Goal: Task Accomplishment & Management: Use online tool/utility

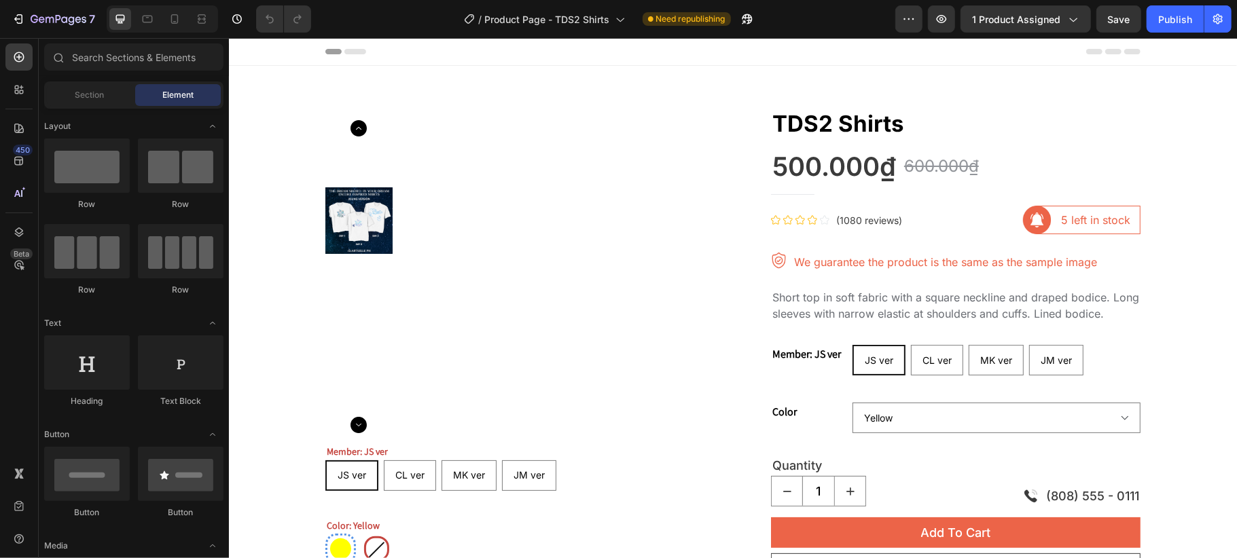
radio input "false"
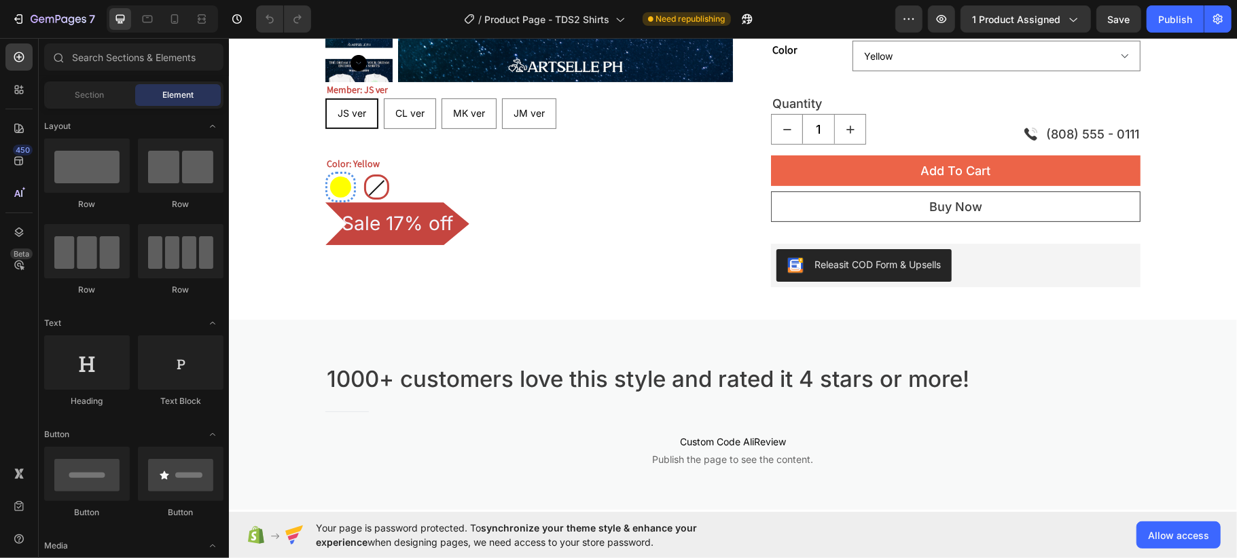
scroll to position [452, 0]
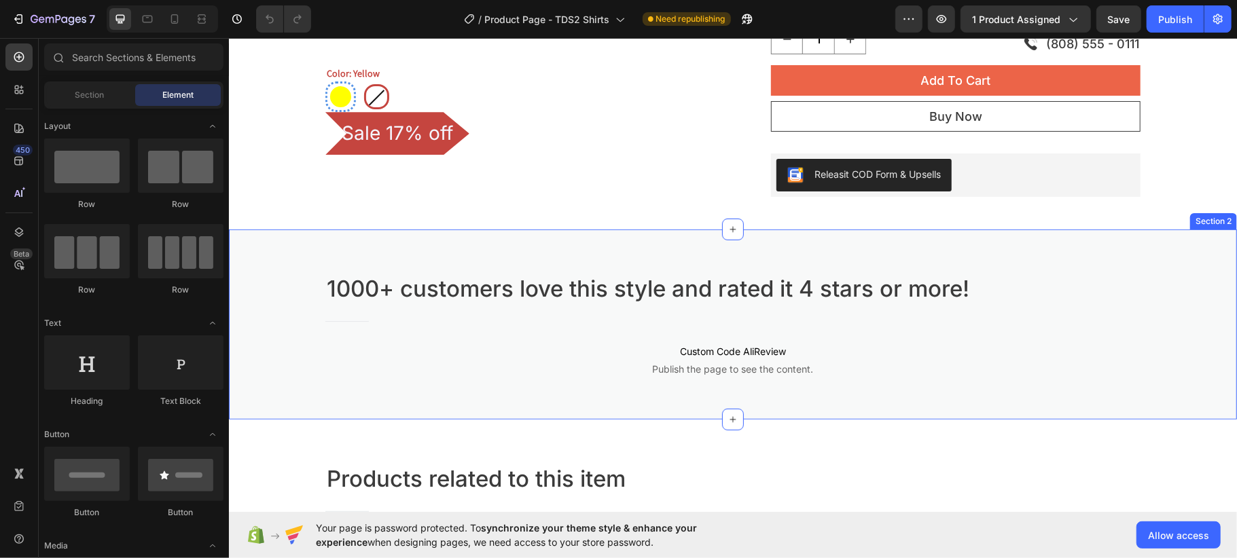
click at [550, 247] on div "1000+ customers love this style and rated it 4 stars or more! Heading Title Lin…" at bounding box center [732, 324] width 1008 height 190
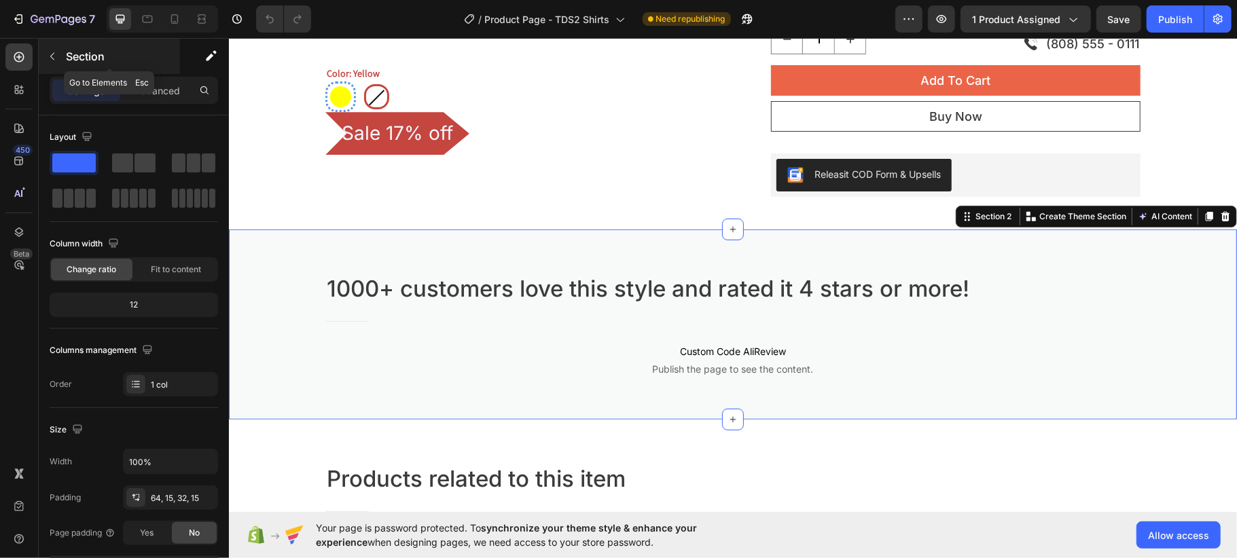
click at [53, 58] on icon "button" at bounding box center [52, 56] width 11 height 11
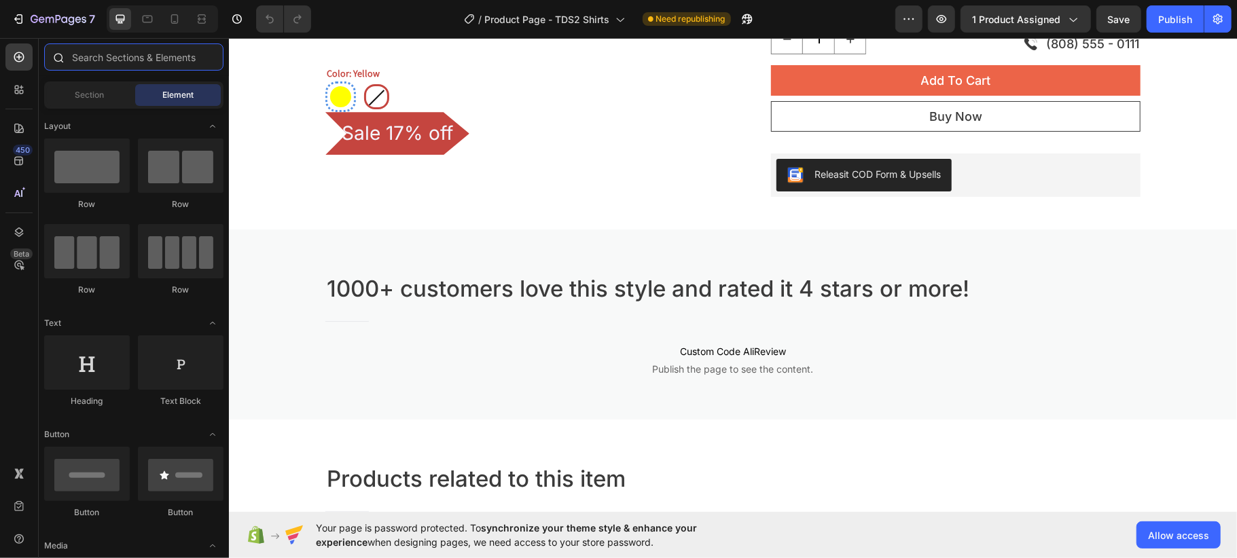
click at [121, 49] on input "text" at bounding box center [133, 56] width 179 height 27
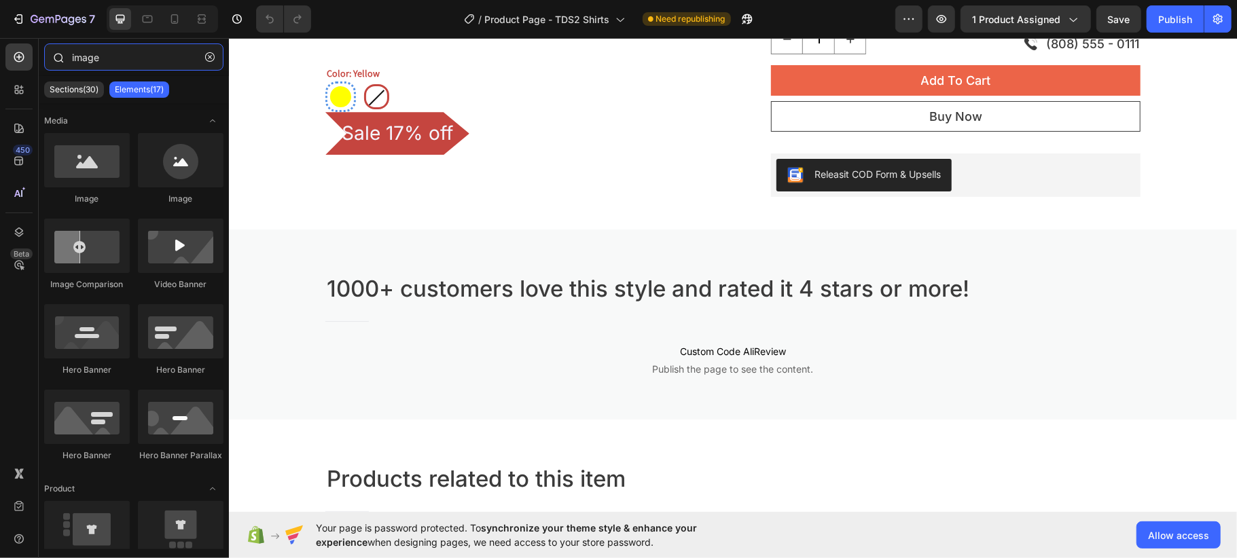
click at [126, 50] on input "image" at bounding box center [133, 56] width 179 height 27
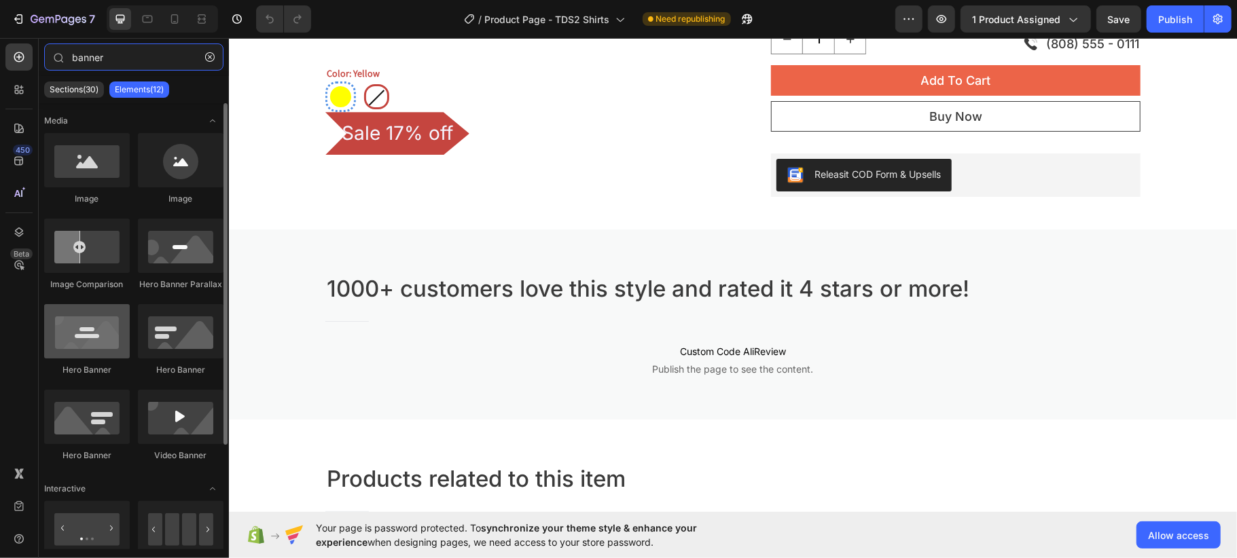
type input "banner"
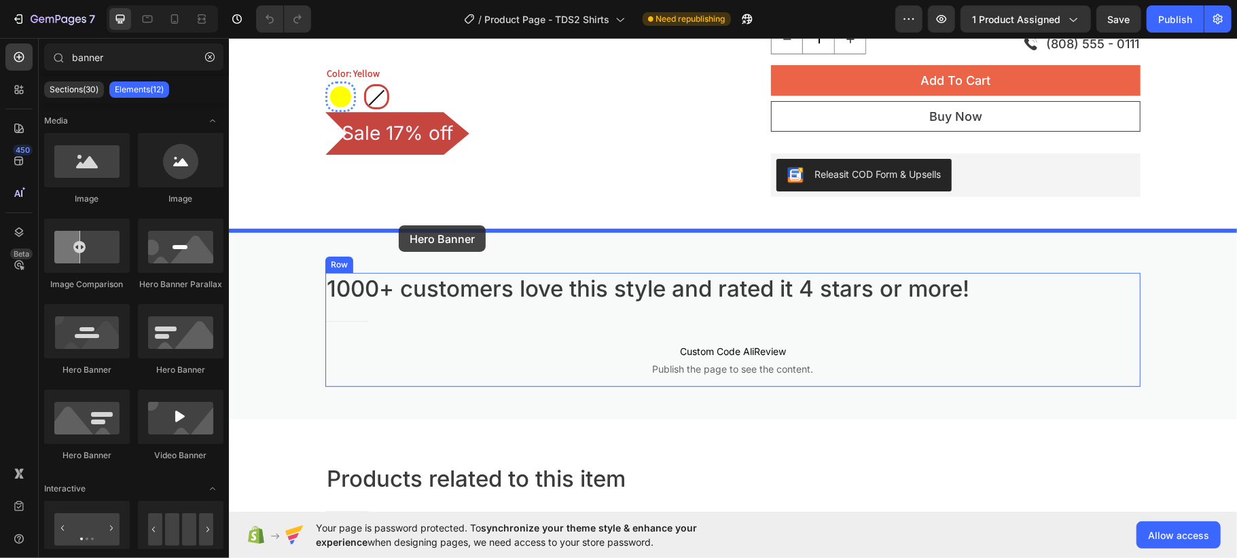
drag, startPoint x: 305, startPoint y: 370, endPoint x: 398, endPoint y: 225, distance: 172.0
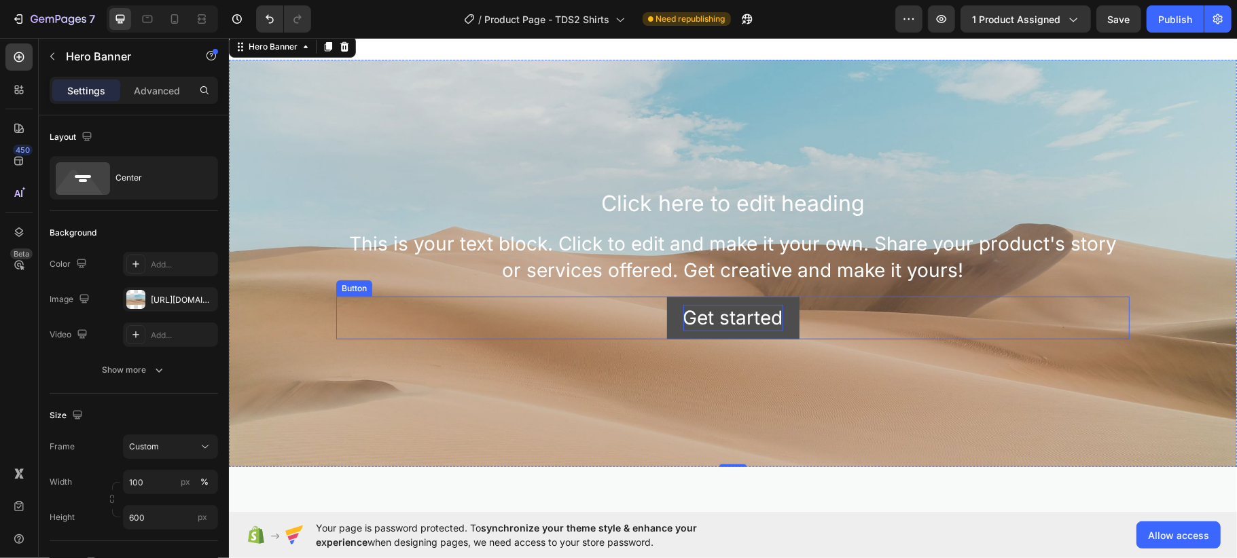
scroll to position [634, 0]
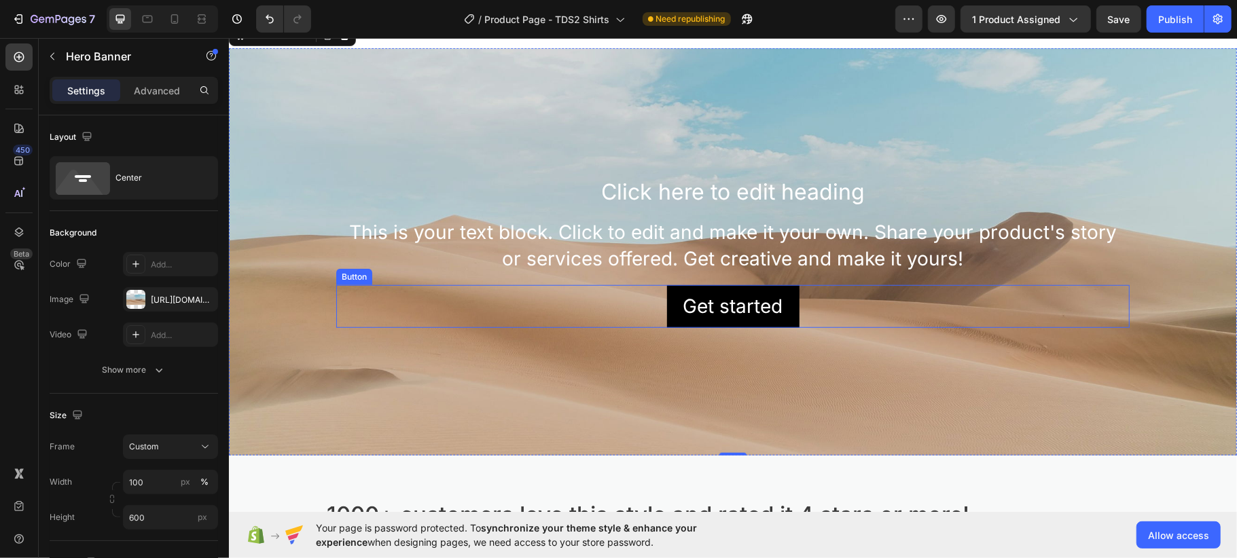
click at [810, 298] on div "Get started Button" at bounding box center [732, 306] width 793 height 43
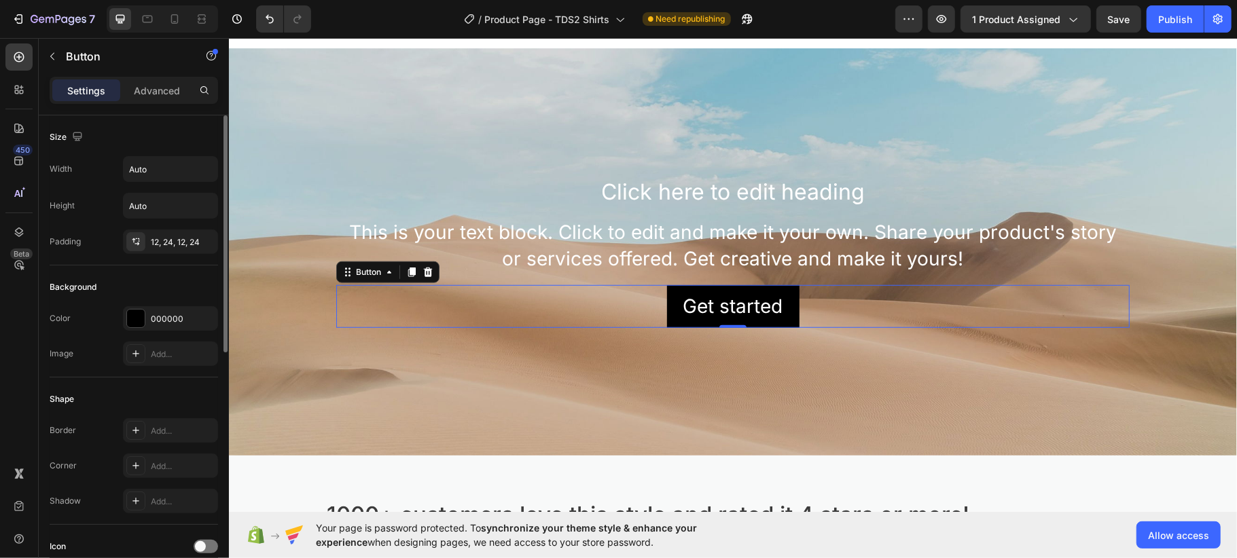
scroll to position [90, 0]
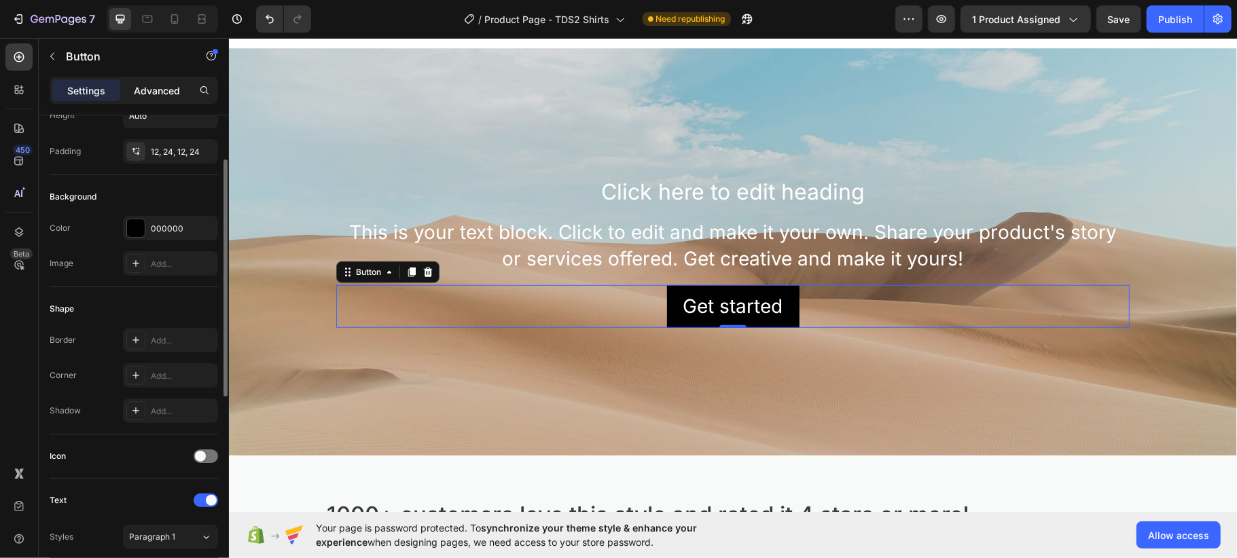
click at [141, 91] on p "Advanced" at bounding box center [157, 91] width 46 height 14
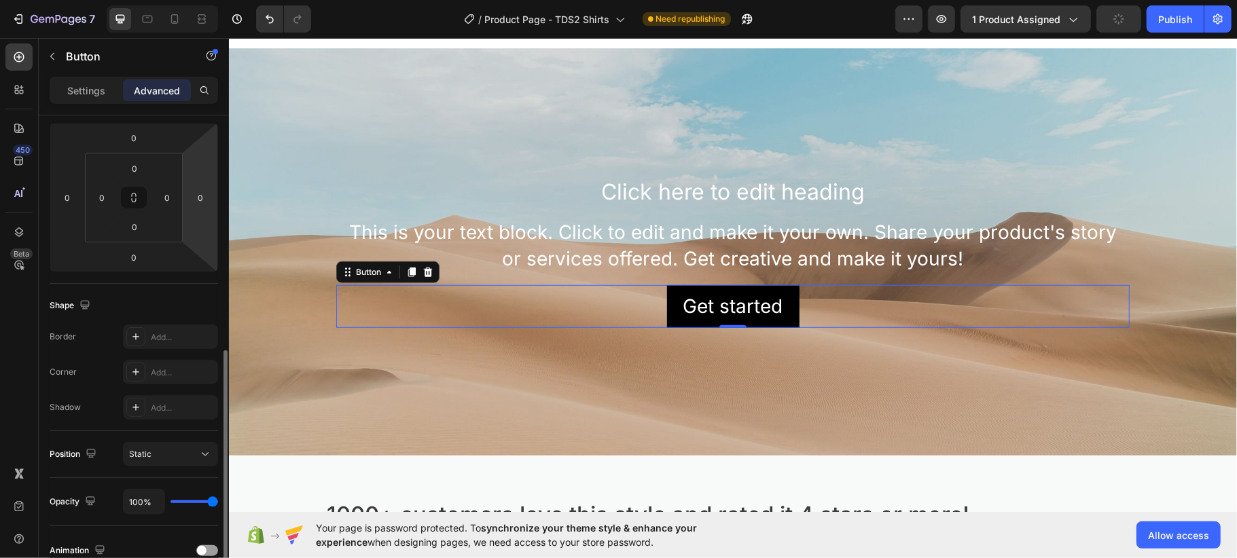
scroll to position [272, 0]
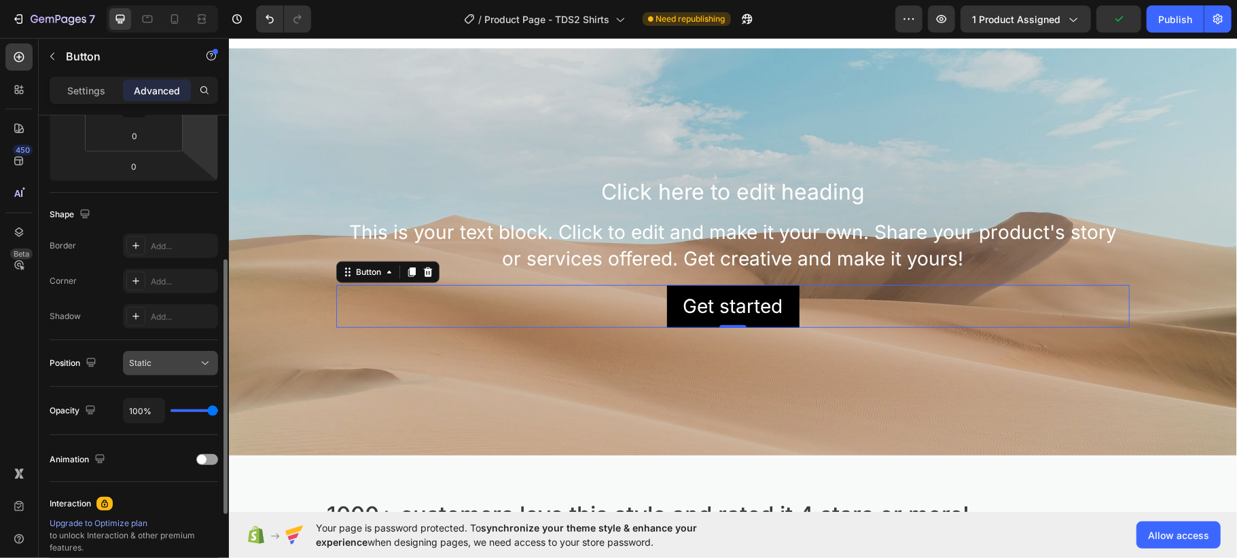
click at [188, 363] on div "Static" at bounding box center [163, 363] width 69 height 12
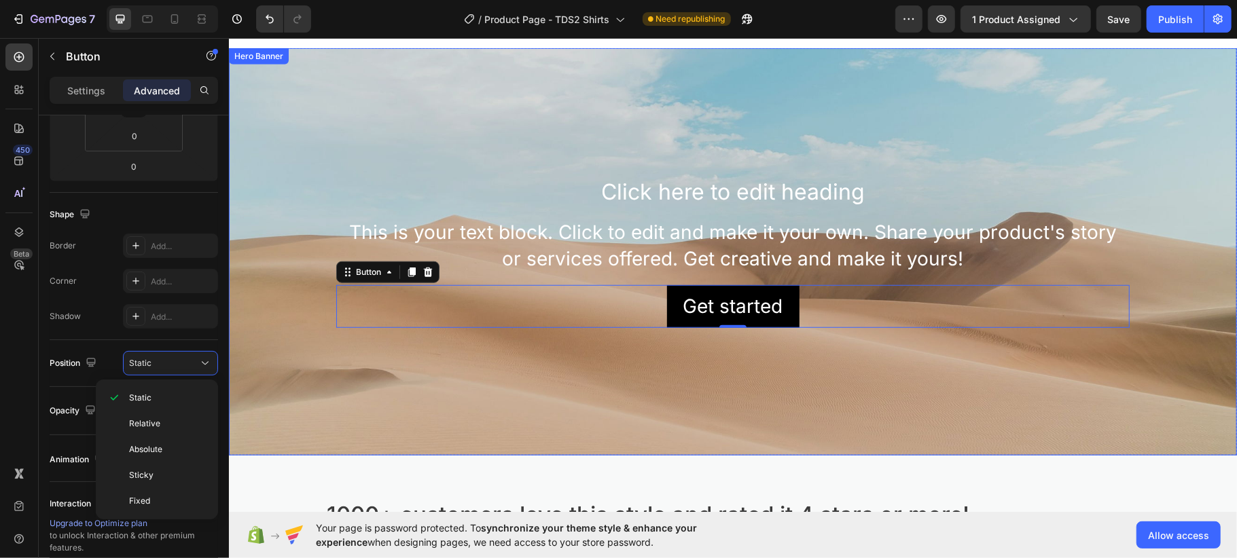
click at [723, 374] on div "Background Image" at bounding box center [732, 252] width 1008 height 408
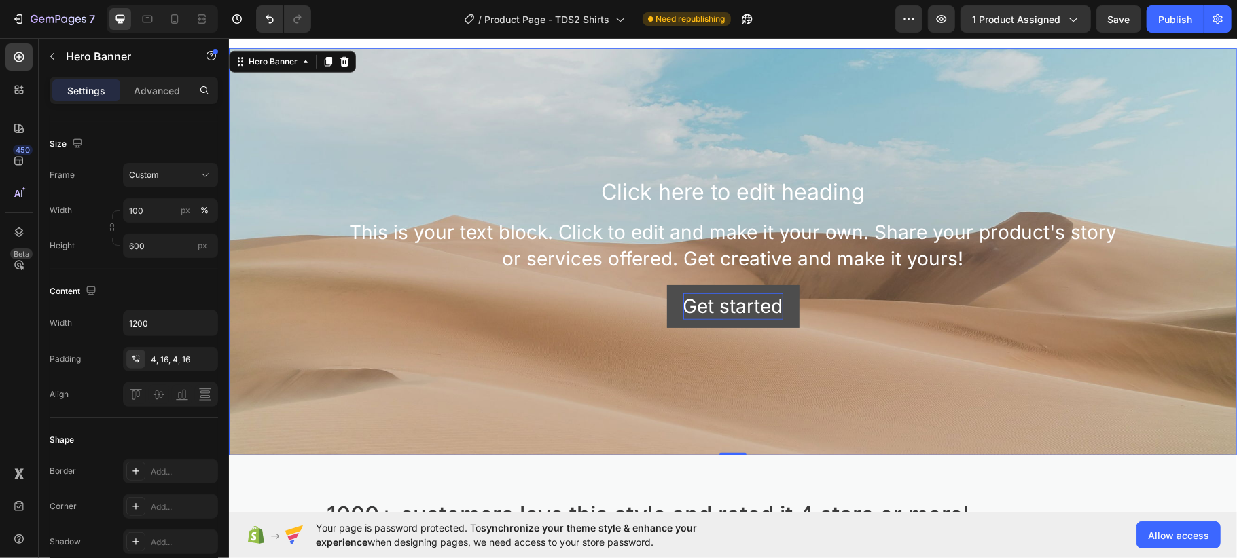
scroll to position [0, 0]
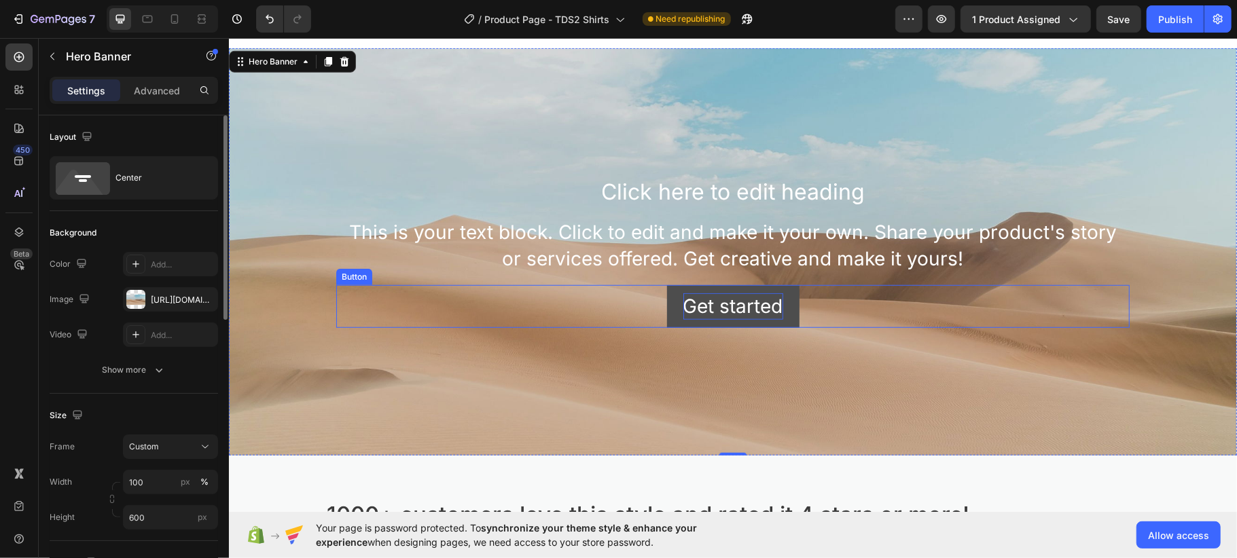
click at [720, 302] on div "Get started" at bounding box center [733, 306] width 100 height 26
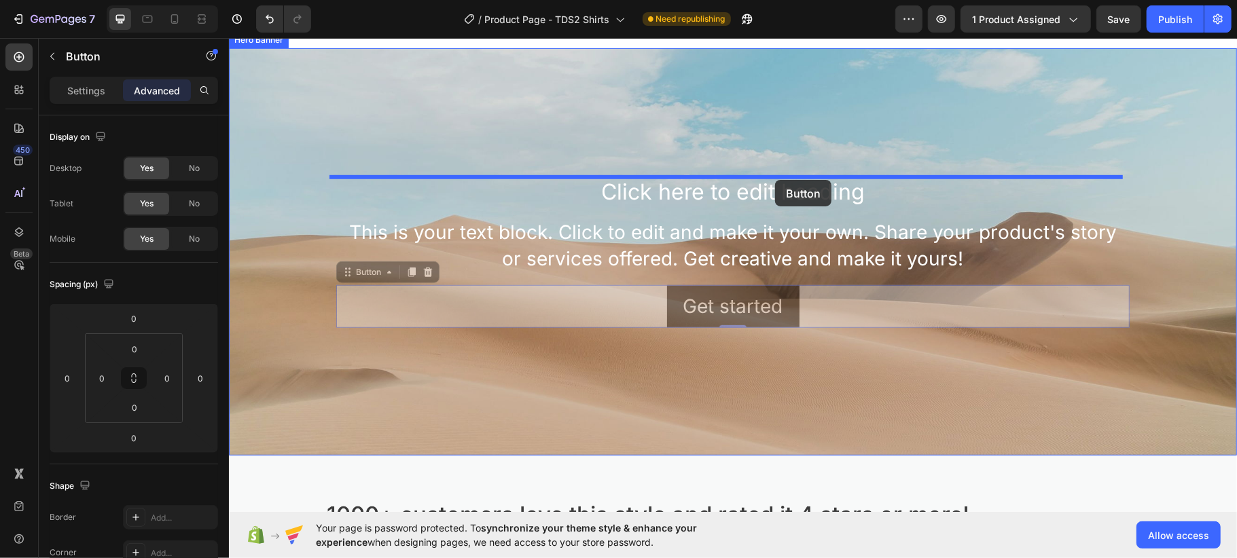
drag, startPoint x: 872, startPoint y: 306, endPoint x: 774, endPoint y: 179, distance: 160.3
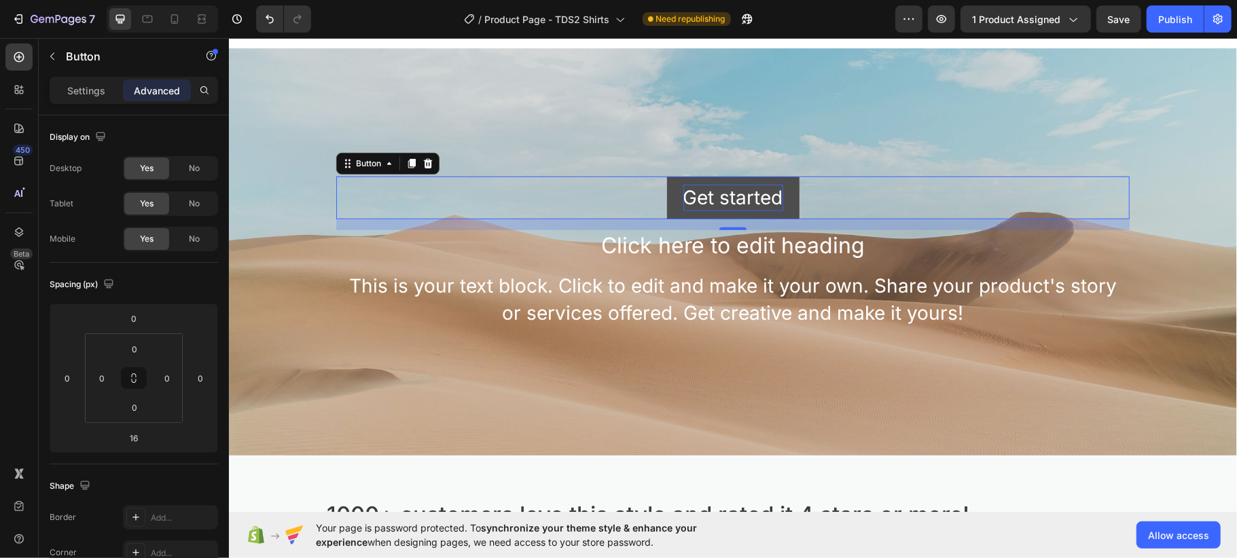
type input "0"
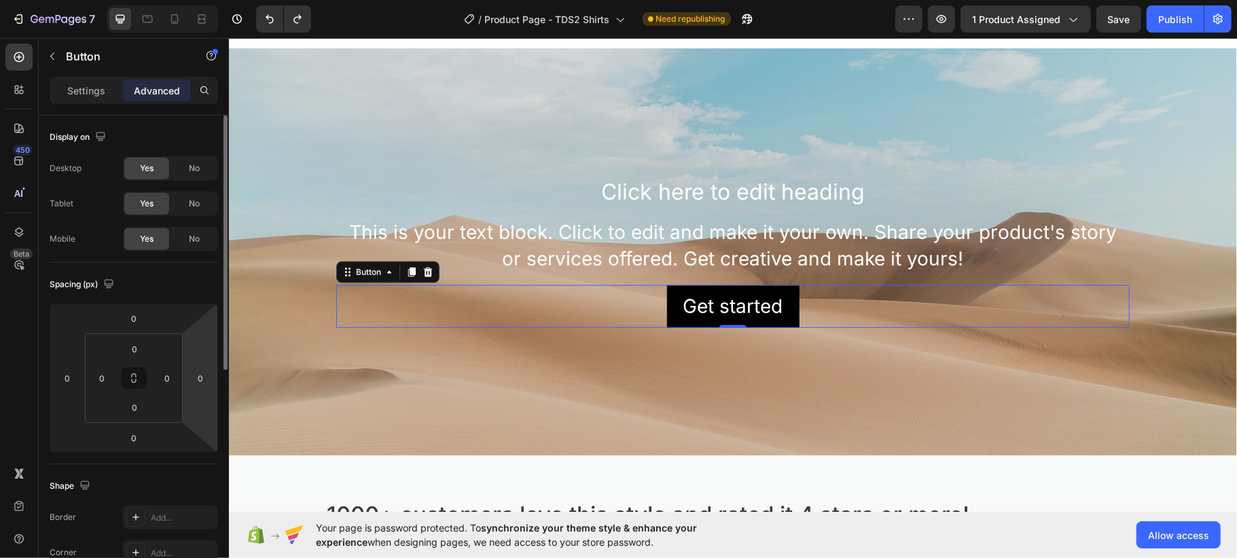
scroll to position [272, 0]
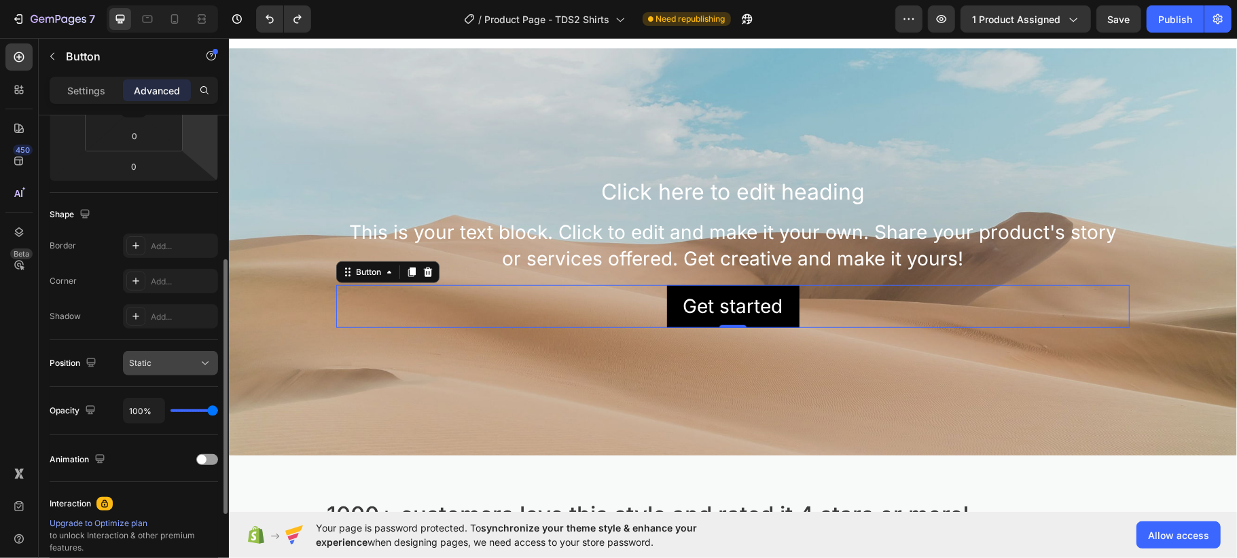
click at [178, 359] on div "Static" at bounding box center [163, 363] width 69 height 12
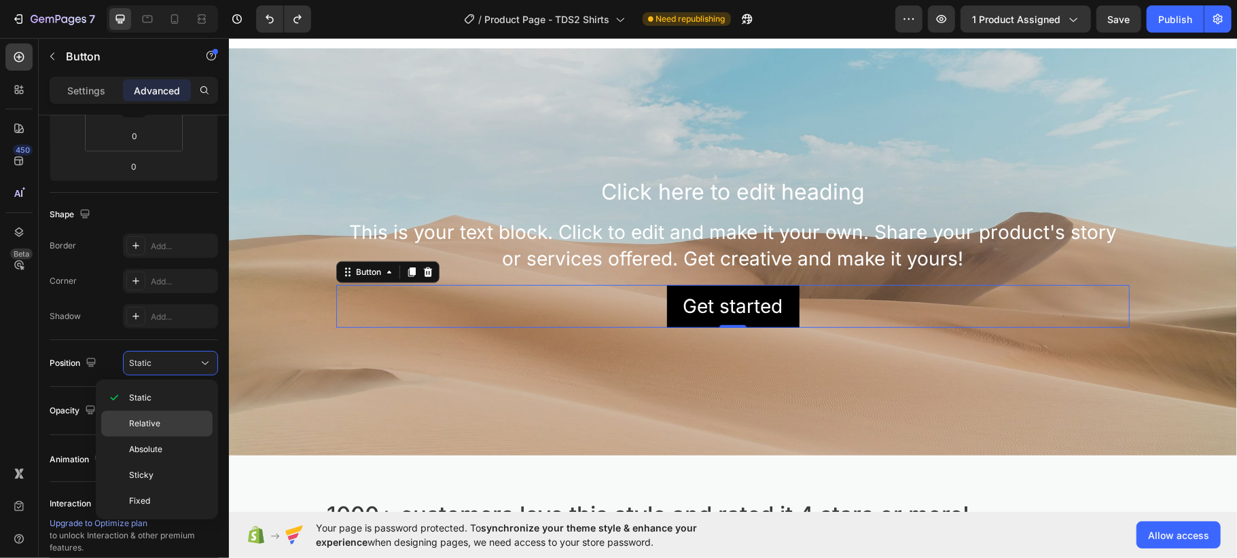
click at [172, 419] on p "Relative" at bounding box center [167, 424] width 77 height 12
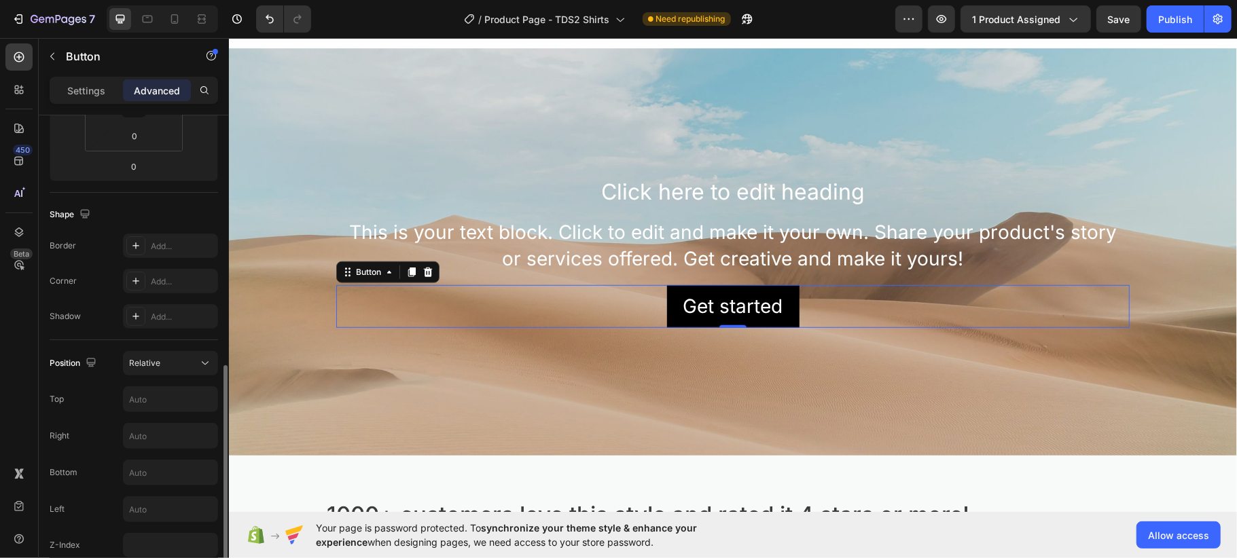
scroll to position [362, 0]
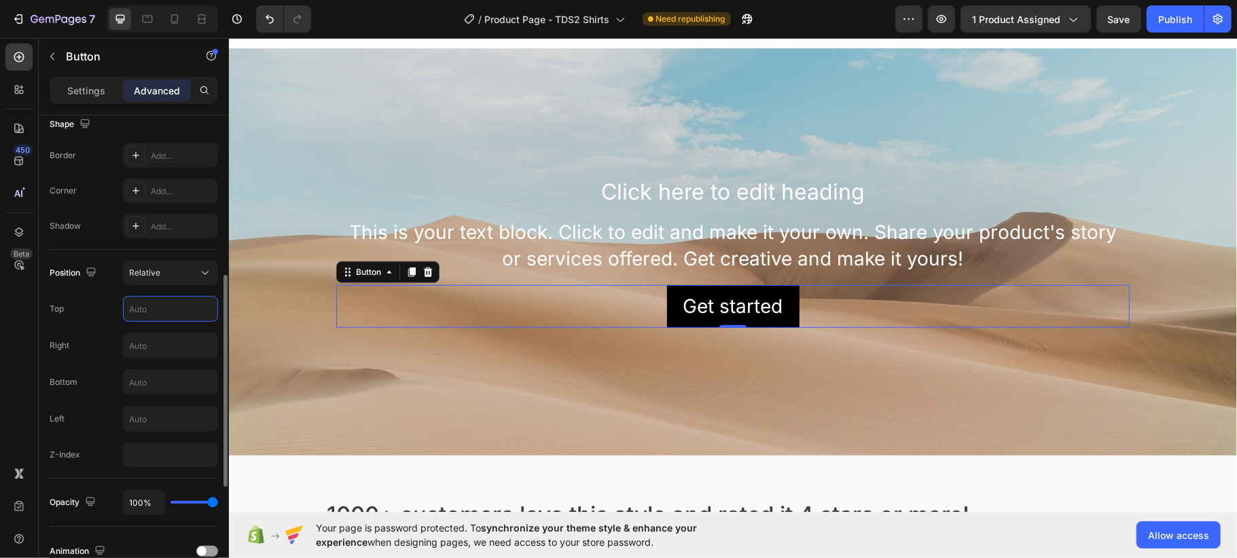
click at [160, 308] on input "text" at bounding box center [171, 309] width 94 height 24
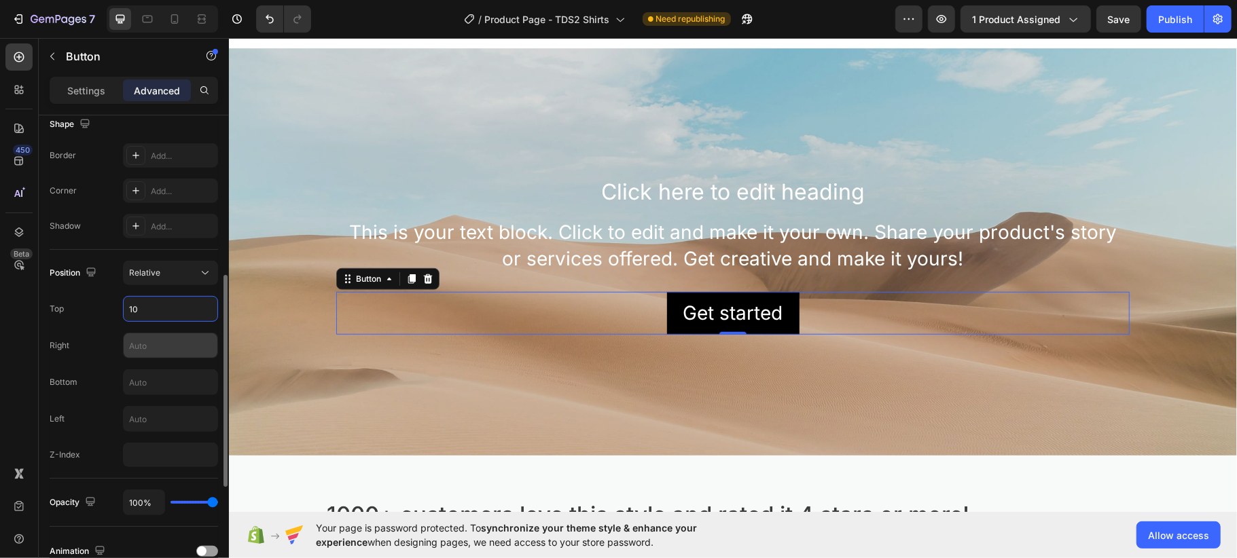
type input "10"
click at [145, 351] on input "text" at bounding box center [171, 346] width 94 height 24
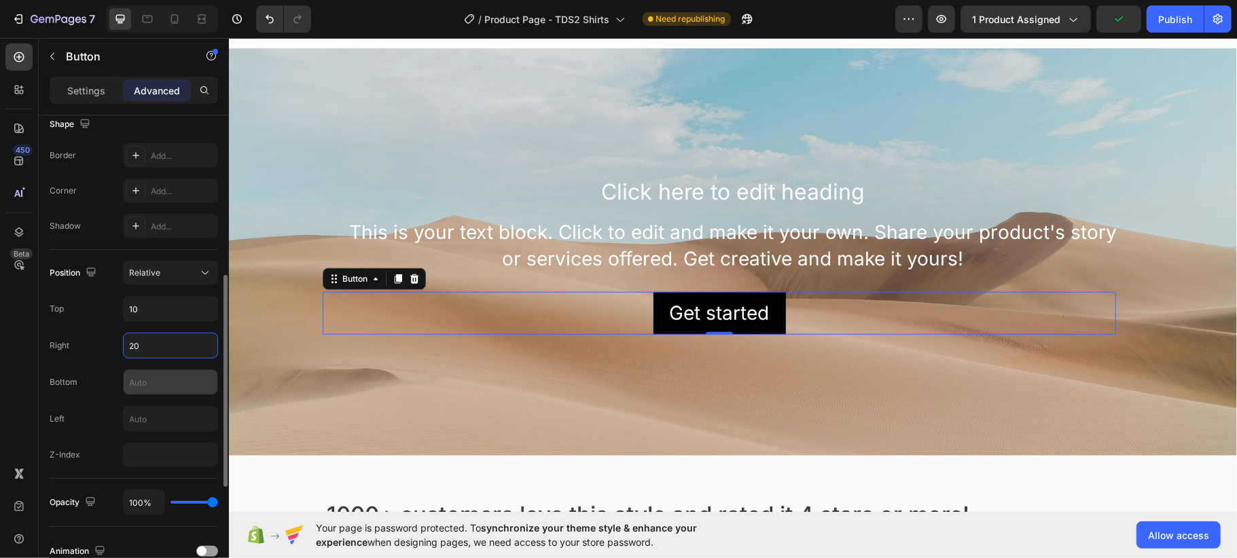
type input "20"
click at [151, 387] on input "text" at bounding box center [171, 382] width 94 height 24
type input "50"
click at [151, 387] on input "50" at bounding box center [171, 382] width 94 height 24
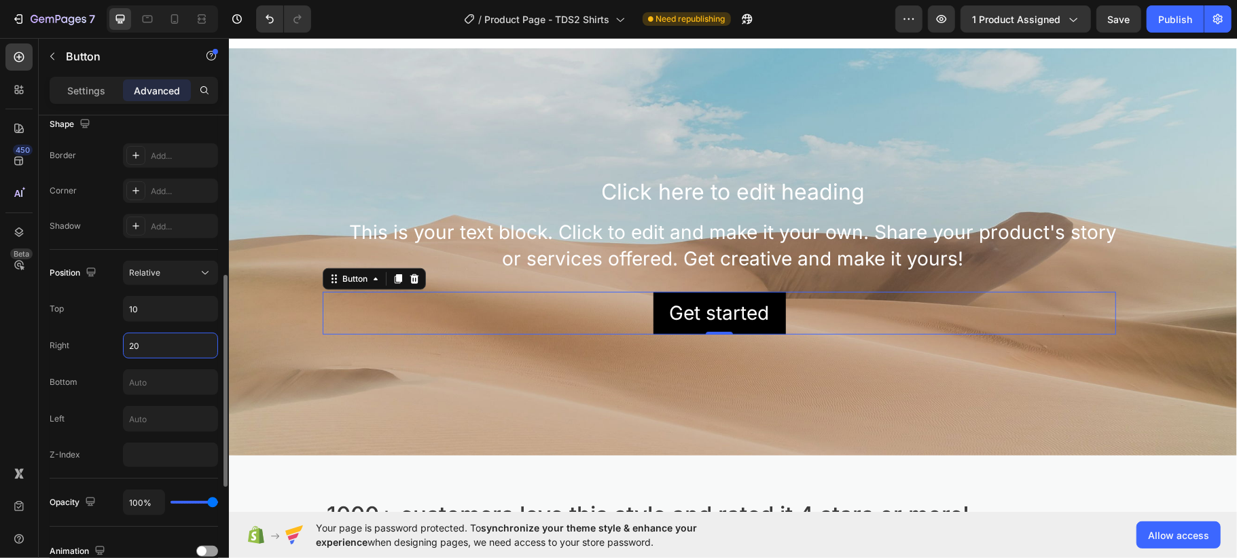
click at [154, 349] on input "20" at bounding box center [171, 346] width 94 height 24
click at [154, 349] on input "50" at bounding box center [171, 346] width 94 height 24
type input "150"
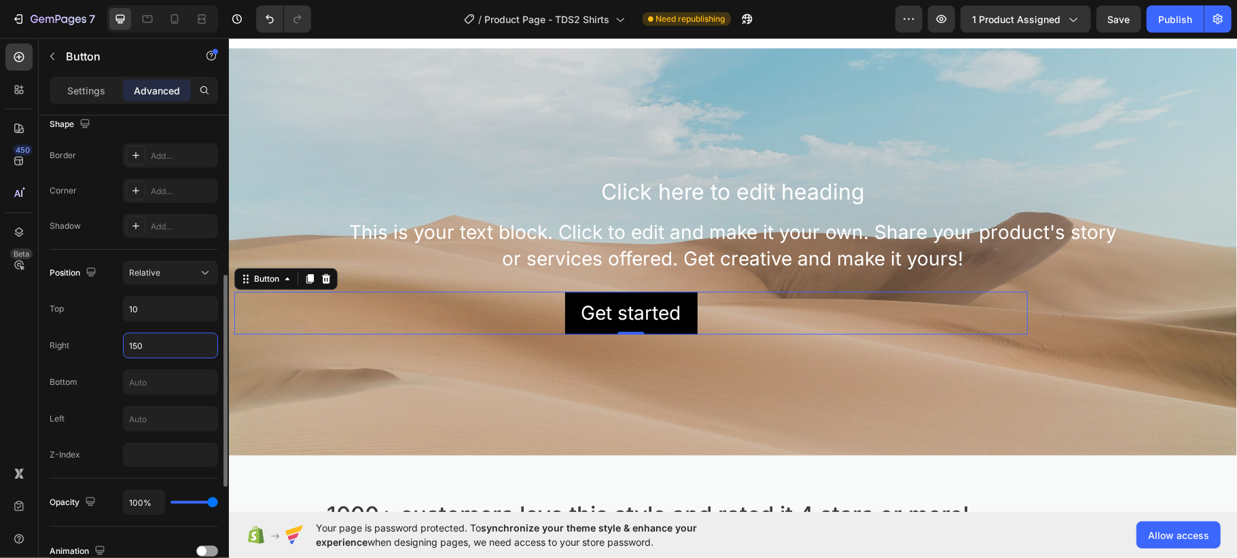
drag, startPoint x: 149, startPoint y: 349, endPoint x: 120, endPoint y: 351, distance: 29.9
click at [120, 351] on div "Right 150" at bounding box center [134, 346] width 168 height 26
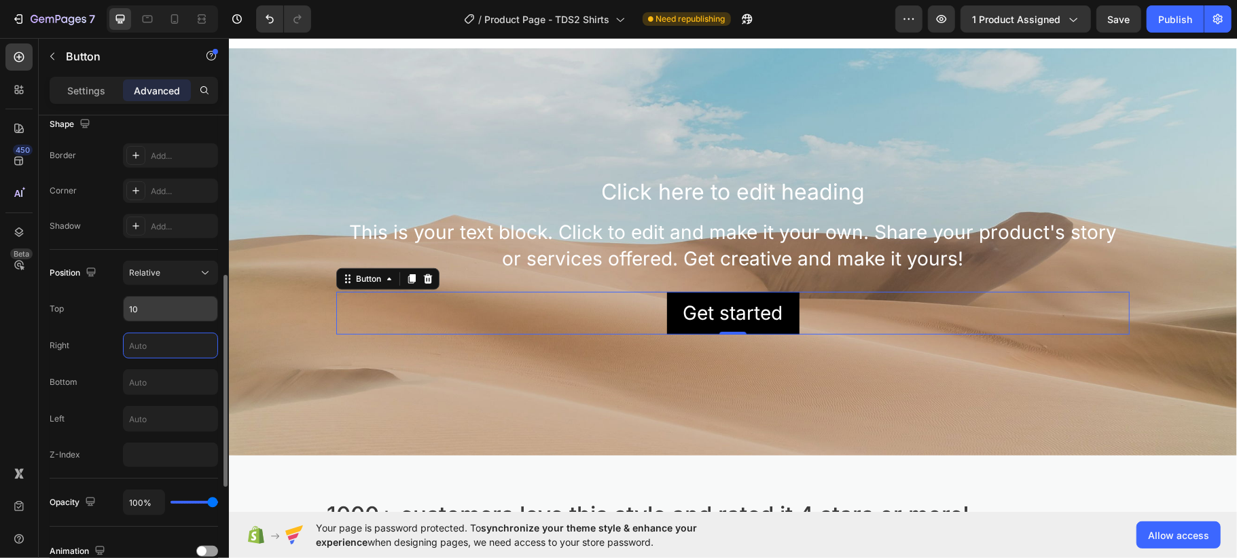
click at [149, 308] on input "10" at bounding box center [171, 309] width 94 height 24
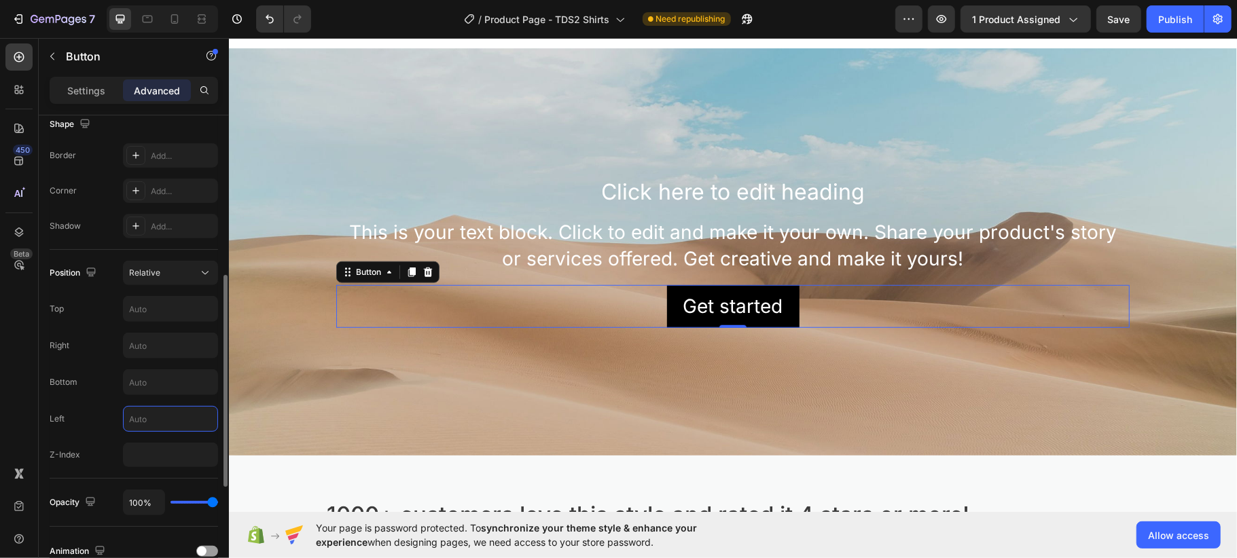
click at [155, 425] on input "text" at bounding box center [171, 419] width 94 height 24
click at [147, 398] on div "Position Relative Top Right Bottom Left Z-Index" at bounding box center [134, 364] width 168 height 206
click at [150, 389] on input "text" at bounding box center [171, 382] width 94 height 24
type input "5"
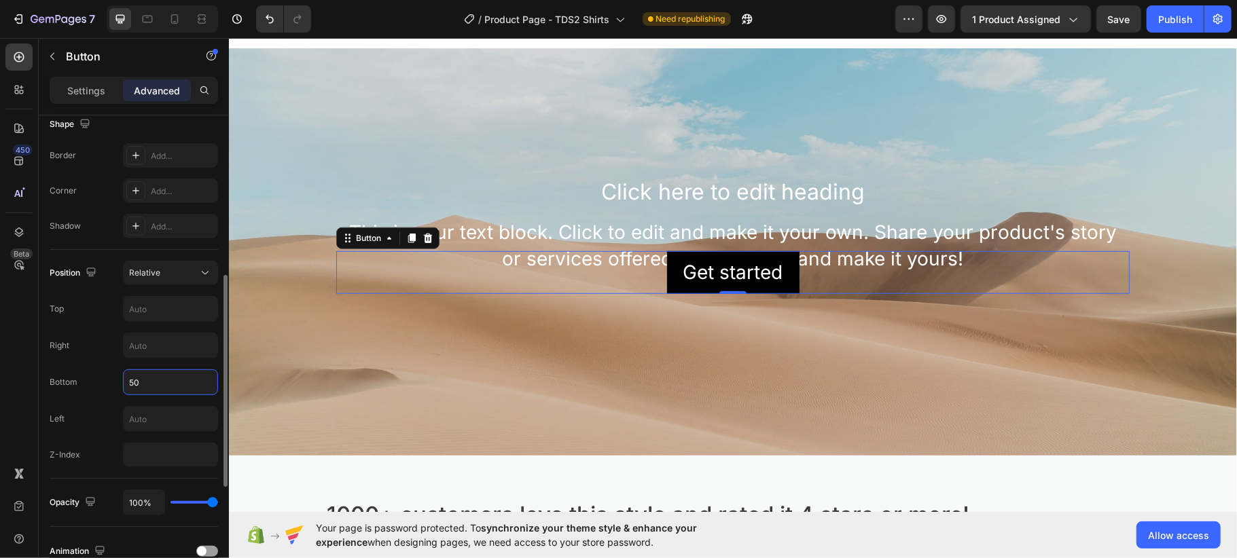
type input "5"
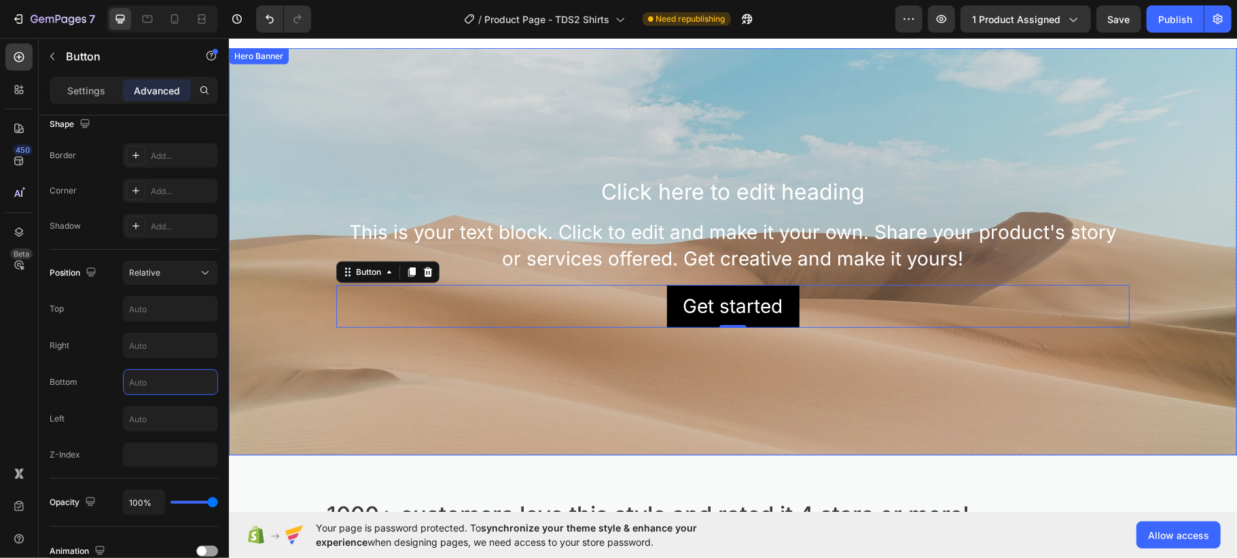
click at [606, 147] on div "Background Image" at bounding box center [732, 252] width 1008 height 408
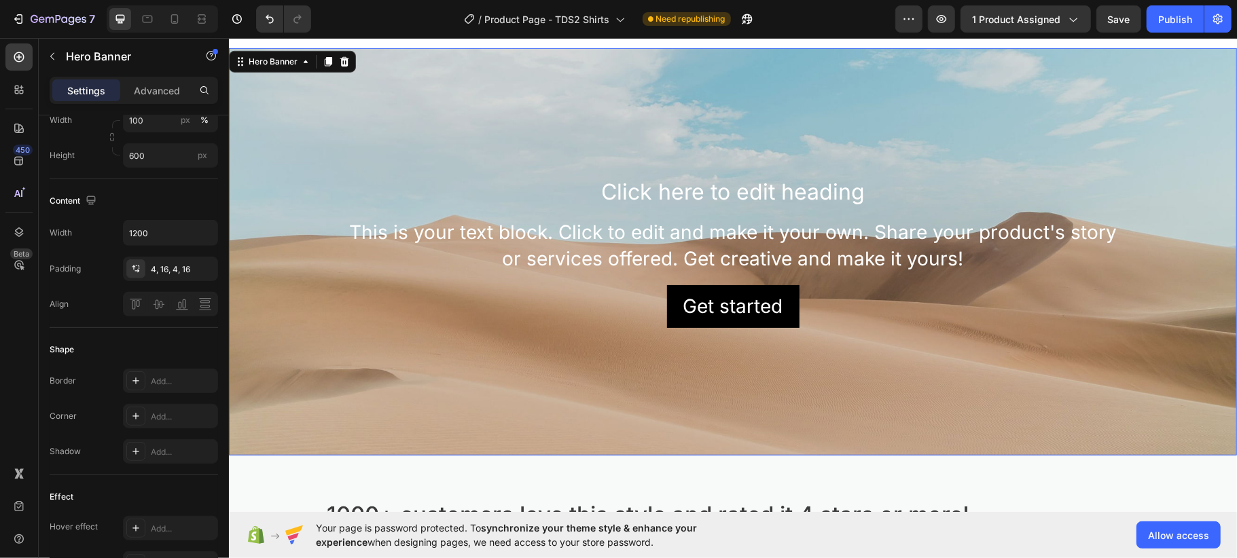
scroll to position [0, 0]
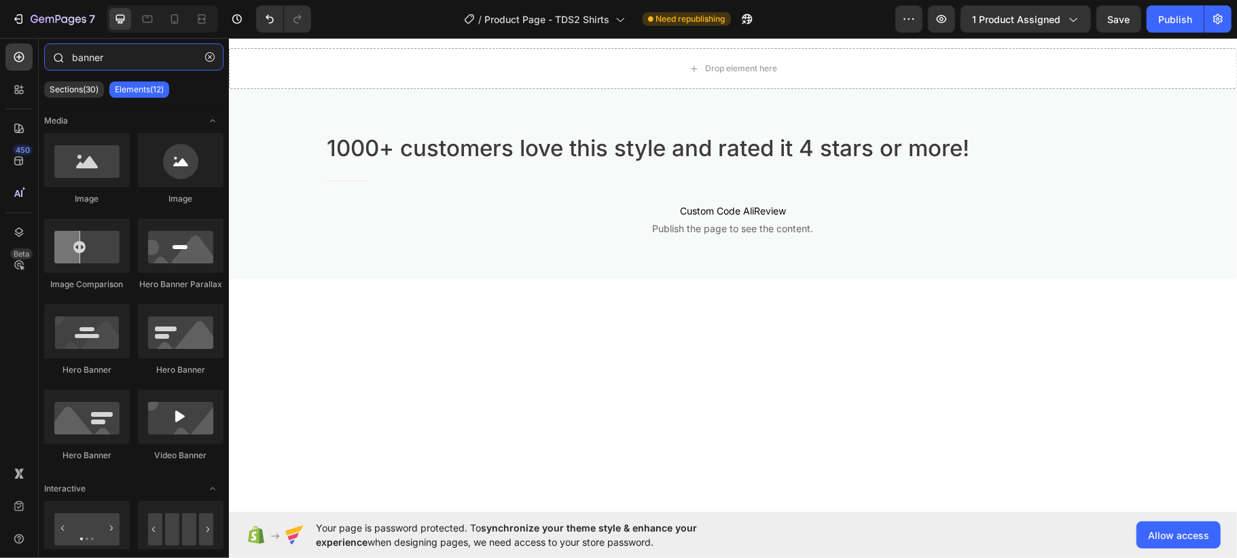
click at [147, 56] on input "banner" at bounding box center [133, 56] width 179 height 27
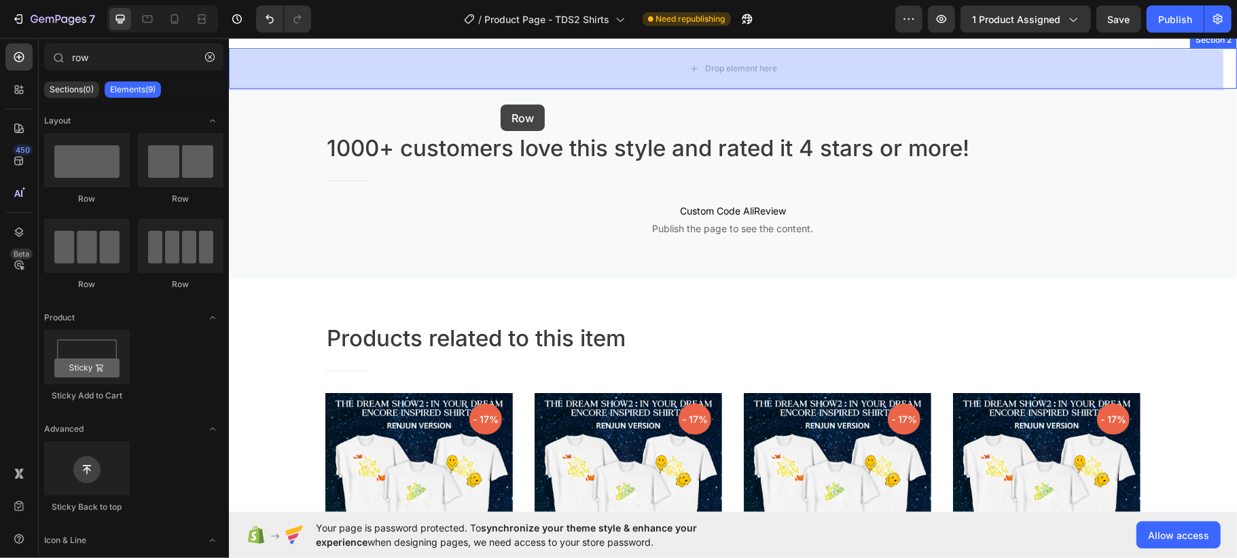
scroll to position [614, 0]
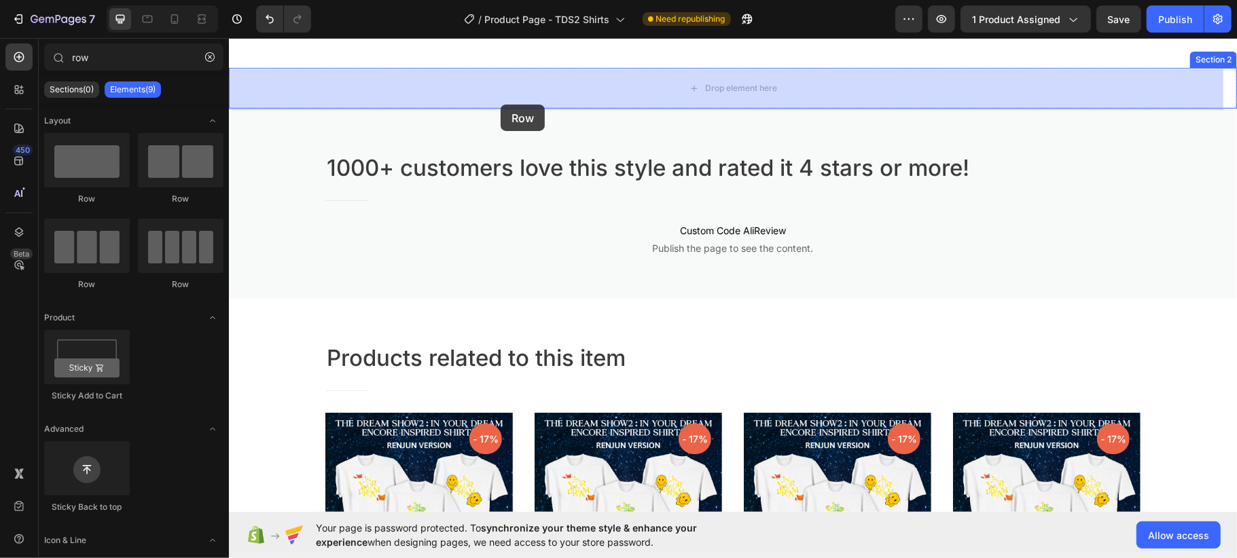
drag, startPoint x: 311, startPoint y: 300, endPoint x: 723, endPoint y: 54, distance: 479.7
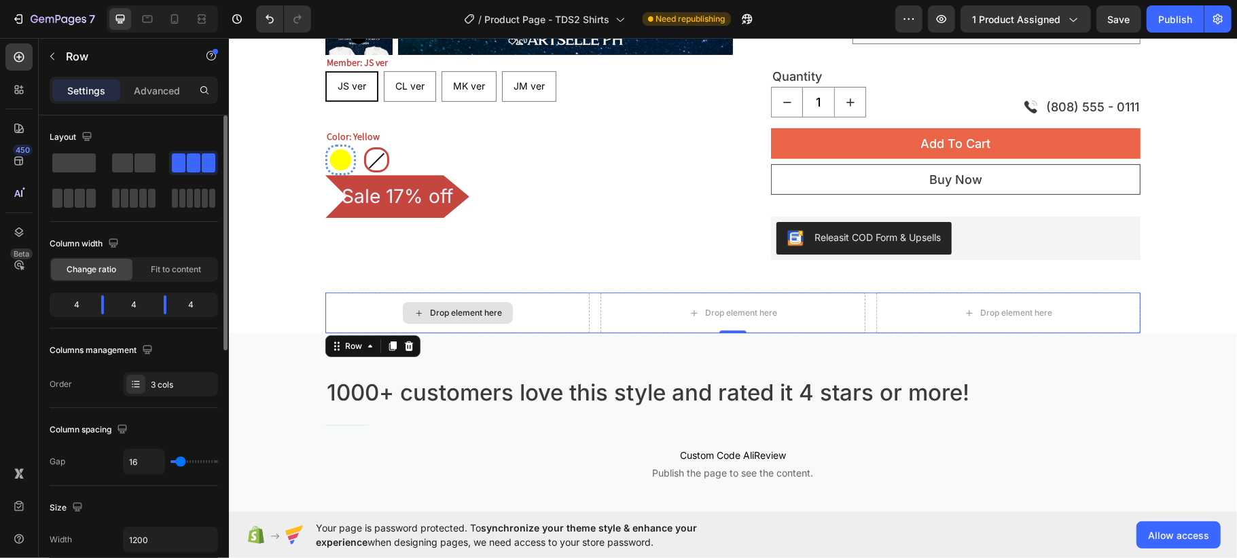
scroll to position [433, 0]
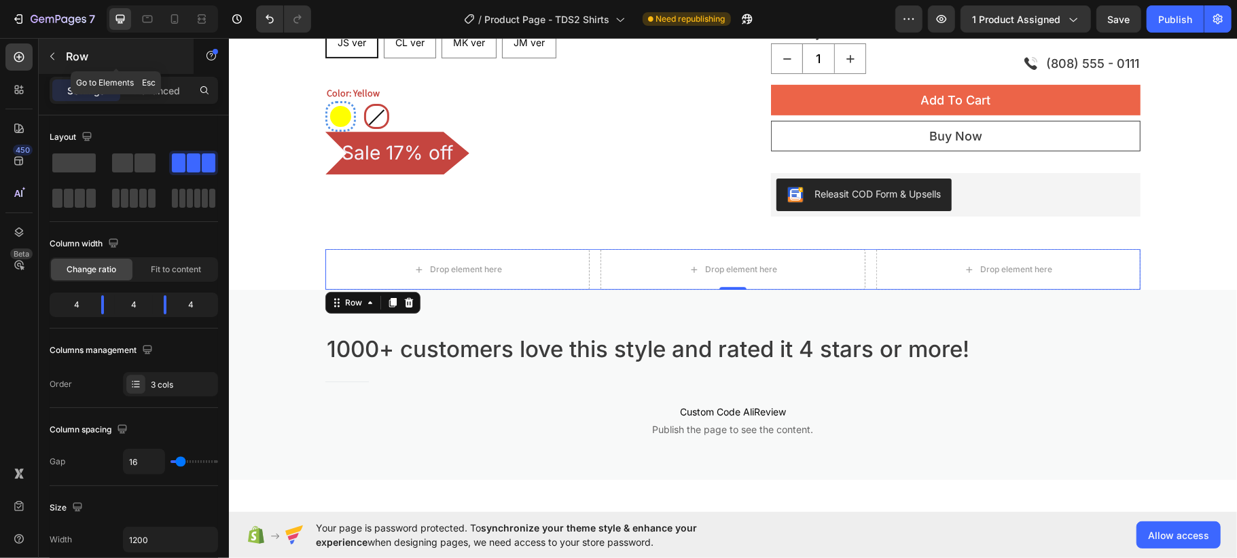
click at [48, 56] on icon "button" at bounding box center [52, 56] width 11 height 11
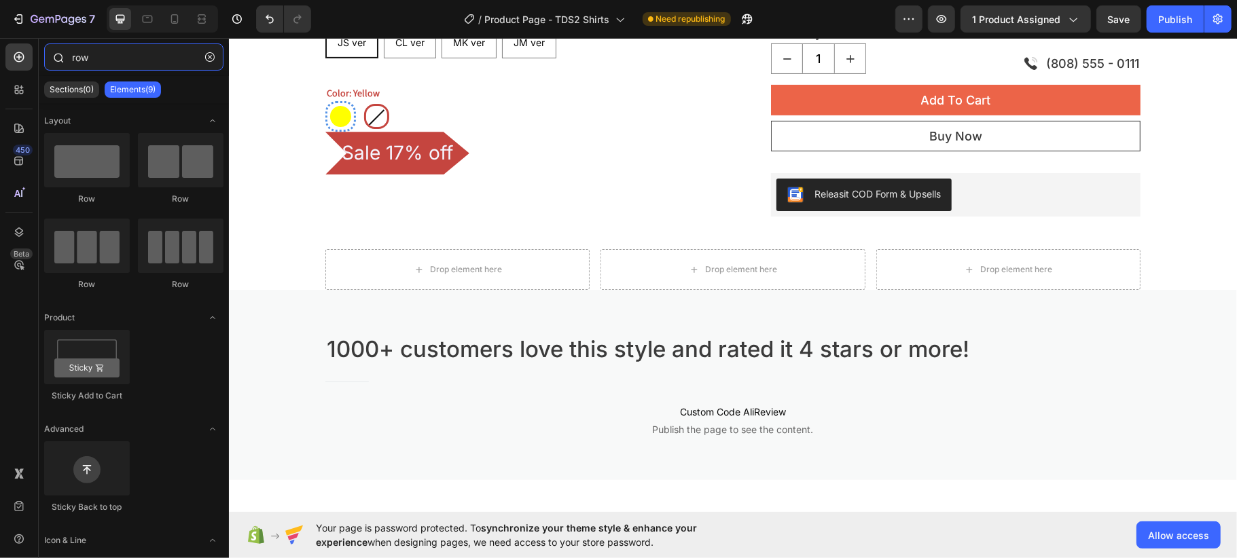
click at [107, 62] on input "row" at bounding box center [133, 56] width 179 height 27
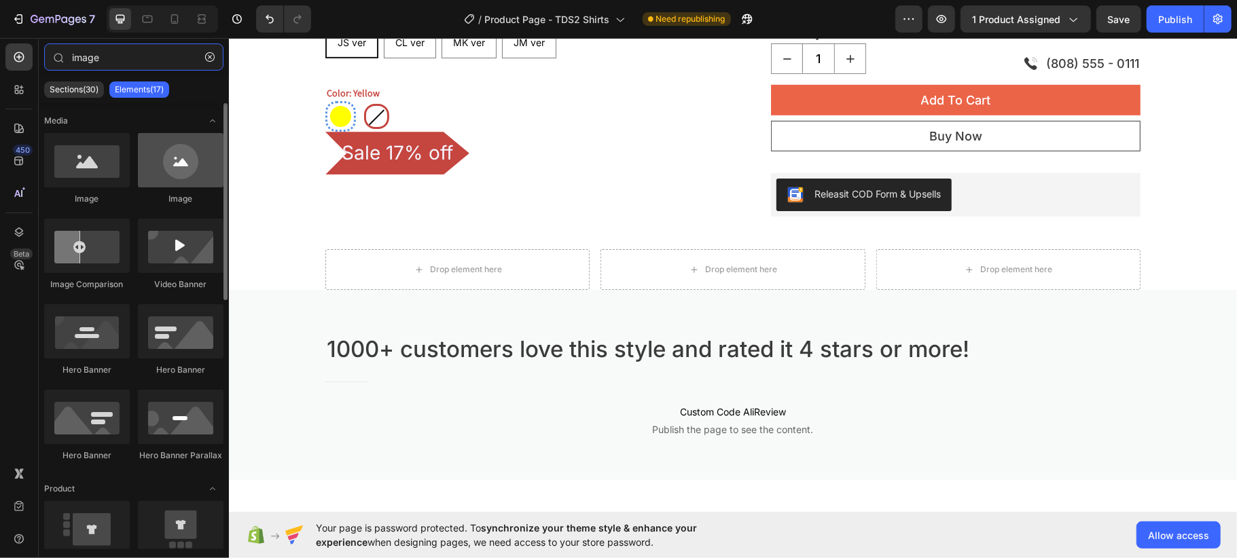
type input "image"
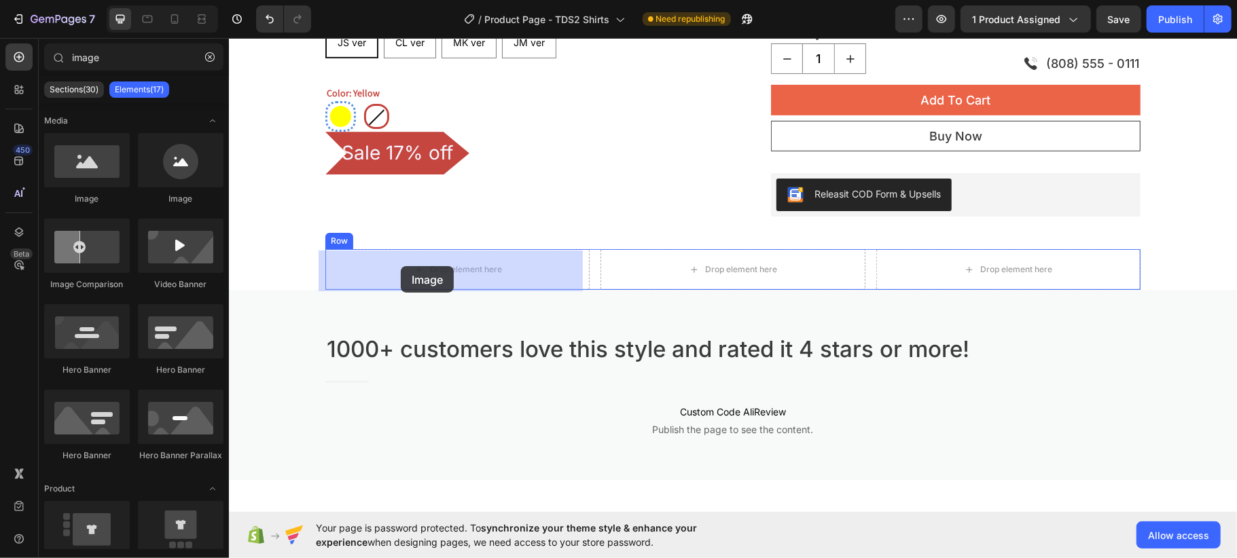
drag, startPoint x: 373, startPoint y: 213, endPoint x: 400, endPoint y: 266, distance: 59.5
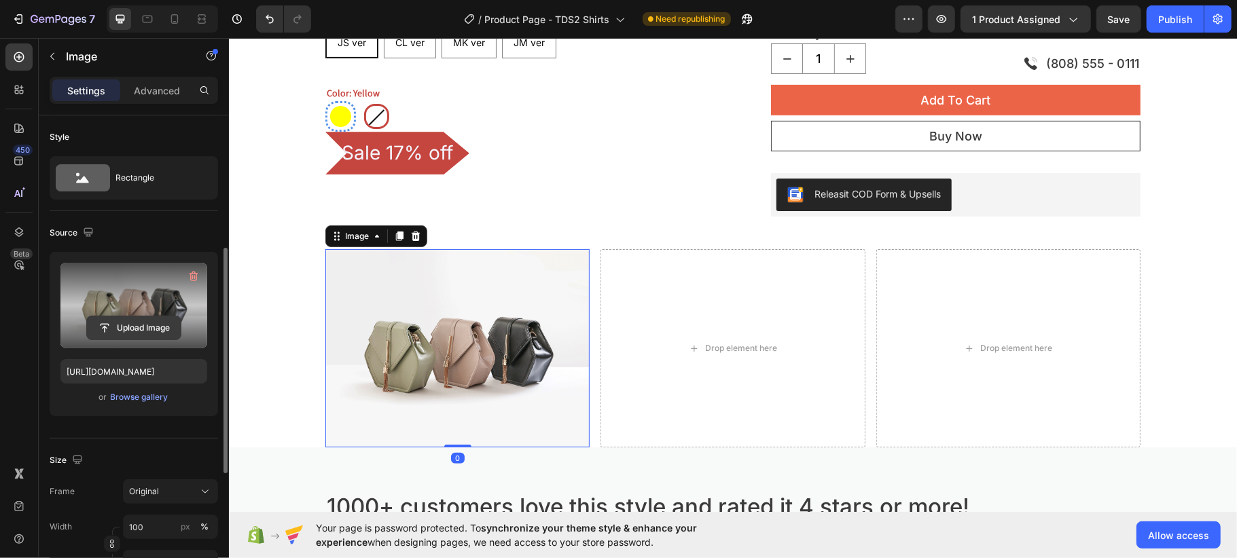
scroll to position [181, 0]
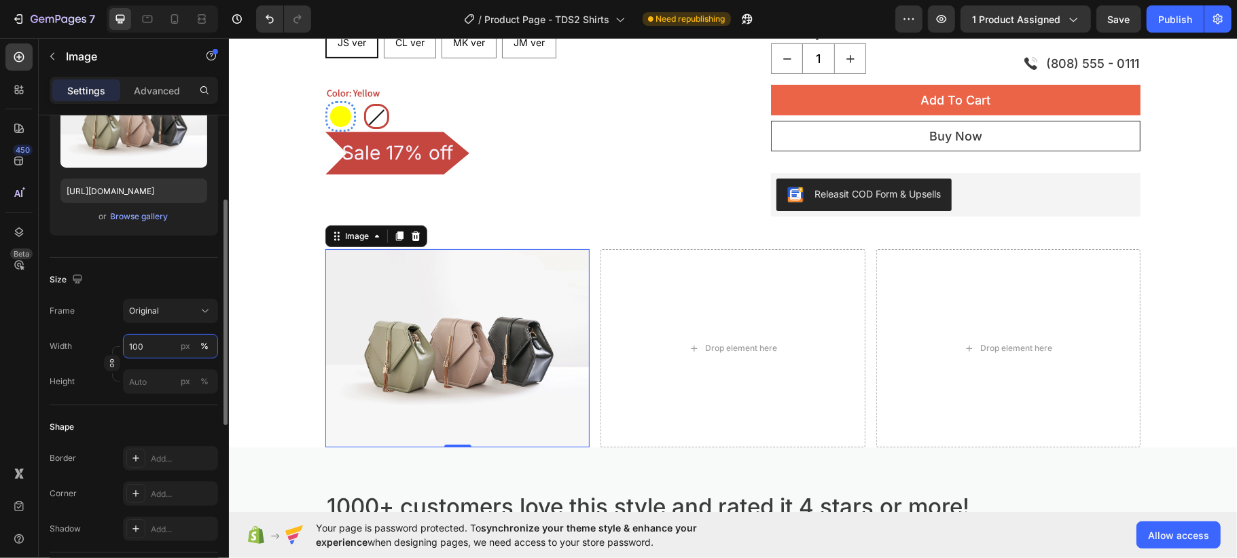
click at [161, 354] on input "100" at bounding box center [170, 346] width 95 height 24
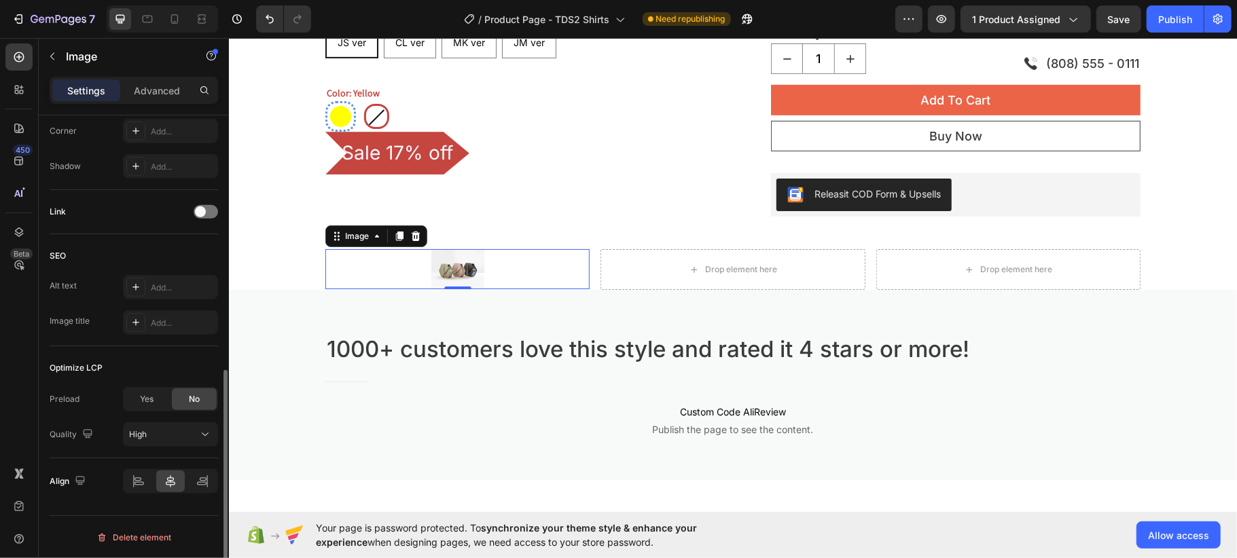
scroll to position [545, 0]
type input "20"
click at [454, 264] on img at bounding box center [457, 268] width 53 height 39
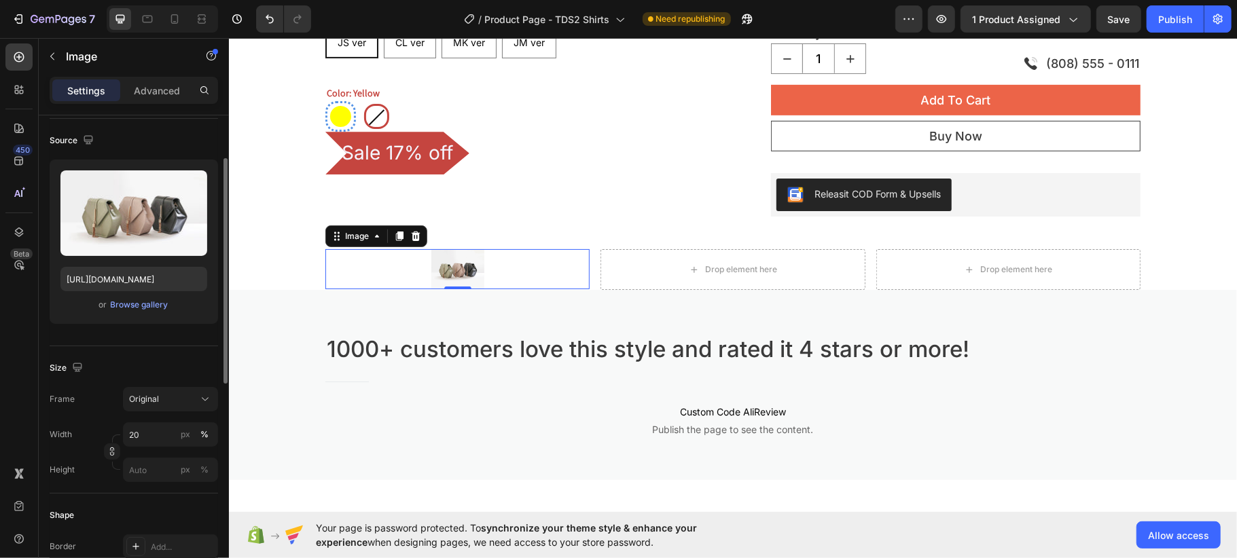
scroll to position [0, 0]
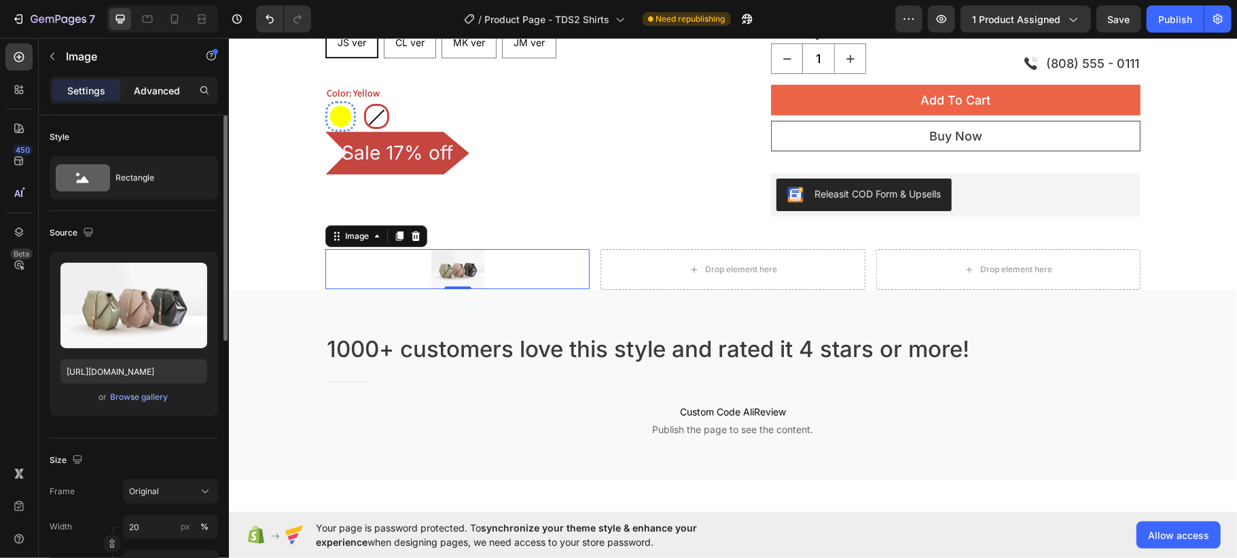
click at [149, 98] on div "Advanced" at bounding box center [157, 90] width 68 height 22
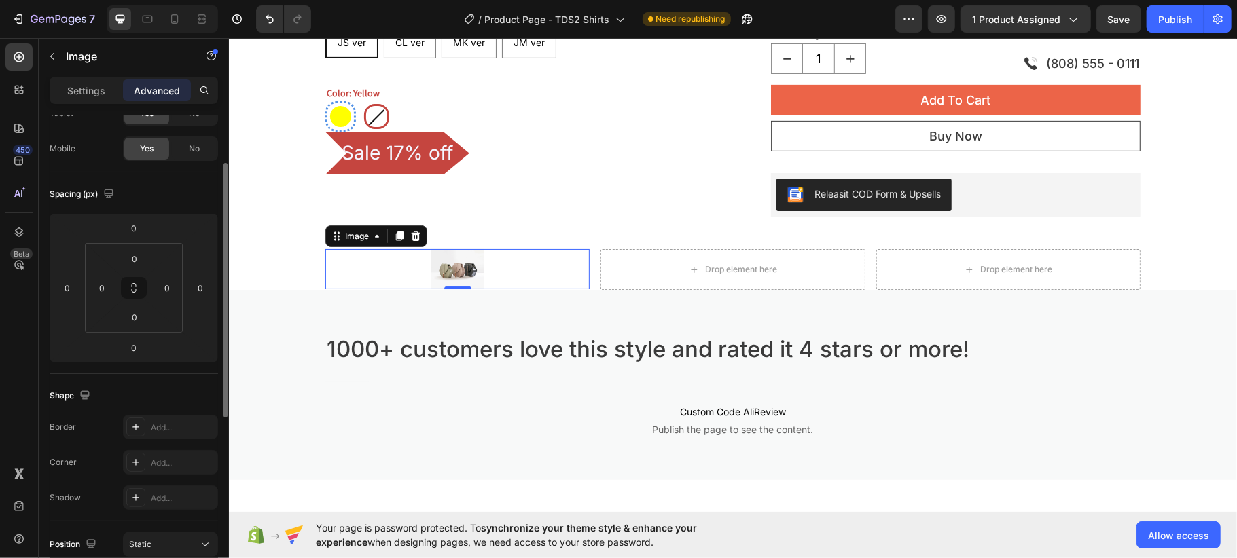
scroll to position [181, 0]
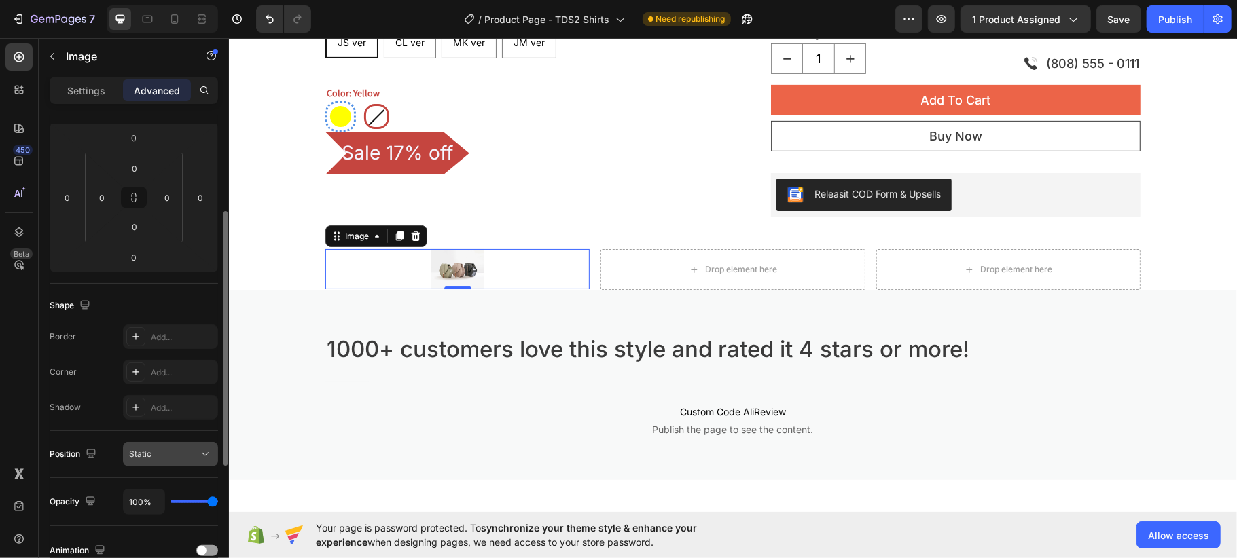
click at [152, 452] on div "Static" at bounding box center [163, 454] width 69 height 12
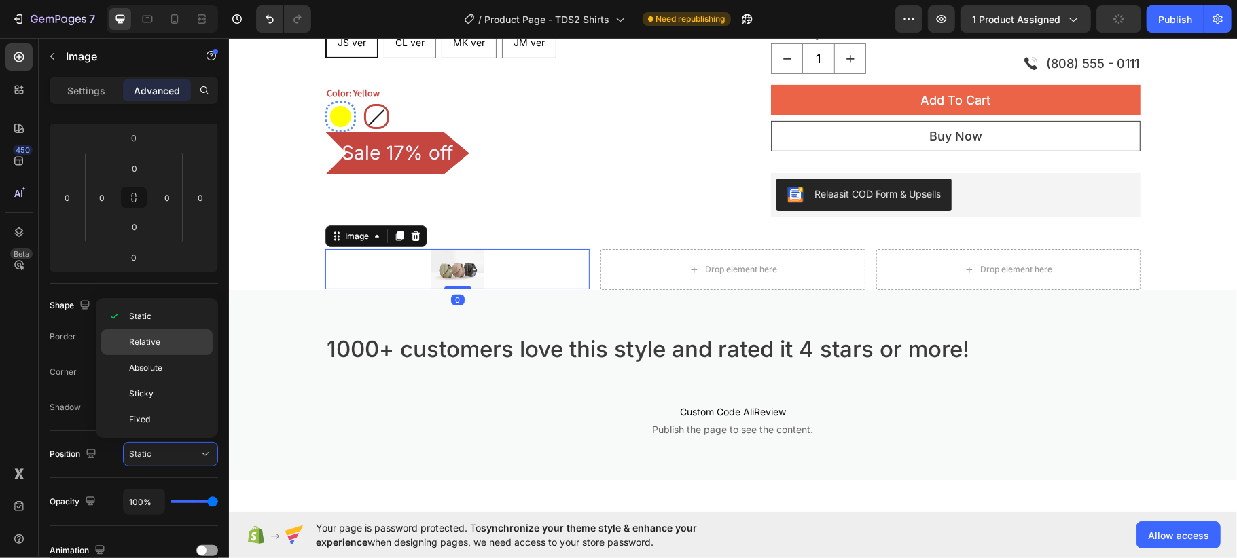
click at [153, 337] on span "Relative" at bounding box center [144, 342] width 31 height 12
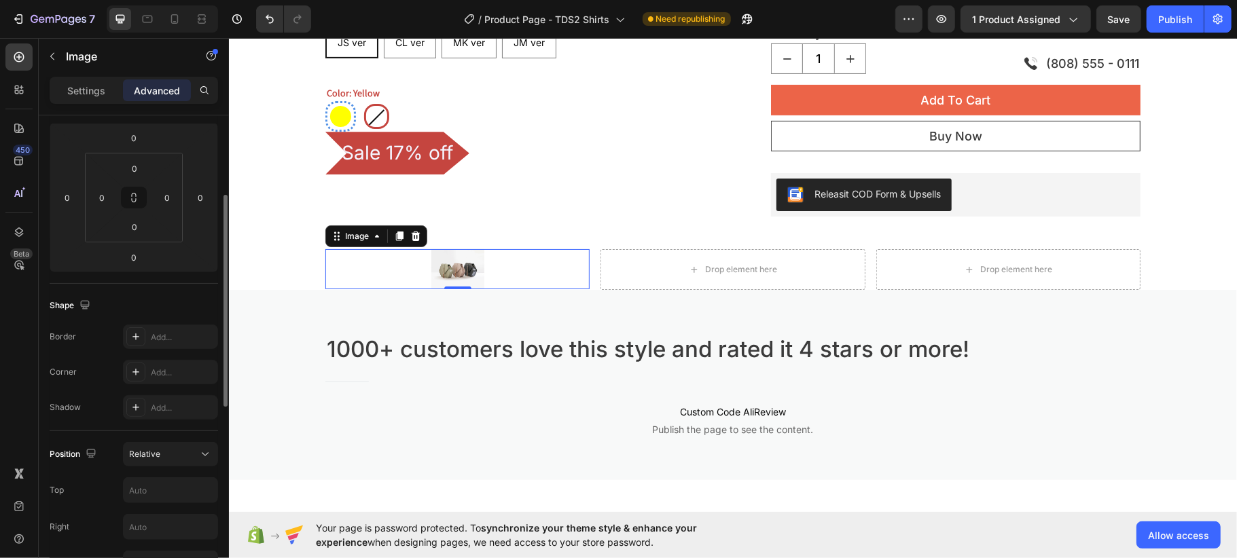
scroll to position [272, 0]
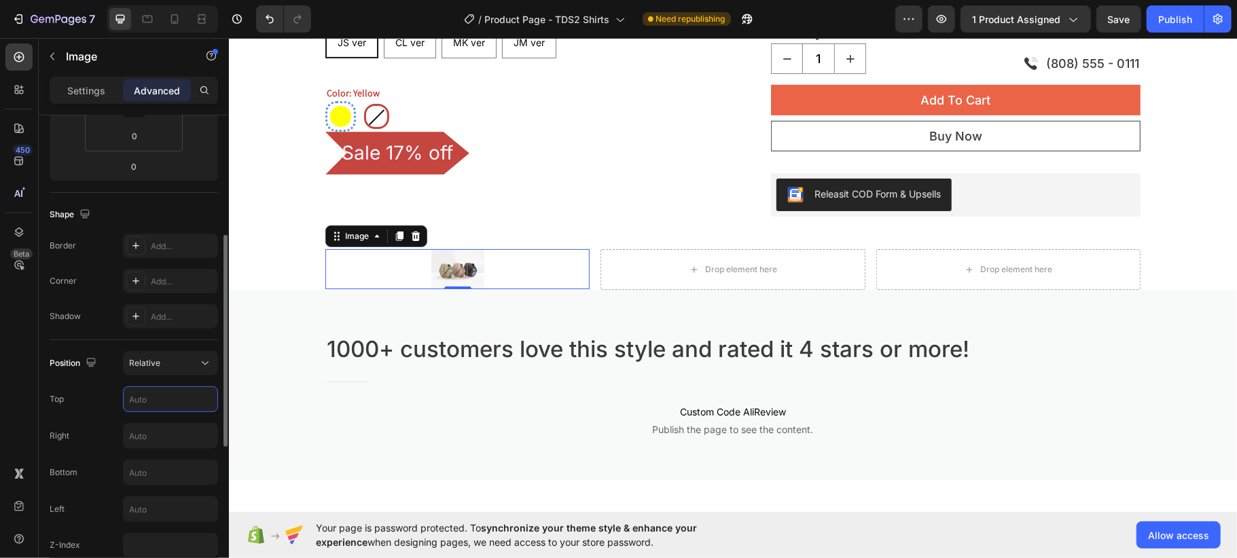
click at [145, 397] on input "text" at bounding box center [171, 399] width 94 height 24
type input "0"
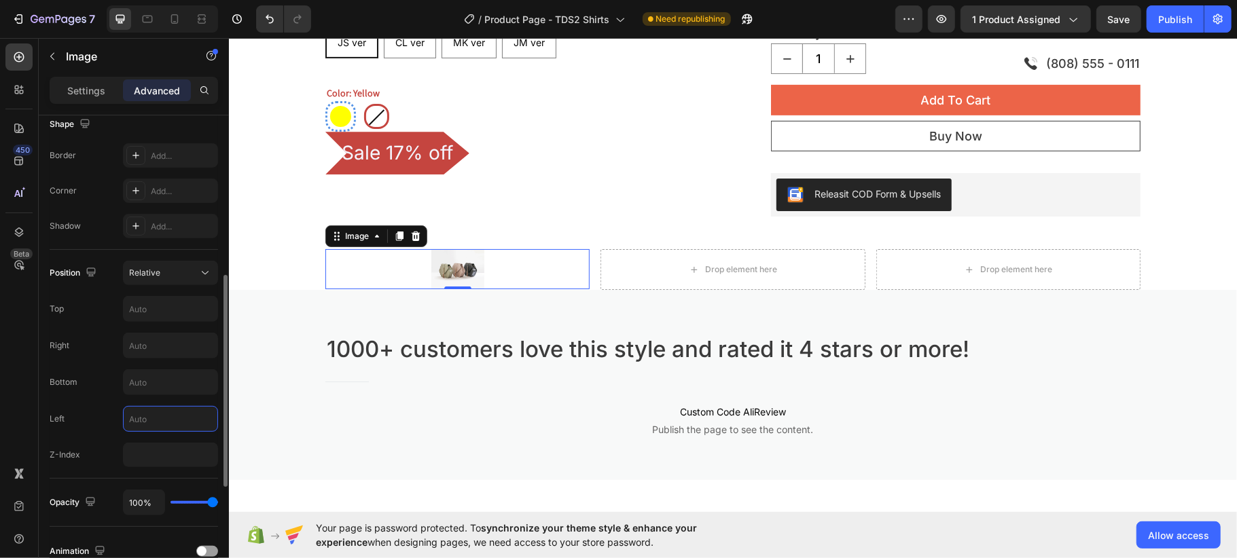
click at [147, 416] on input "text" at bounding box center [171, 419] width 94 height 24
type input "0"
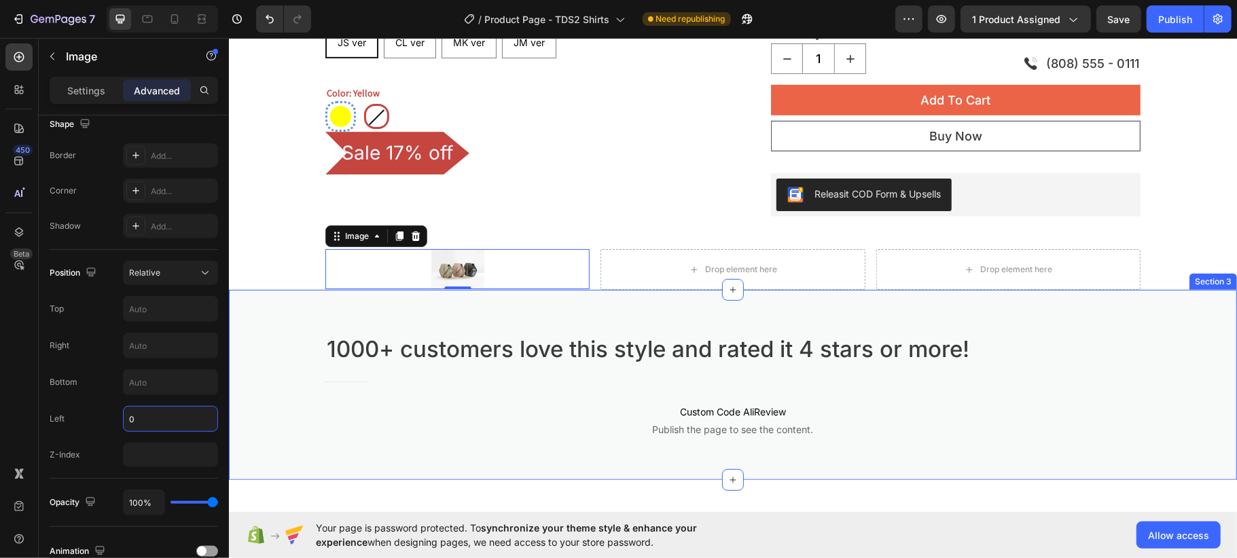
click at [264, 391] on div "1000+ customers love this style and rated it 4 stars or more! Heading Title Lin…" at bounding box center [732, 395] width 988 height 125
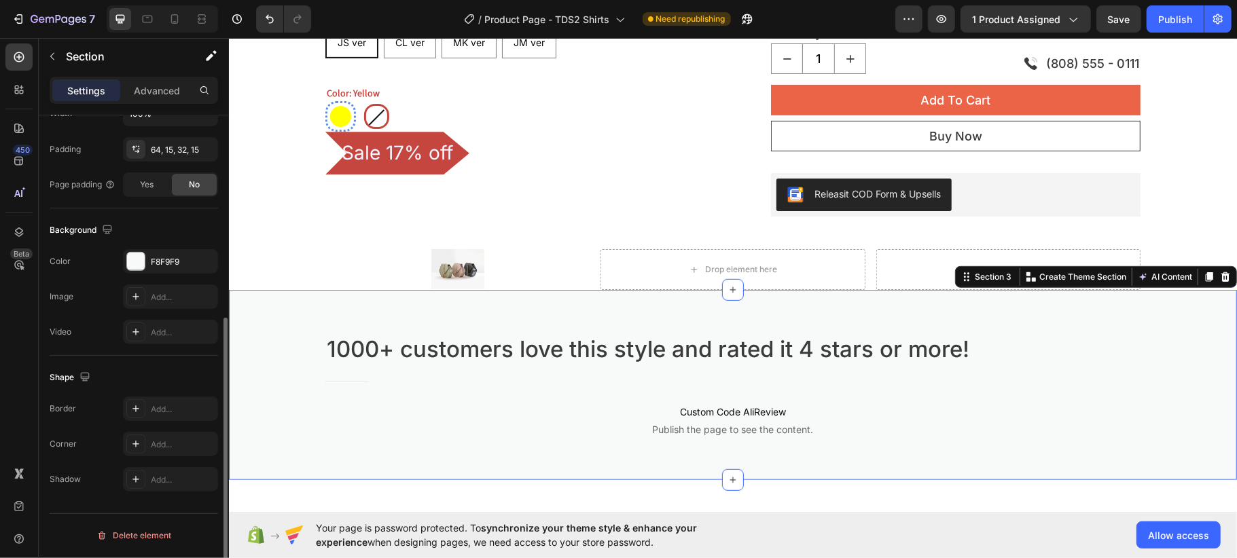
scroll to position [0, 0]
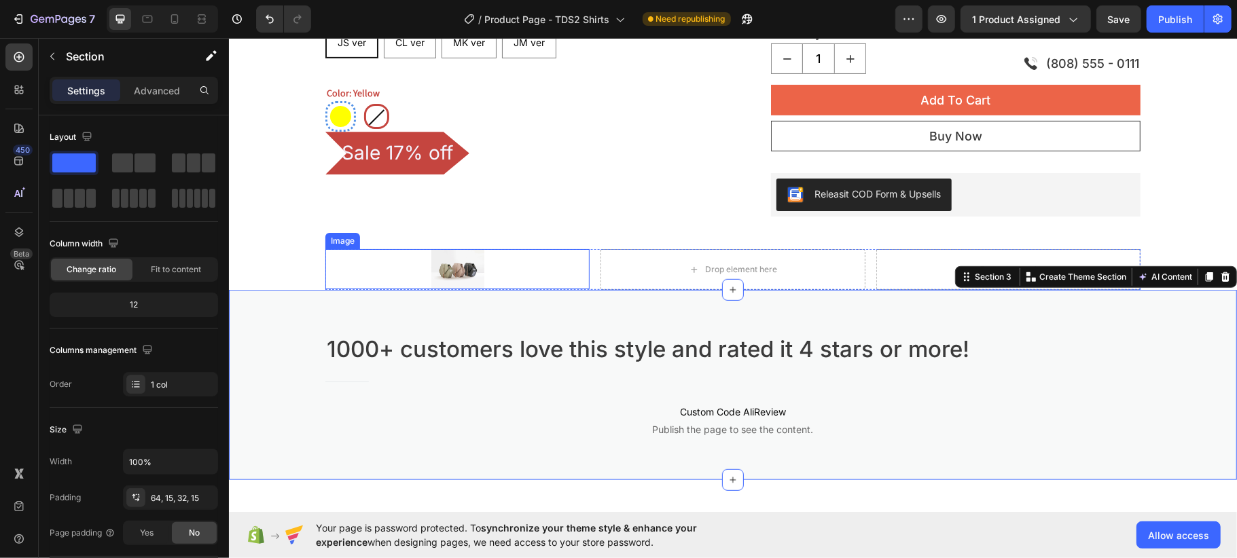
click at [459, 272] on img at bounding box center [457, 268] width 53 height 39
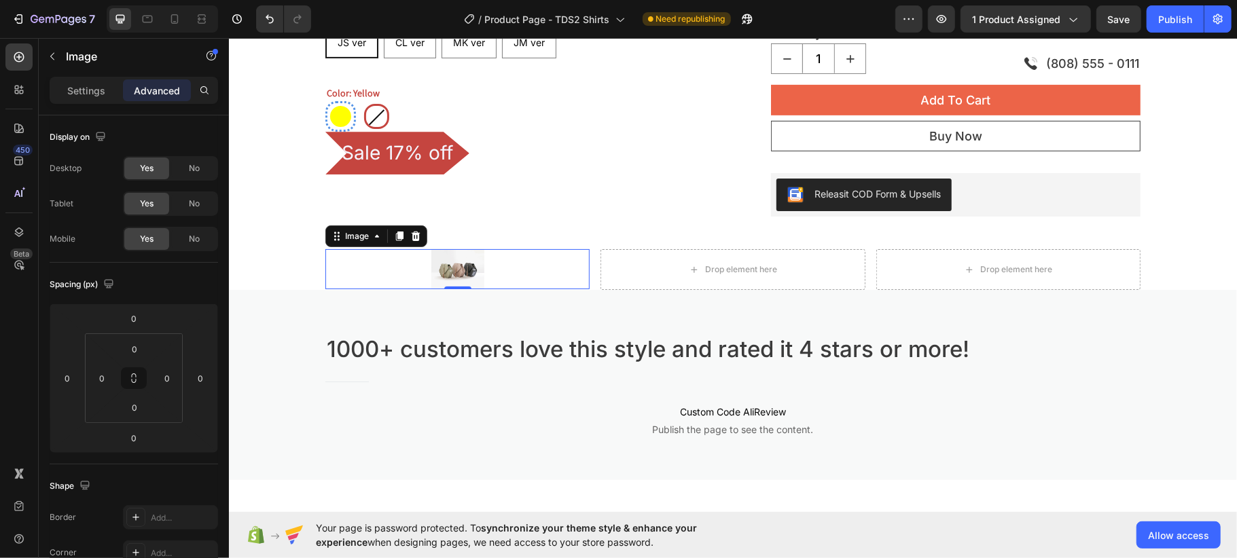
click at [167, 88] on p "Advanced" at bounding box center [157, 91] width 46 height 14
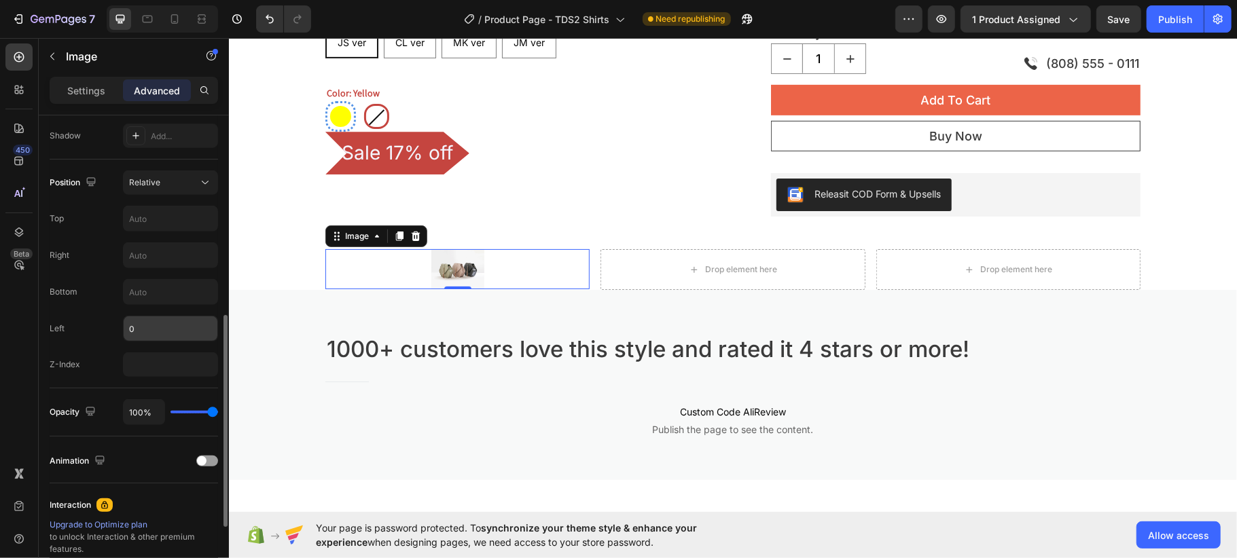
click at [147, 325] on input "0" at bounding box center [171, 329] width 94 height 24
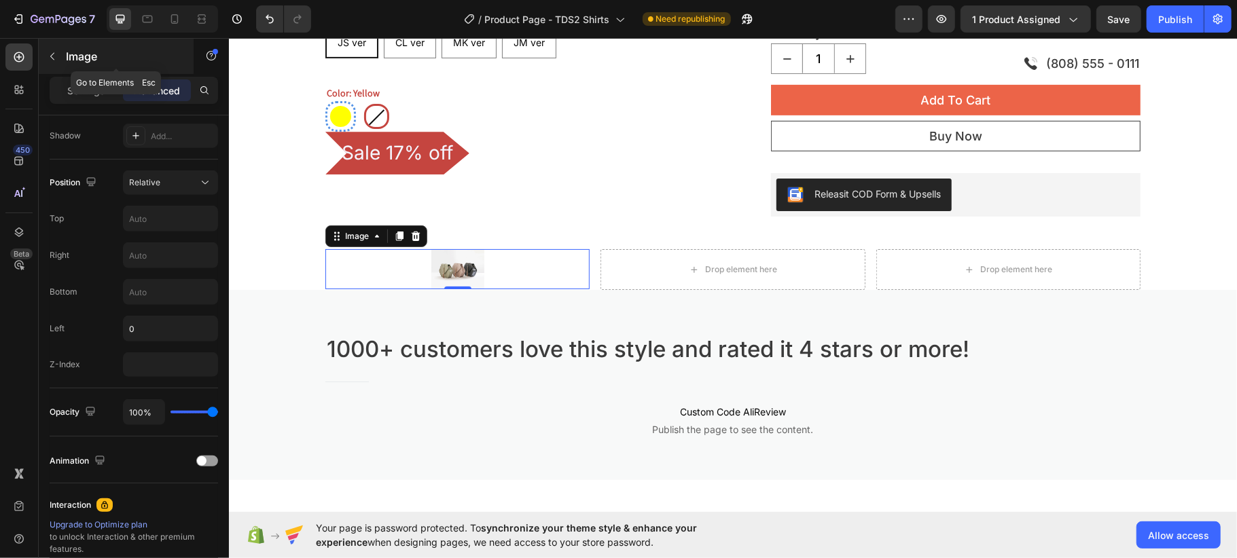
click at [60, 53] on button "button" at bounding box center [52, 57] width 22 height 22
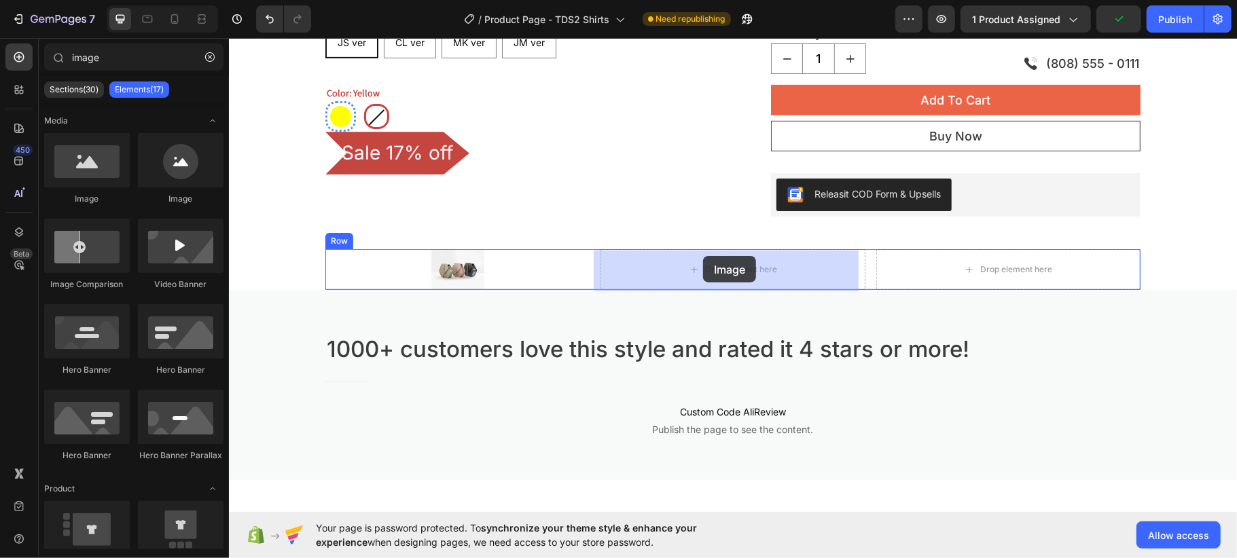
drag, startPoint x: 514, startPoint y: 274, endPoint x: 702, endPoint y: 255, distance: 189.1
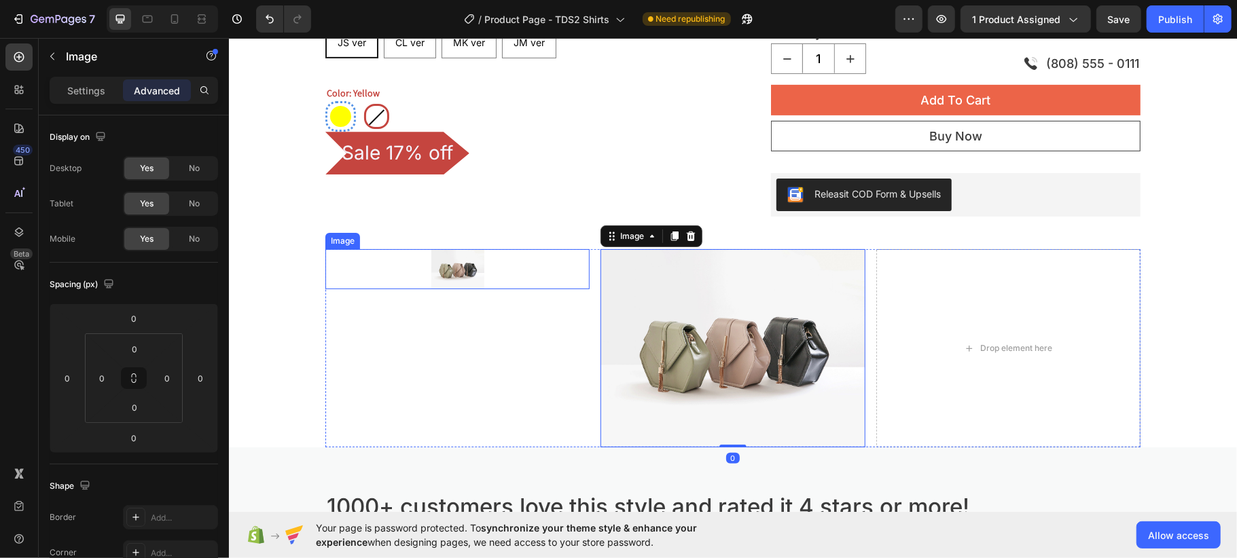
click at [485, 267] on div at bounding box center [457, 268] width 264 height 39
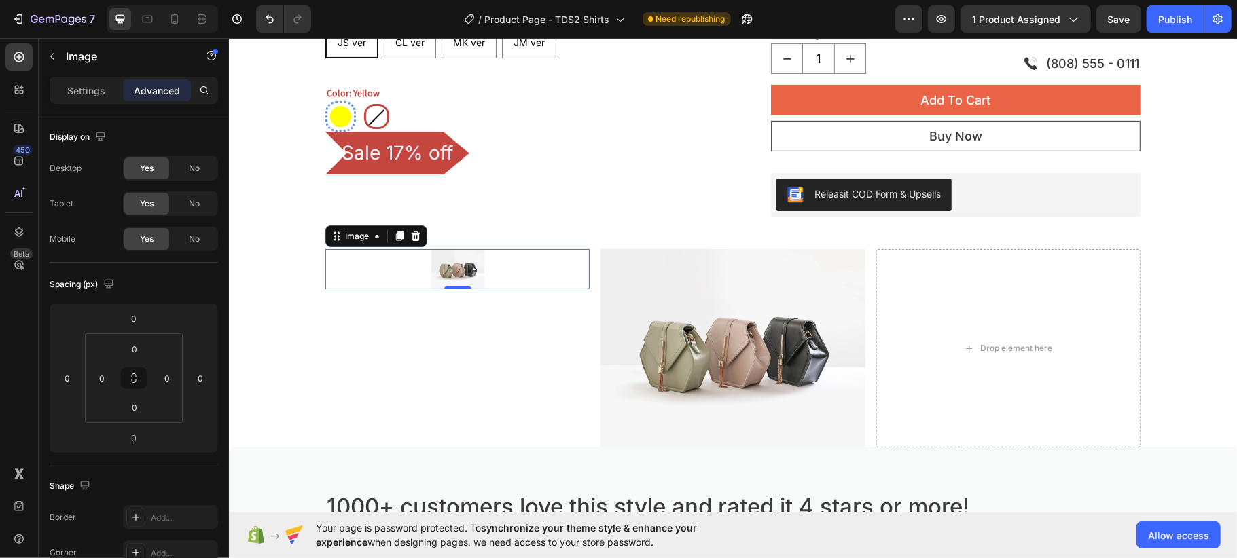
scroll to position [427, 0]
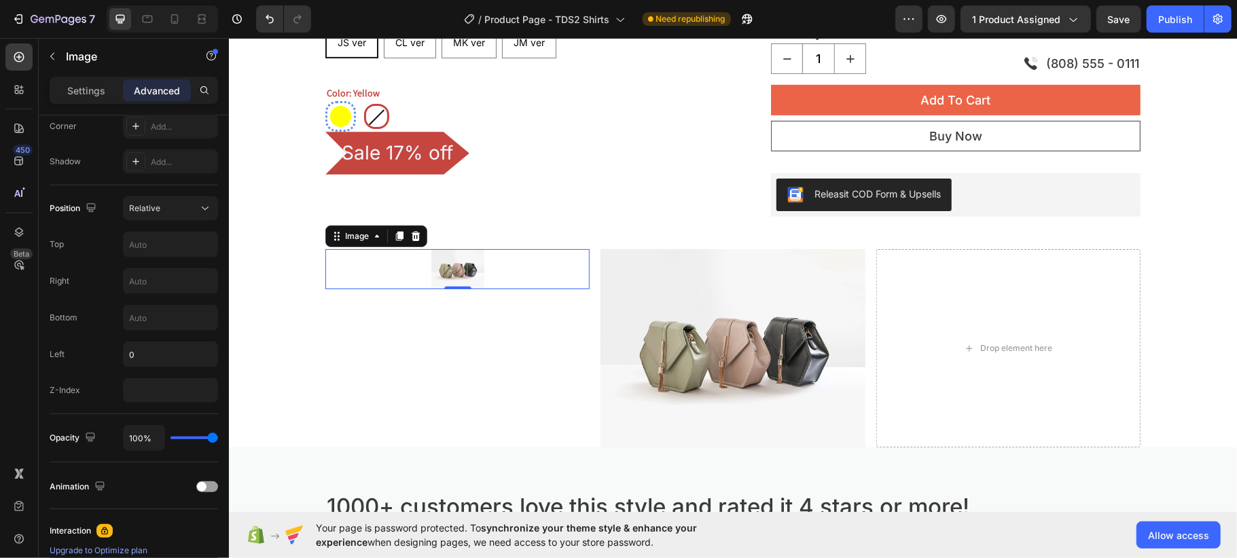
click at [561, 385] on div "Image 0" at bounding box center [457, 348] width 264 height 198
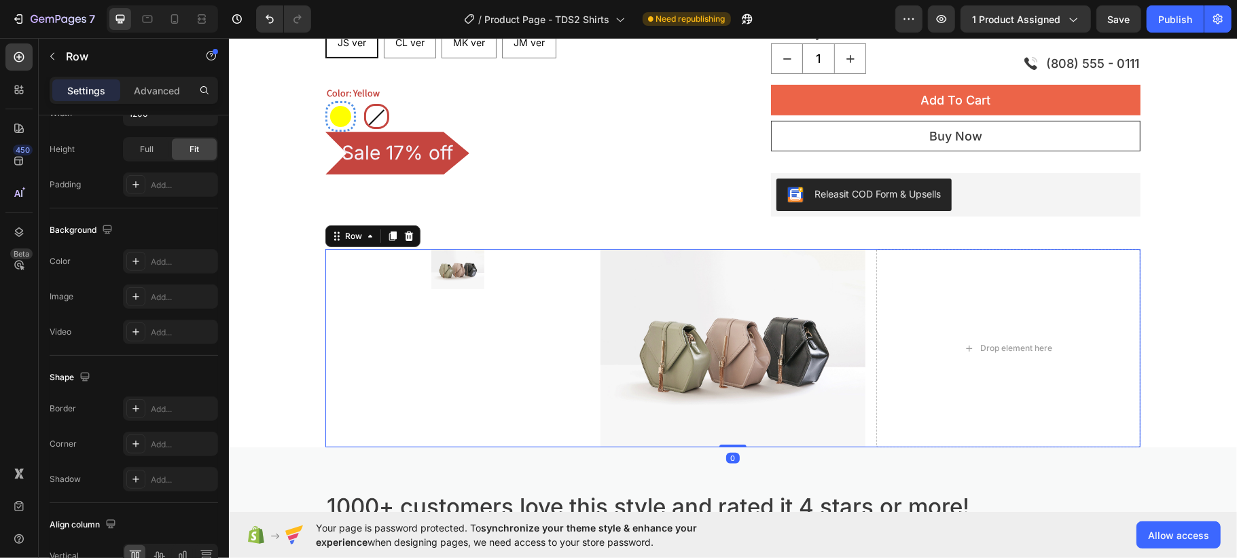
scroll to position [0, 0]
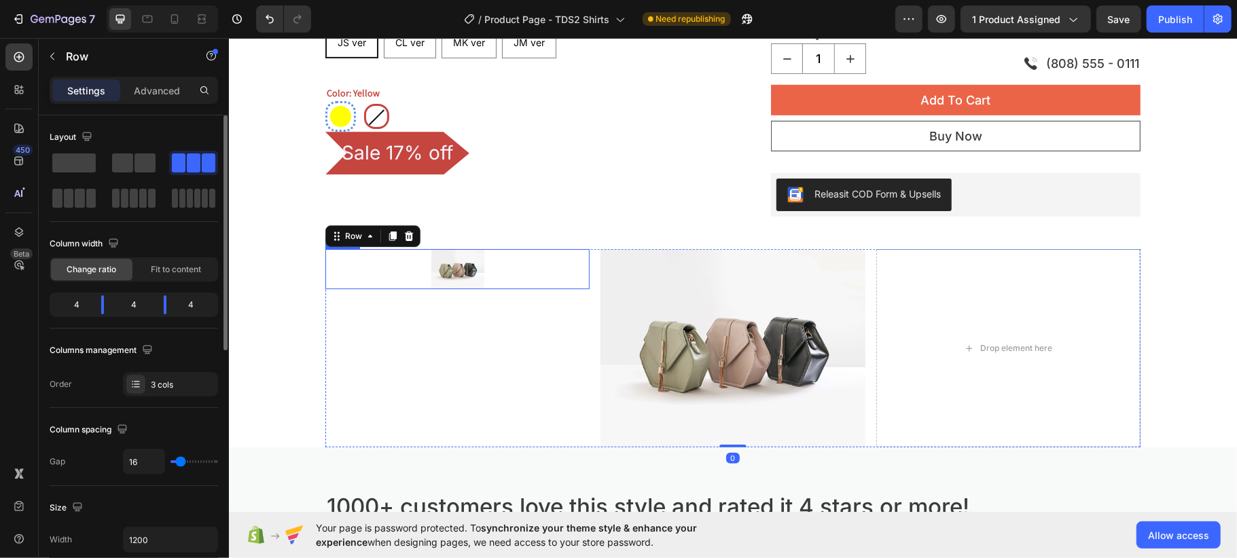
click at [549, 274] on div at bounding box center [457, 268] width 264 height 39
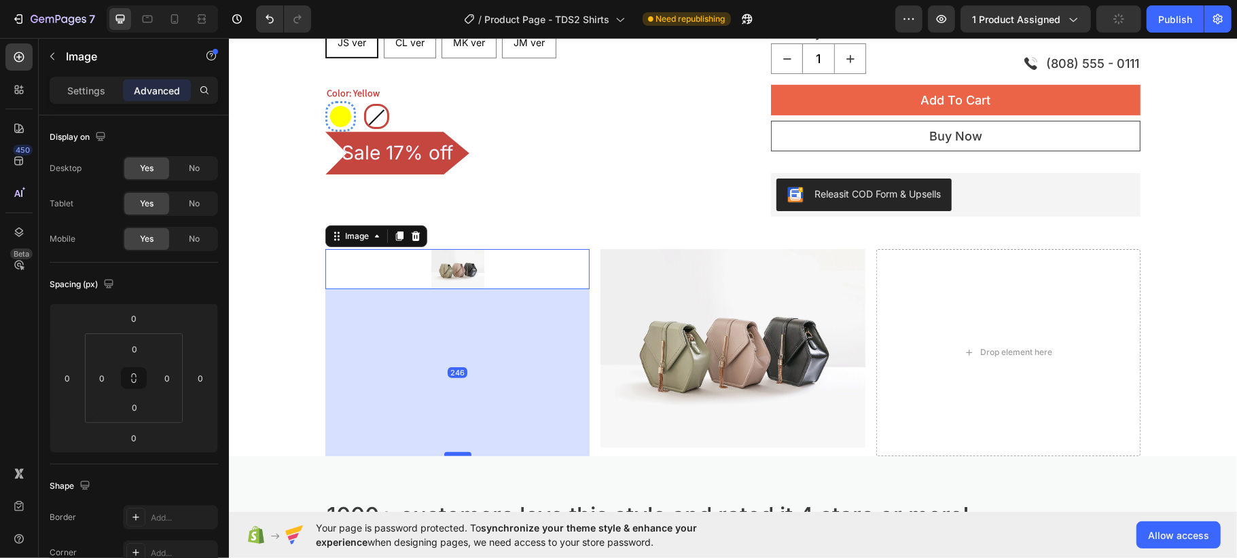
drag, startPoint x: 444, startPoint y: 286, endPoint x: 455, endPoint y: 453, distance: 167.5
click at [455, 453] on div at bounding box center [457, 454] width 27 height 4
type input "246"
click at [531, 315] on div "246" at bounding box center [457, 372] width 264 height 167
click at [514, 264] on div at bounding box center [457, 268] width 264 height 39
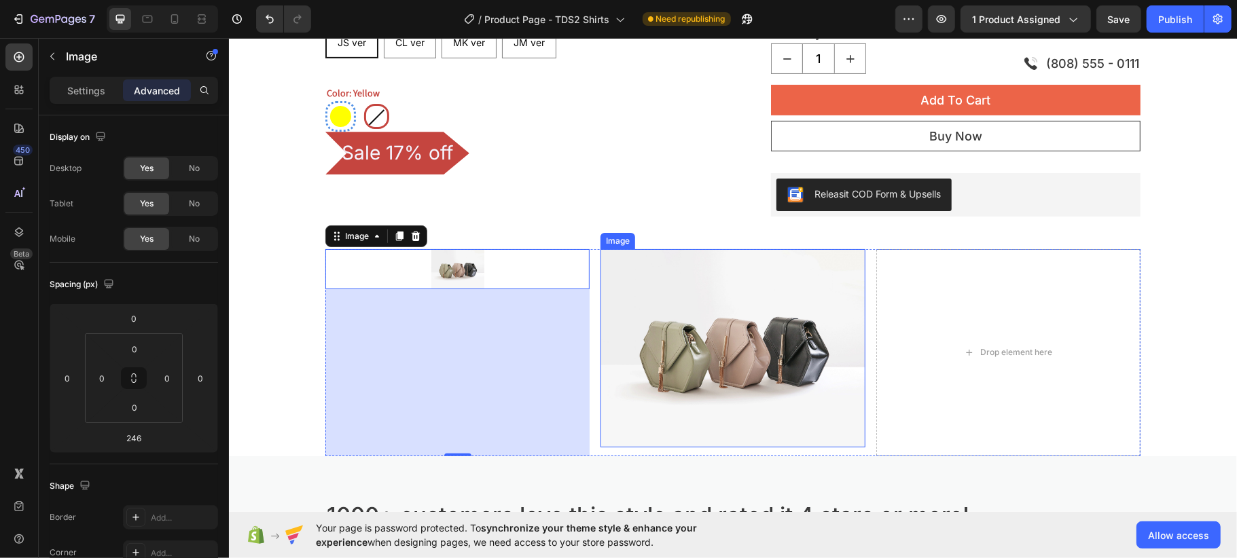
click at [753, 270] on img at bounding box center [732, 348] width 264 height 198
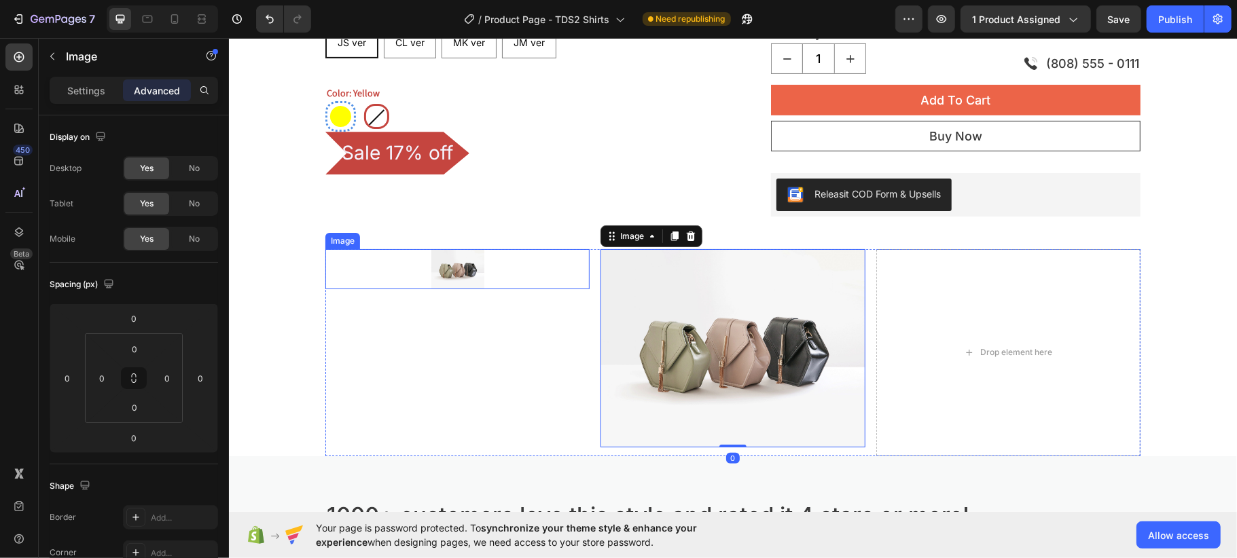
click at [467, 264] on img at bounding box center [457, 268] width 53 height 39
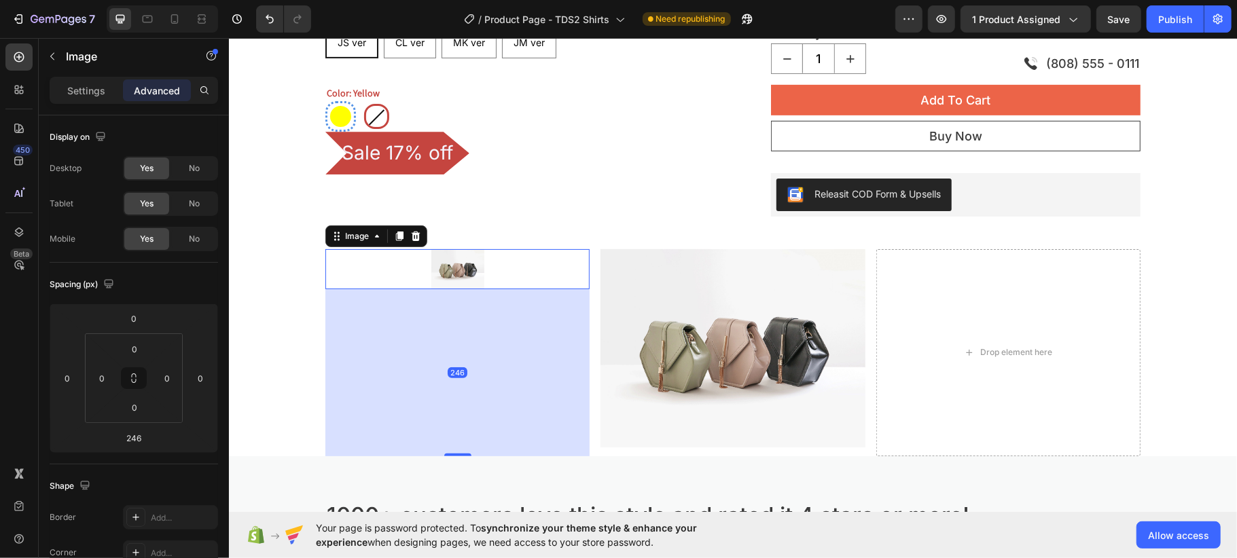
click at [477, 399] on div "246" at bounding box center [457, 372] width 264 height 167
type input "0"
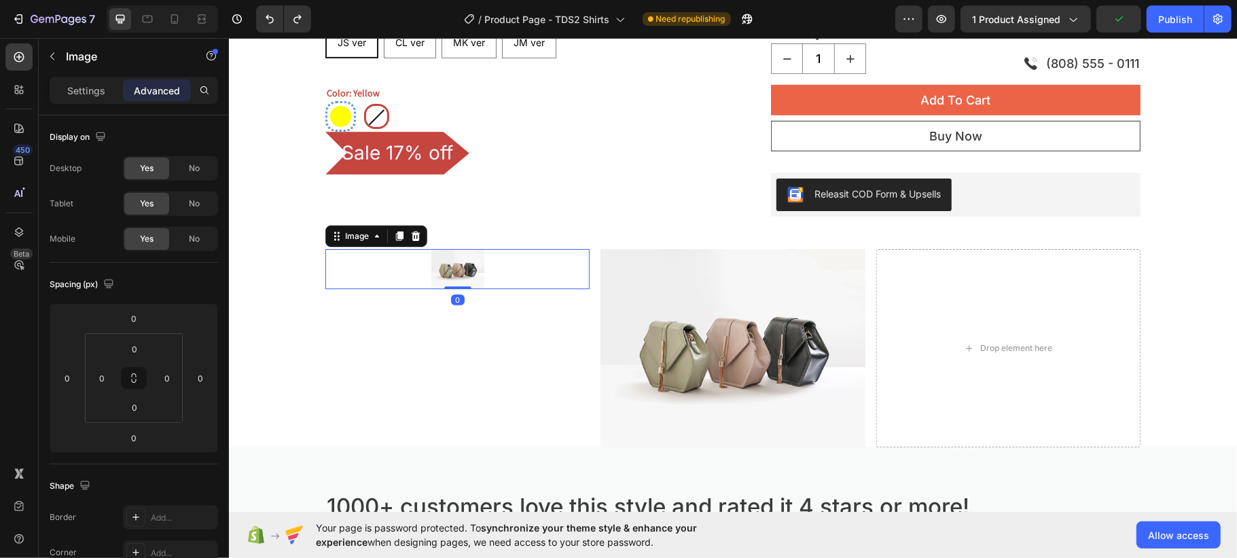
click at [493, 264] on div at bounding box center [457, 268] width 264 height 39
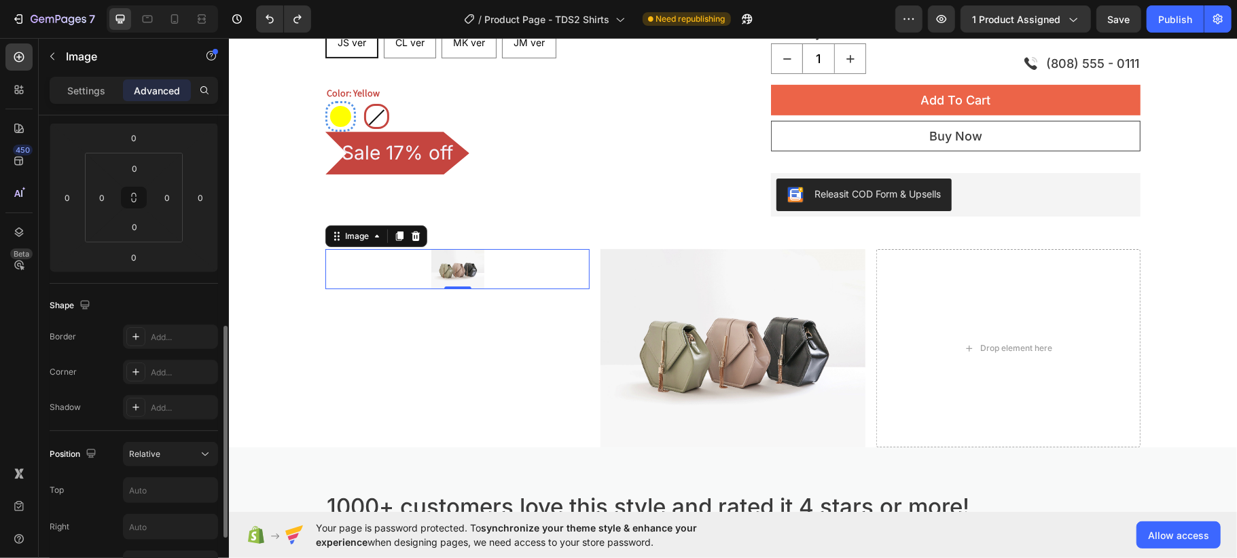
scroll to position [362, 0]
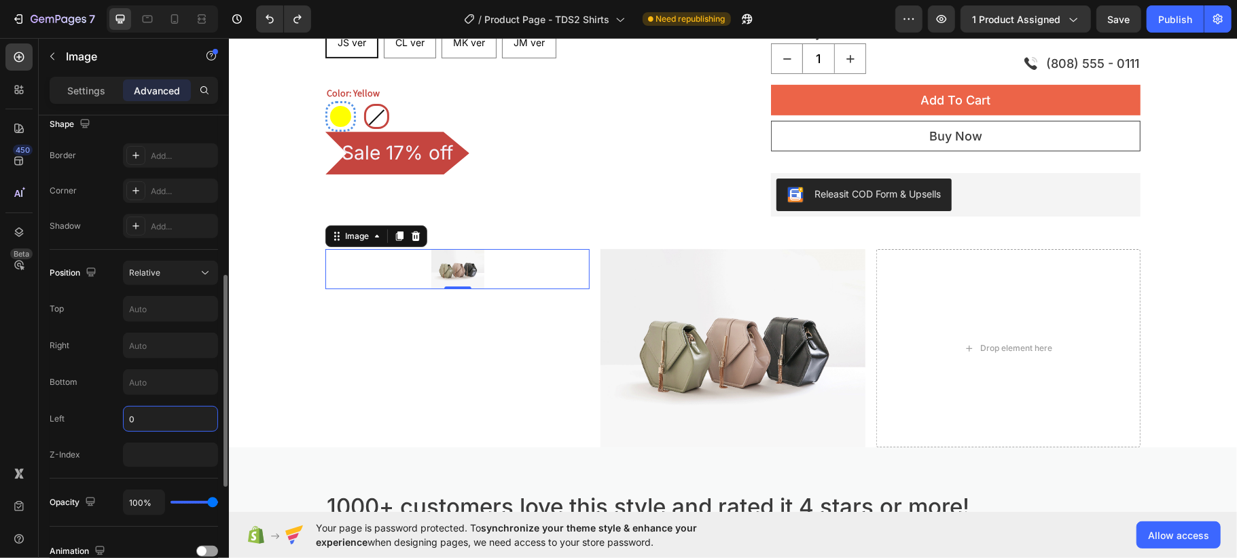
click at [155, 427] on input "0" at bounding box center [171, 419] width 94 height 24
click at [156, 313] on input "text" at bounding box center [171, 309] width 94 height 24
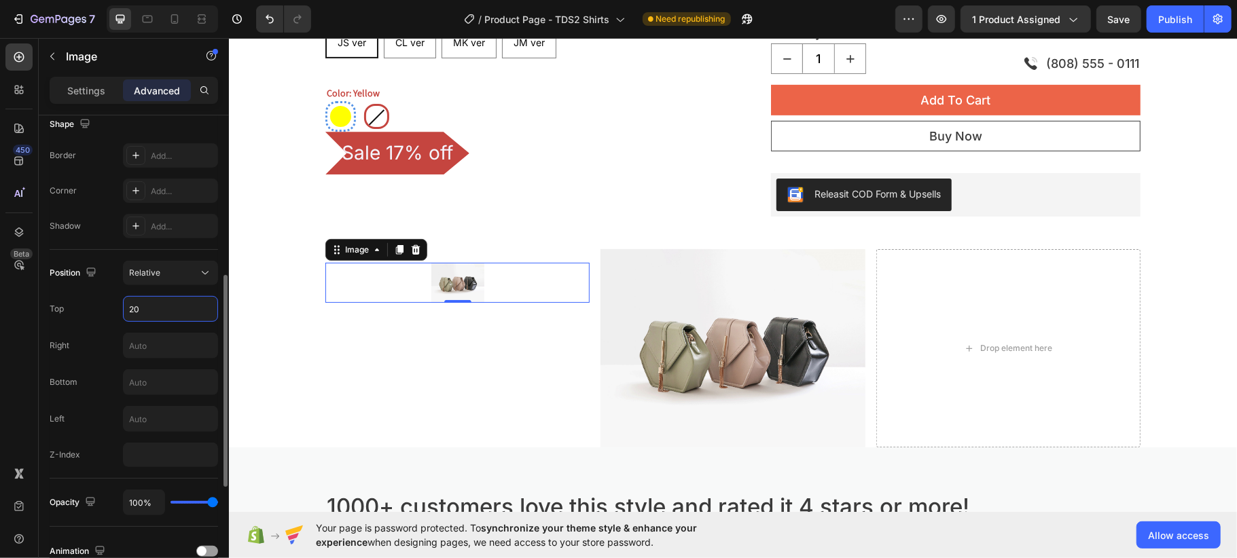
type input "2"
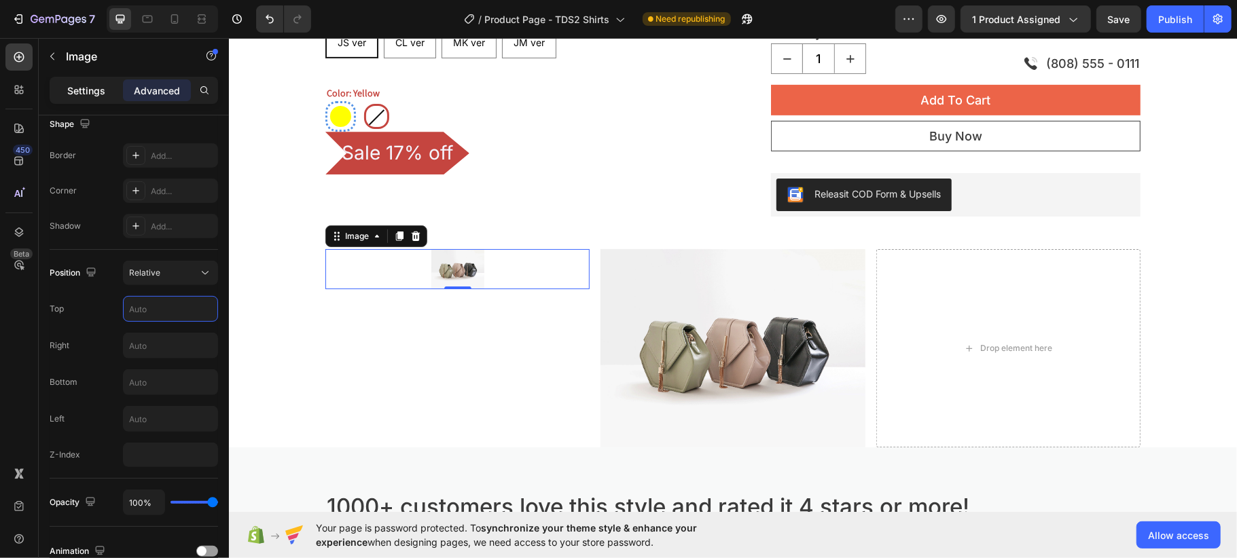
click at [79, 96] on p "Settings" at bounding box center [86, 91] width 38 height 14
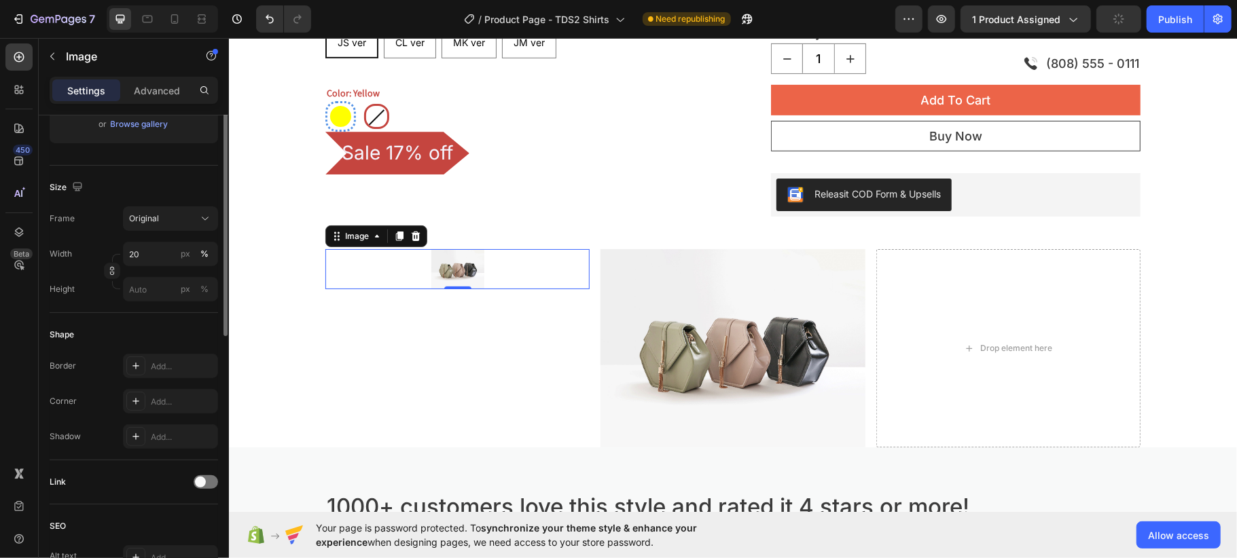
scroll to position [183, 0]
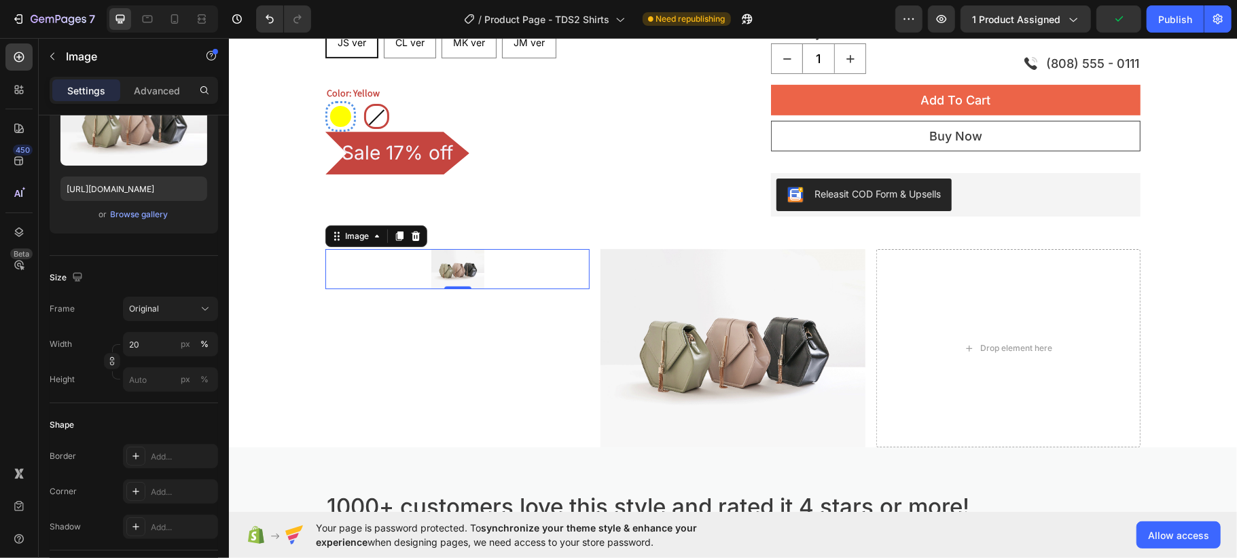
click at [522, 275] on div at bounding box center [457, 268] width 264 height 39
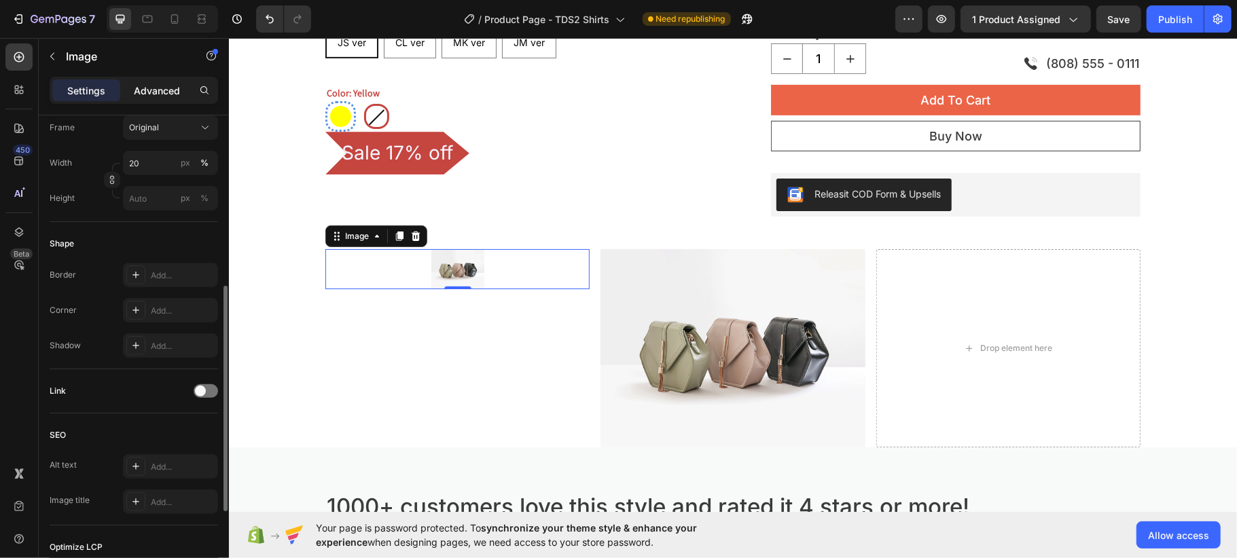
click at [158, 87] on p "Advanced" at bounding box center [157, 91] width 46 height 14
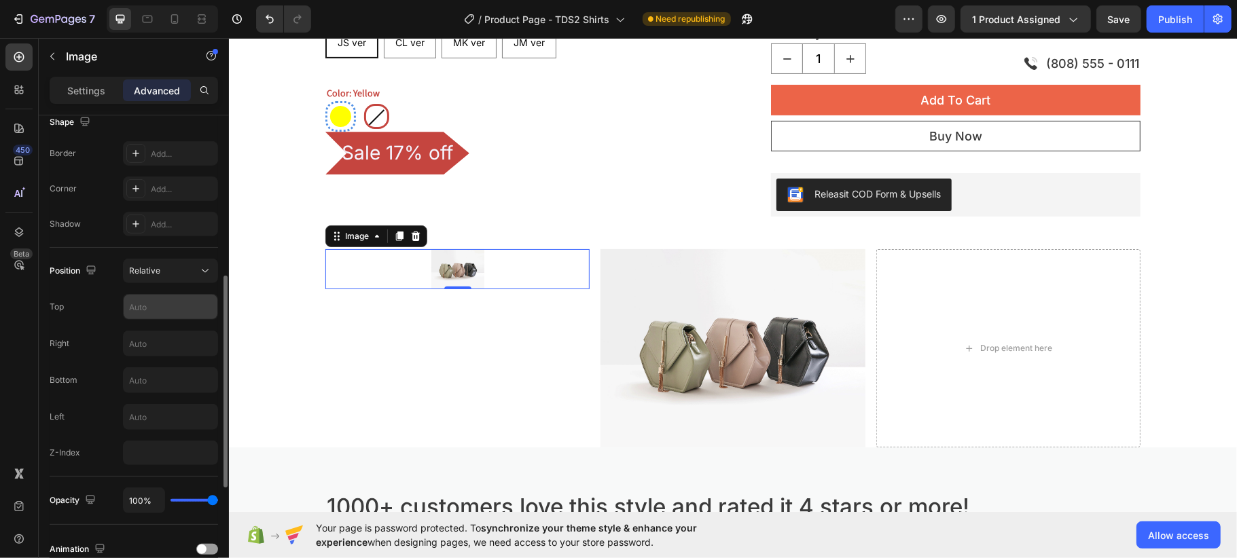
click at [147, 308] on input "text" at bounding box center [171, 307] width 94 height 24
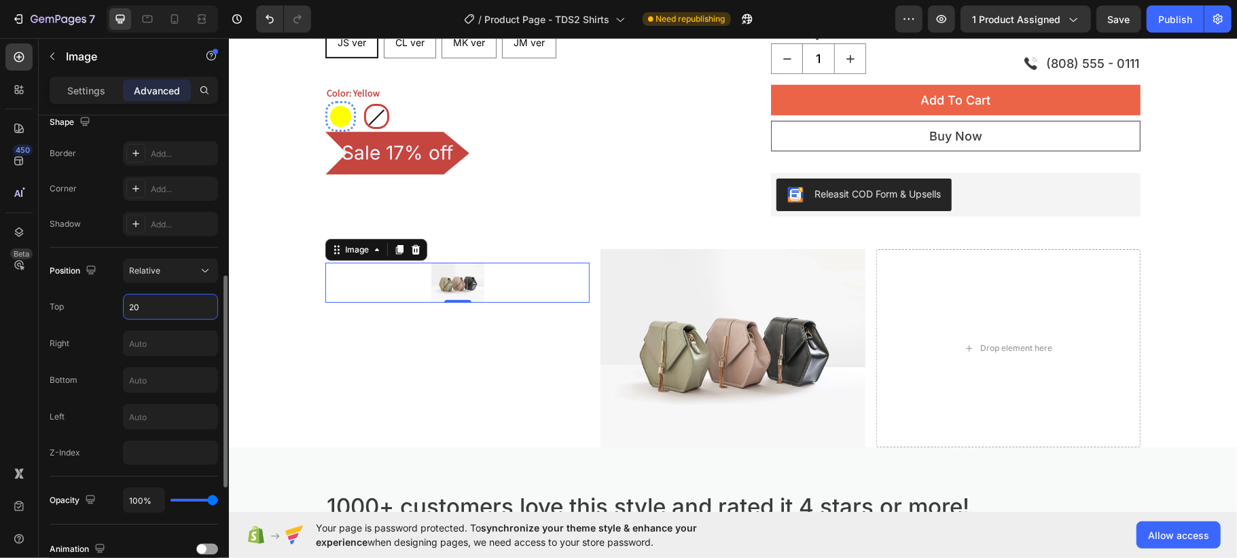
click at [147, 308] on input "20" at bounding box center [171, 307] width 94 height 24
drag, startPoint x: 147, startPoint y: 308, endPoint x: 149, endPoint y: 367, distance: 58.5
click at [149, 367] on div "Position Relative Top 20 Right Bottom Left Z-Index" at bounding box center [134, 362] width 168 height 206
click at [142, 306] on input "20" at bounding box center [171, 307] width 94 height 24
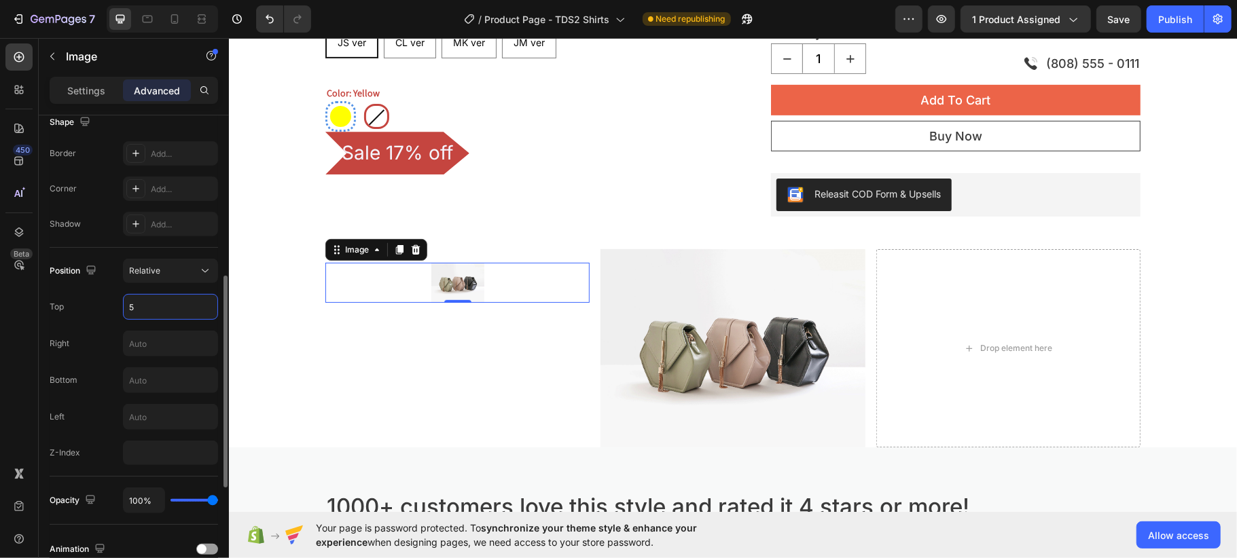
type input "50"
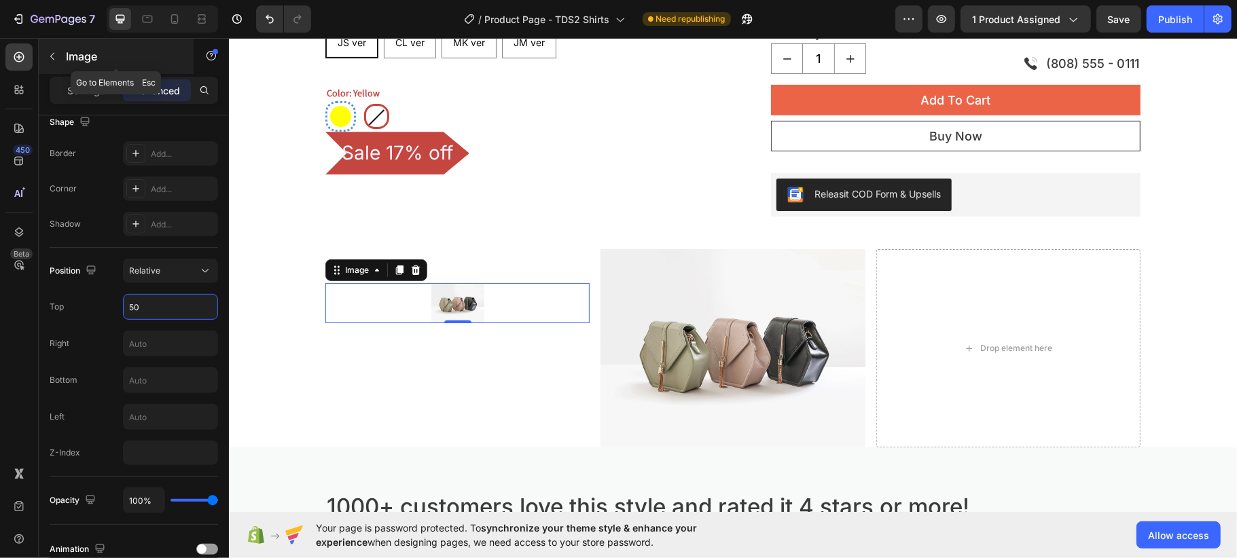
click at [60, 52] on button "button" at bounding box center [52, 57] width 22 height 22
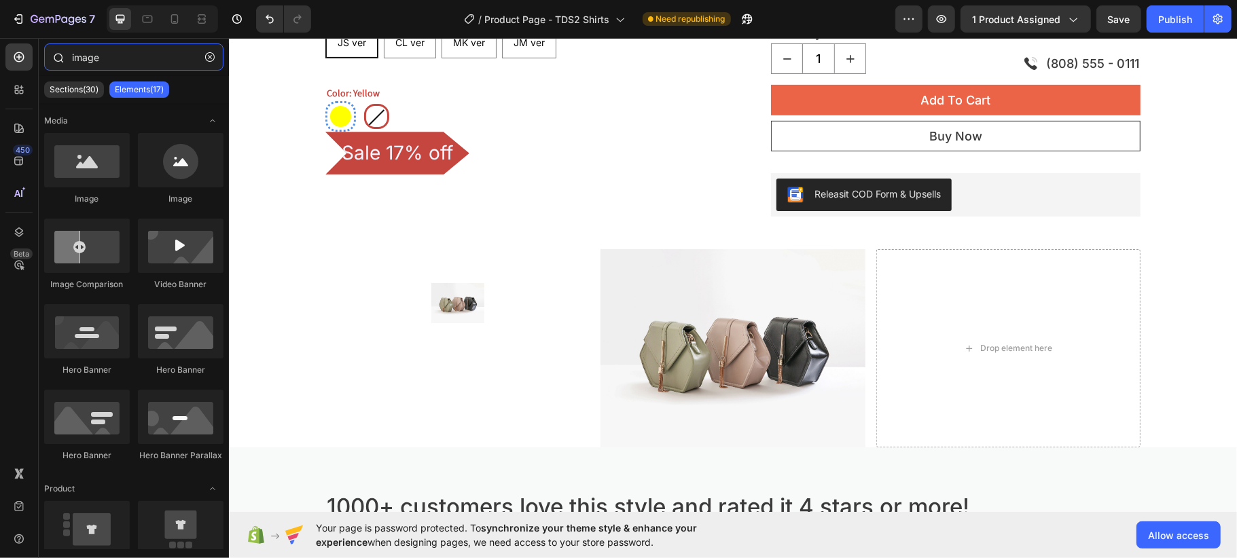
click at [112, 60] on input "image" at bounding box center [133, 56] width 179 height 27
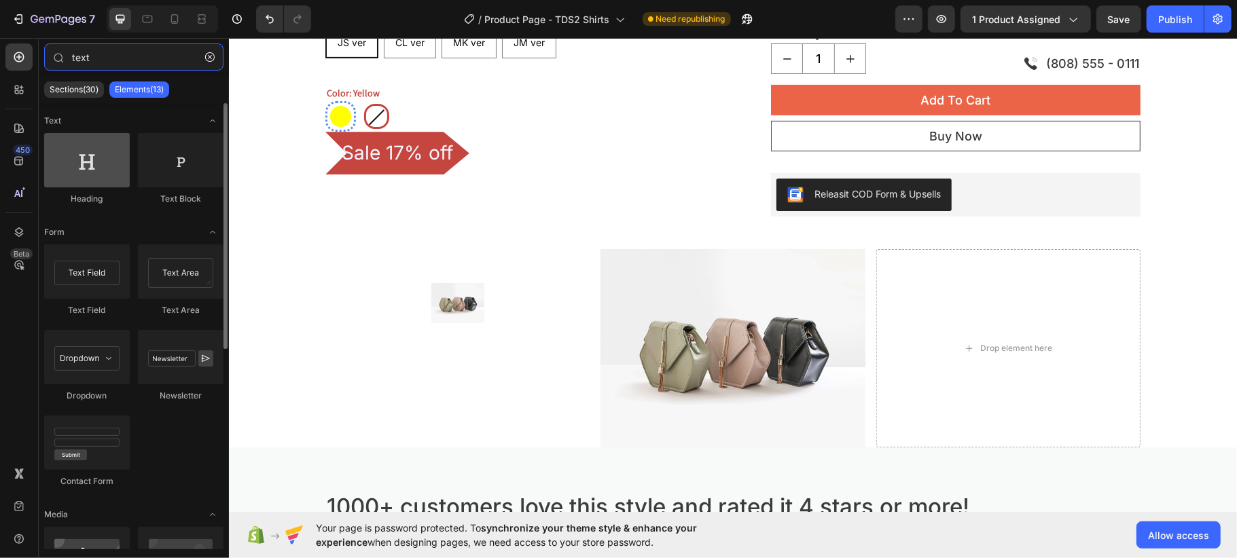
type input "text"
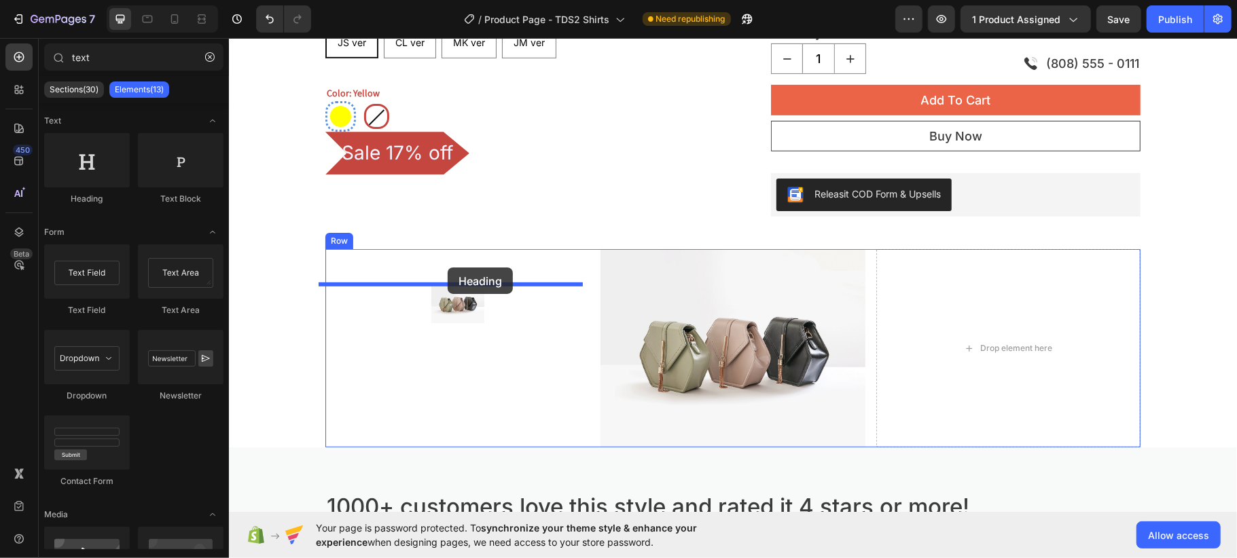
drag, startPoint x: 348, startPoint y: 249, endPoint x: 447, endPoint y: 267, distance: 100.7
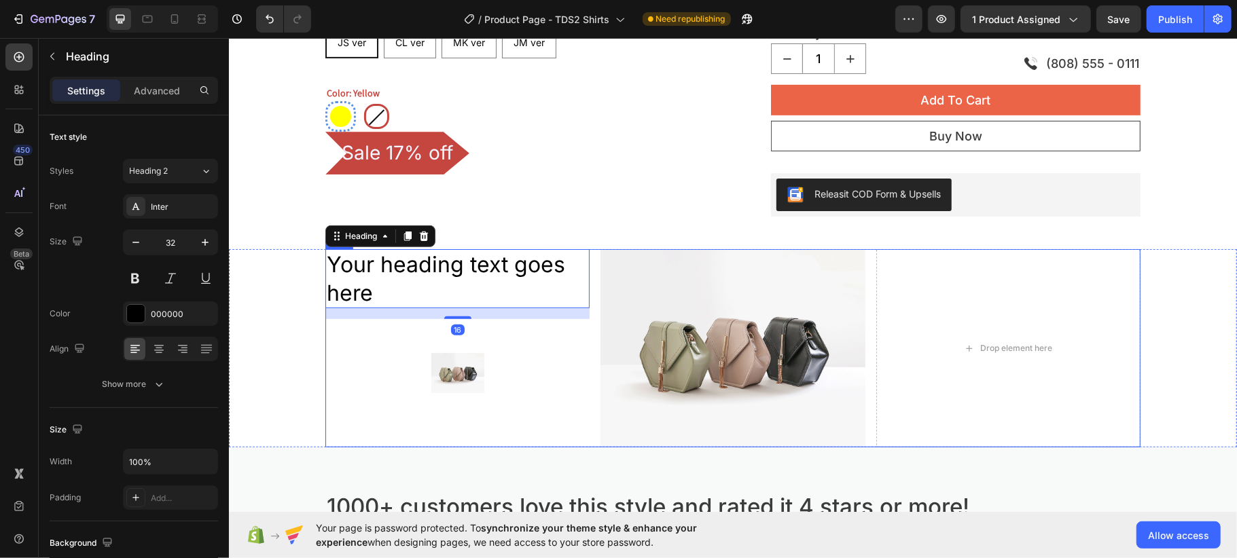
click at [492, 331] on div "Your heading text goes here Heading 16 Image" at bounding box center [457, 348] width 264 height 198
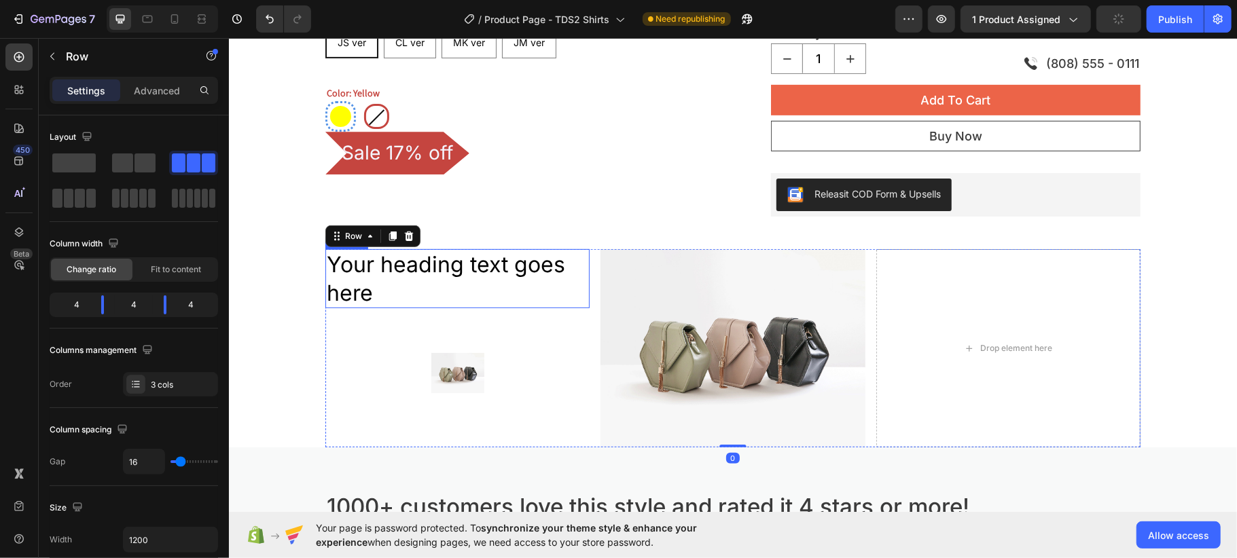
click at [457, 278] on h2 "Your heading text goes here" at bounding box center [457, 278] width 264 height 59
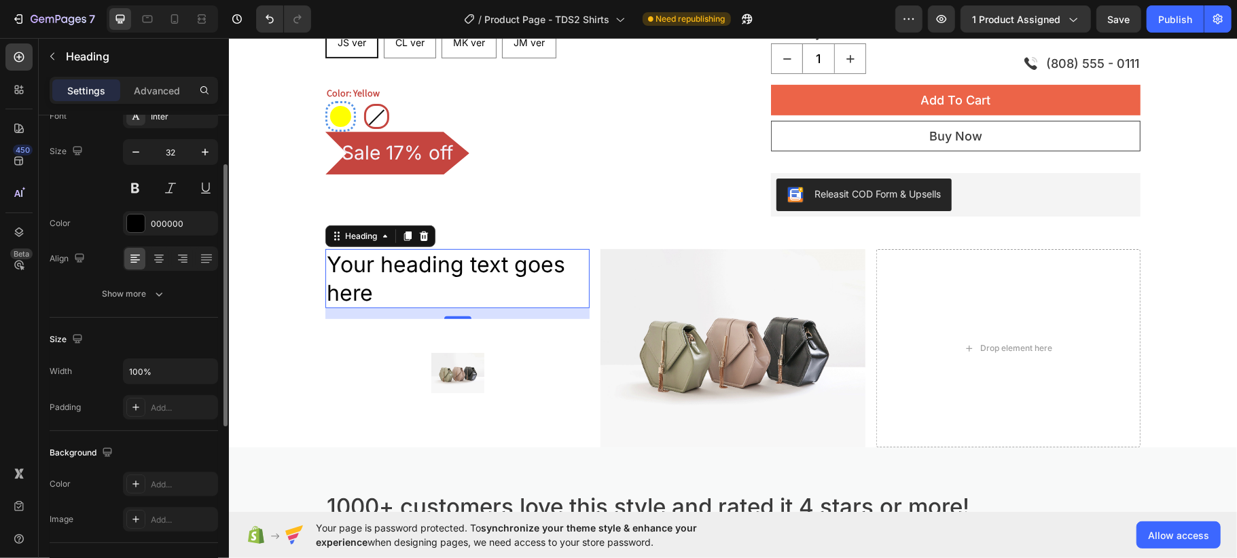
scroll to position [0, 0]
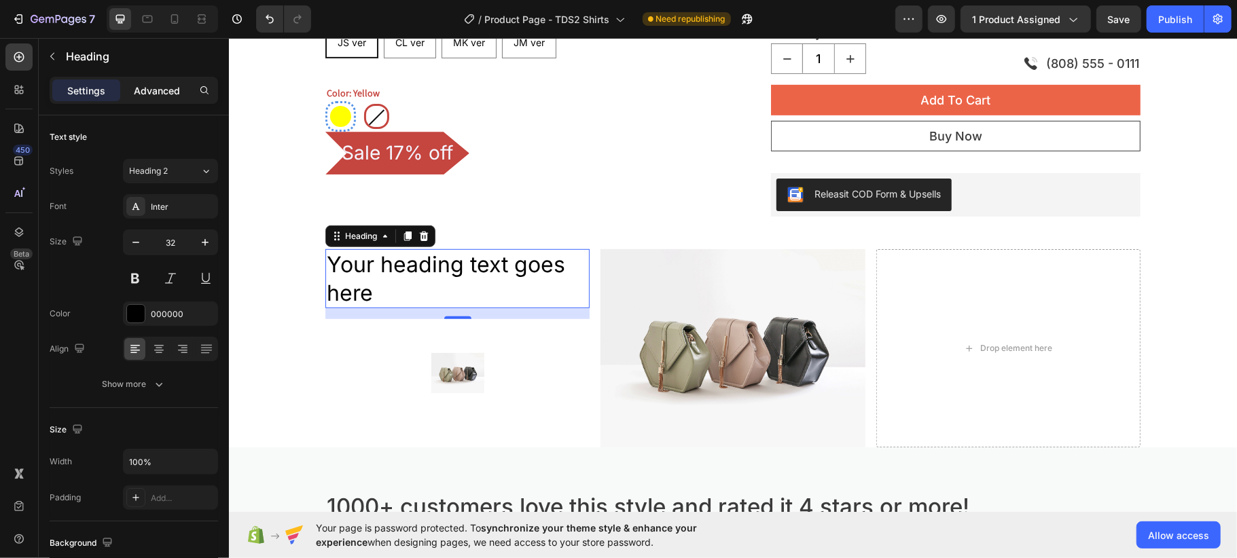
click at [150, 85] on p "Advanced" at bounding box center [157, 91] width 46 height 14
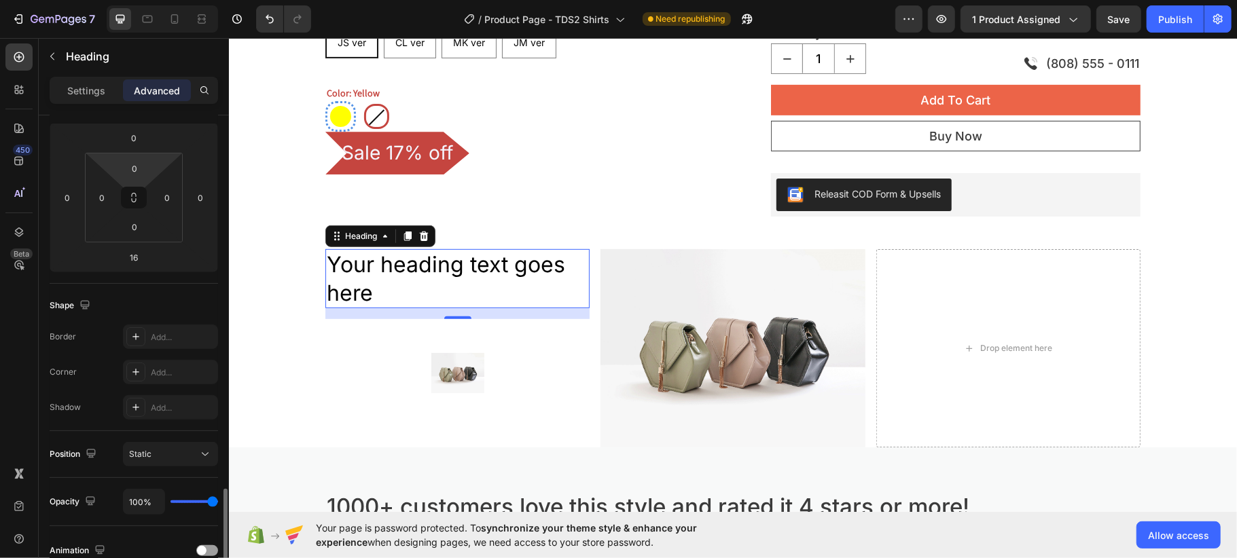
scroll to position [362, 0]
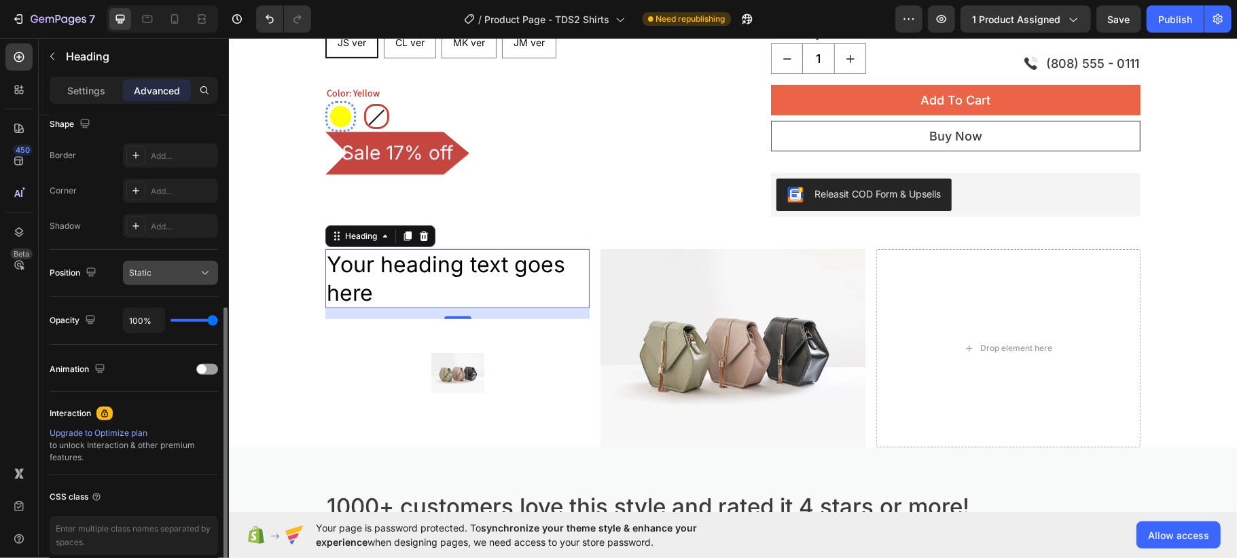
click at [155, 264] on button "Static" at bounding box center [170, 273] width 95 height 24
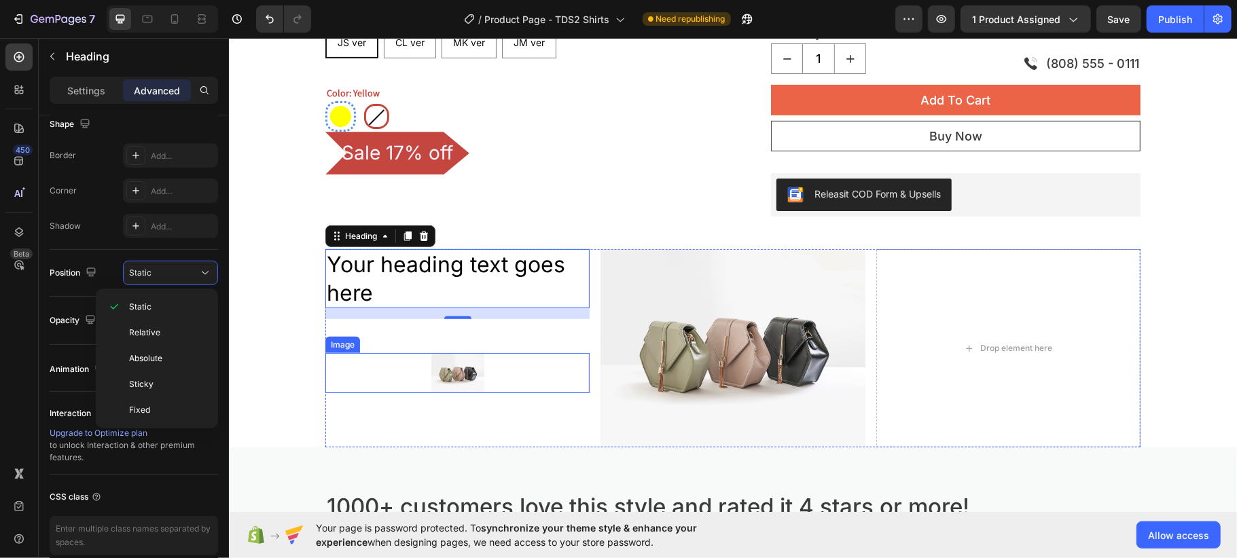
click at [477, 364] on div at bounding box center [457, 372] width 264 height 39
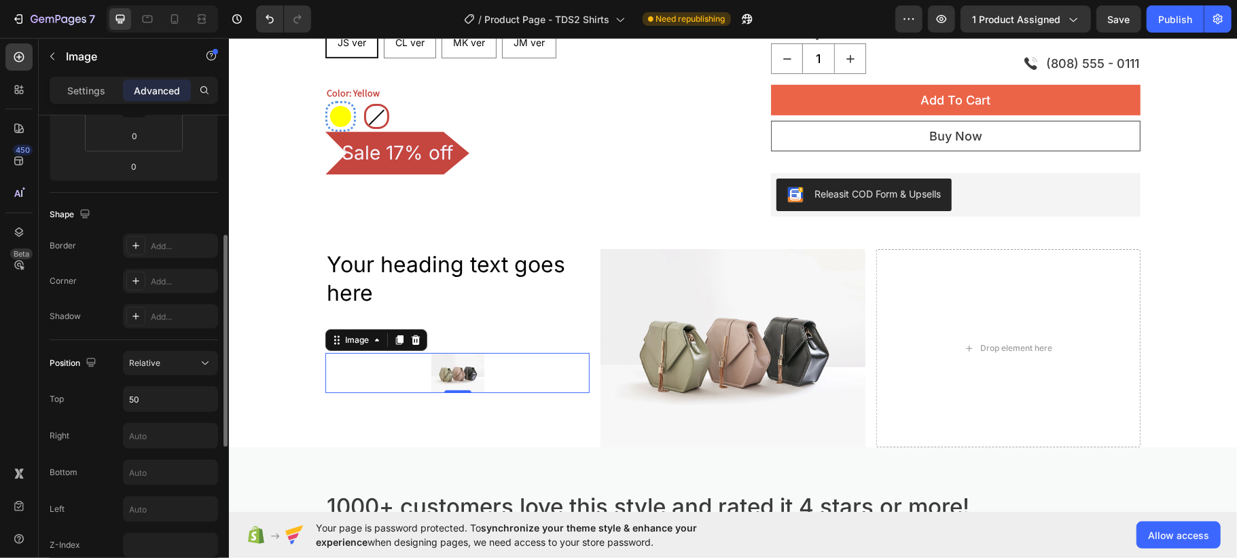
scroll to position [452, 0]
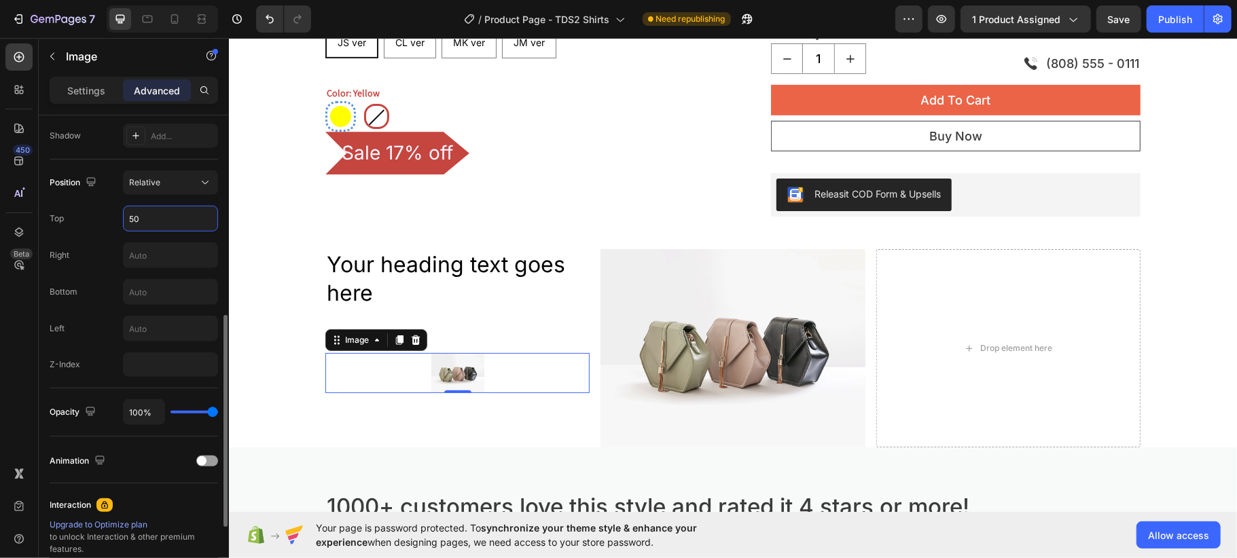
click at [145, 215] on input "50" at bounding box center [171, 218] width 94 height 24
type input "5"
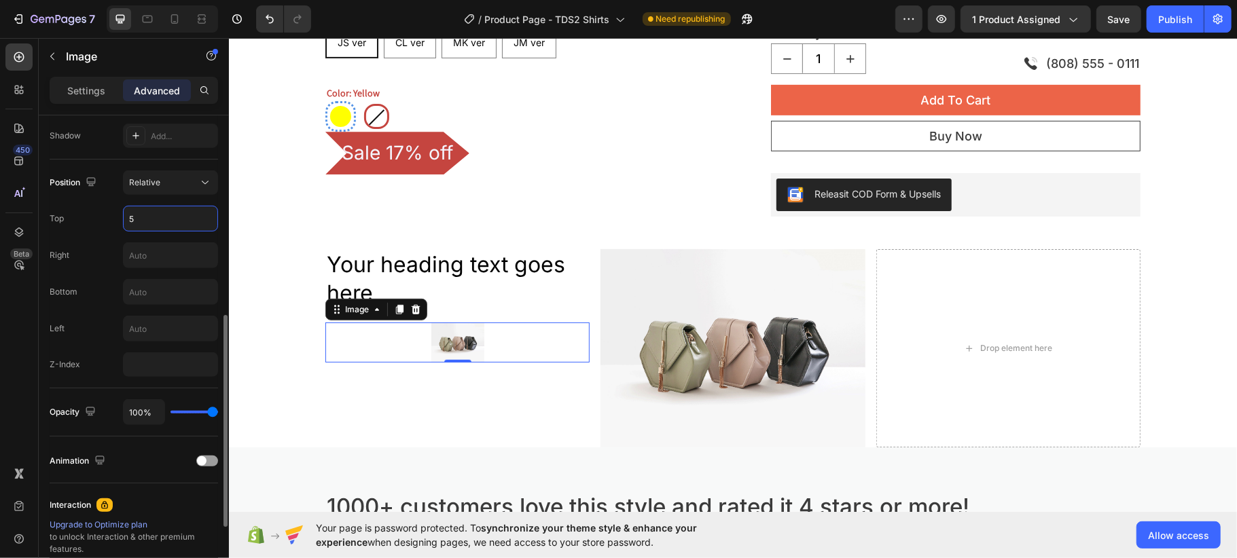
click at [145, 215] on input "5" at bounding box center [171, 218] width 94 height 24
click at [410, 266] on h2 "Your heading text goes here" at bounding box center [457, 278] width 264 height 59
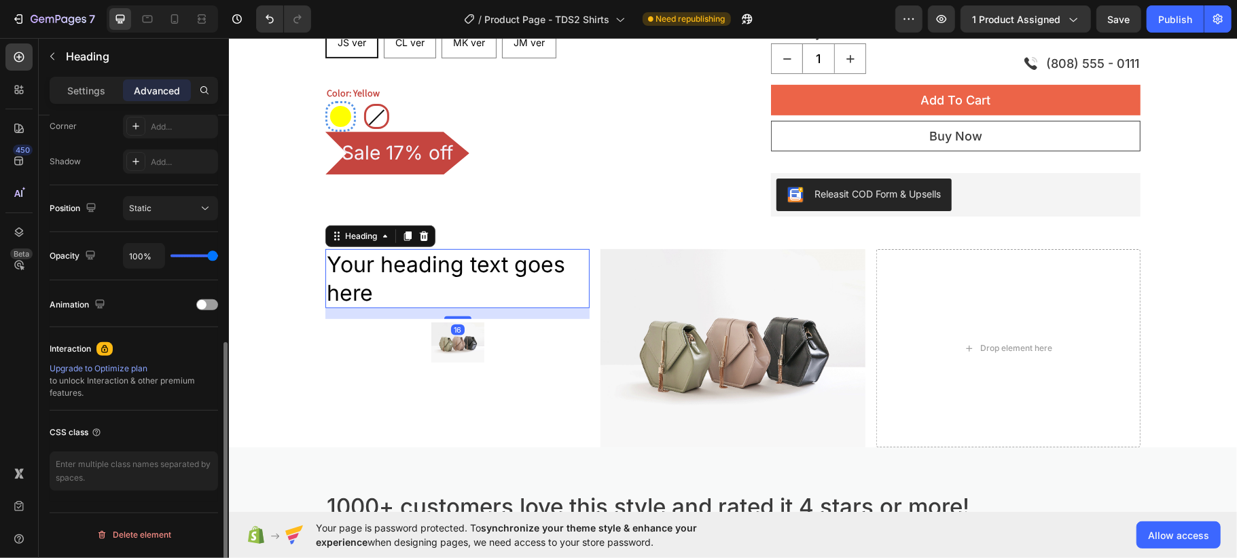
scroll to position [0, 0]
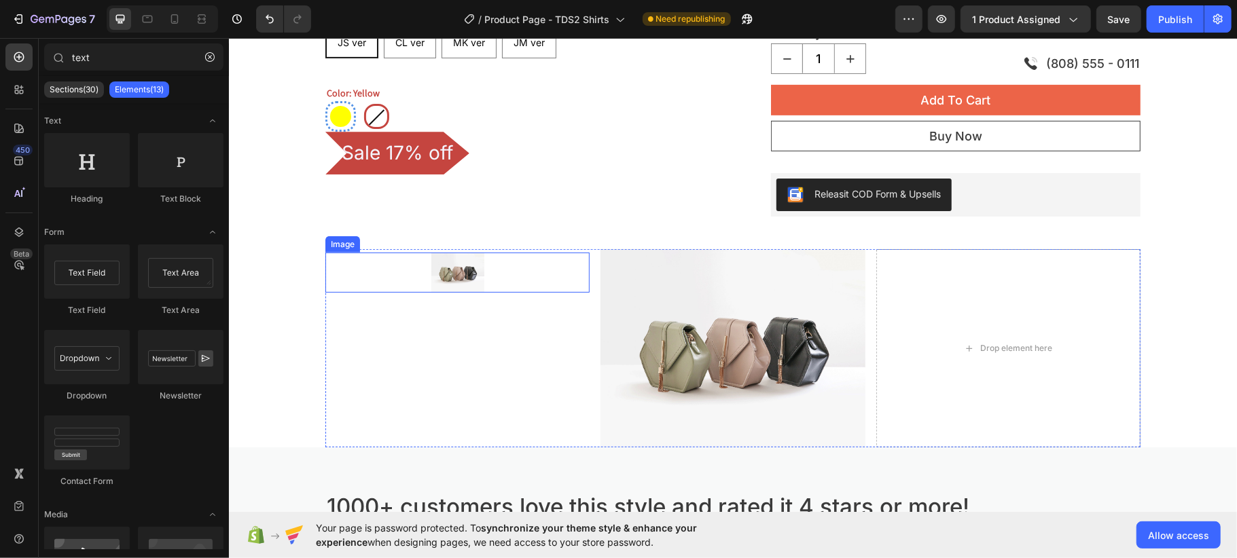
click at [500, 279] on div at bounding box center [457, 271] width 264 height 39
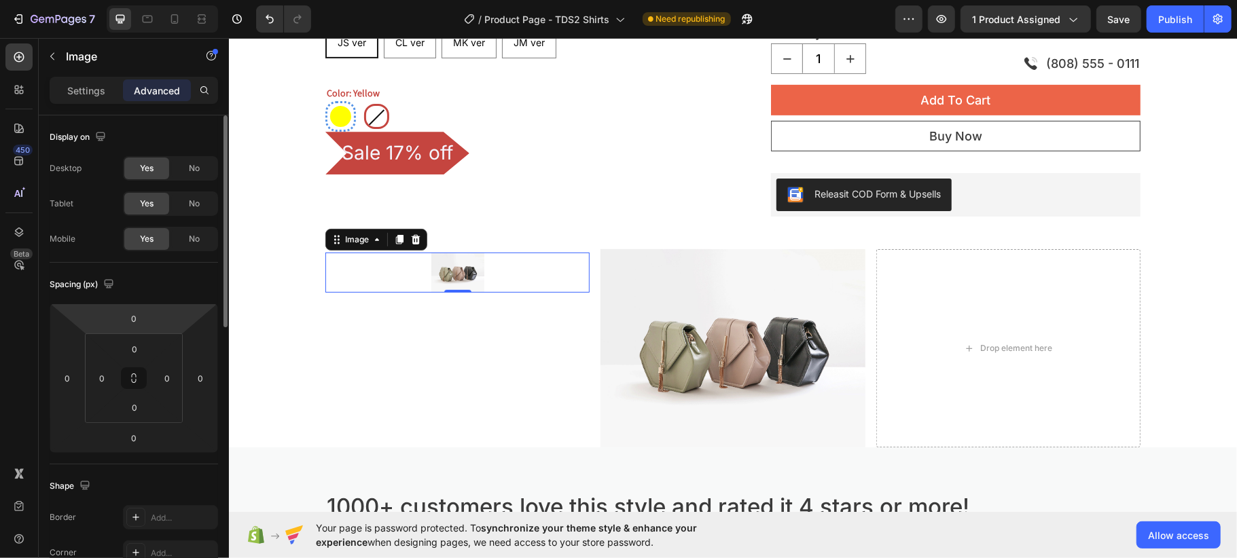
scroll to position [181, 0]
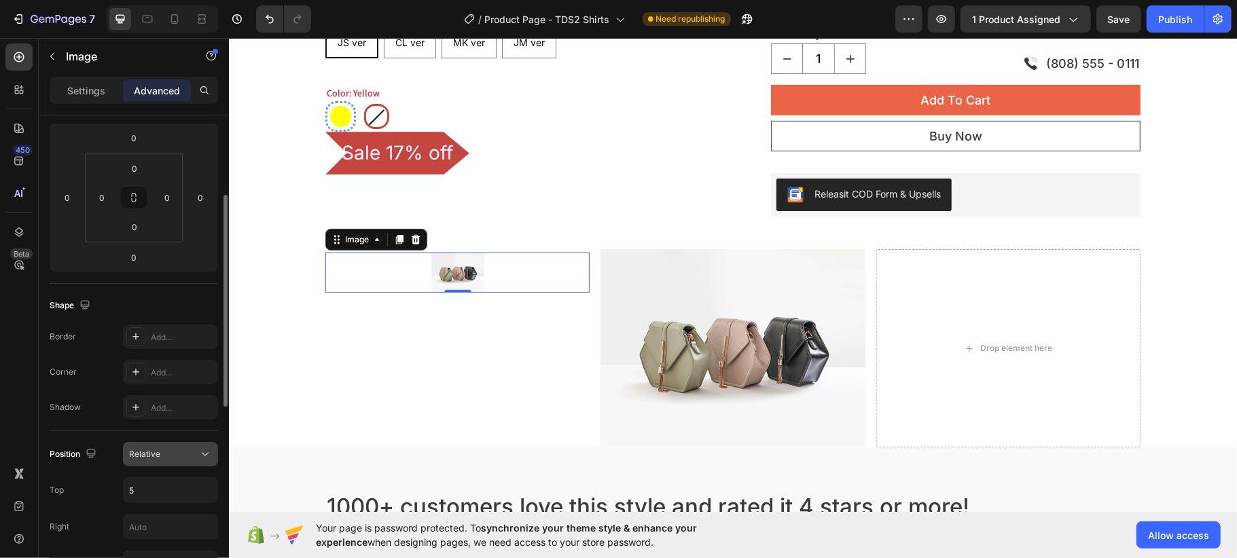
click at [156, 459] on span "Relative" at bounding box center [144, 454] width 31 height 10
click at [156, 492] on input "5" at bounding box center [171, 490] width 94 height 24
click at [156, 493] on input "5" at bounding box center [171, 490] width 94 height 24
type input "20"
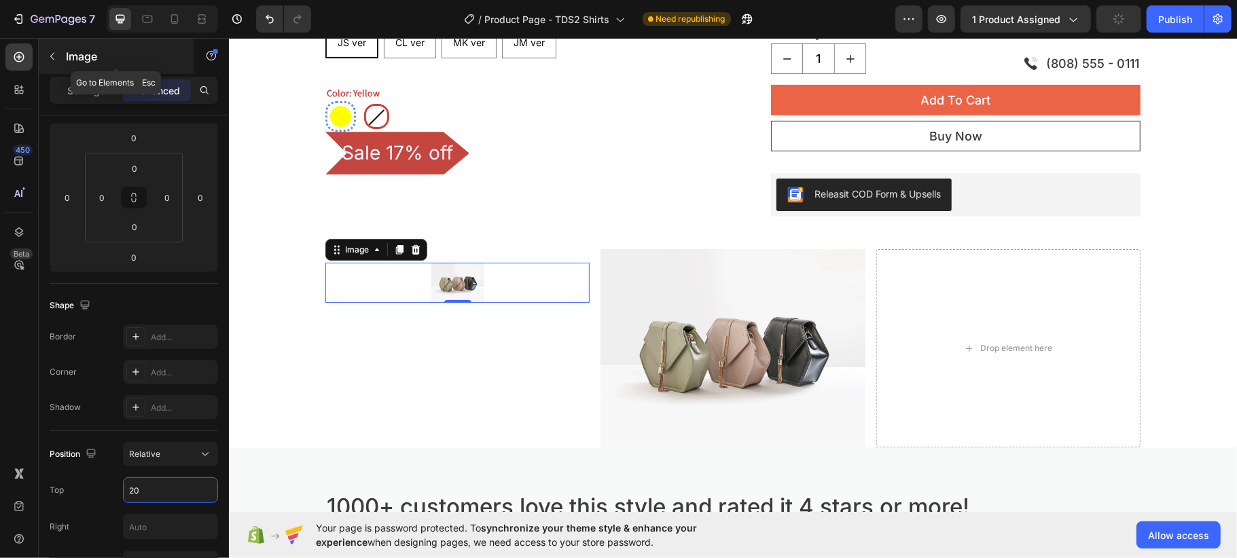
click at [53, 53] on icon "button" at bounding box center [52, 56] width 4 height 7
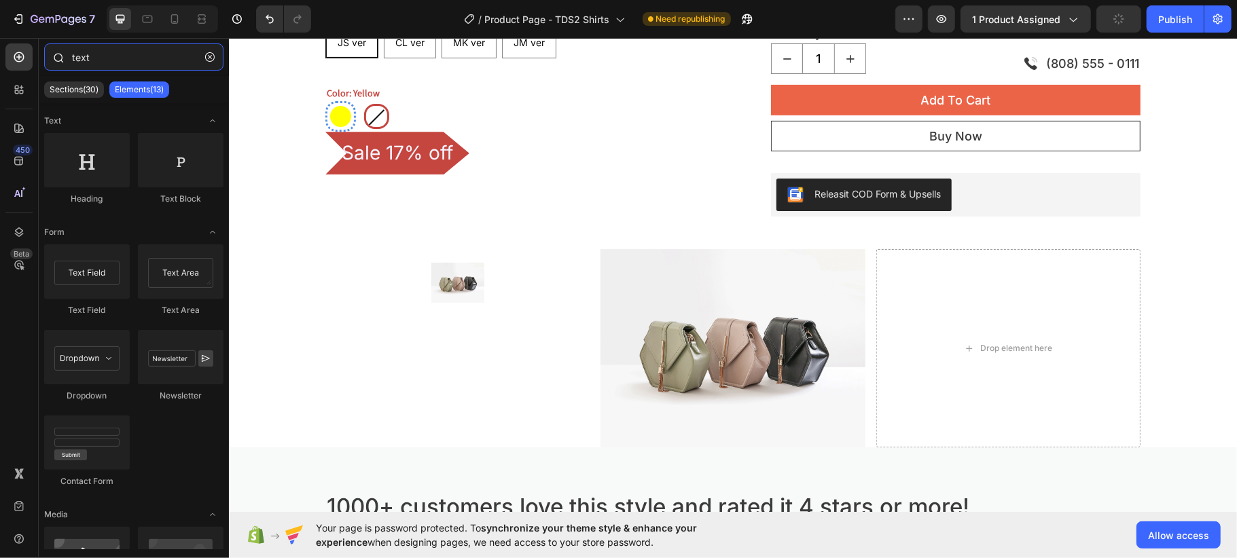
click at [120, 63] on input "text" at bounding box center [133, 56] width 179 height 27
click at [122, 63] on input "text" at bounding box center [133, 56] width 179 height 27
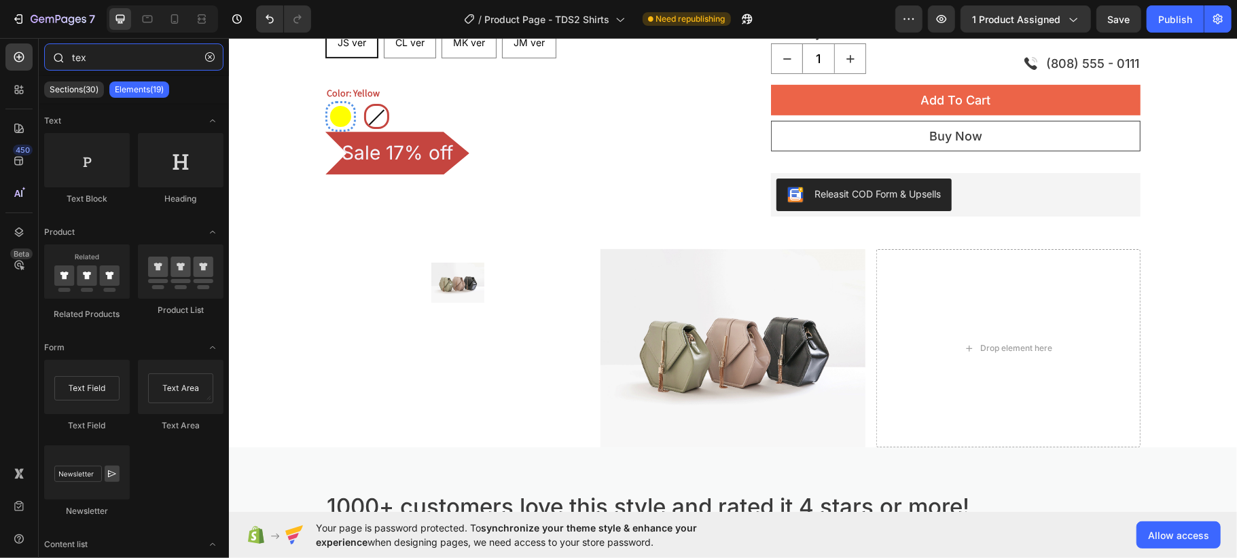
type input "text"
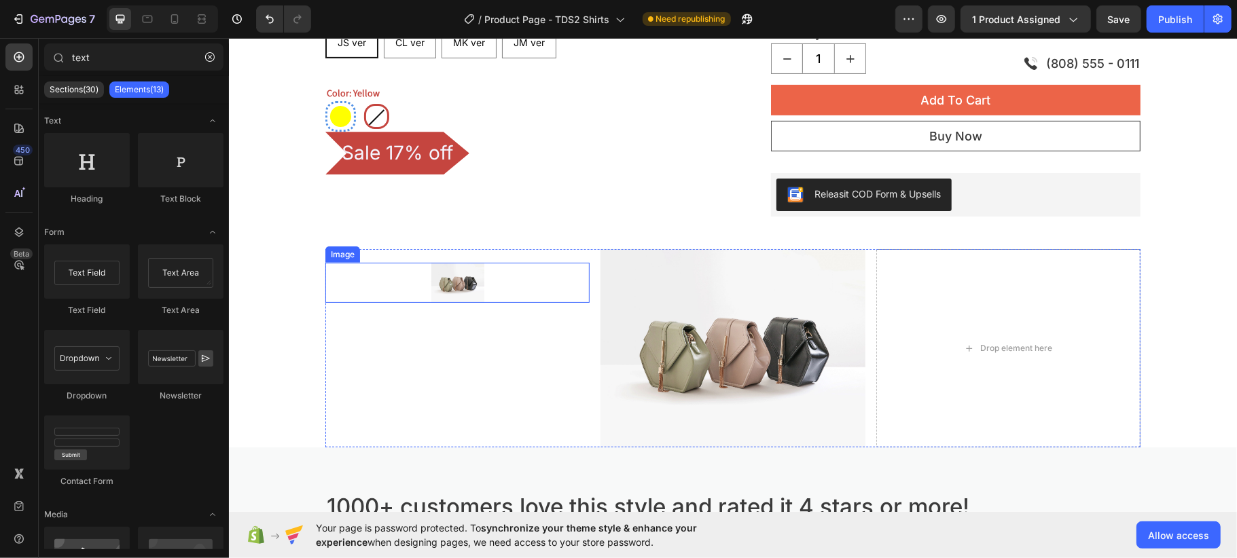
click at [499, 278] on div at bounding box center [457, 281] width 264 height 39
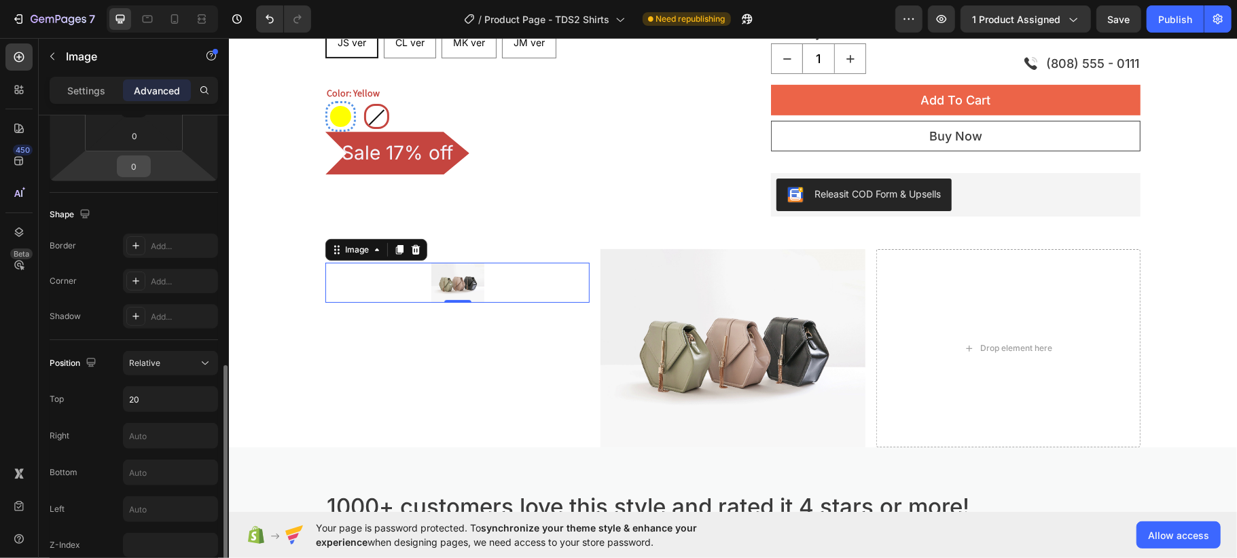
scroll to position [362, 0]
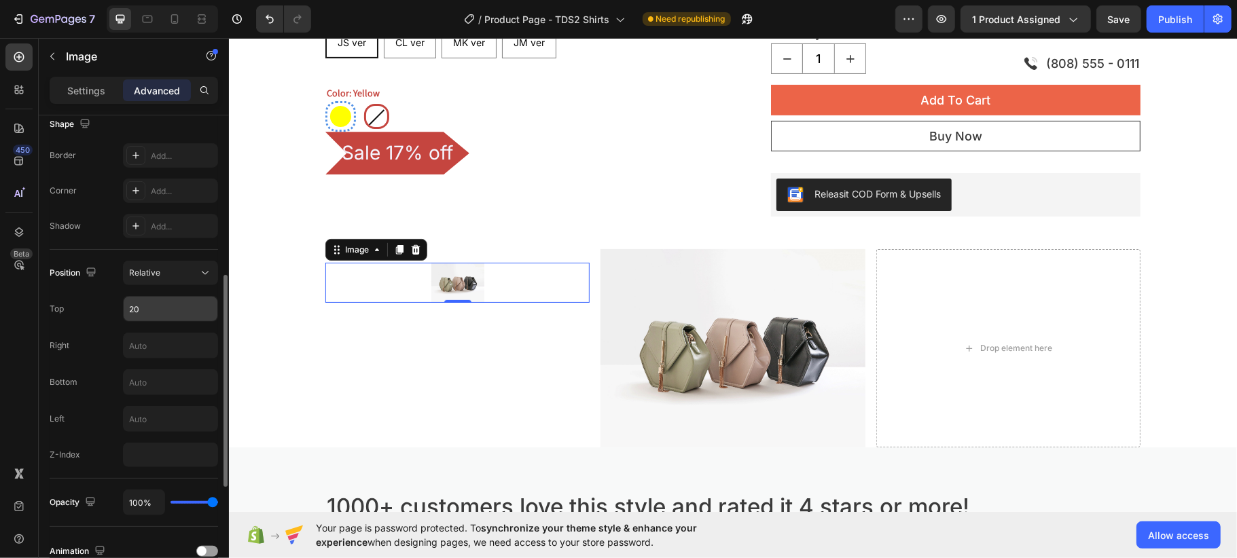
click at [145, 310] on input "20" at bounding box center [171, 309] width 94 height 24
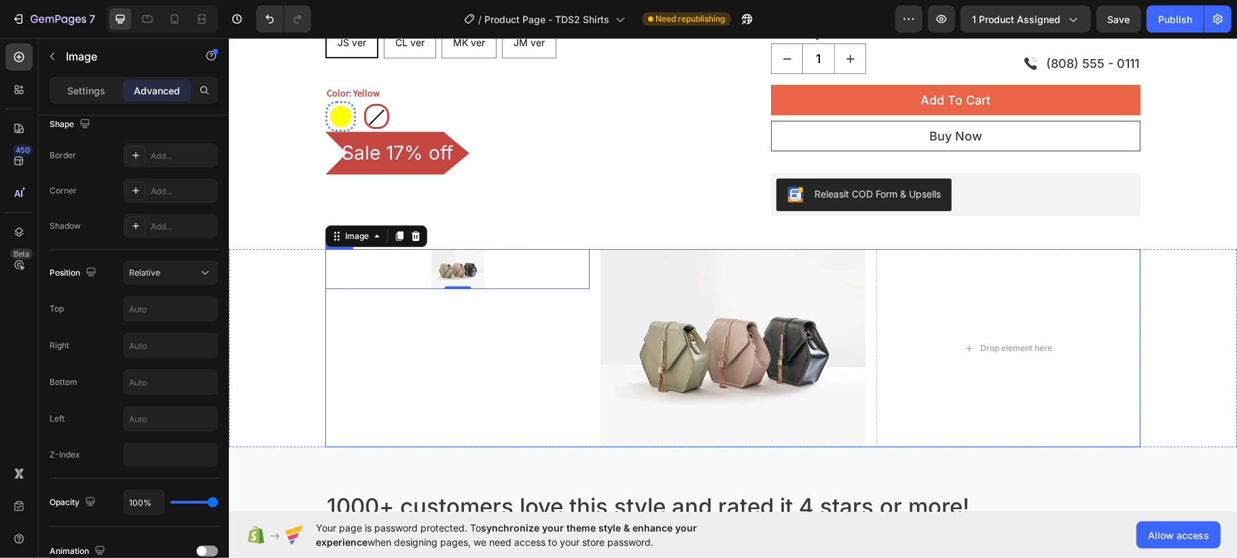
drag, startPoint x: 511, startPoint y: 264, endPoint x: 456, endPoint y: 300, distance: 65.2
click at [509, 304] on div "Image 0" at bounding box center [457, 348] width 264 height 198
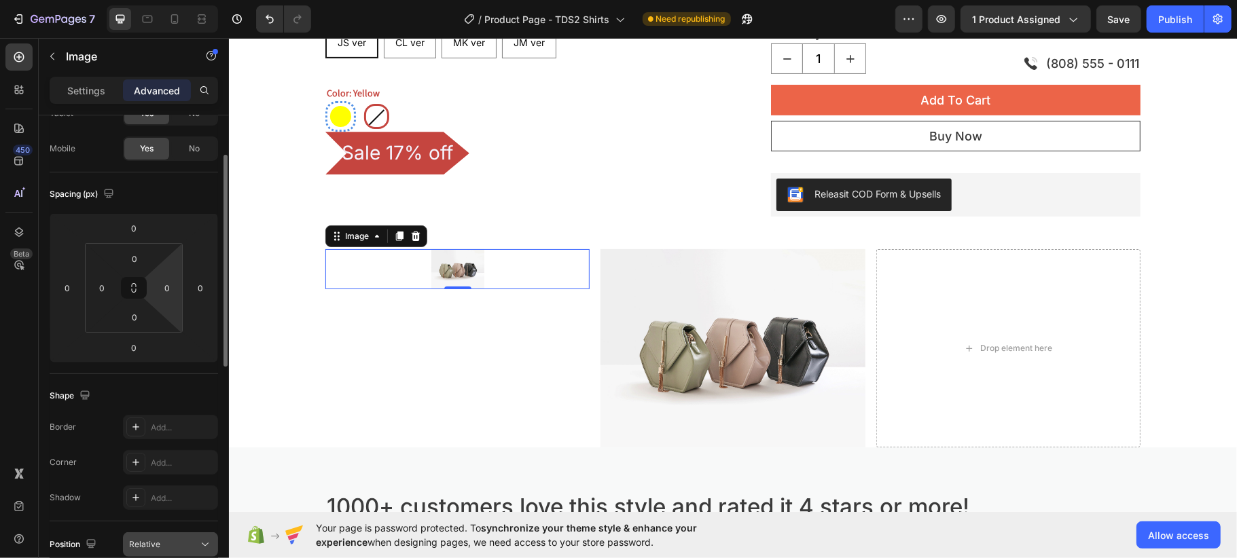
scroll to position [0, 0]
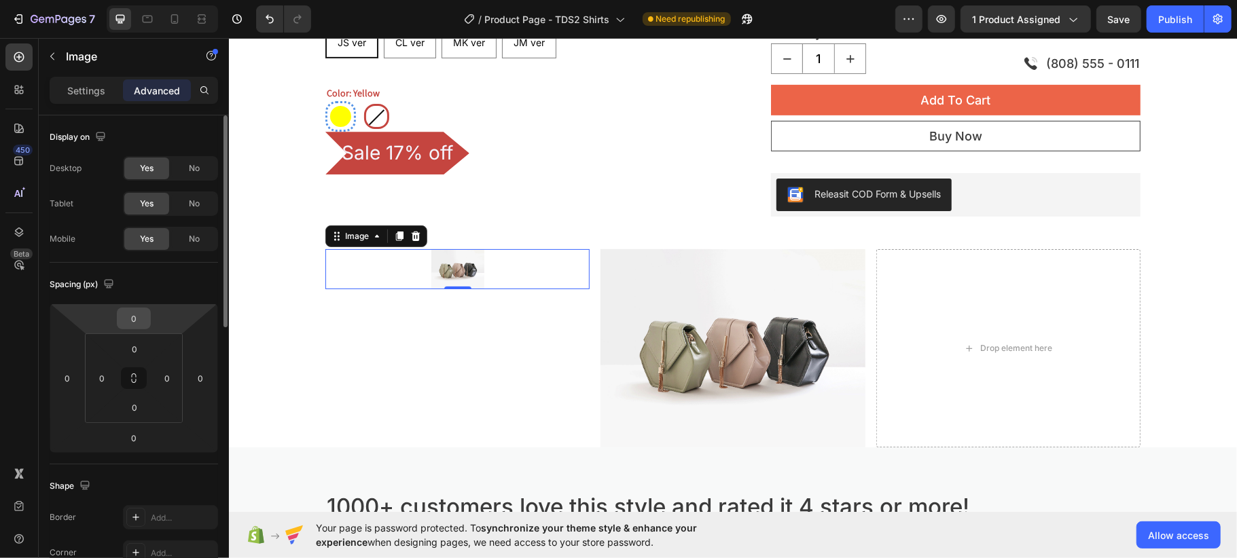
click at [142, 323] on input "0" at bounding box center [133, 318] width 27 height 20
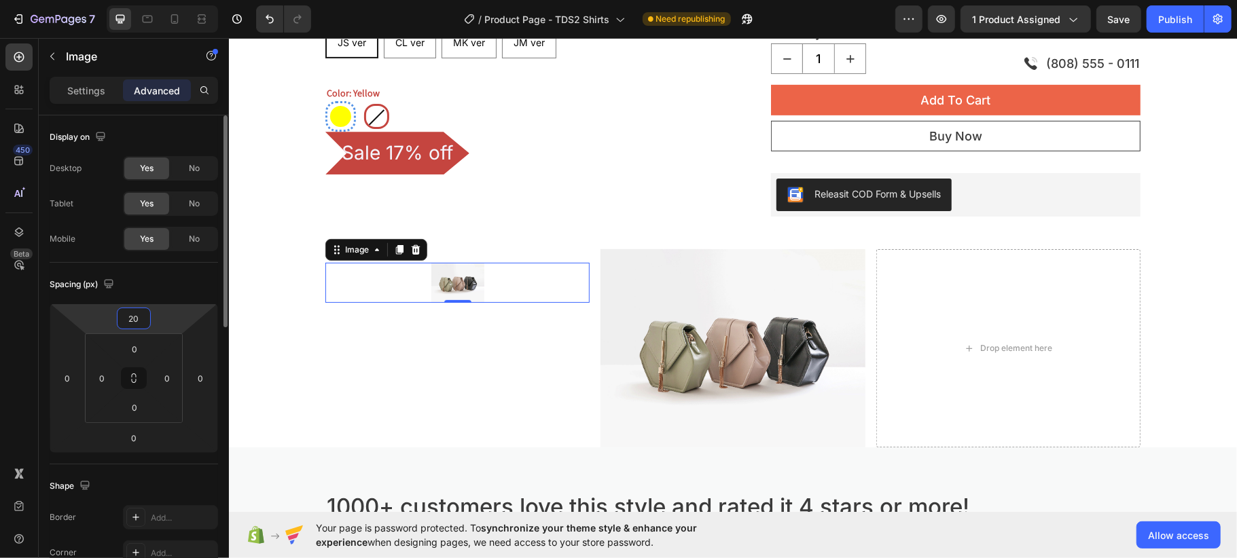
click at [142, 323] on input "20" at bounding box center [133, 318] width 27 height 20
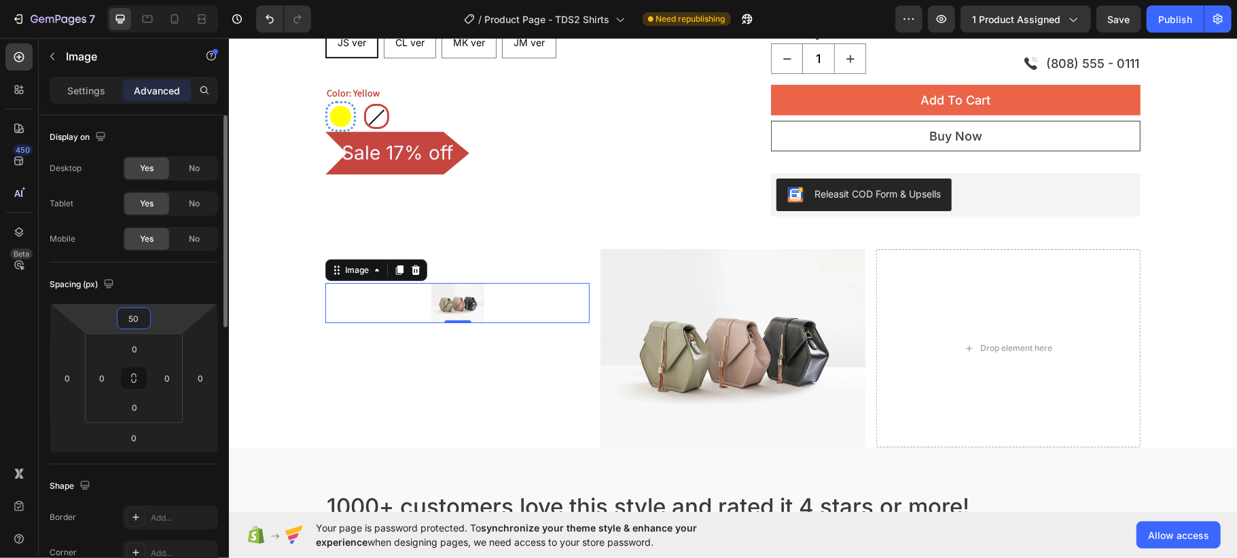
scroll to position [181, 0]
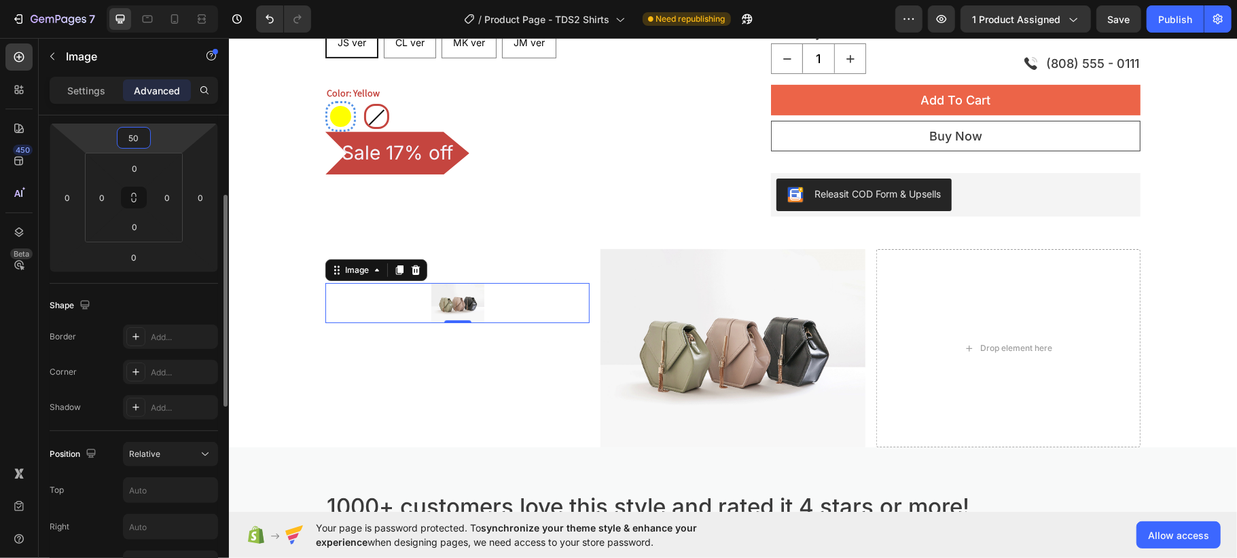
type input "50"
click at [473, 304] on img at bounding box center [457, 302] width 53 height 39
click at [533, 299] on div at bounding box center [457, 302] width 264 height 39
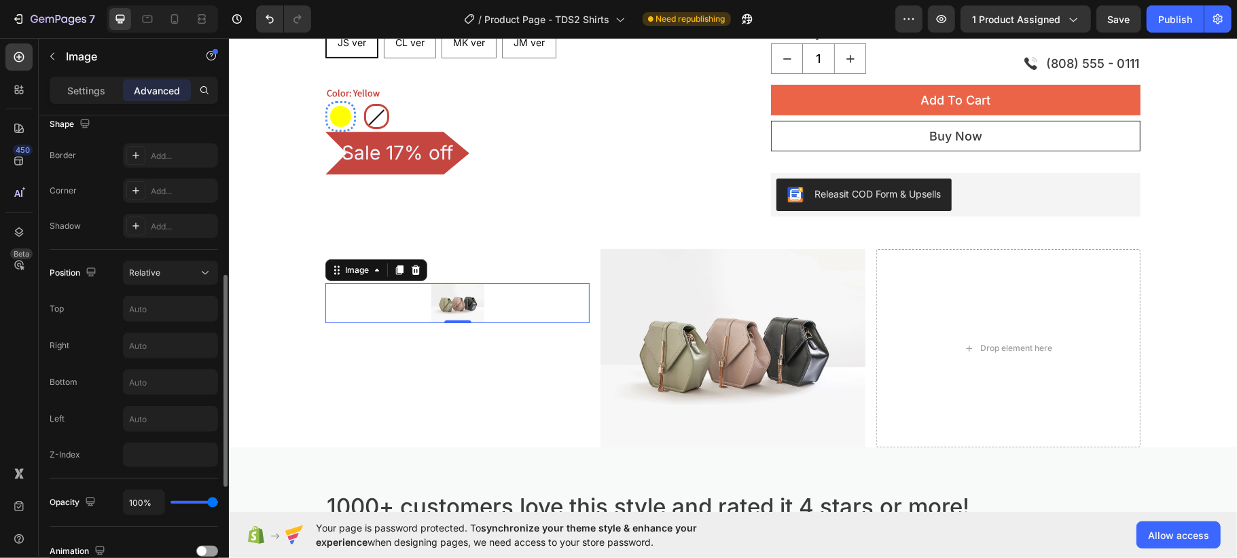
scroll to position [452, 0]
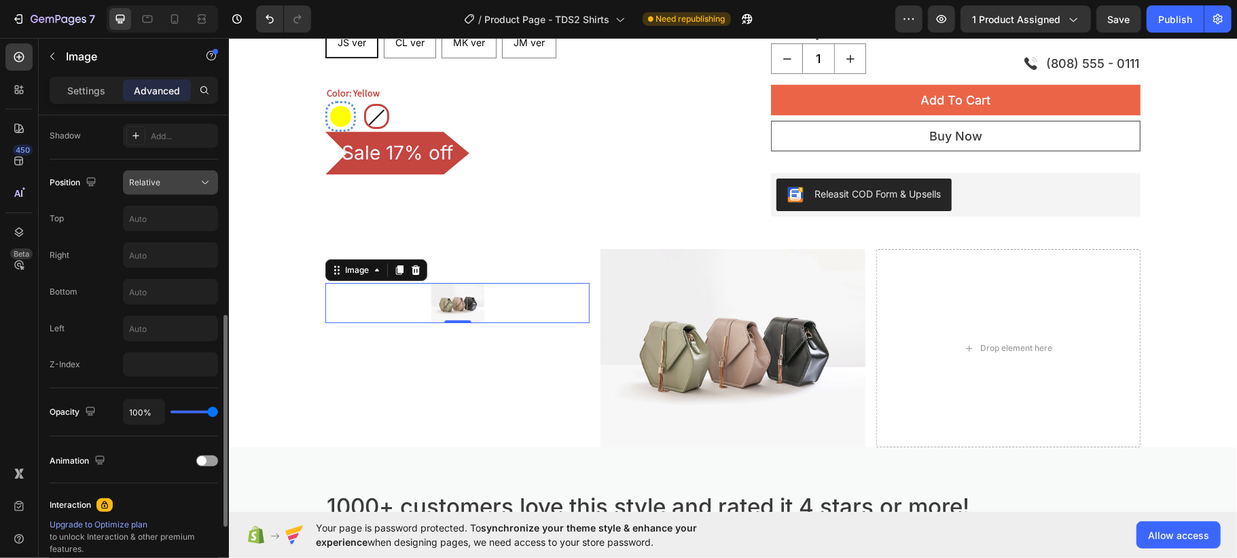
click at [175, 183] on div "Relative" at bounding box center [163, 183] width 69 height 12
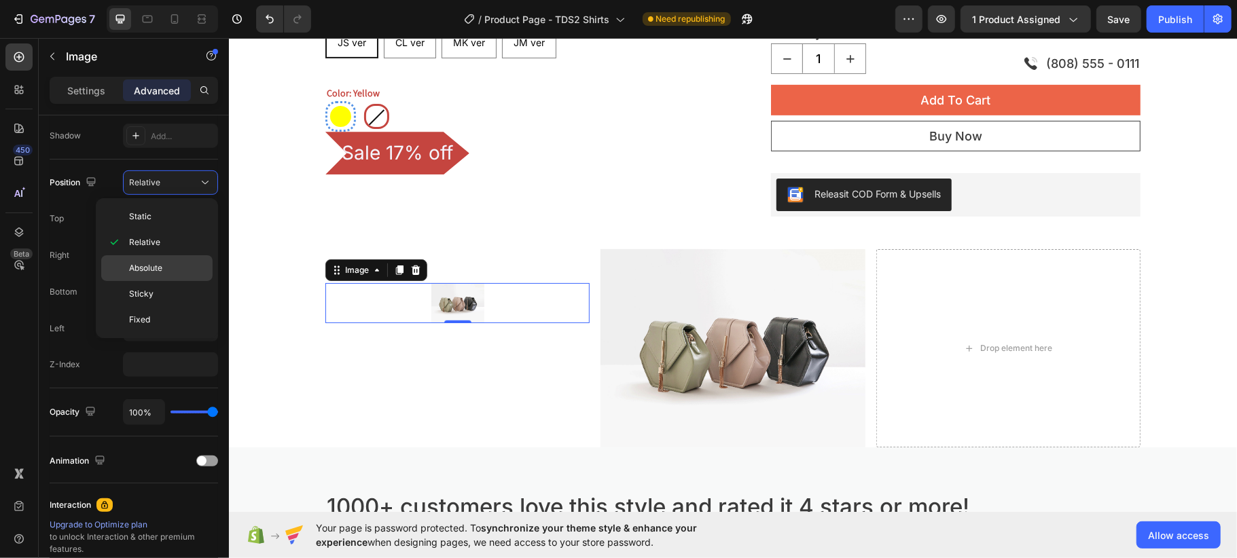
click at [170, 274] on p "Absolute" at bounding box center [167, 268] width 77 height 12
click at [511, 305] on div at bounding box center [457, 302] width 264 height 39
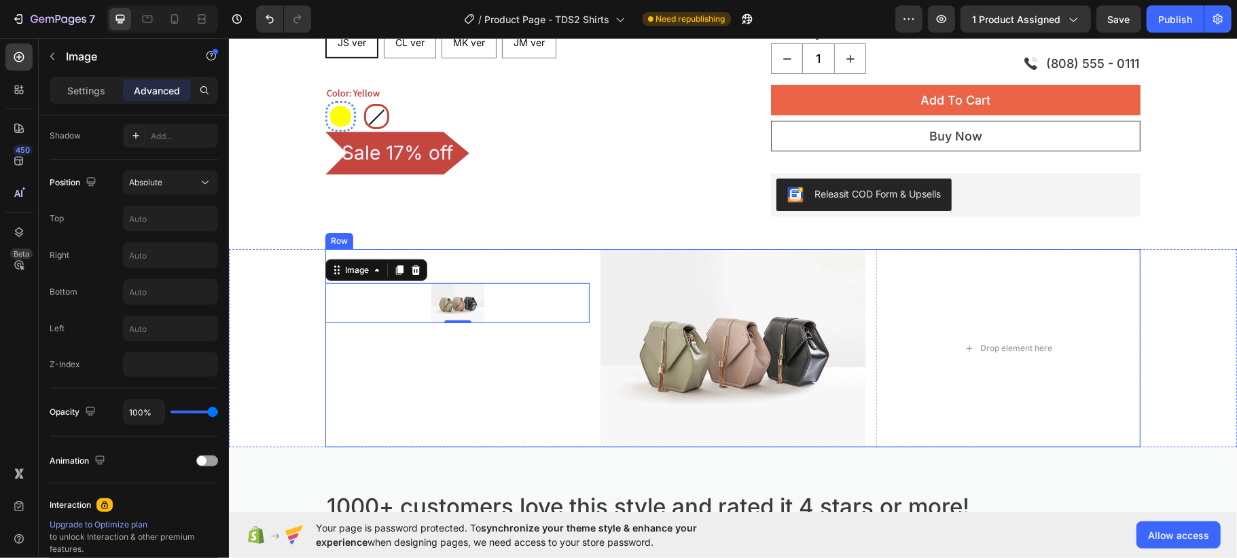
click at [519, 261] on div "Image 0" at bounding box center [457, 348] width 264 height 198
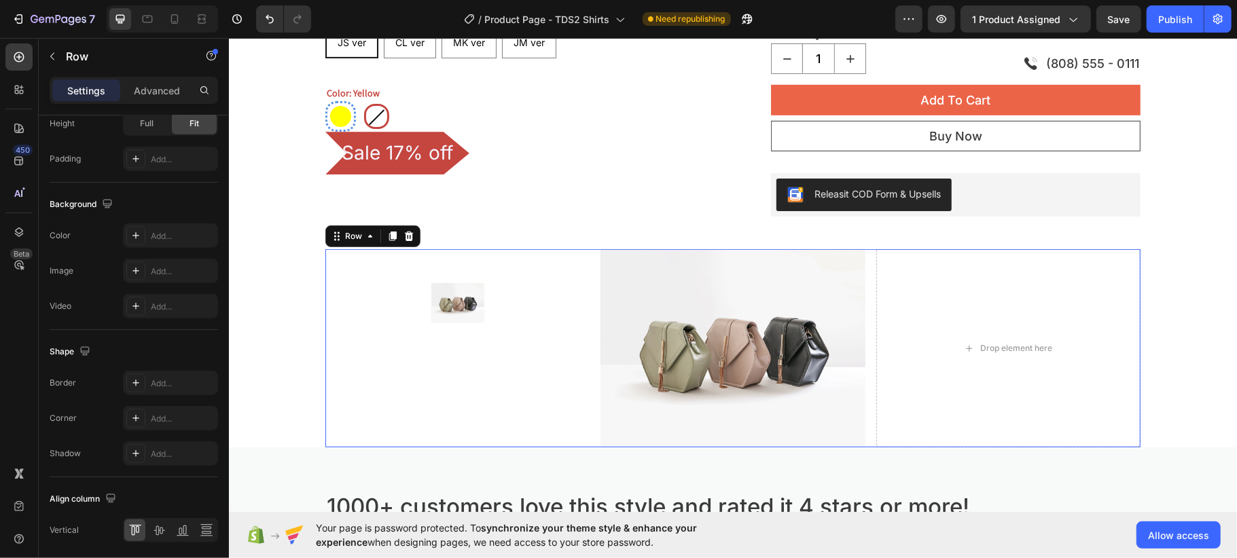
scroll to position [0, 0]
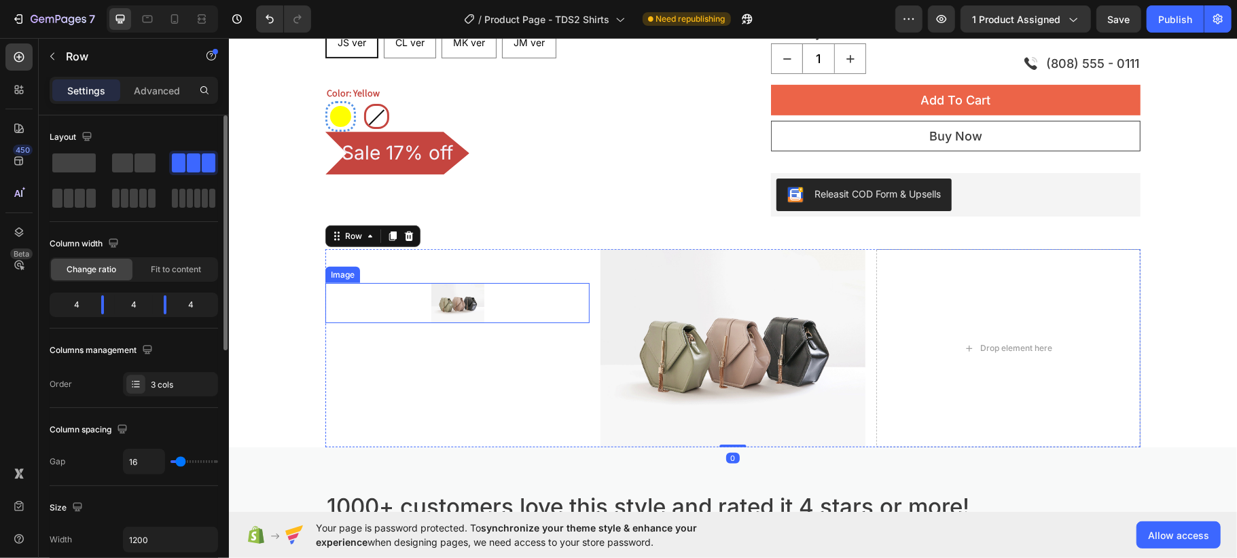
click at [519, 295] on div at bounding box center [457, 302] width 264 height 39
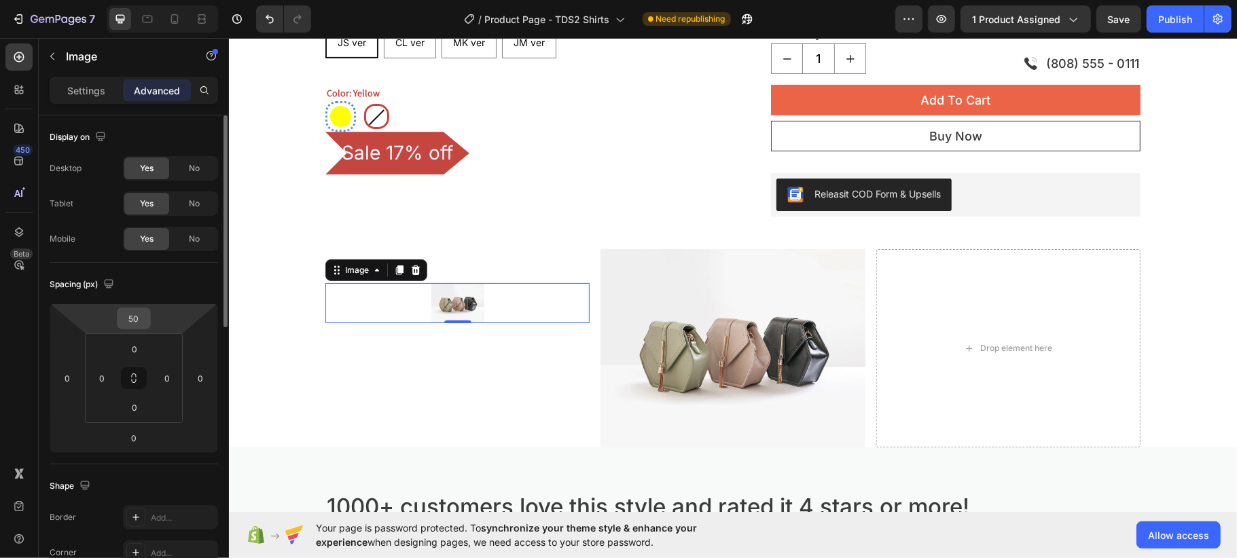
click at [150, 327] on div "50" at bounding box center [134, 319] width 34 height 22
click at [137, 315] on input "50" at bounding box center [133, 318] width 27 height 20
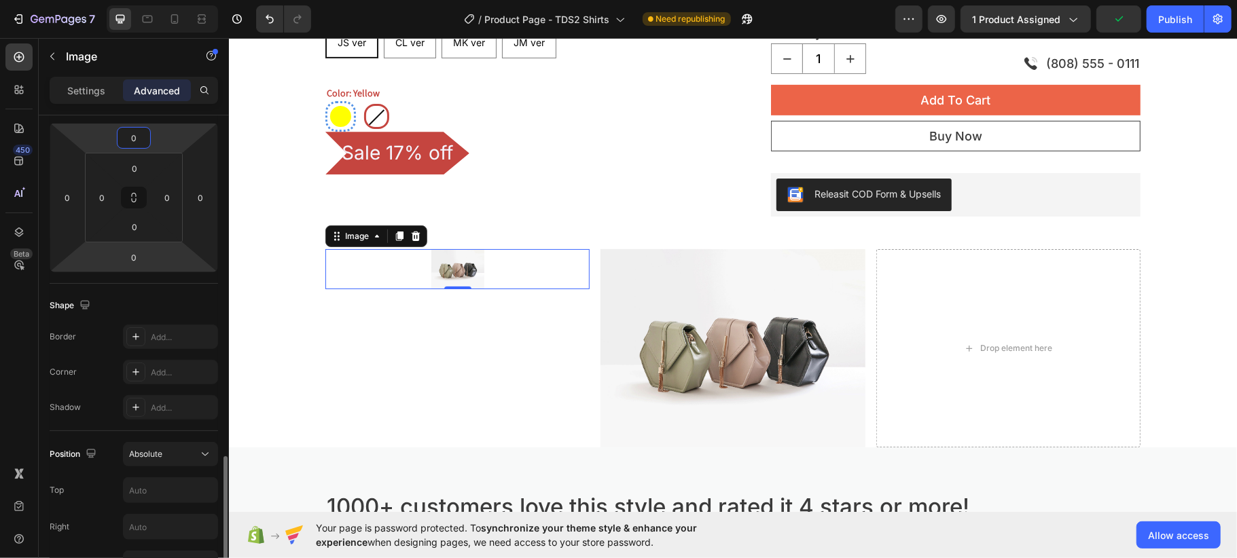
scroll to position [362, 0]
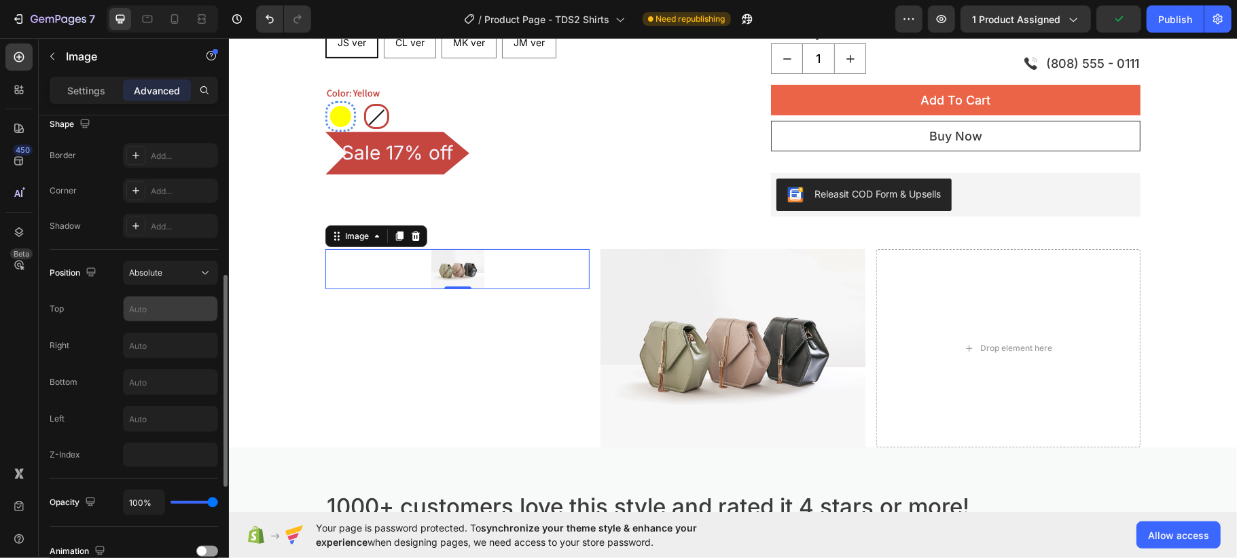
type input "0"
click at [158, 305] on input "text" at bounding box center [171, 309] width 94 height 24
type input "50"
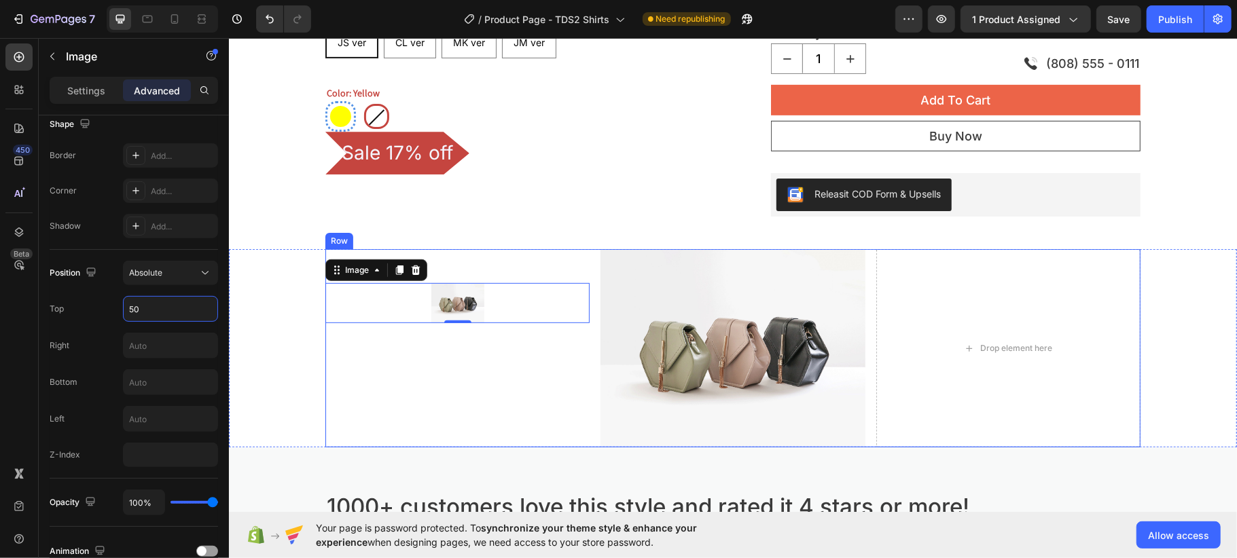
scroll to position [607, 0]
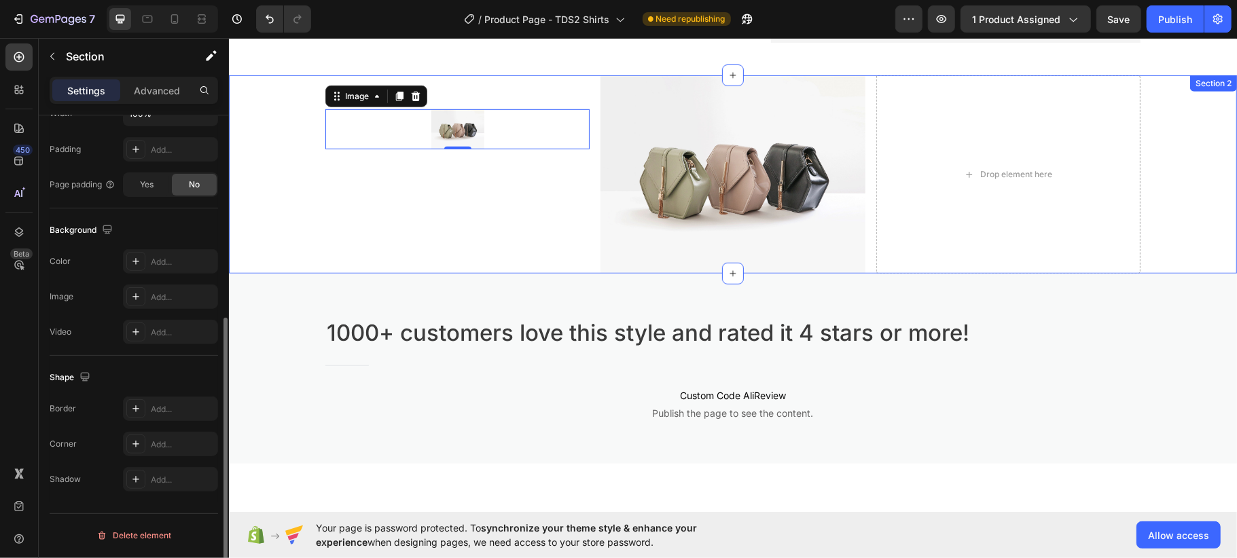
click at [257, 236] on div "Image 0 Image Drop element here Row" at bounding box center [732, 174] width 1008 height 198
click at [460, 202] on div "Image 0" at bounding box center [457, 174] width 264 height 198
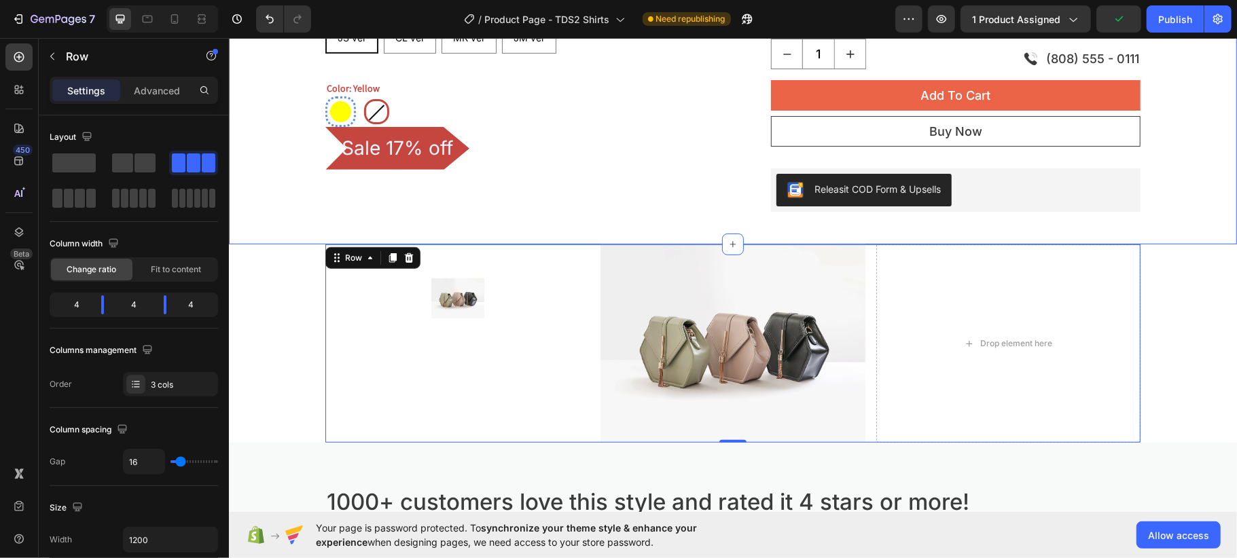
scroll to position [433, 0]
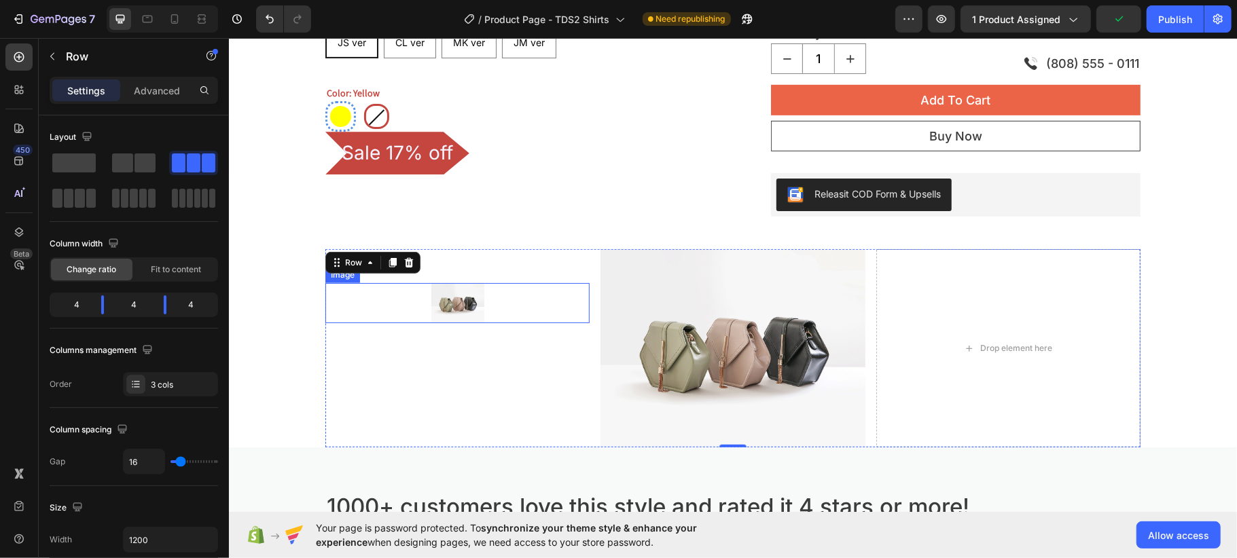
click at [499, 309] on div at bounding box center [457, 302] width 264 height 39
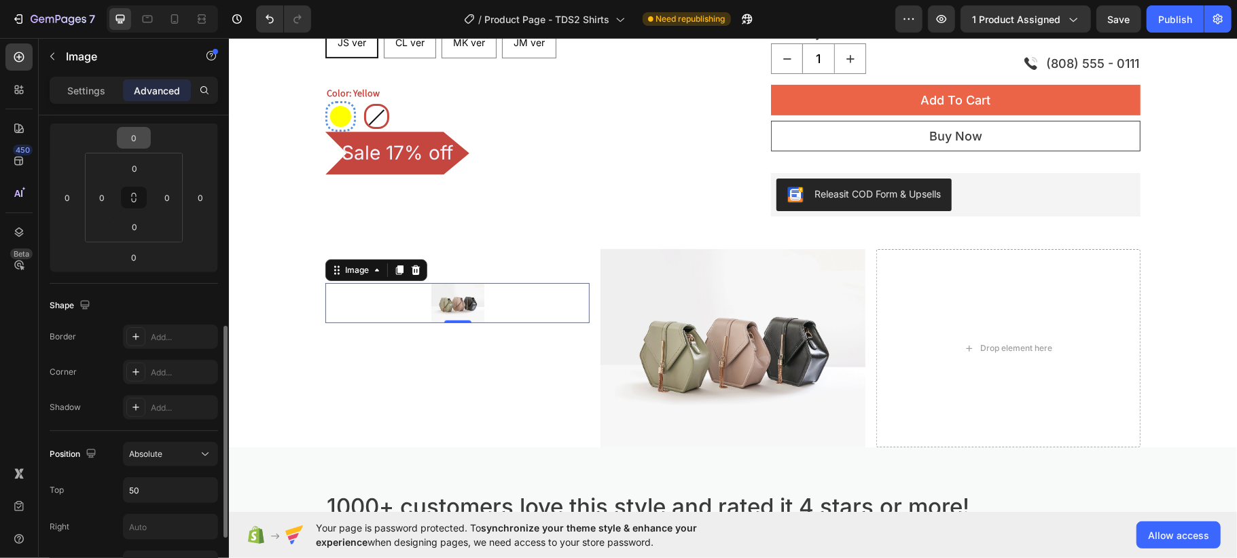
scroll to position [272, 0]
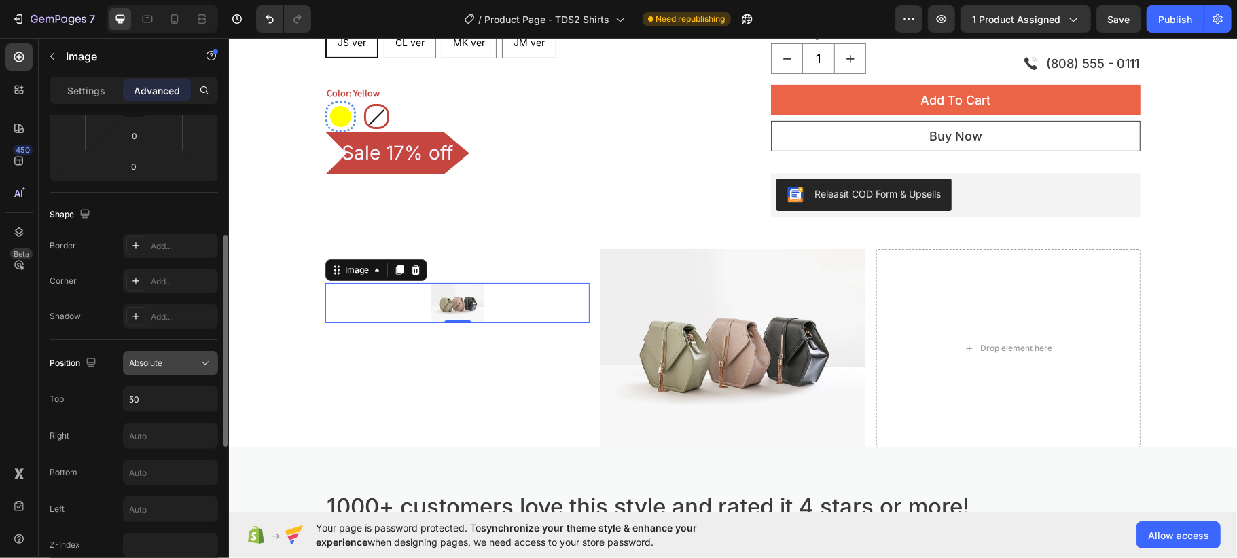
click at [164, 370] on div "Absolute" at bounding box center [163, 363] width 69 height 12
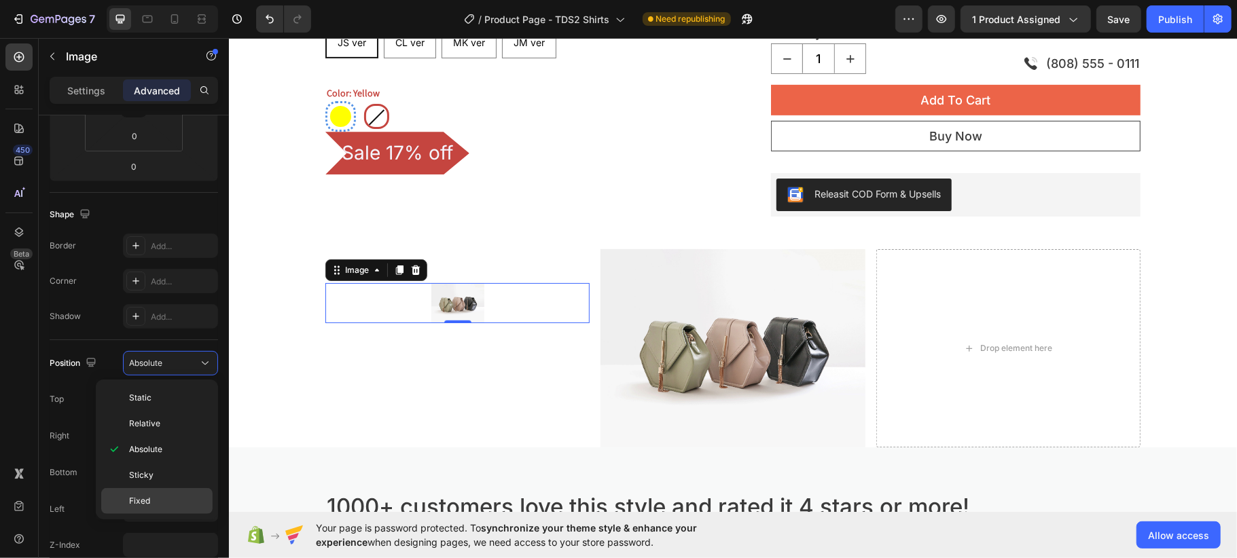
click at [168, 495] on div "Fixed" at bounding box center [156, 501] width 111 height 26
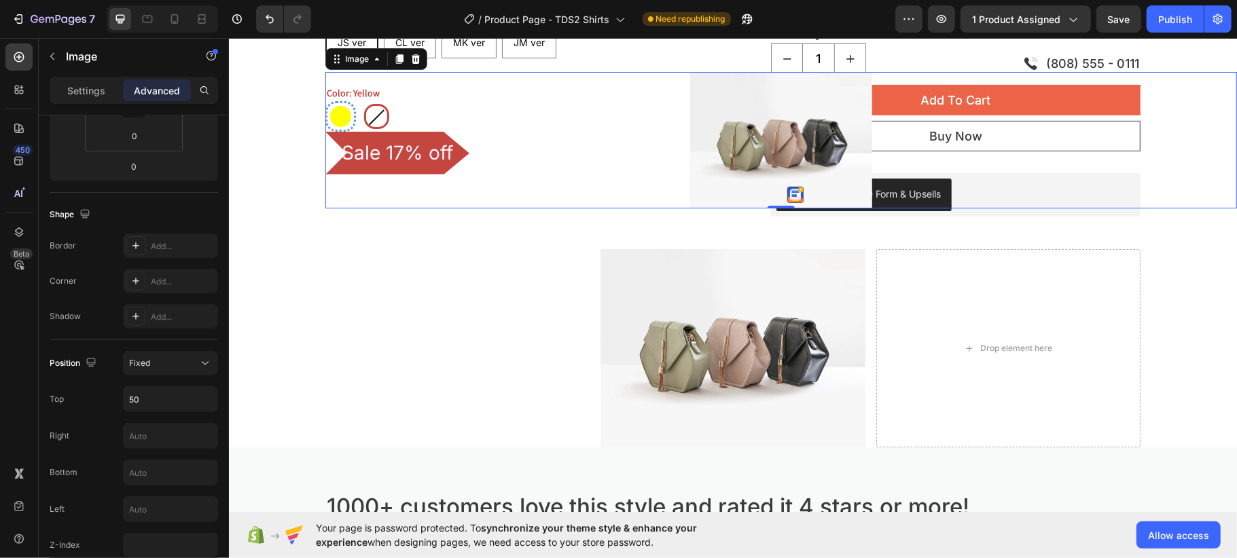
click at [739, 95] on img at bounding box center [780, 139] width 182 height 137
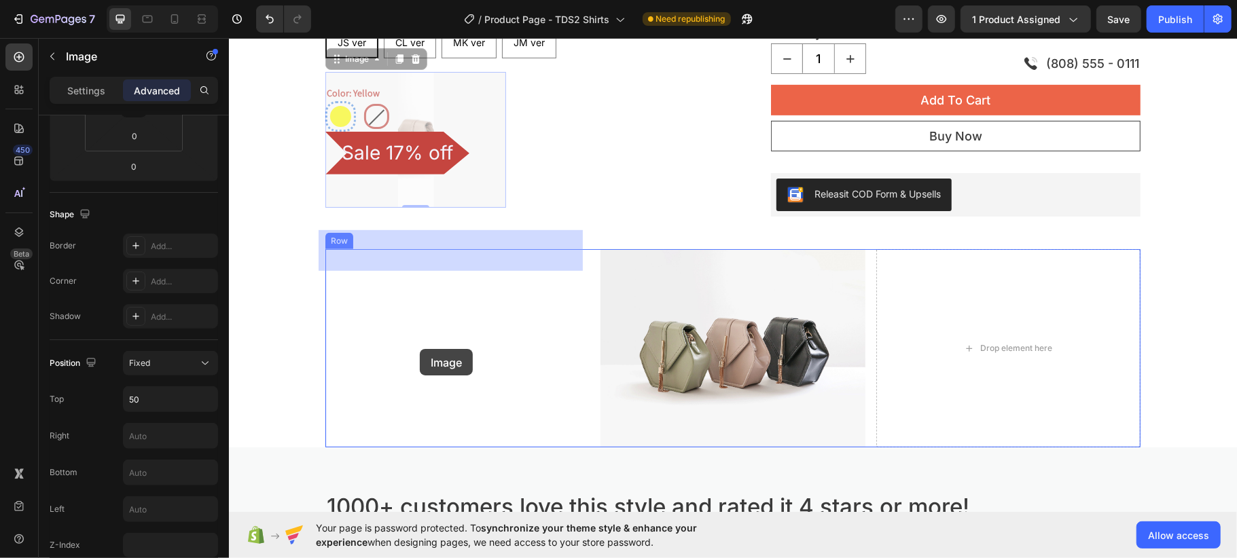
drag, startPoint x: 740, startPoint y: 107, endPoint x: 419, endPoint y: 348, distance: 402.1
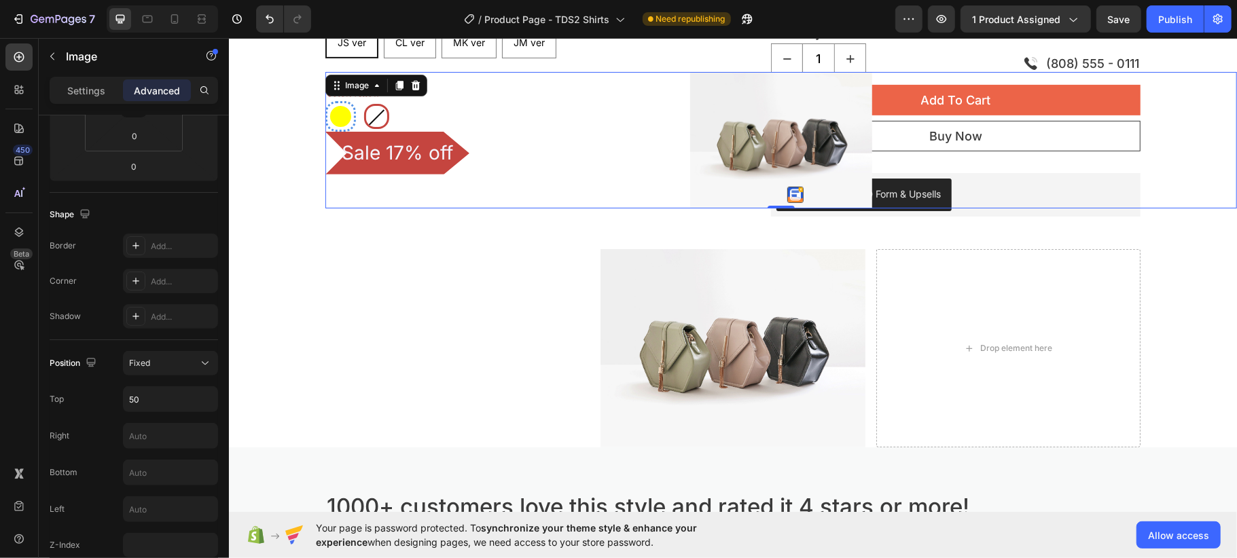
click at [710, 131] on div "Sale 17% off" at bounding box center [529, 152] width 408 height 43
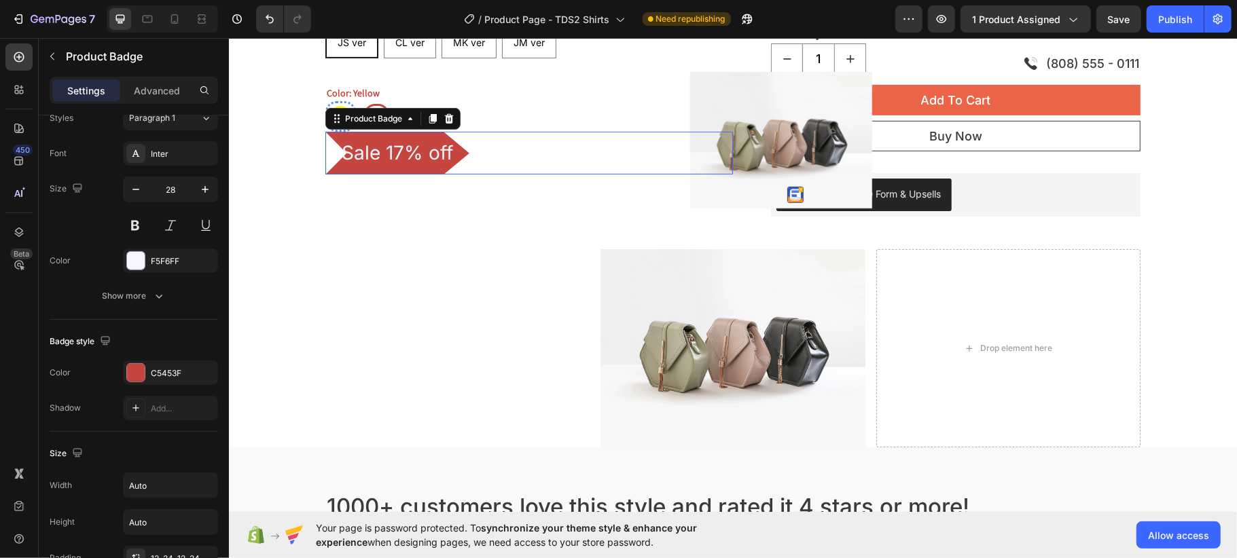
scroll to position [0, 0]
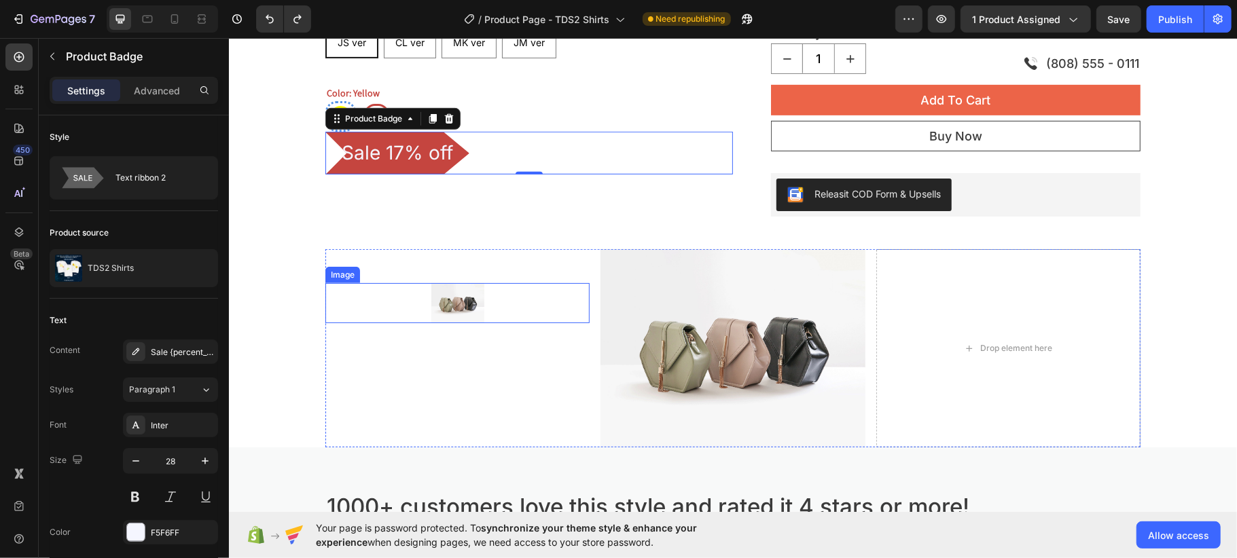
click at [471, 299] on img at bounding box center [457, 302] width 53 height 39
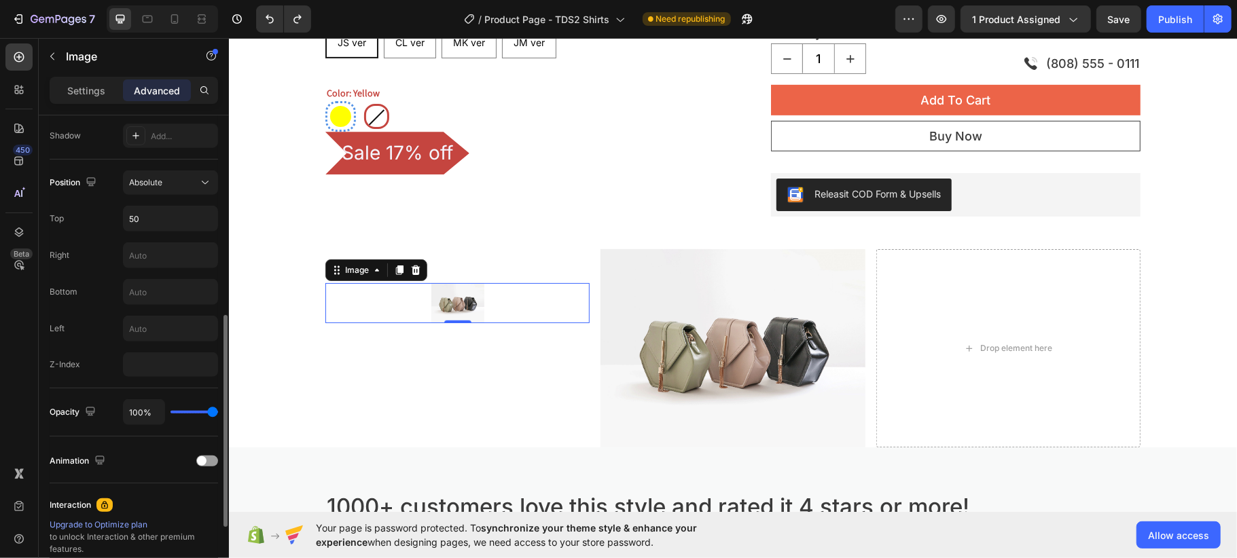
scroll to position [362, 0]
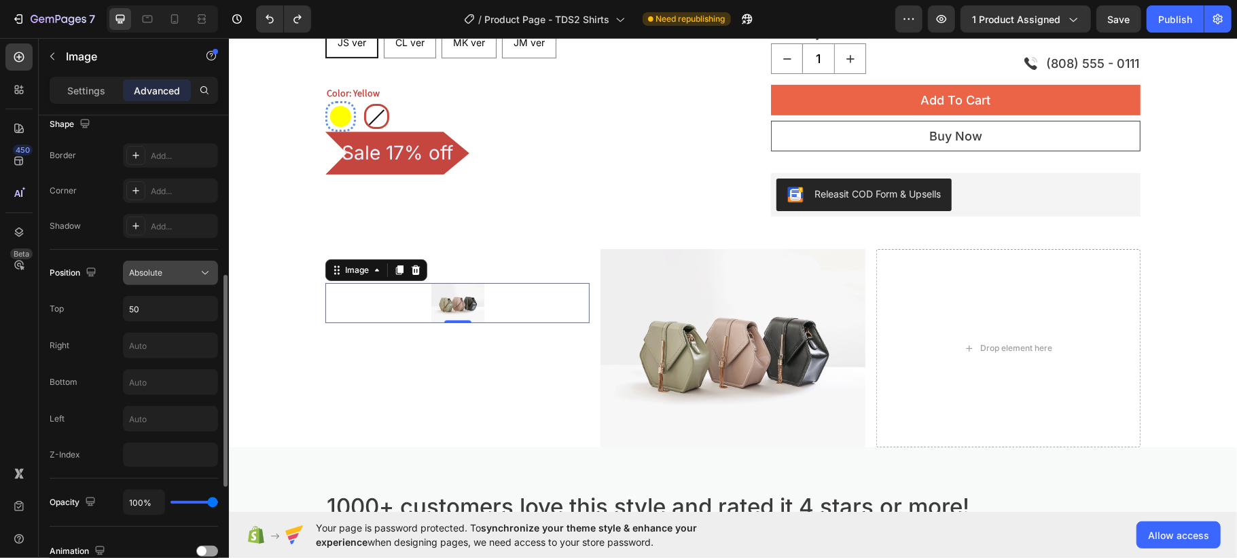
click at [158, 262] on button "Absolute" at bounding box center [170, 273] width 95 height 24
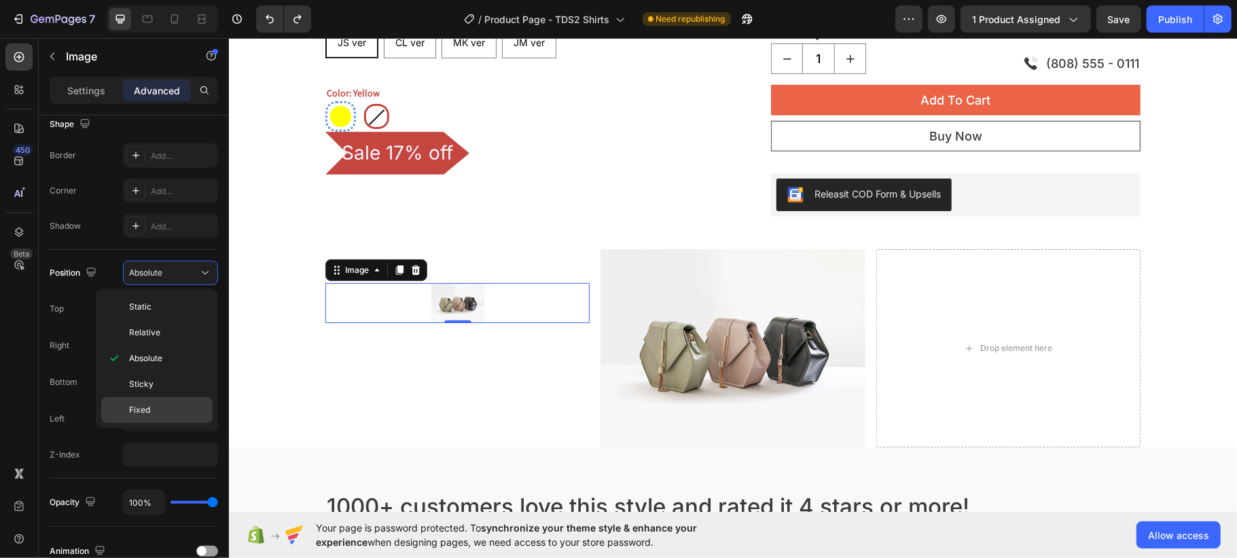
click at [153, 409] on p "Fixed" at bounding box center [167, 410] width 77 height 12
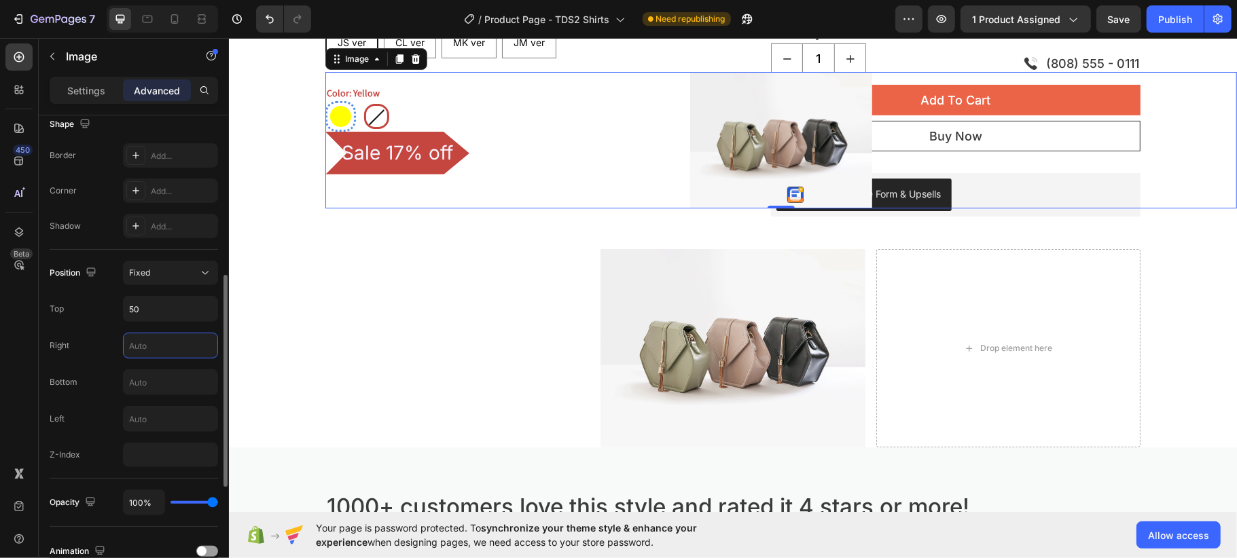
click at [156, 356] on input "text" at bounding box center [171, 346] width 94 height 24
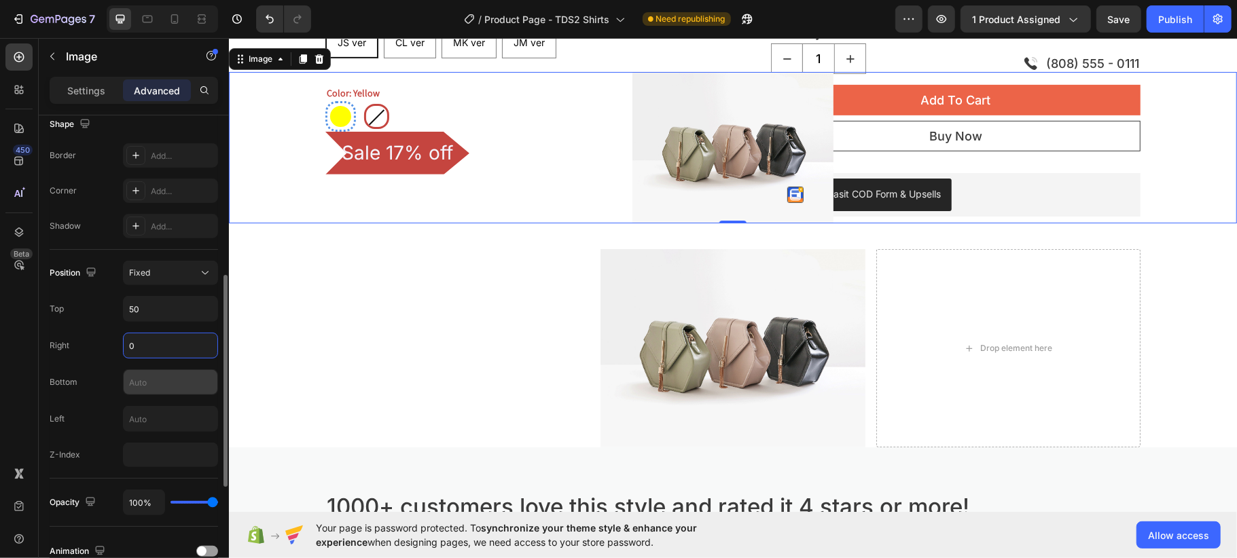
type input "0"
click at [159, 394] on input "text" at bounding box center [171, 382] width 94 height 24
type input "0"
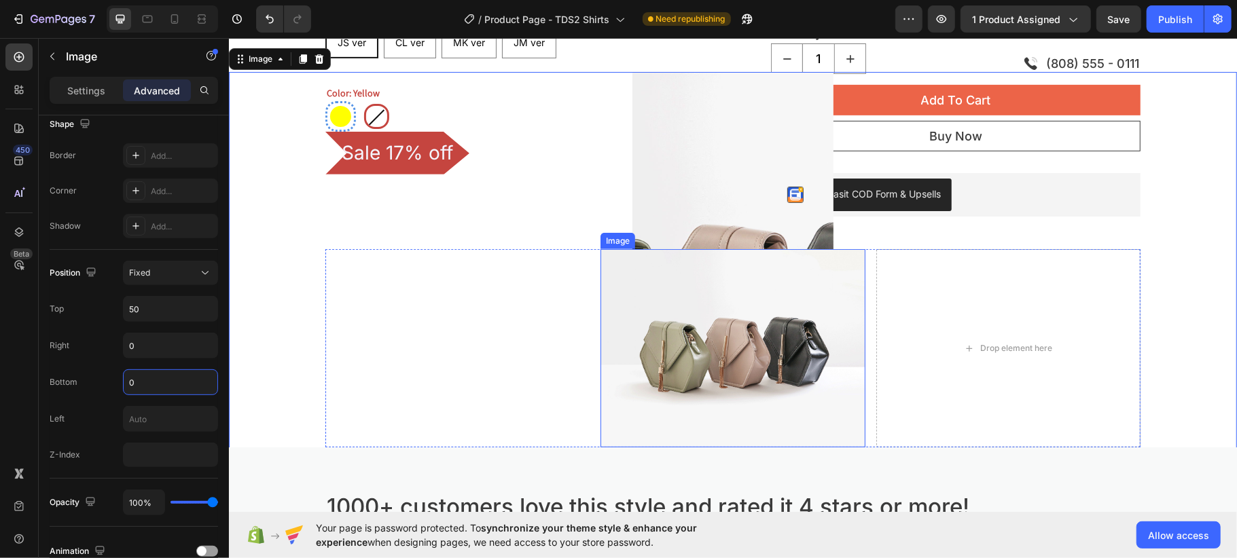
click at [756, 302] on img at bounding box center [732, 348] width 264 height 198
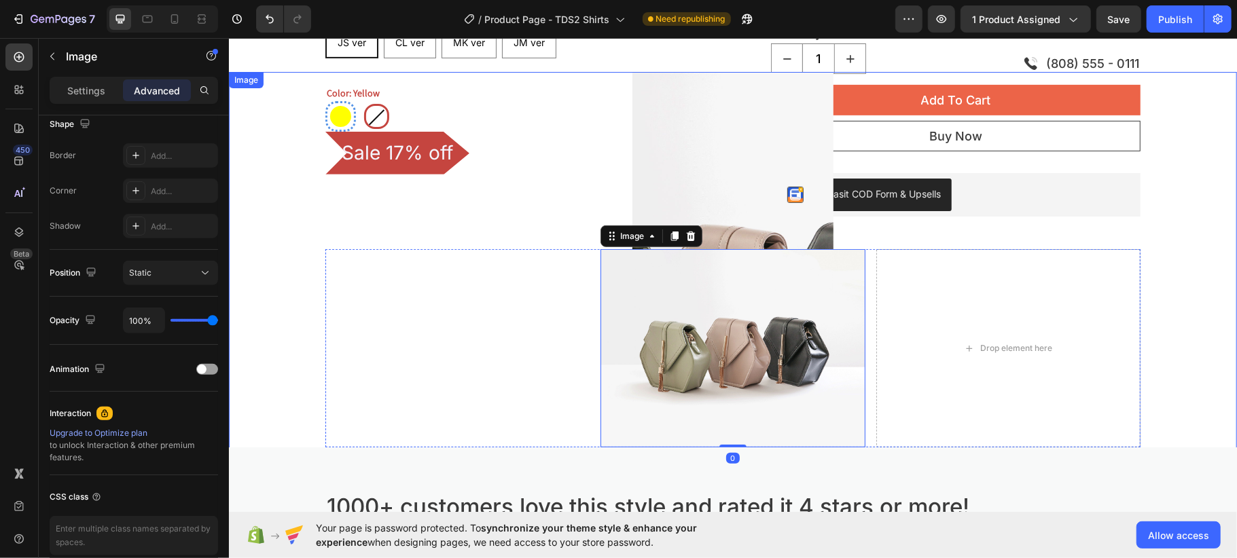
click at [833, 158] on img at bounding box center [733, 291] width 202 height 440
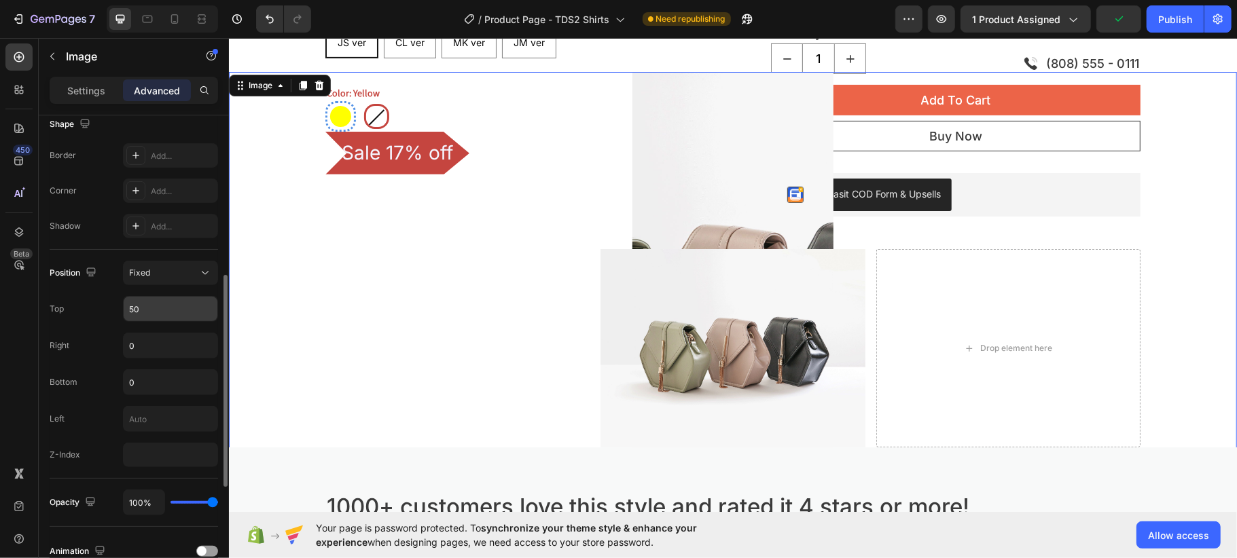
click at [159, 310] on input "50" at bounding box center [171, 309] width 94 height 24
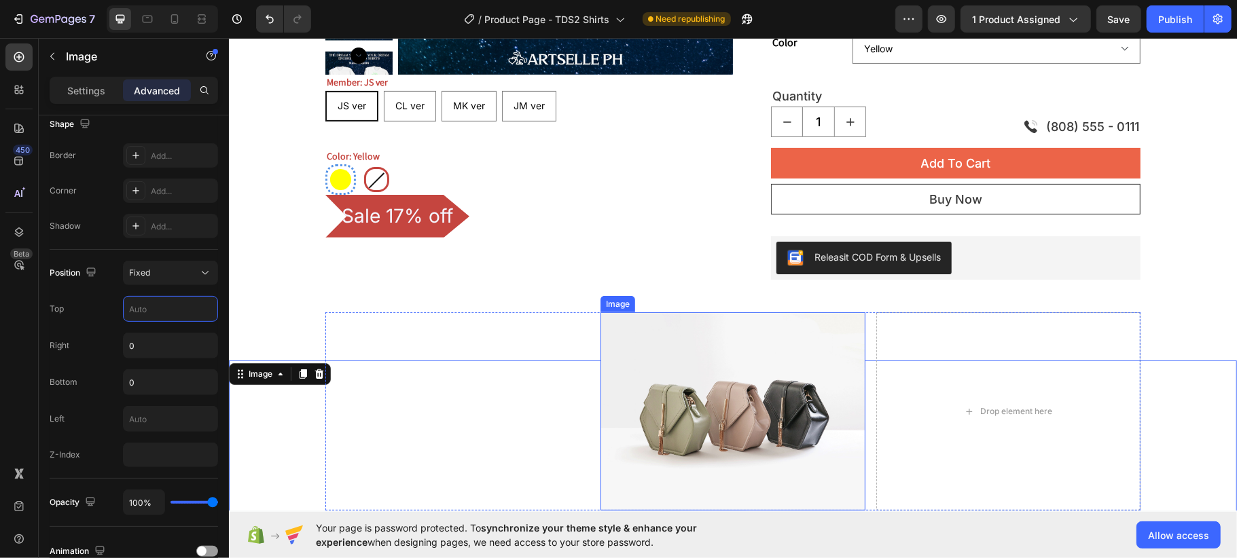
scroll to position [342, 0]
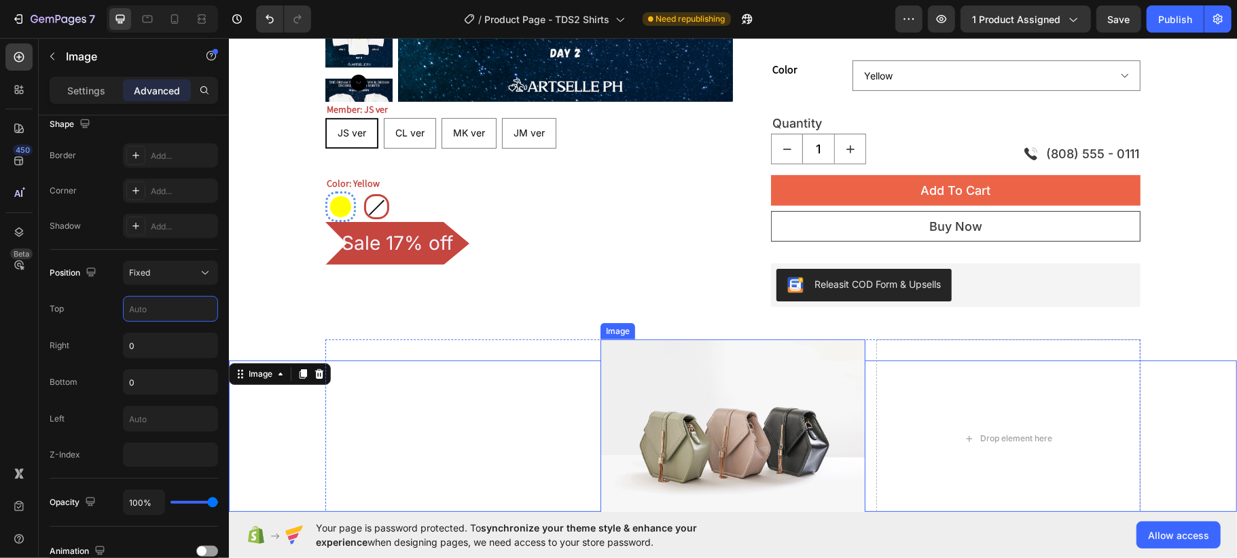
click at [803, 380] on img at bounding box center [732, 438] width 264 height 198
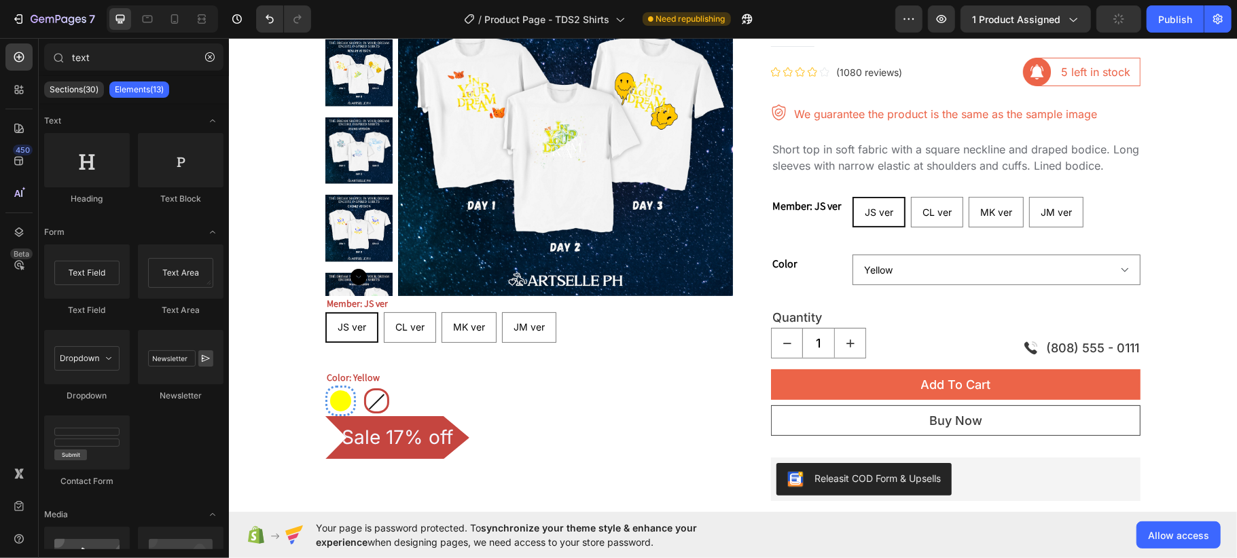
scroll to position [0, 0]
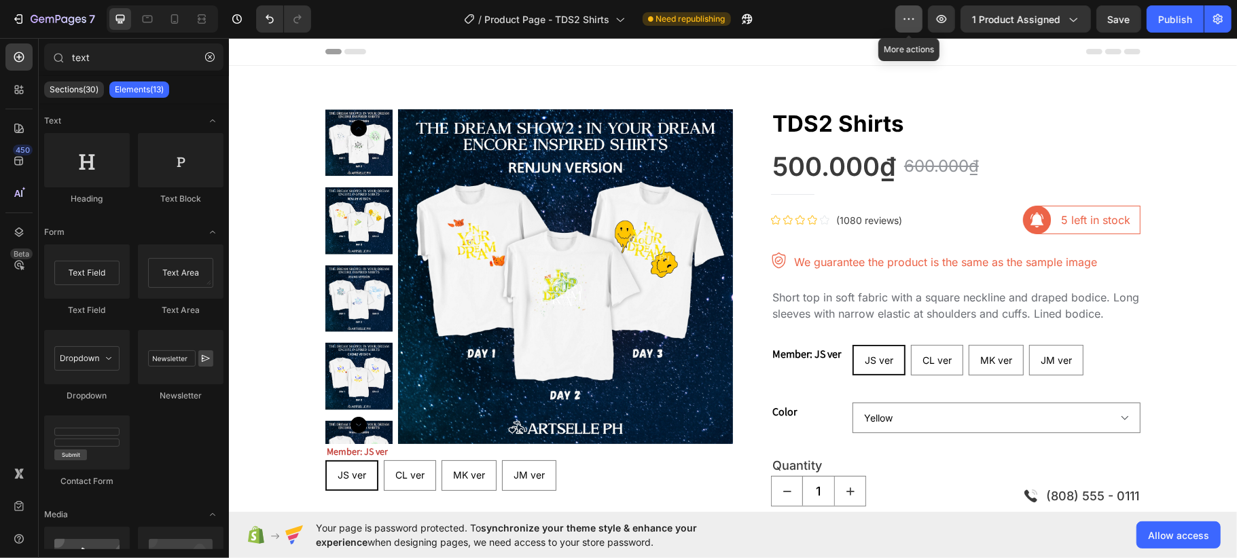
click at [903, 26] on button "button" at bounding box center [908, 18] width 27 height 27
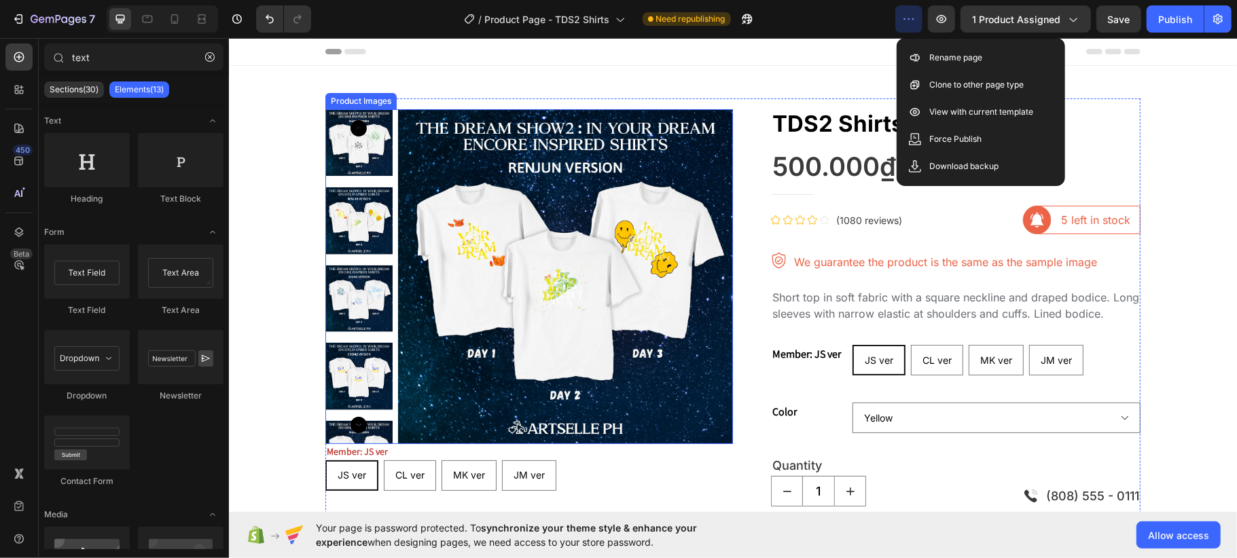
click at [598, 198] on img at bounding box center [564, 276] width 335 height 335
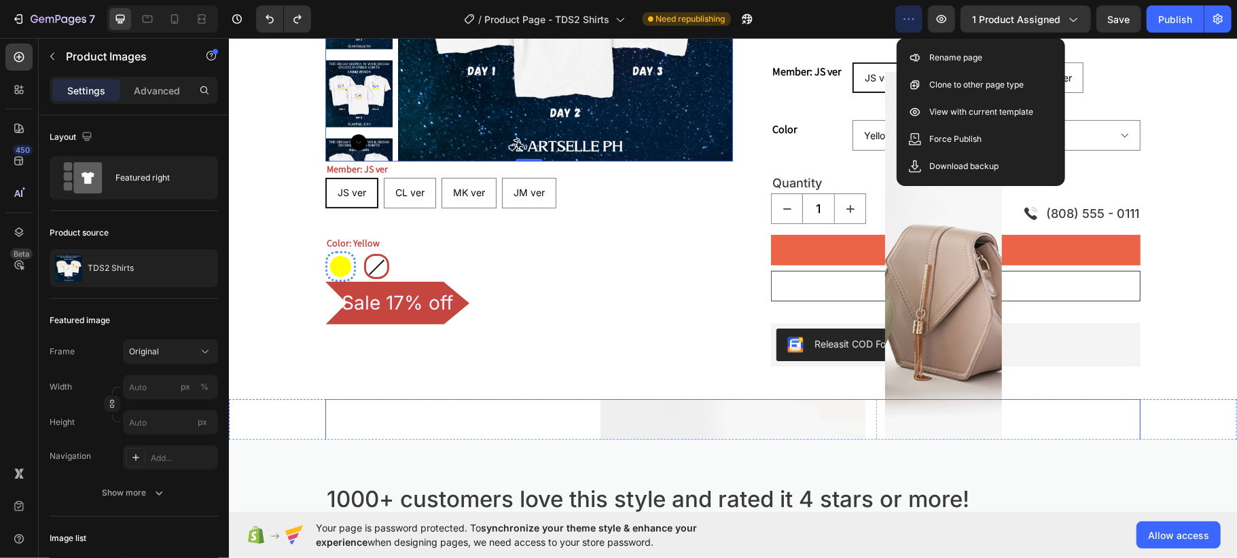
scroll to position [543, 0]
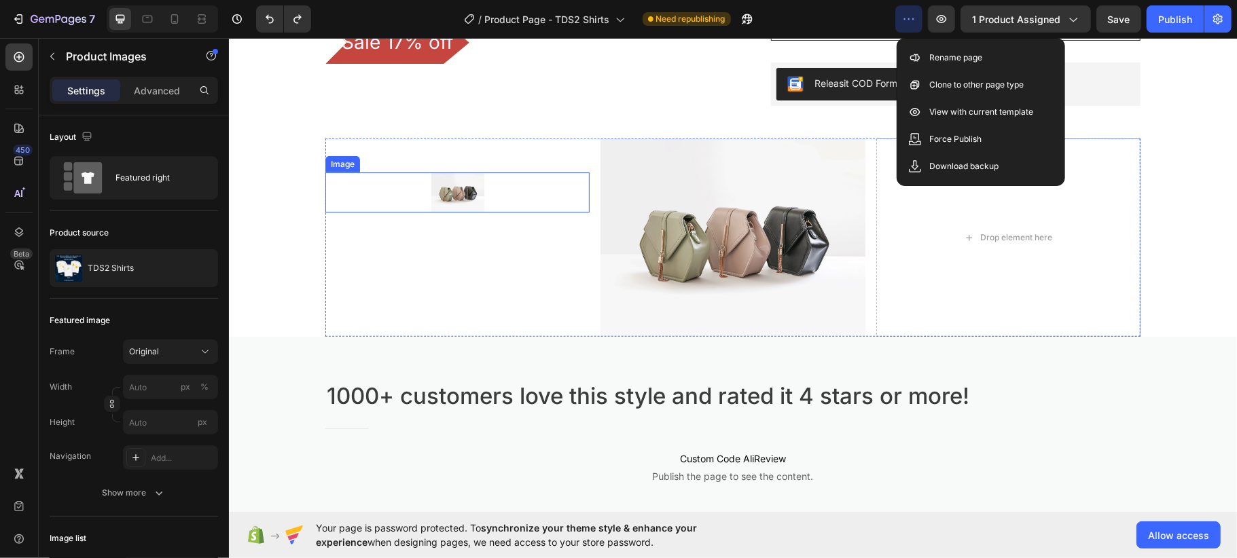
click at [432, 195] on img at bounding box center [457, 191] width 53 height 39
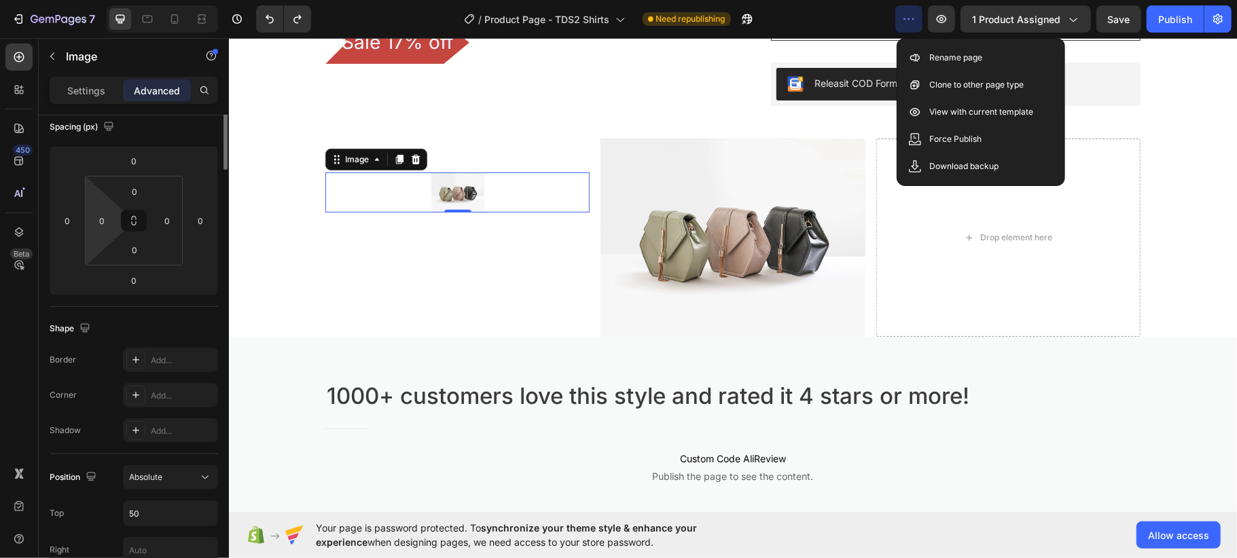
scroll to position [0, 0]
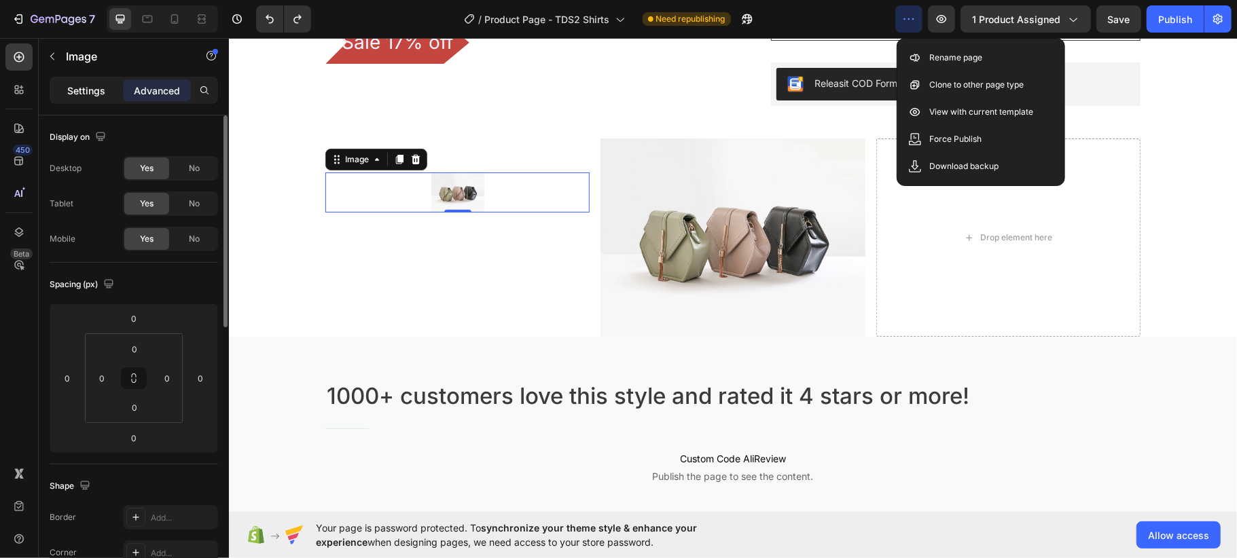
click at [95, 92] on p "Settings" at bounding box center [86, 91] width 38 height 14
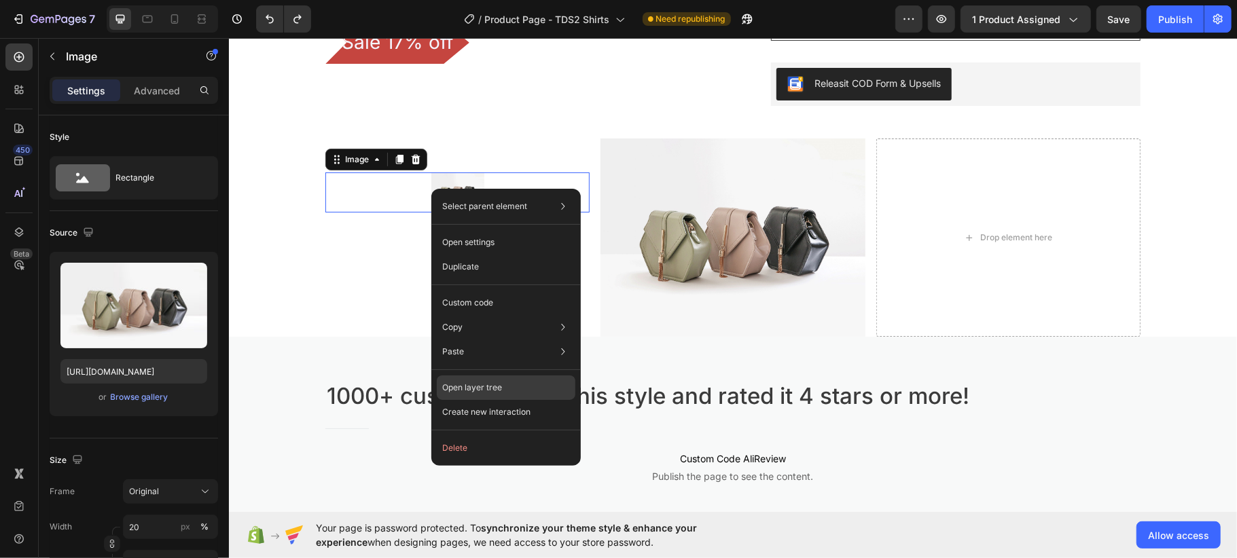
click at [505, 386] on div "Open layer tree" at bounding box center [506, 388] width 139 height 24
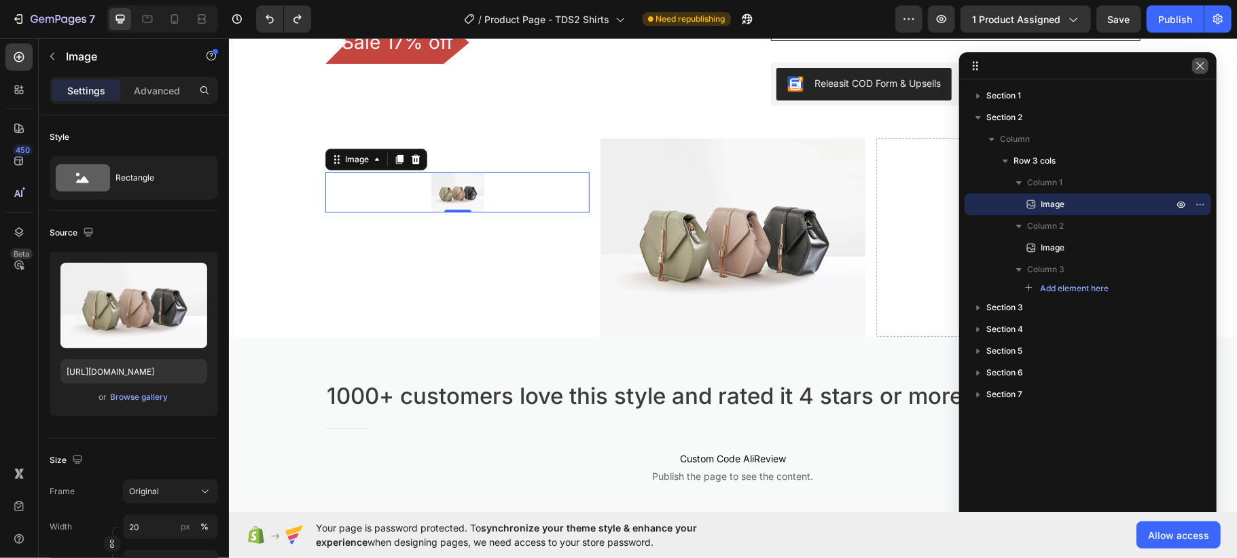
click at [1193, 67] on button "button" at bounding box center [1200, 66] width 16 height 16
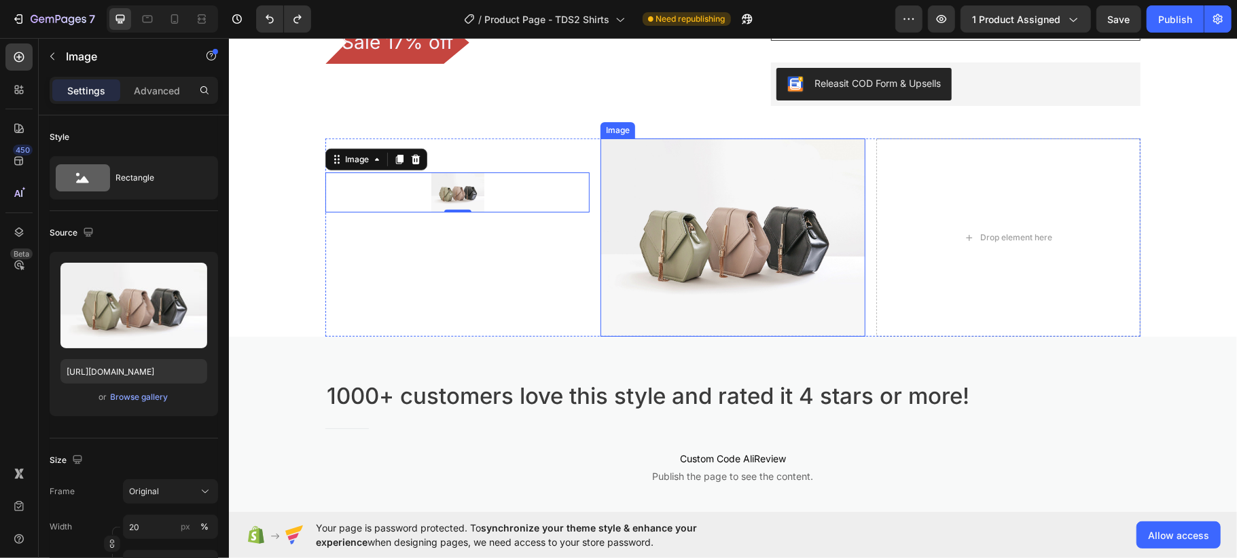
click at [734, 206] on img at bounding box center [732, 237] width 264 height 198
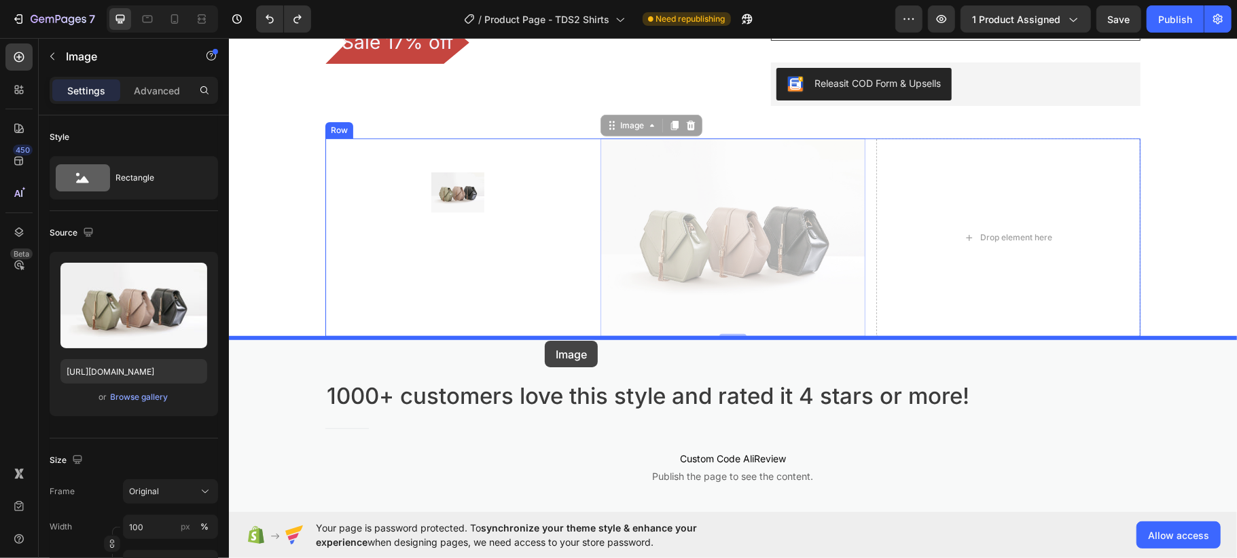
drag, startPoint x: 731, startPoint y: 204, endPoint x: 544, endPoint y: 340, distance: 231.4
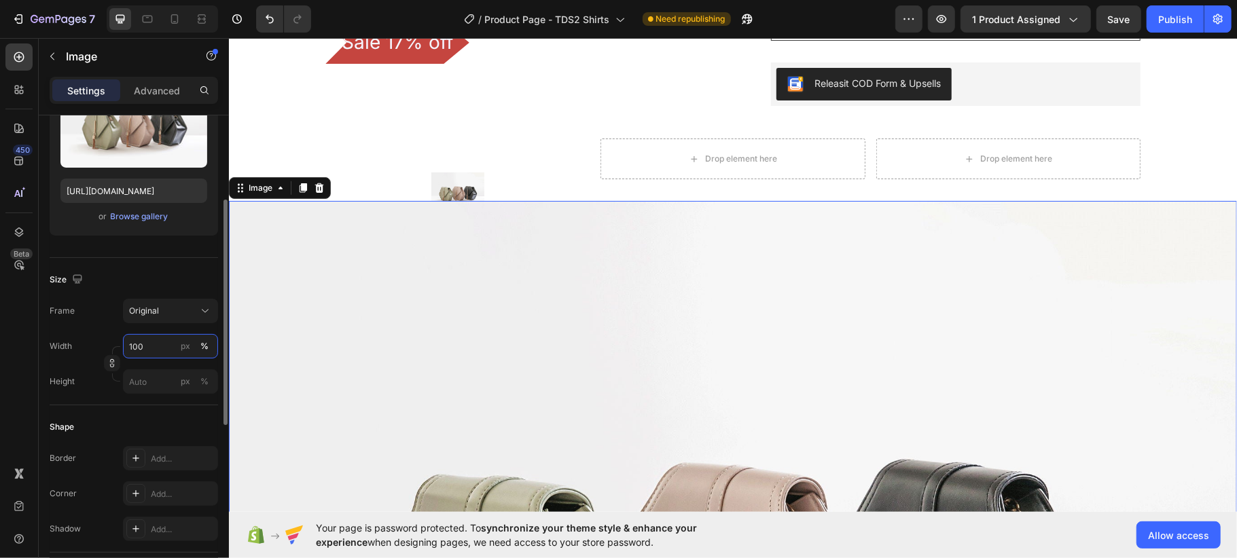
click at [160, 340] on input "100" at bounding box center [170, 346] width 95 height 24
click at [84, 312] on div "Frame Original" at bounding box center [134, 311] width 168 height 24
click at [163, 340] on input "100" at bounding box center [170, 346] width 95 height 24
click at [156, 386] on input "px %" at bounding box center [170, 382] width 95 height 24
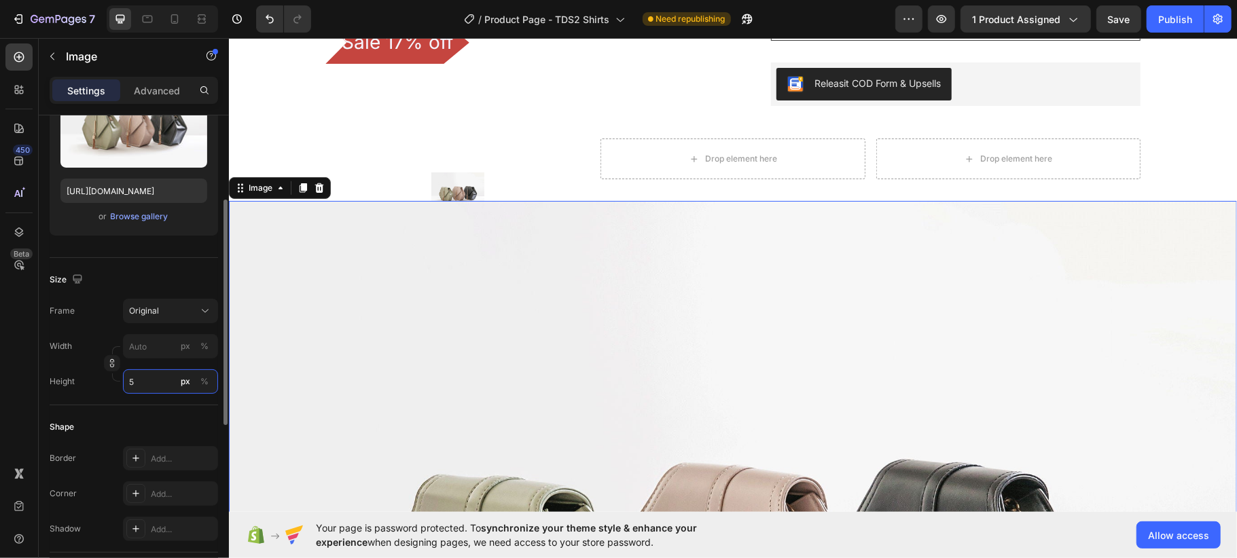
type input "50"
click at [134, 342] on input "px %" at bounding box center [170, 346] width 95 height 24
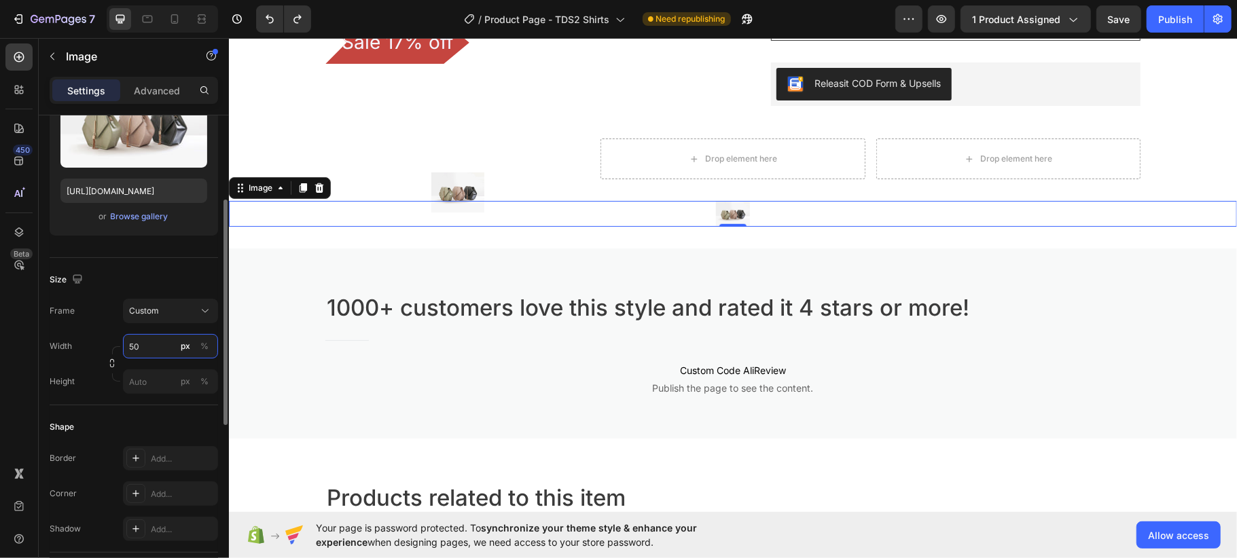
click at [134, 342] on input "50" at bounding box center [170, 346] width 95 height 24
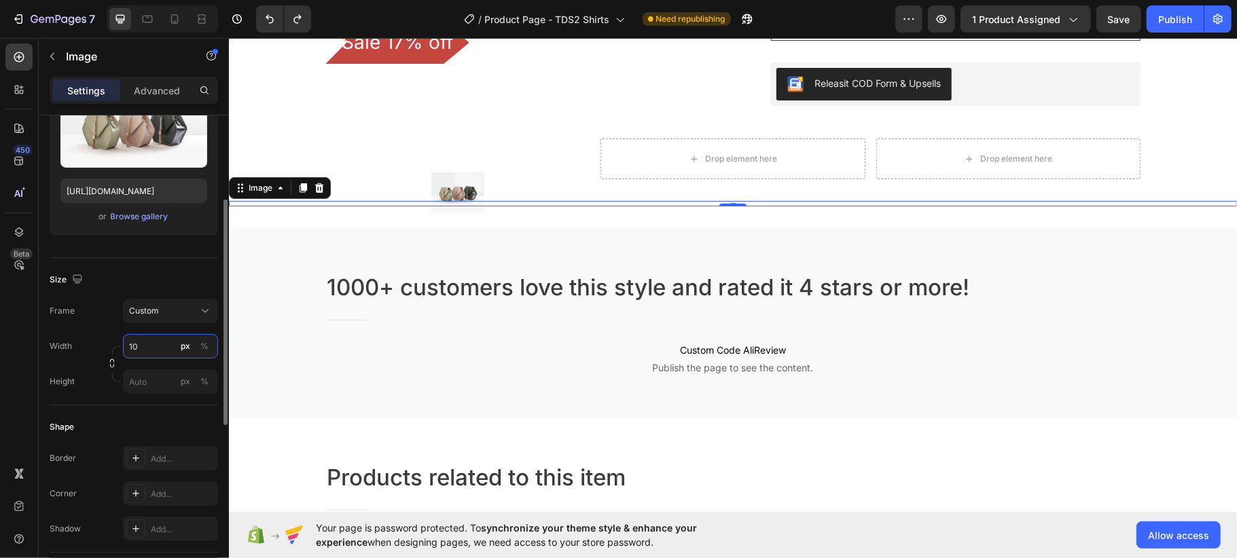
type input "1"
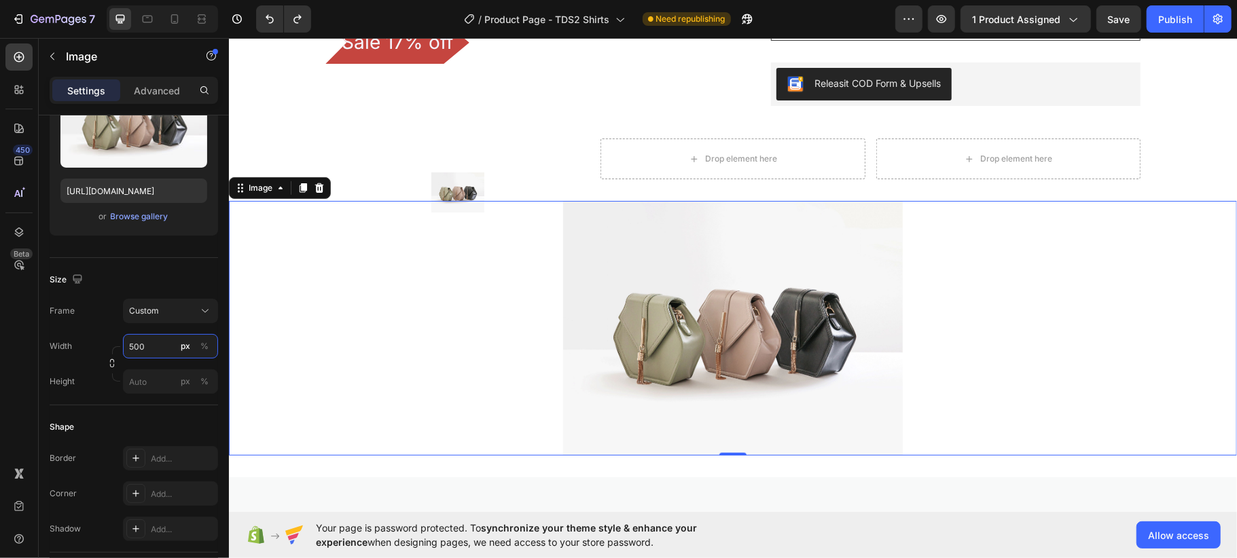
type input "500"
click at [662, 253] on img at bounding box center [732, 327] width 340 height 255
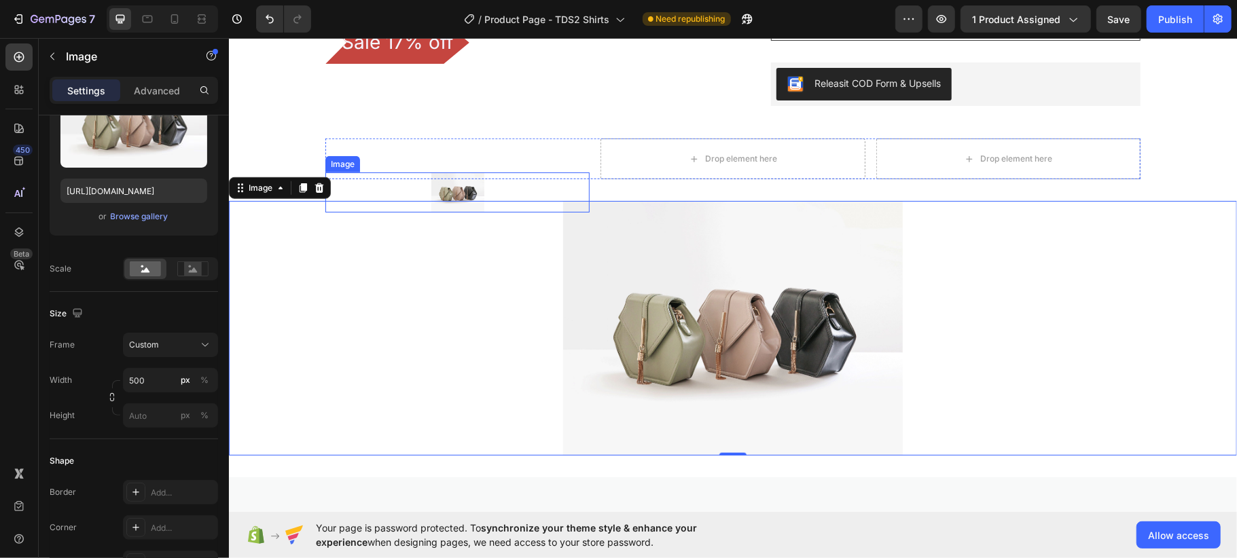
click at [448, 177] on img at bounding box center [457, 191] width 53 height 39
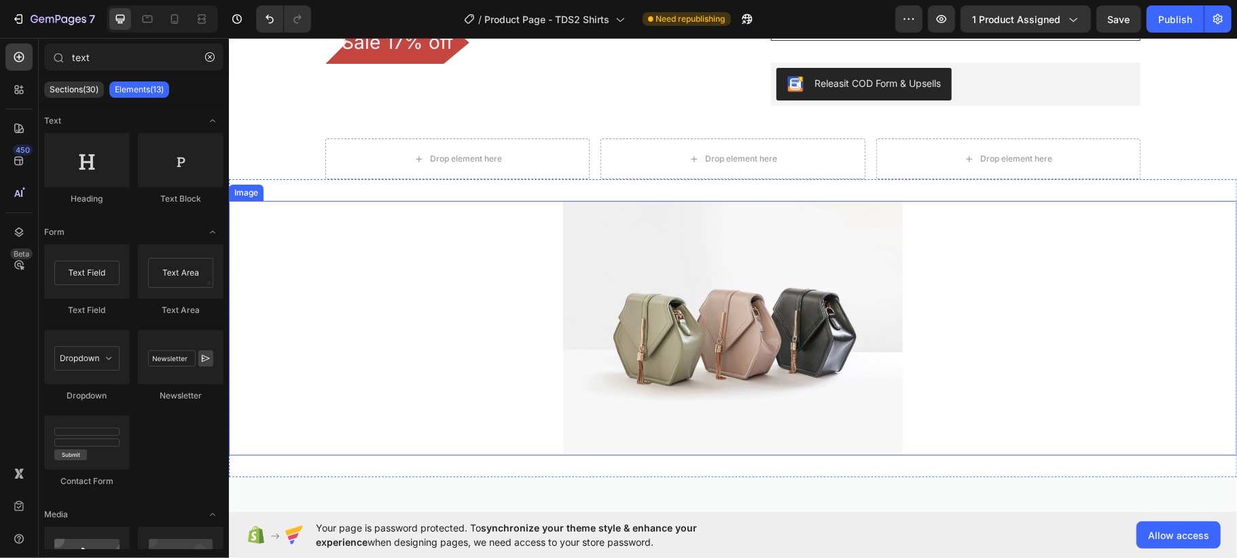
click at [988, 312] on div at bounding box center [732, 327] width 1008 height 255
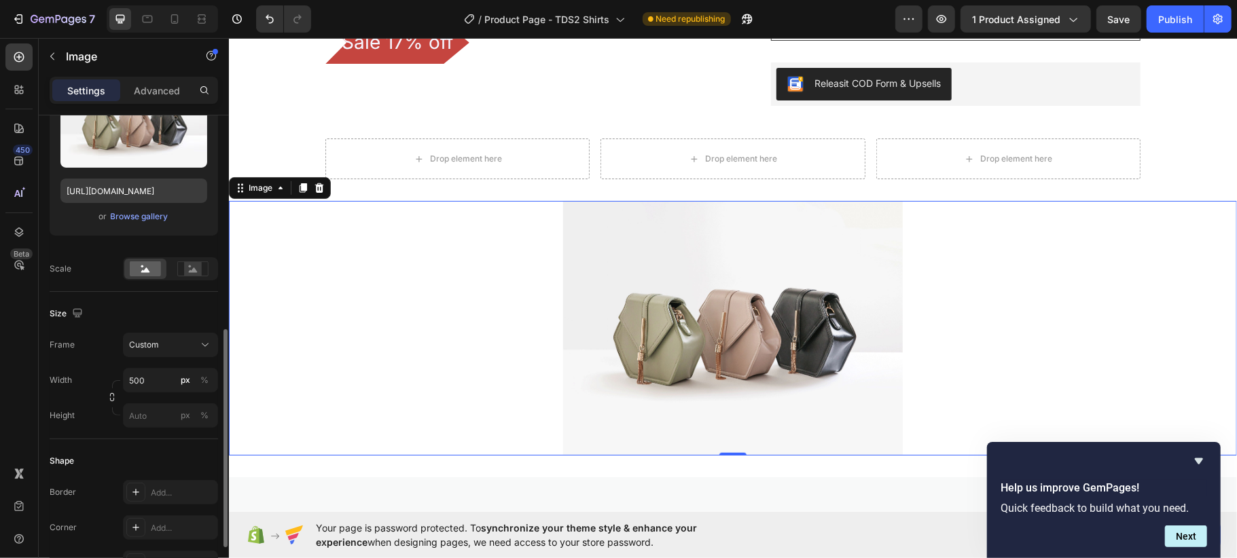
scroll to position [272, 0]
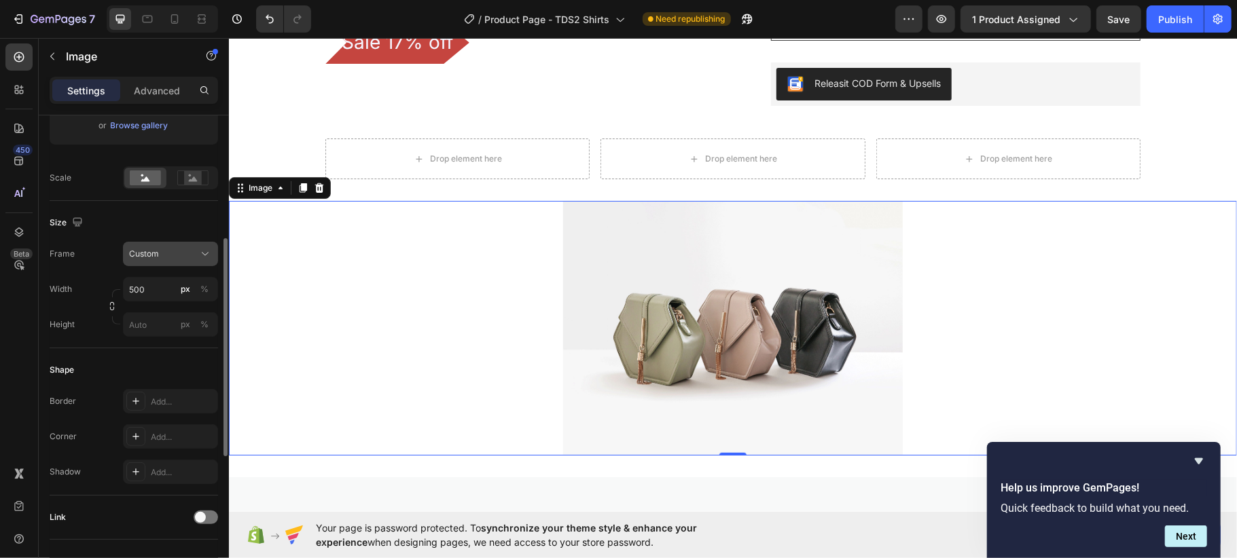
click at [168, 259] on div "Custom" at bounding box center [162, 254] width 67 height 12
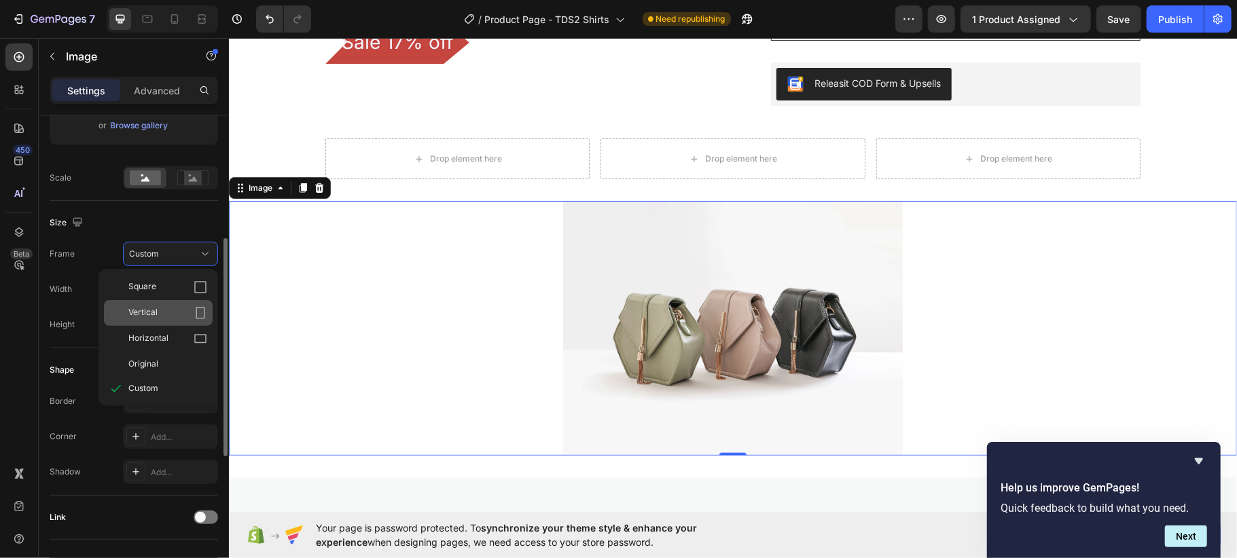
click at [172, 307] on div "Vertical" at bounding box center [167, 313] width 79 height 14
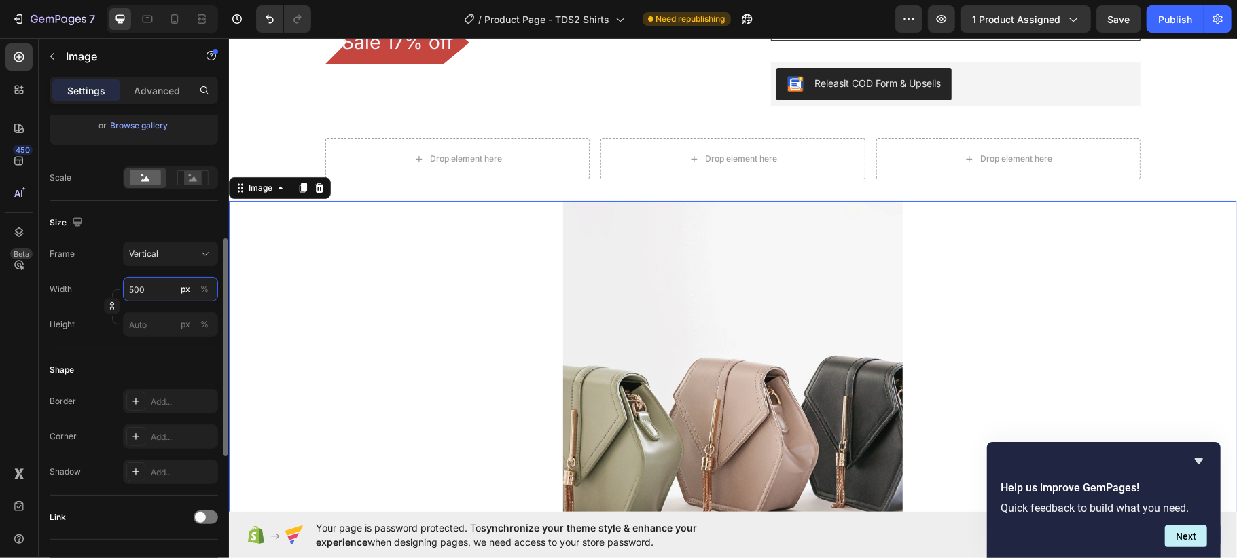
click at [149, 291] on input "500" at bounding box center [170, 289] width 95 height 24
click at [202, 295] on div "%" at bounding box center [204, 289] width 8 height 12
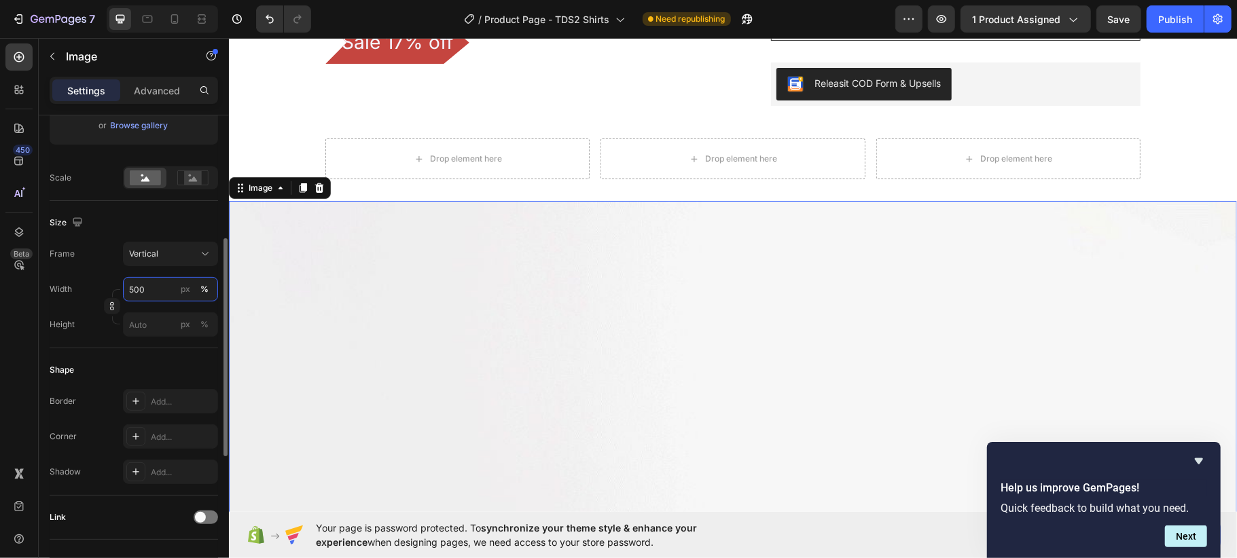
click at [149, 291] on input "500" at bounding box center [170, 289] width 95 height 24
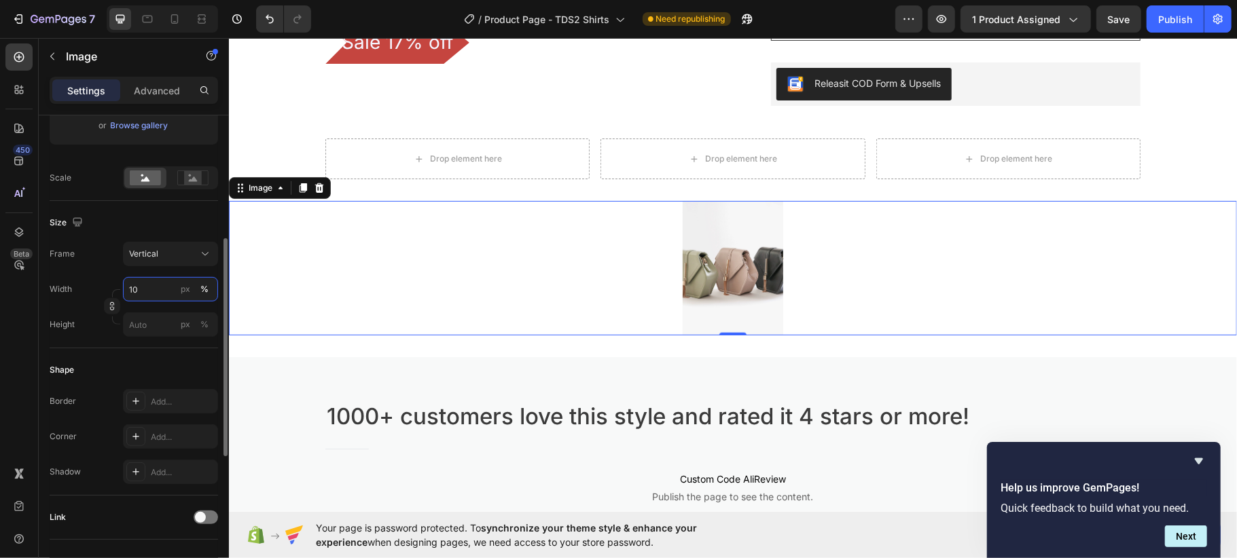
type input "100"
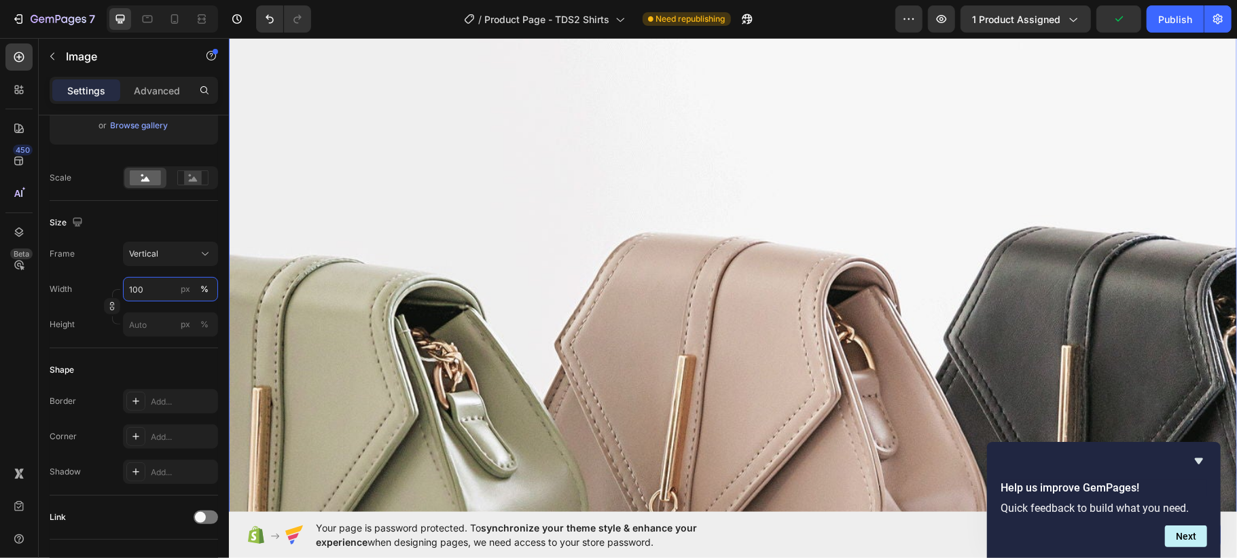
scroll to position [724, 0]
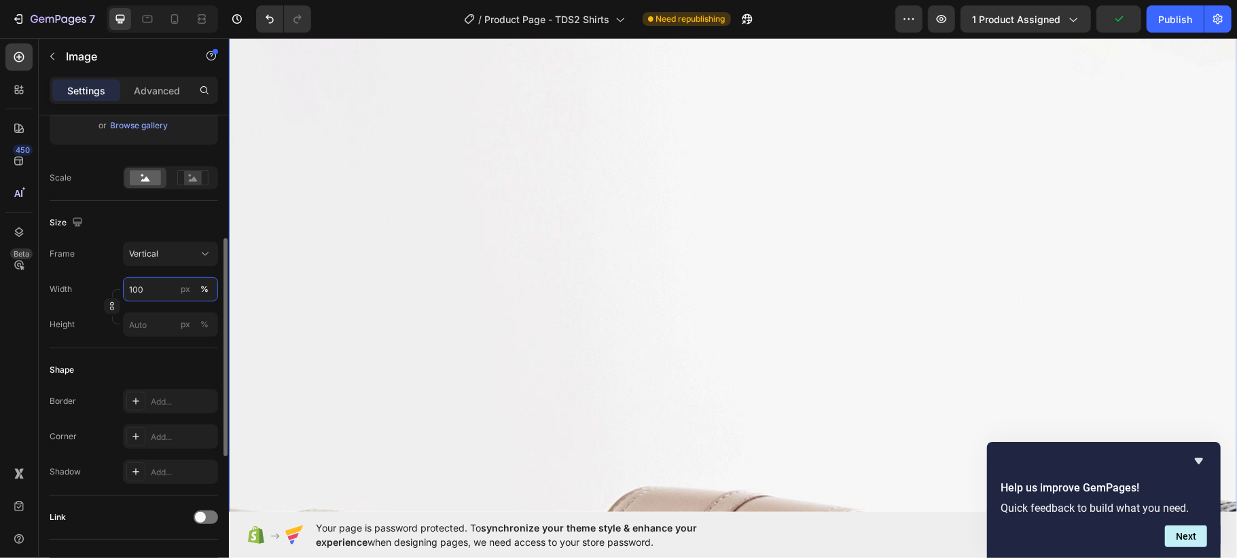
click at [143, 285] on input "100" at bounding box center [170, 289] width 95 height 24
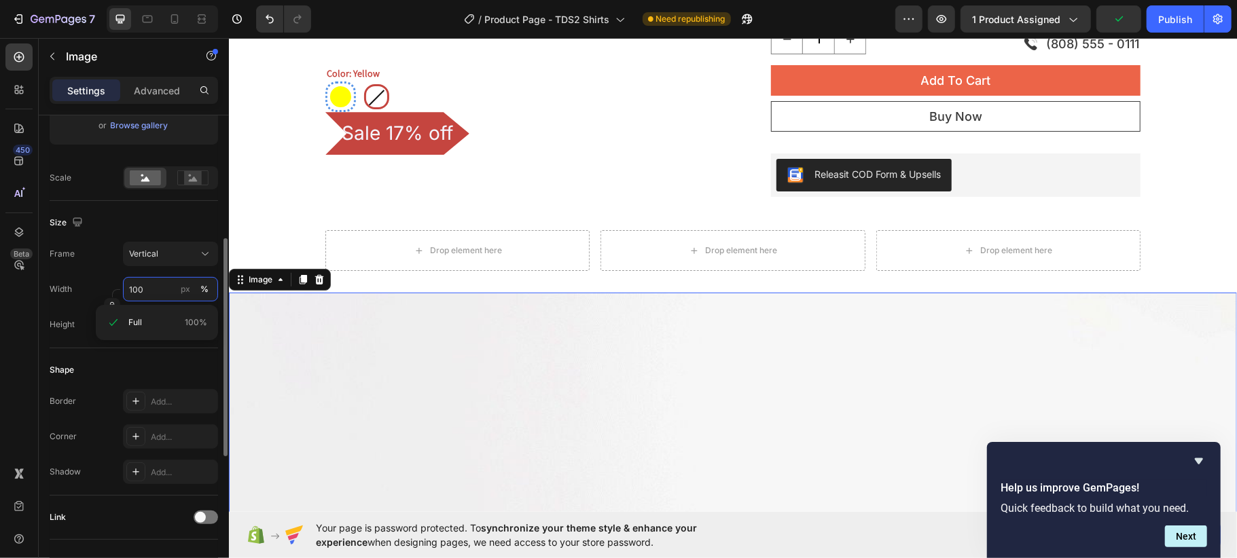
click at [148, 289] on input "100" at bounding box center [170, 289] width 95 height 24
click at [209, 321] on button "%" at bounding box center [204, 325] width 16 height 16
click at [132, 325] on input "px %" at bounding box center [170, 324] width 95 height 24
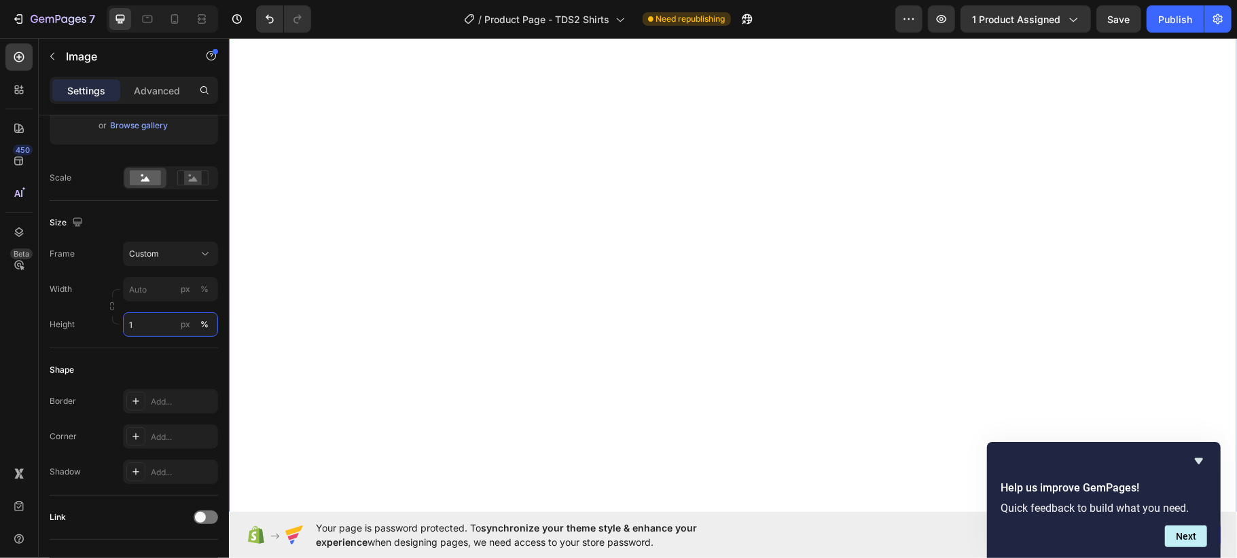
scroll to position [724, 0]
click at [611, 28] on img at bounding box center [732, 23] width 1008 height 7
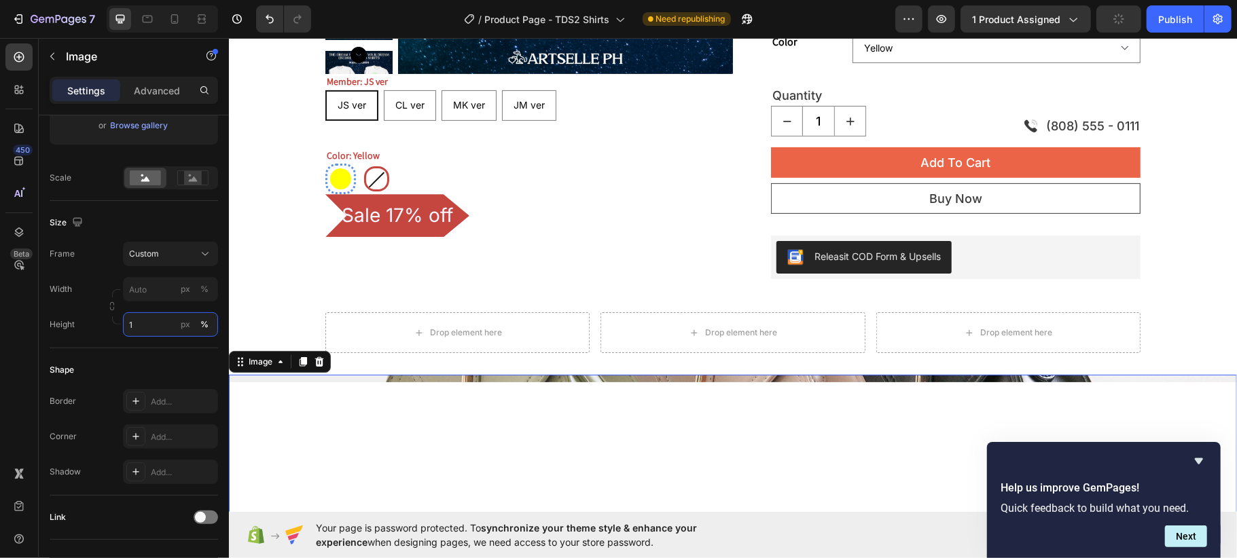
click at [143, 325] on input "1" at bounding box center [170, 324] width 95 height 24
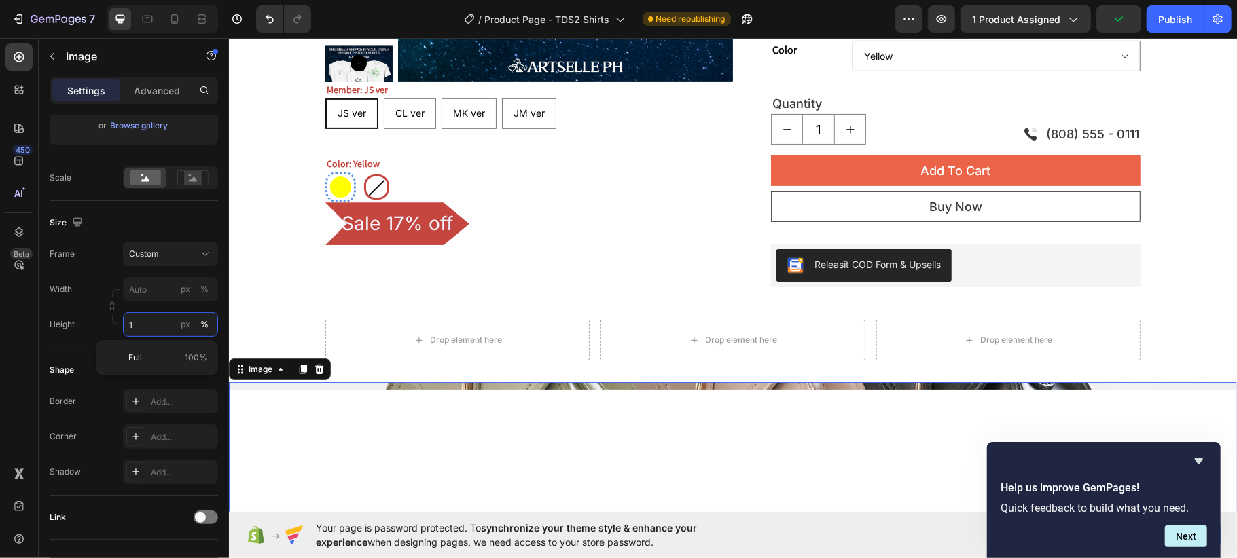
drag, startPoint x: 143, startPoint y: 325, endPoint x: 155, endPoint y: 324, distance: 12.2
click at [145, 325] on input "1" at bounding box center [170, 324] width 95 height 24
click at [161, 322] on input "1" at bounding box center [170, 324] width 95 height 24
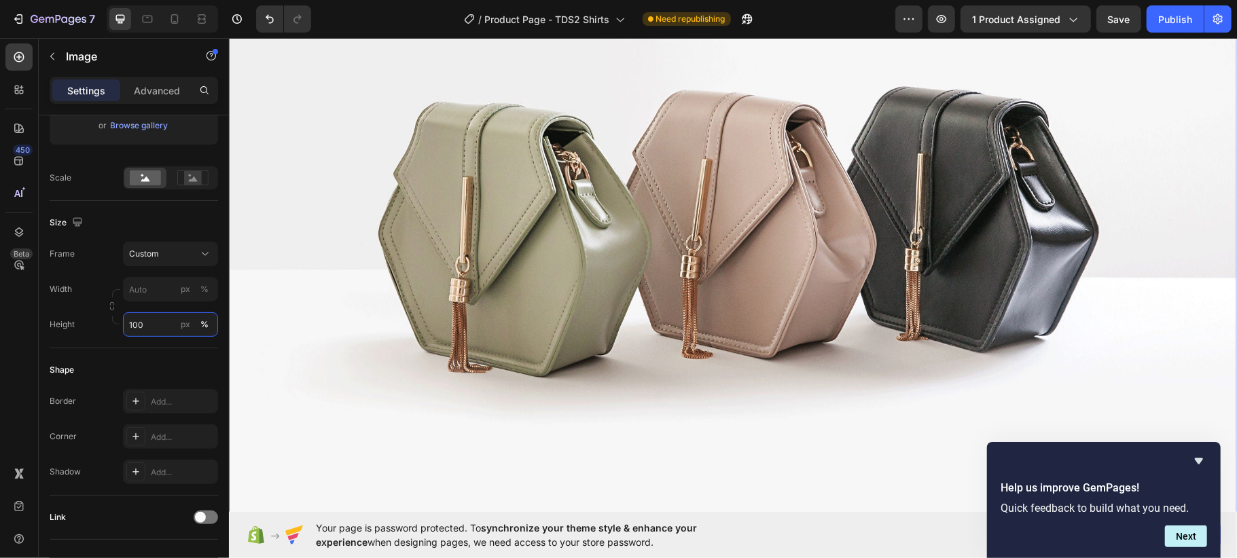
scroll to position [815, 0]
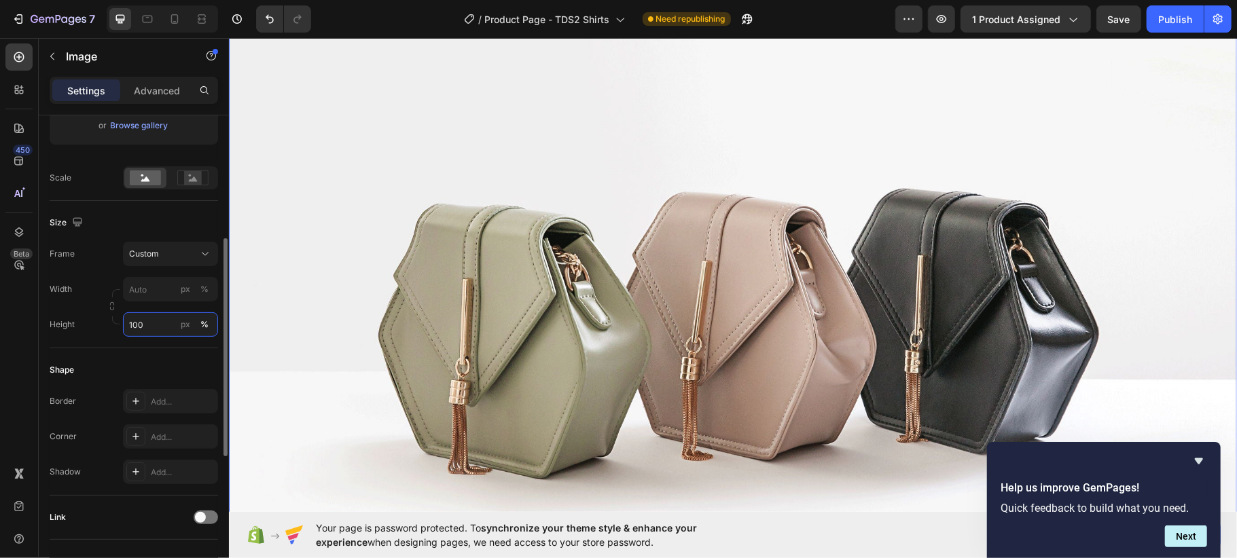
click at [143, 324] on input "100" at bounding box center [170, 324] width 95 height 24
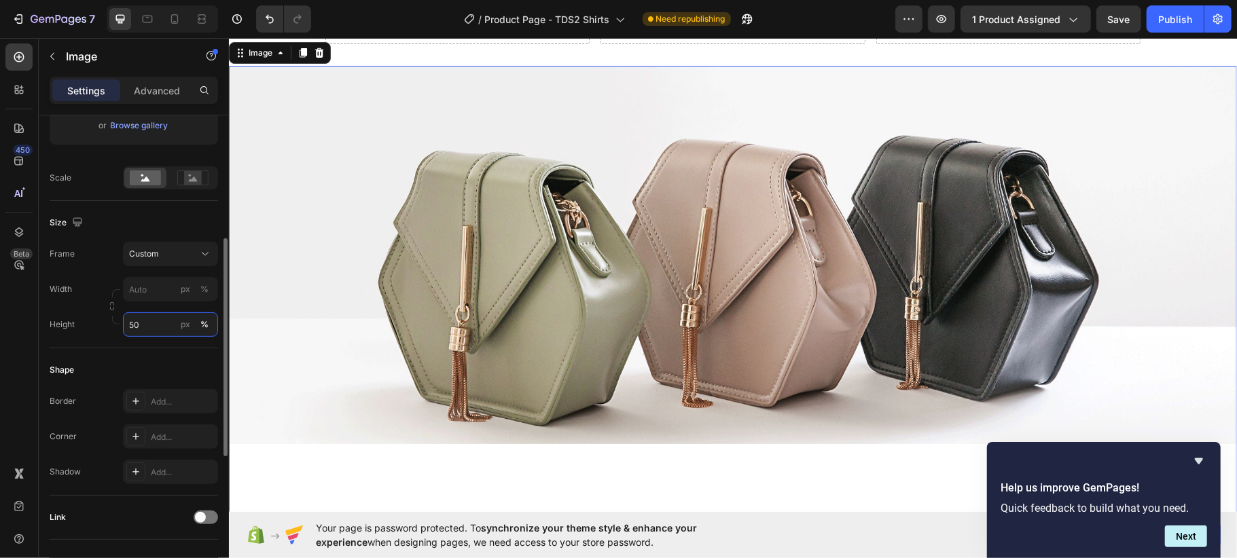
scroll to position [634, 0]
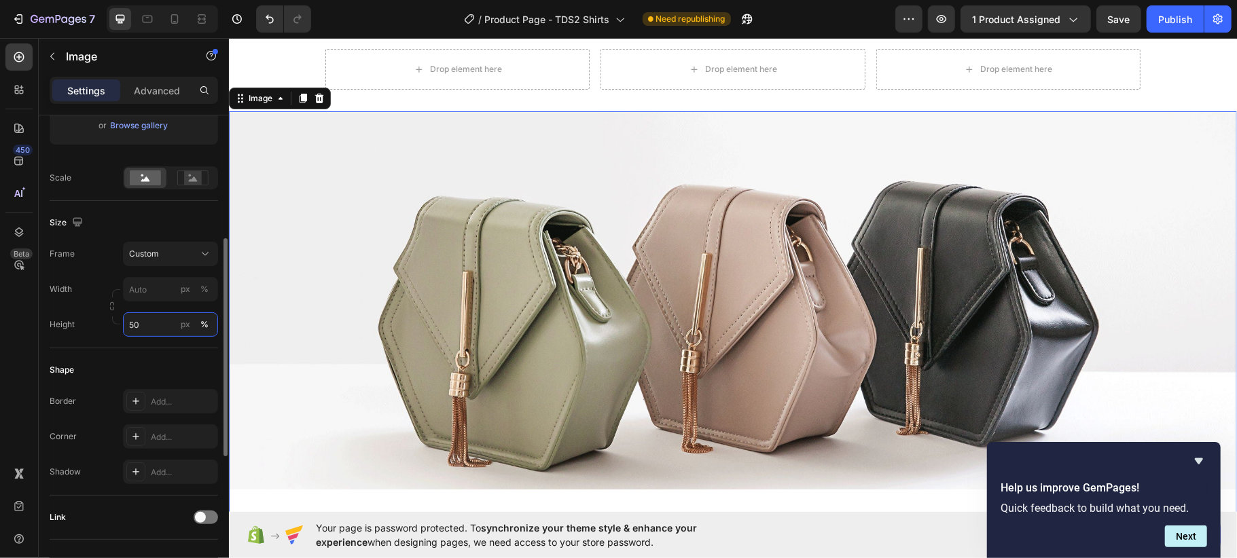
click at [142, 324] on input "50" at bounding box center [170, 324] width 95 height 24
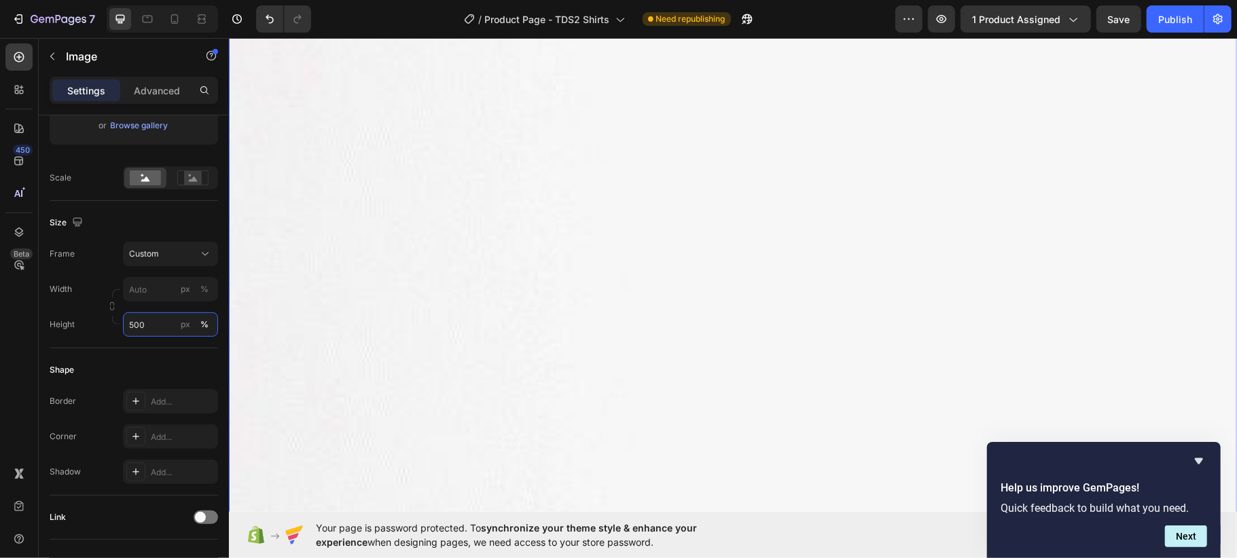
scroll to position [905, 0]
drag, startPoint x: 156, startPoint y: 323, endPoint x: 110, endPoint y: 329, distance: 45.8
click at [110, 329] on div "Height 500 px %" at bounding box center [134, 324] width 168 height 24
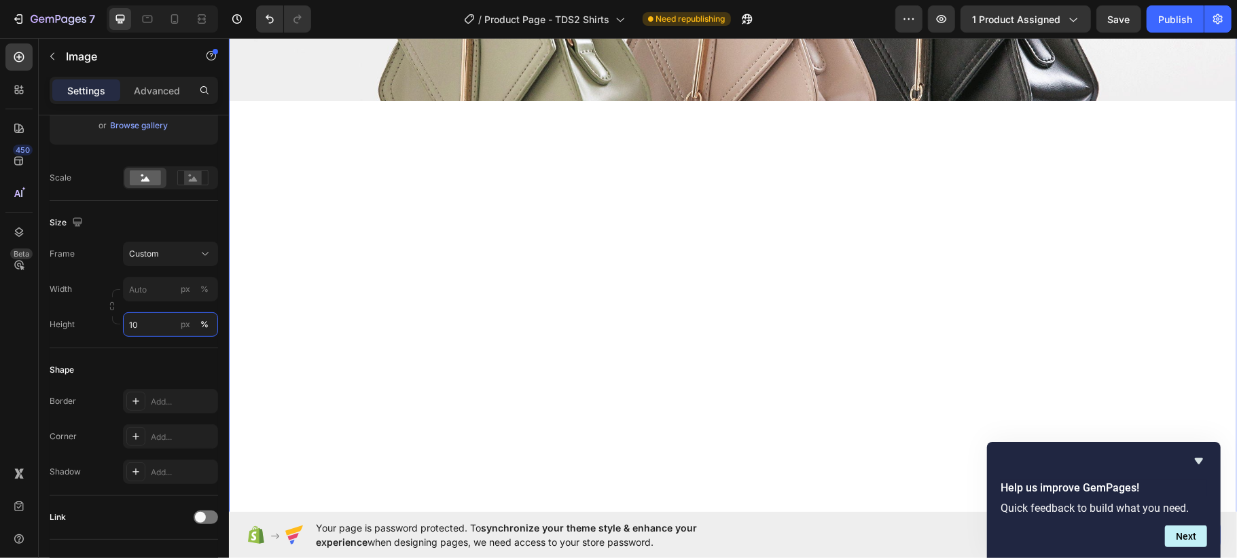
scroll to position [452, 0]
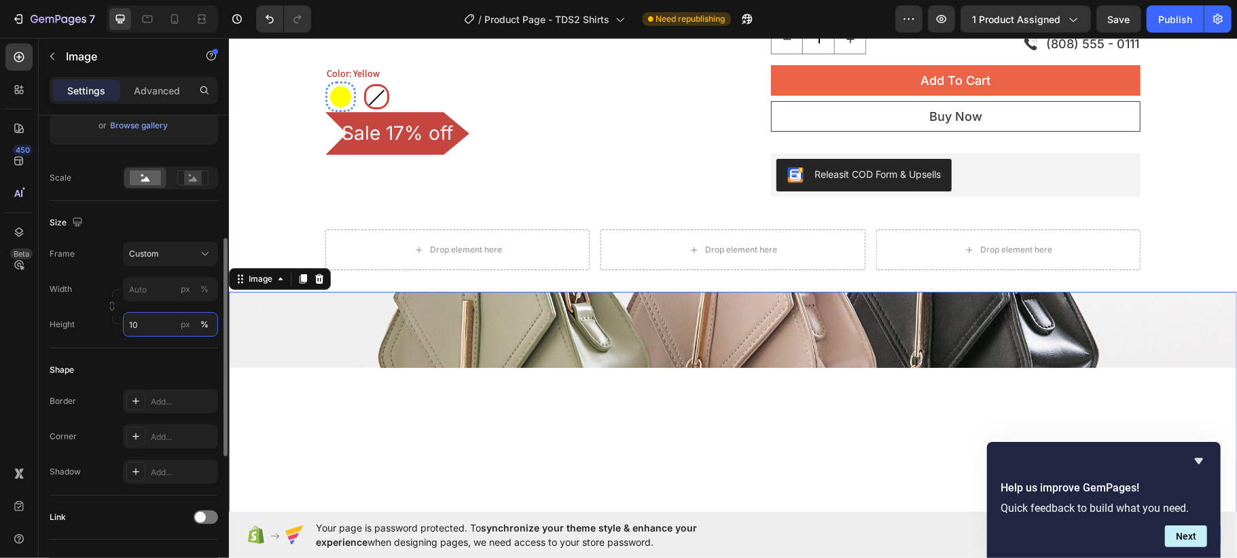
click at [147, 327] on input "10" at bounding box center [170, 324] width 95 height 24
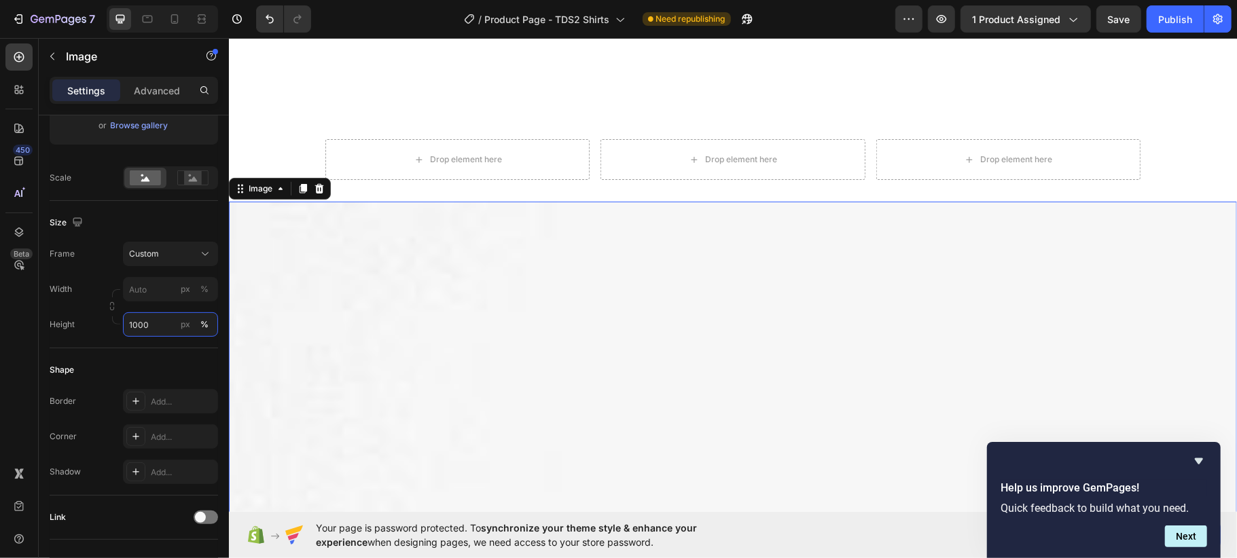
scroll to position [815, 0]
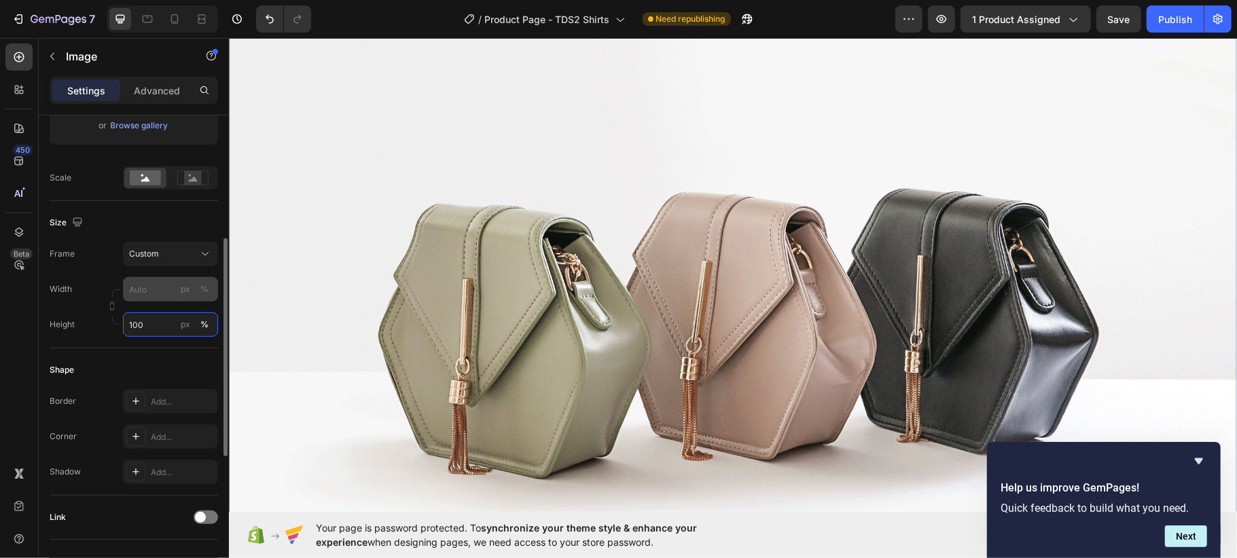
type input "100"
click at [142, 287] on input "px %" at bounding box center [170, 289] width 95 height 24
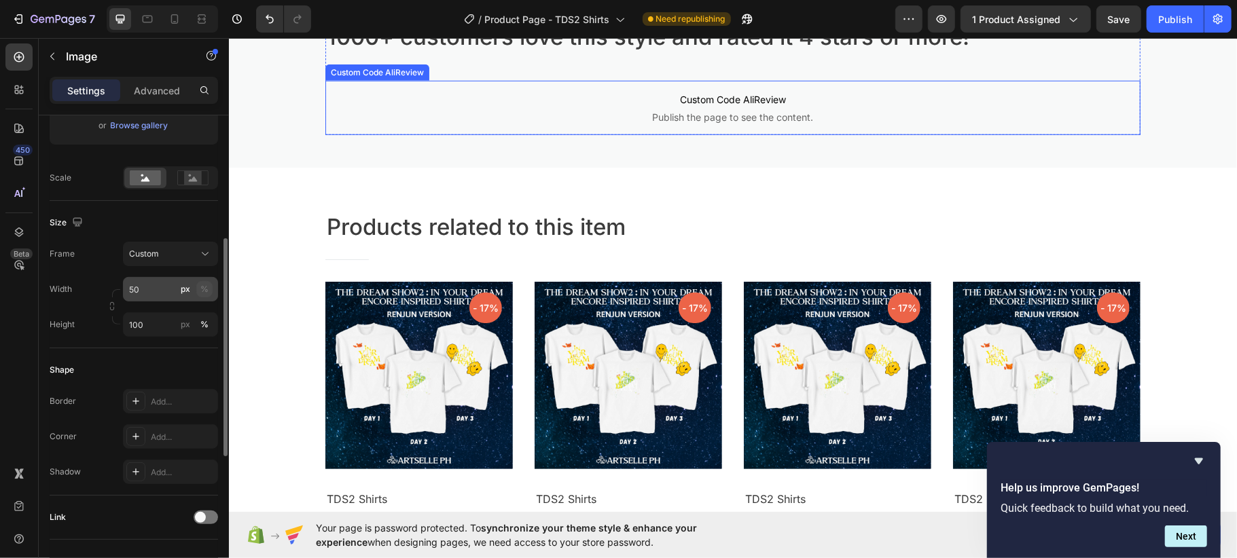
click at [201, 291] on div "%" at bounding box center [204, 289] width 8 height 12
drag, startPoint x: 202, startPoint y: 289, endPoint x: 338, endPoint y: 204, distance: 160.6
click at [202, 289] on div "%" at bounding box center [204, 289] width 8 height 12
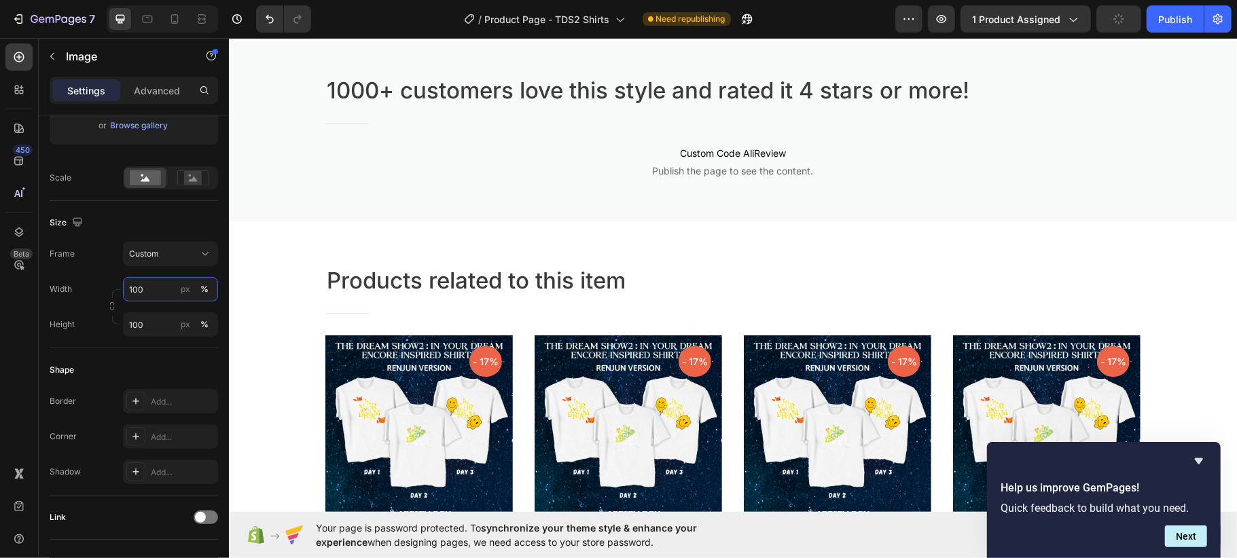
scroll to position [634, 0]
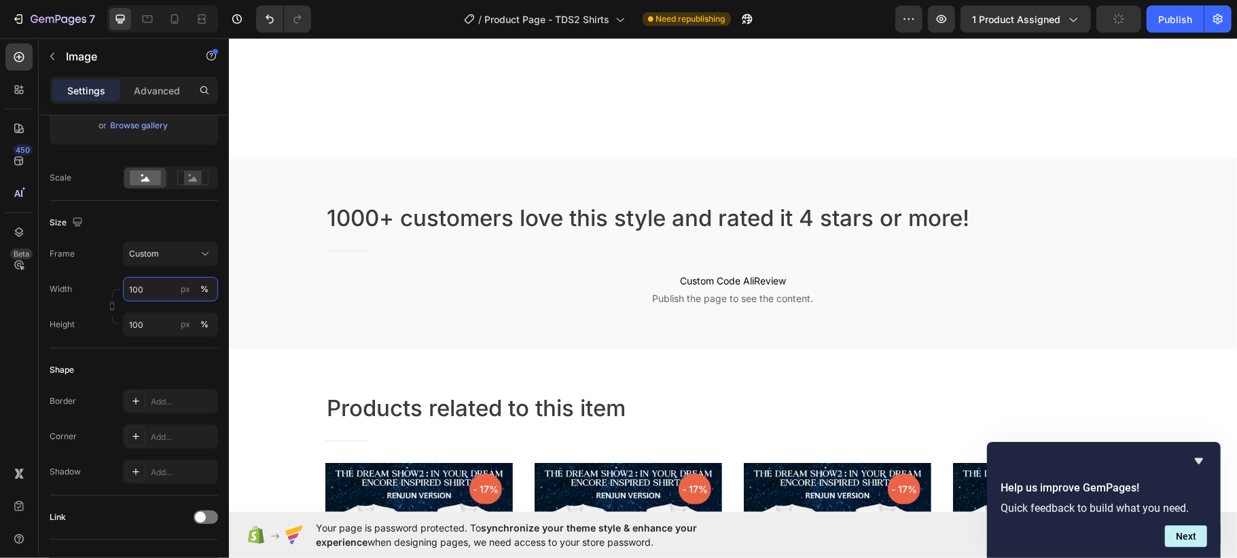
type input "100"
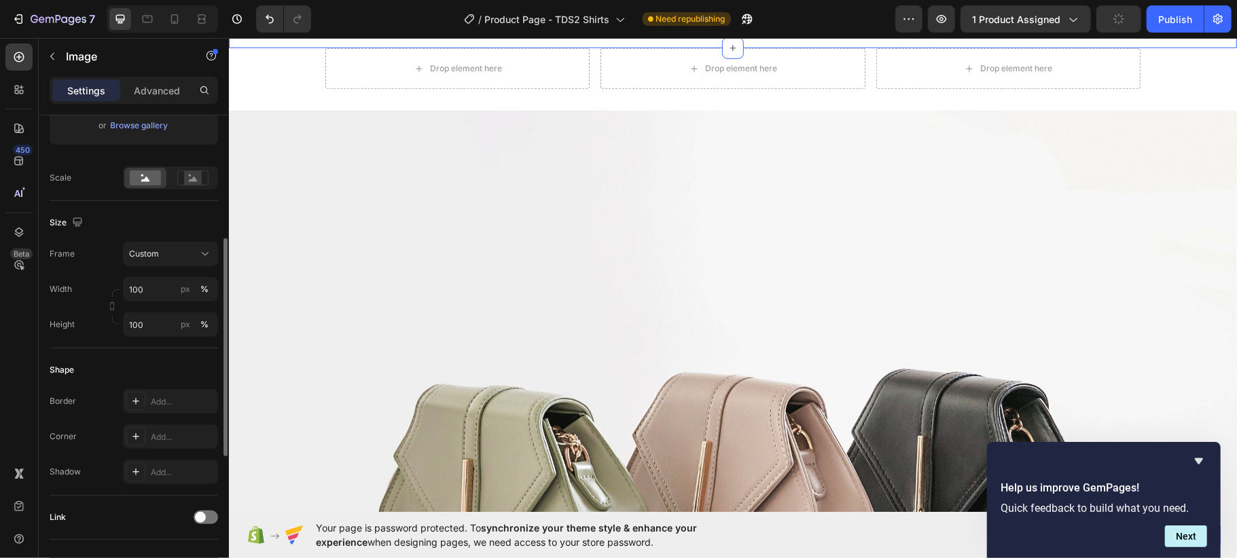
scroll to position [272, 0]
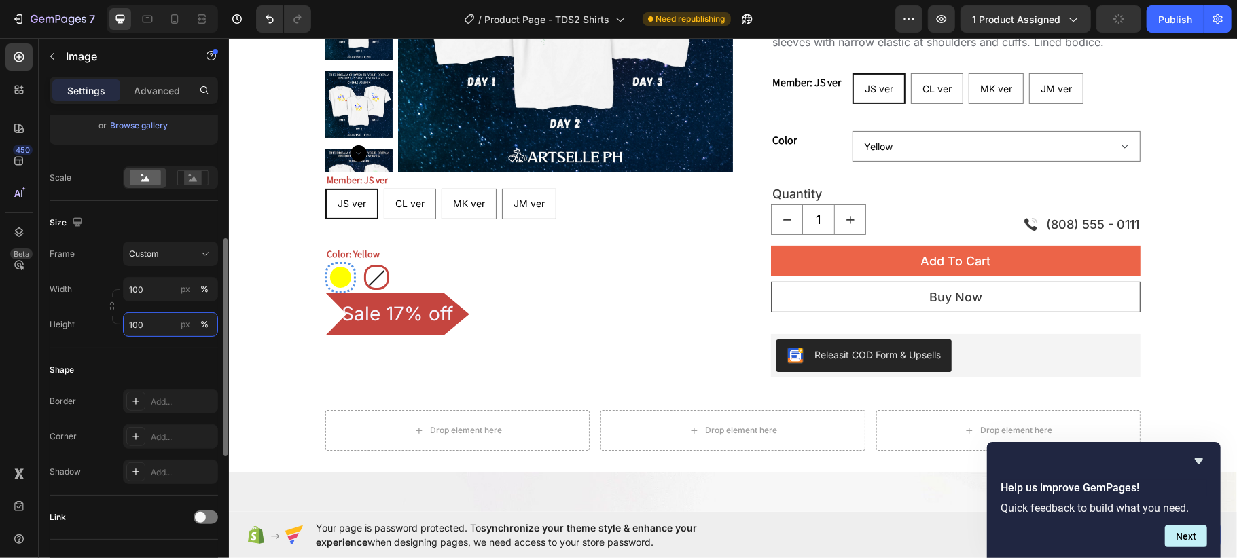
click at [161, 327] on input "100" at bounding box center [170, 324] width 95 height 24
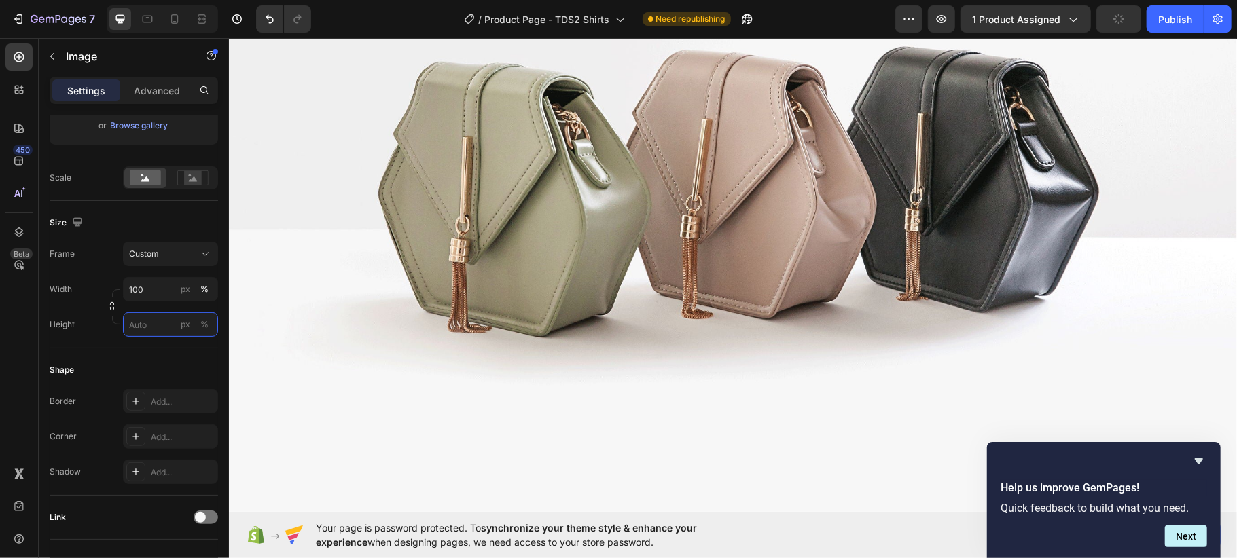
scroll to position [996, 0]
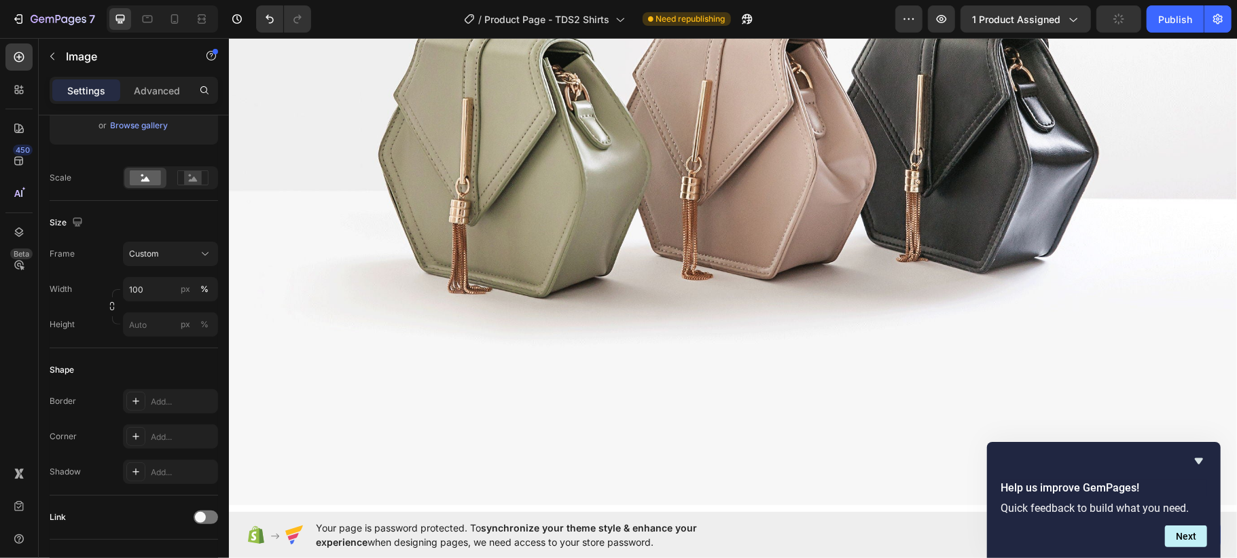
click at [536, 234] on img at bounding box center [732, 127] width 1008 height 756
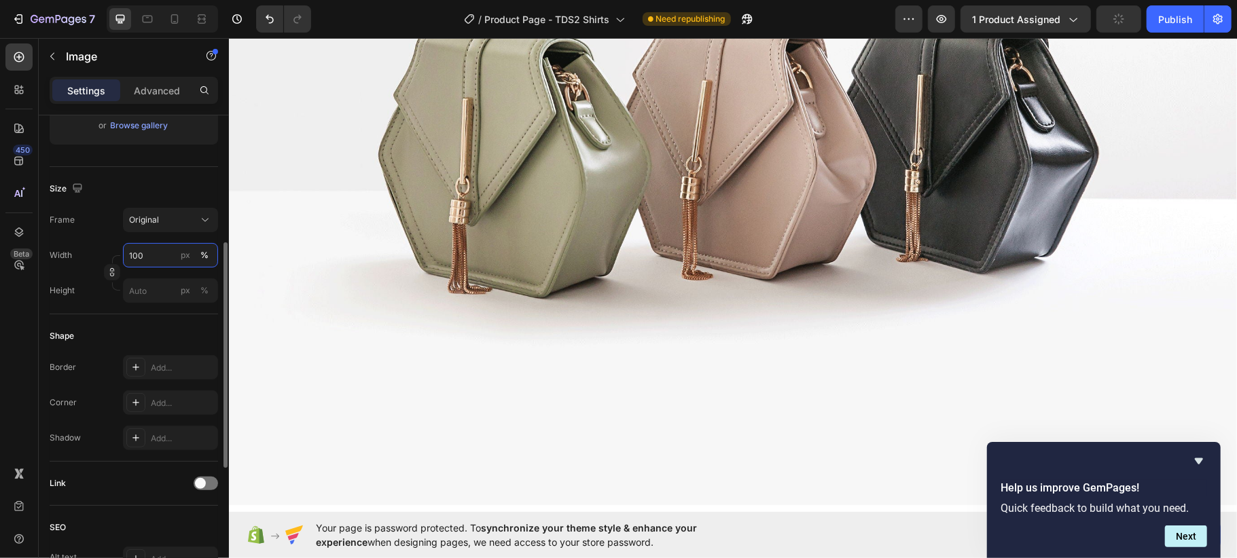
click at [149, 258] on input "100" at bounding box center [170, 255] width 95 height 24
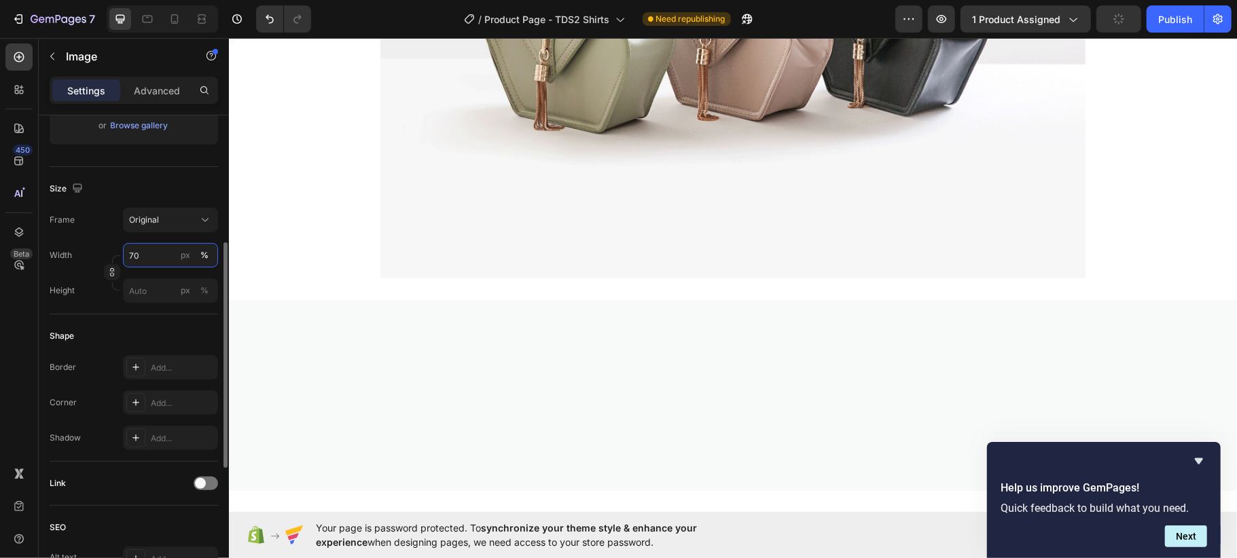
click at [148, 264] on input "70" at bounding box center [170, 255] width 95 height 24
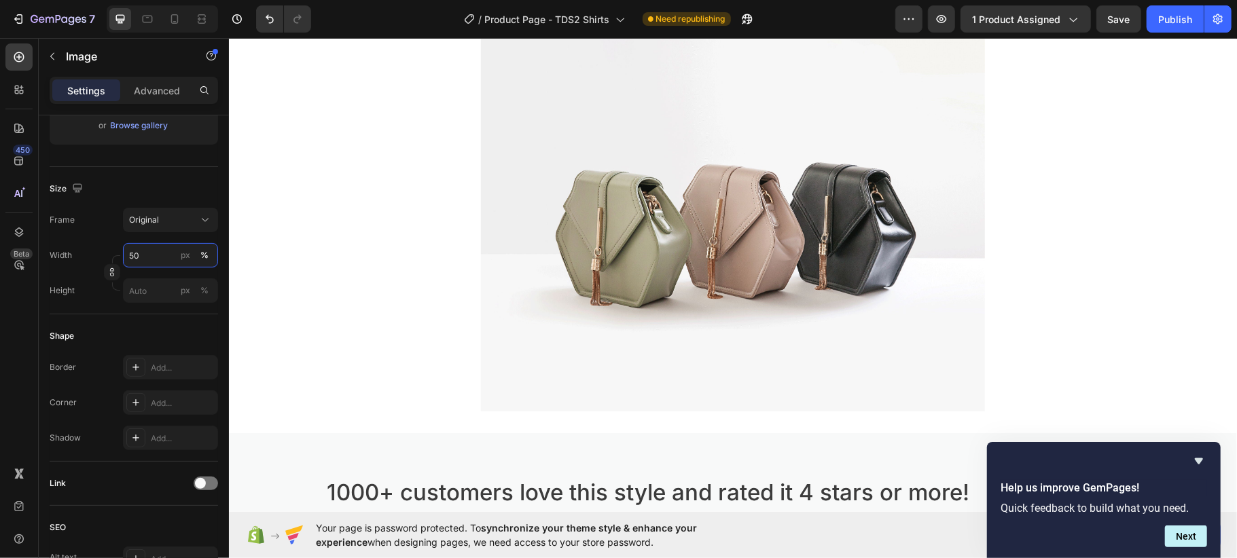
scroll to position [724, 0]
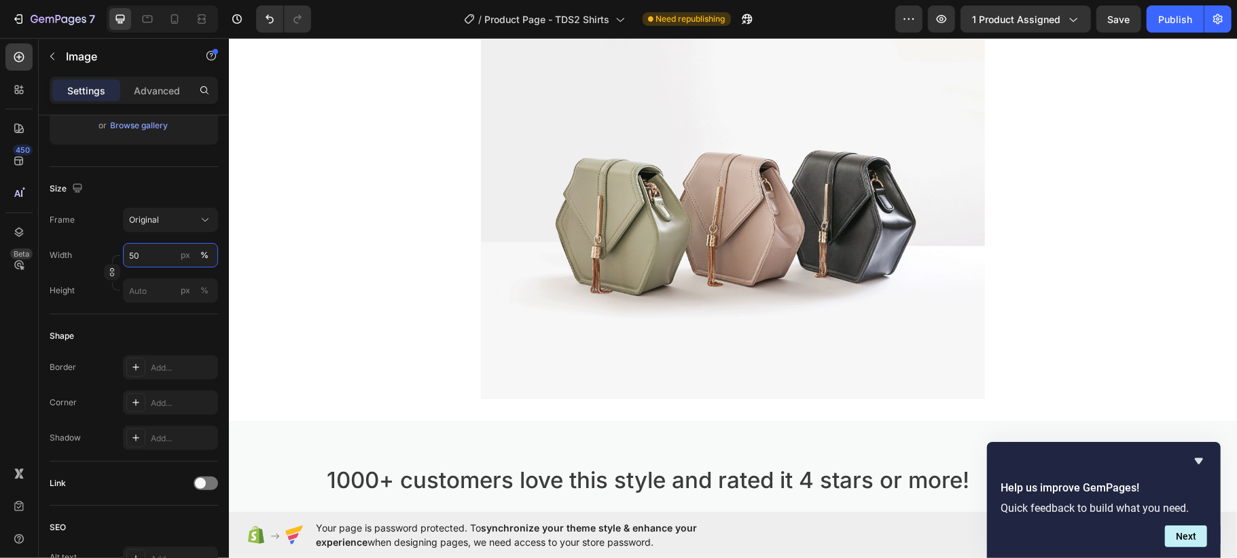
type input "50"
click at [1011, 145] on div at bounding box center [732, 209] width 1008 height 378
click at [922, 151] on img at bounding box center [732, 209] width 504 height 378
click at [742, 231] on img at bounding box center [732, 209] width 504 height 378
click at [1056, 344] on div at bounding box center [732, 209] width 1008 height 378
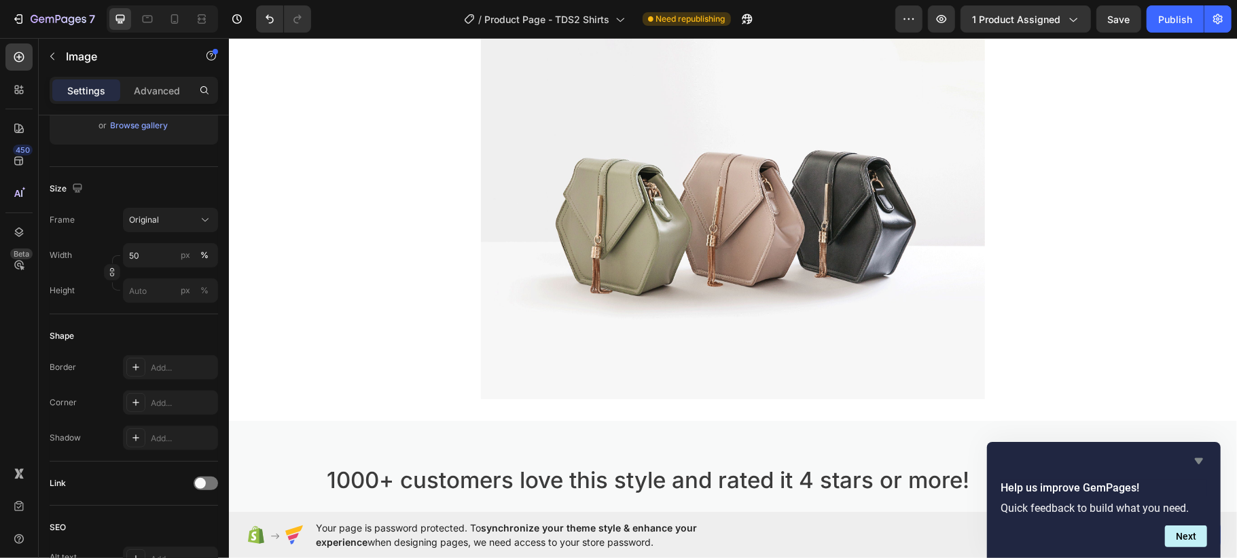
click at [1193, 459] on icon "Hide survey" at bounding box center [1199, 461] width 16 height 16
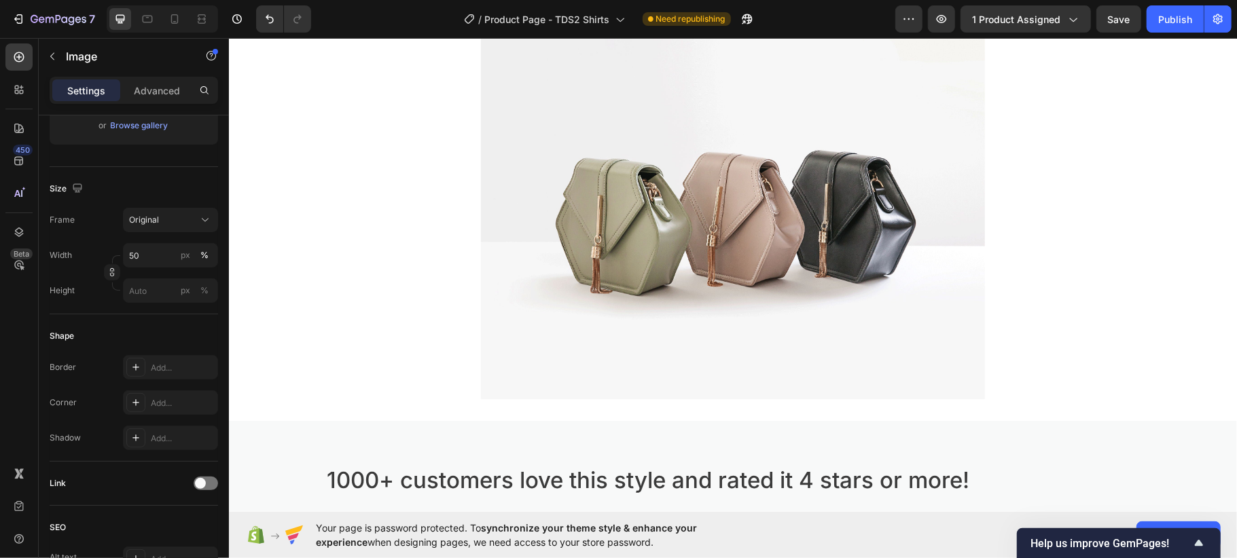
click at [1066, 279] on div at bounding box center [732, 209] width 1008 height 378
click at [876, 285] on img at bounding box center [732, 209] width 504 height 378
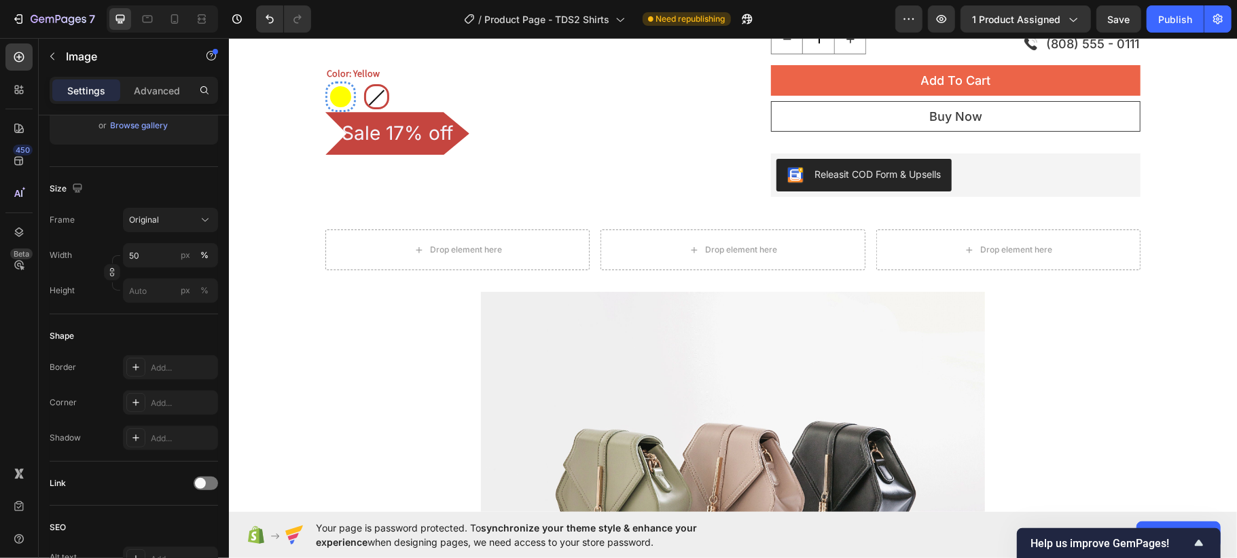
scroll to position [634, 0]
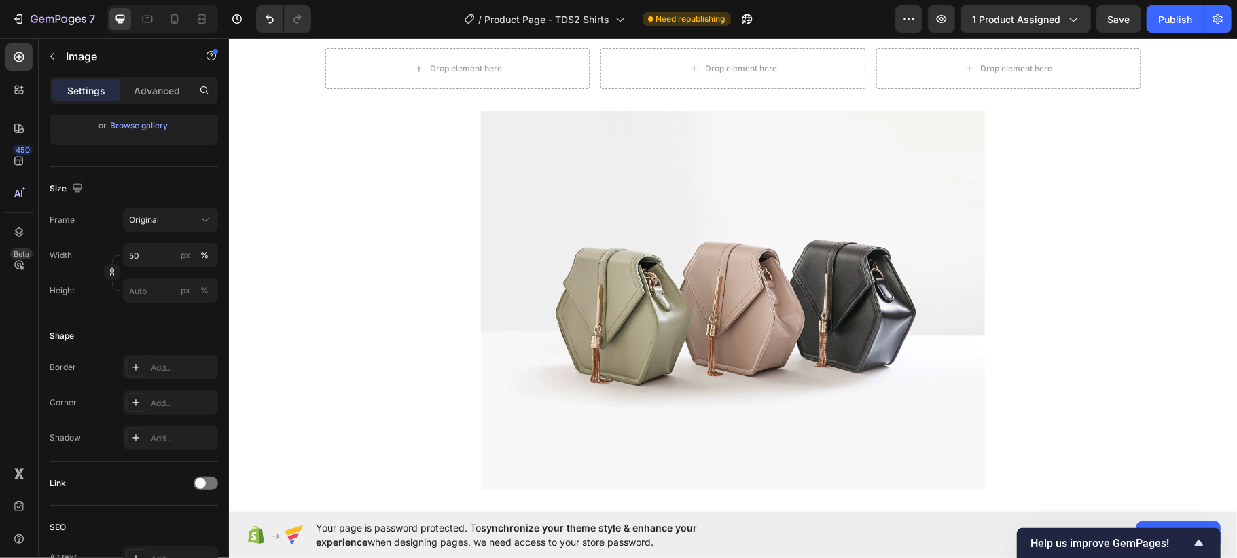
click at [1159, 126] on div at bounding box center [732, 299] width 1008 height 378
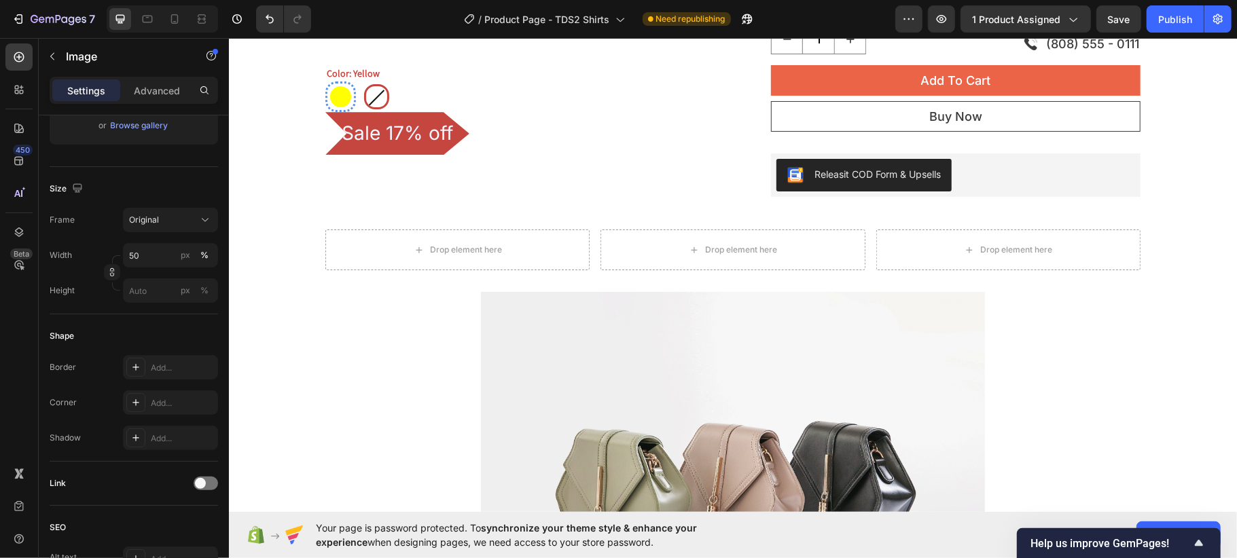
click at [311, 353] on div at bounding box center [732, 480] width 1008 height 378
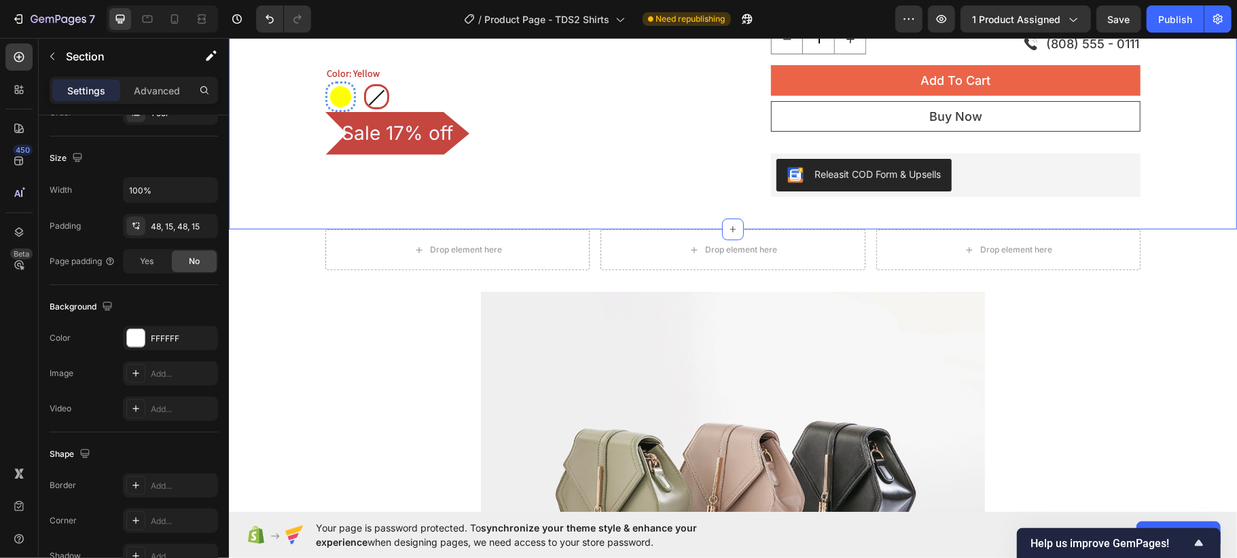
scroll to position [0, 0]
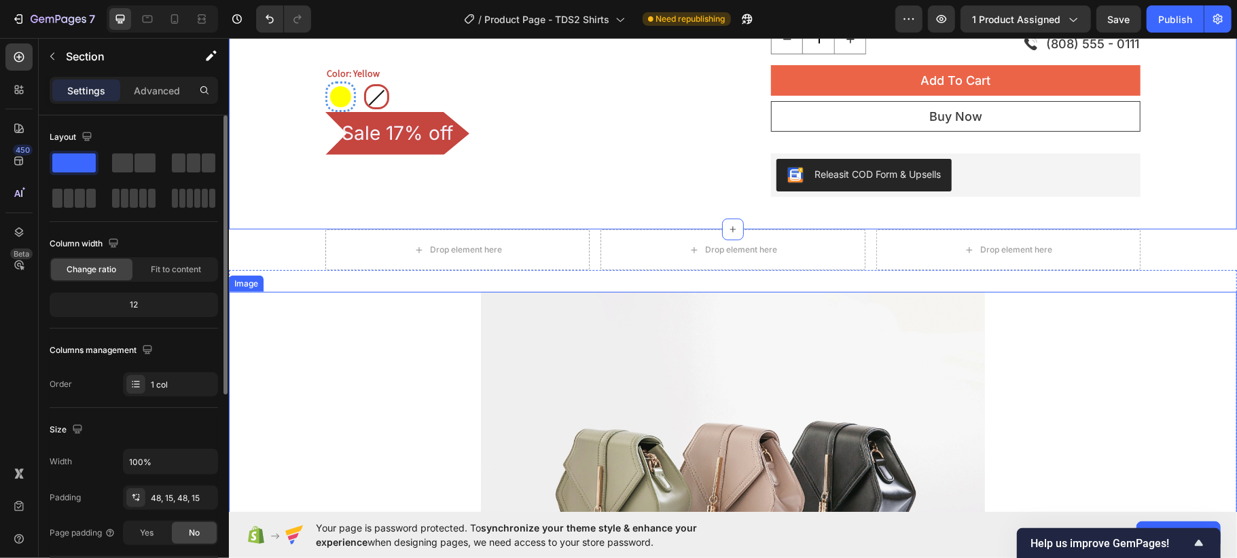
click at [372, 315] on div at bounding box center [732, 480] width 1008 height 378
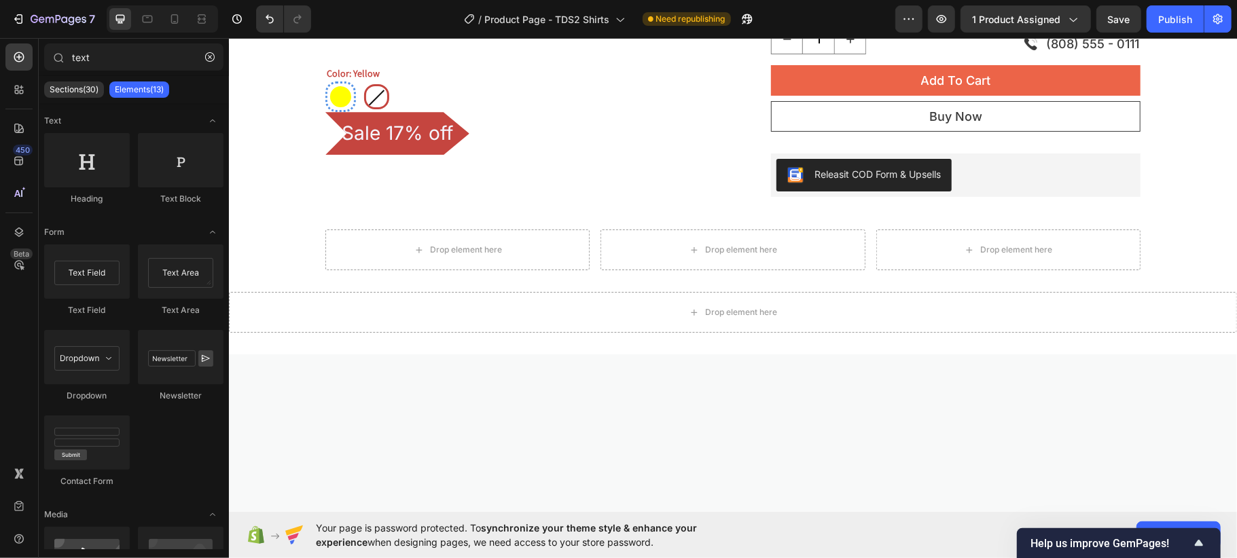
click at [110, 42] on div "text Sections(30) Elements(13) Text Heading Text Block Form Text Field Text Are…" at bounding box center [134, 298] width 190 height 520
click at [109, 58] on input "text" at bounding box center [133, 56] width 179 height 27
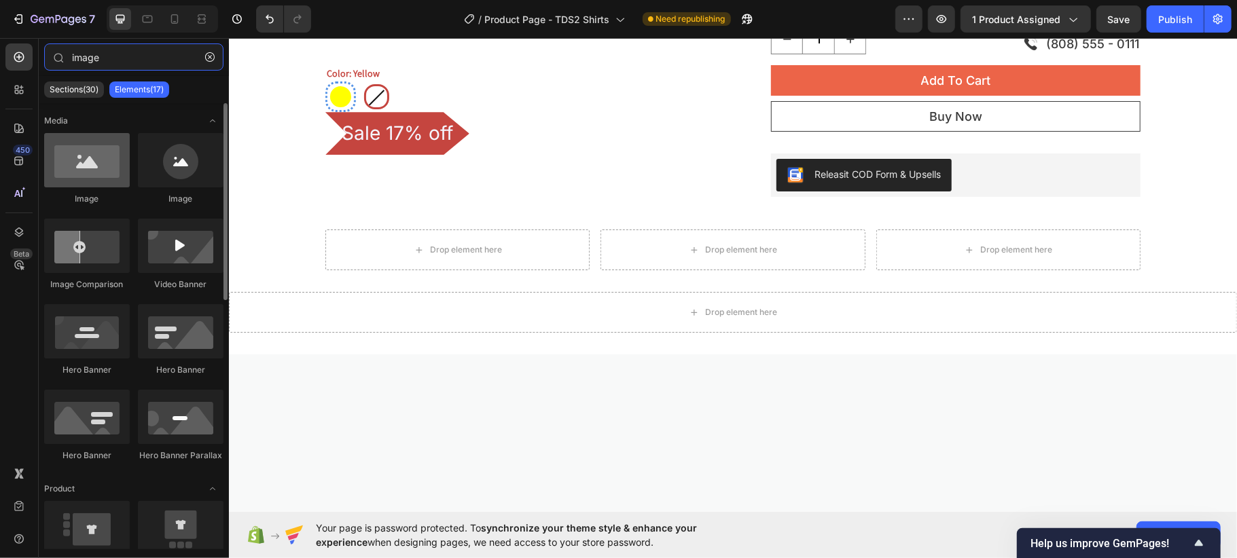
type input "image"
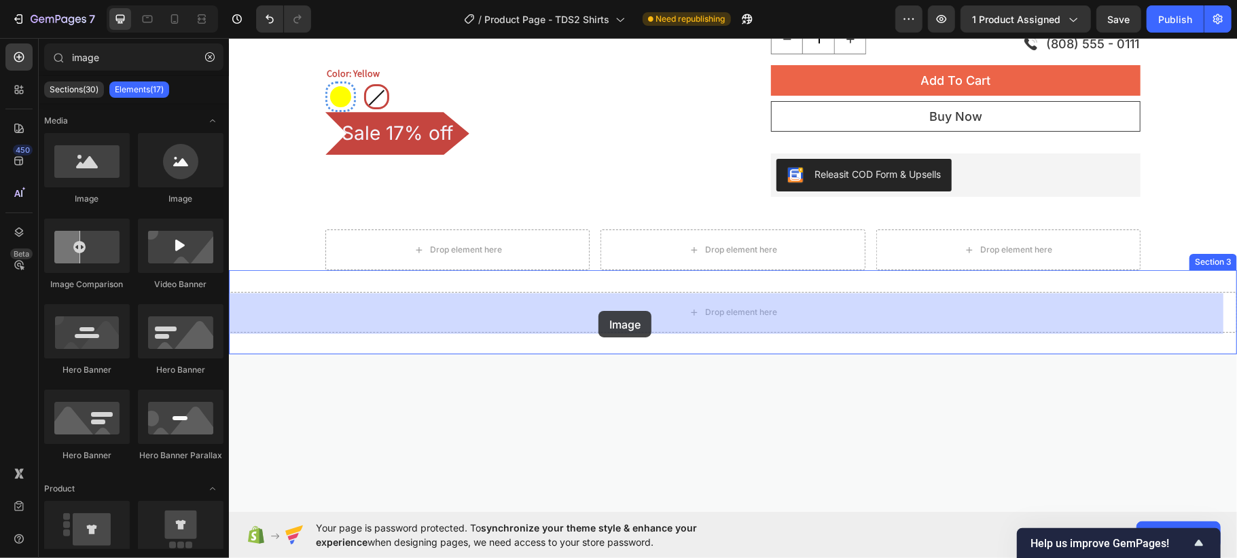
drag, startPoint x: 303, startPoint y: 202, endPoint x: 598, endPoint y: 310, distance: 314.2
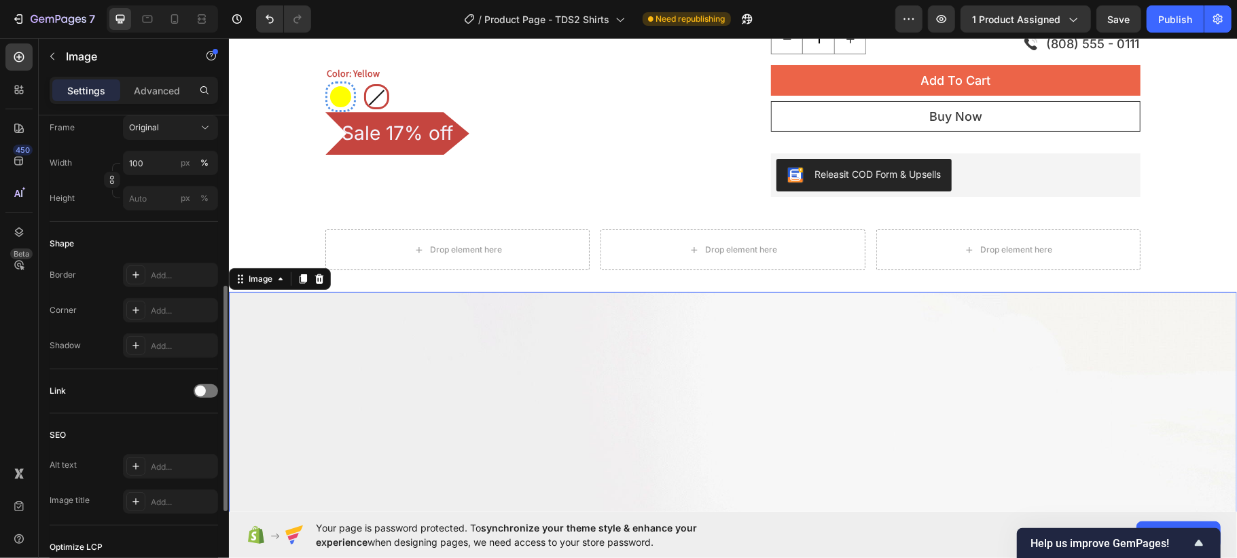
scroll to position [273, 0]
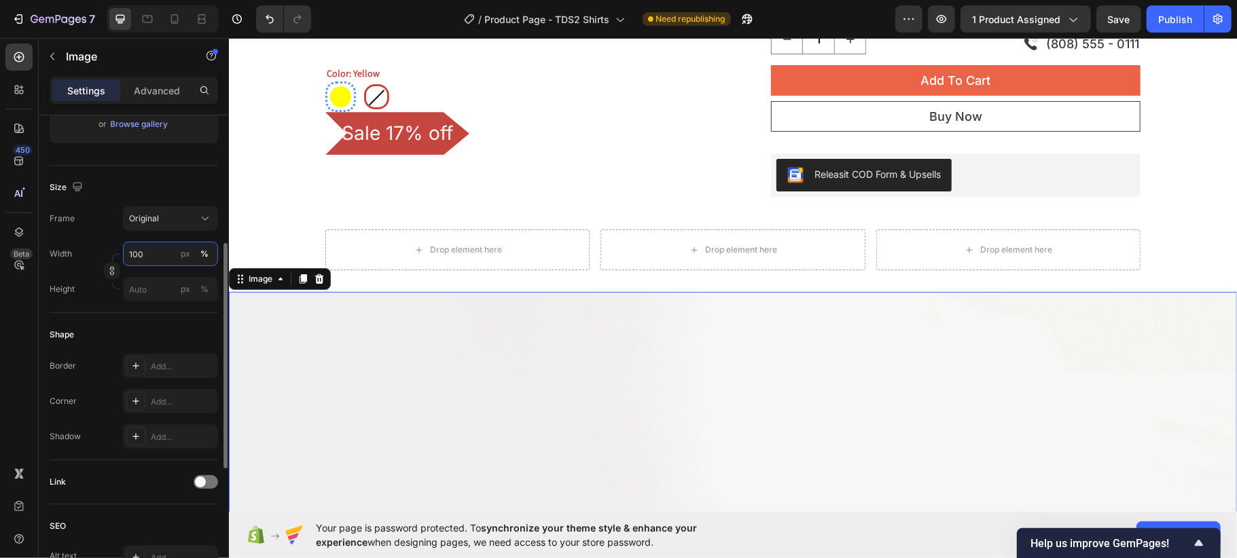
click at [153, 258] on input "100" at bounding box center [170, 254] width 95 height 24
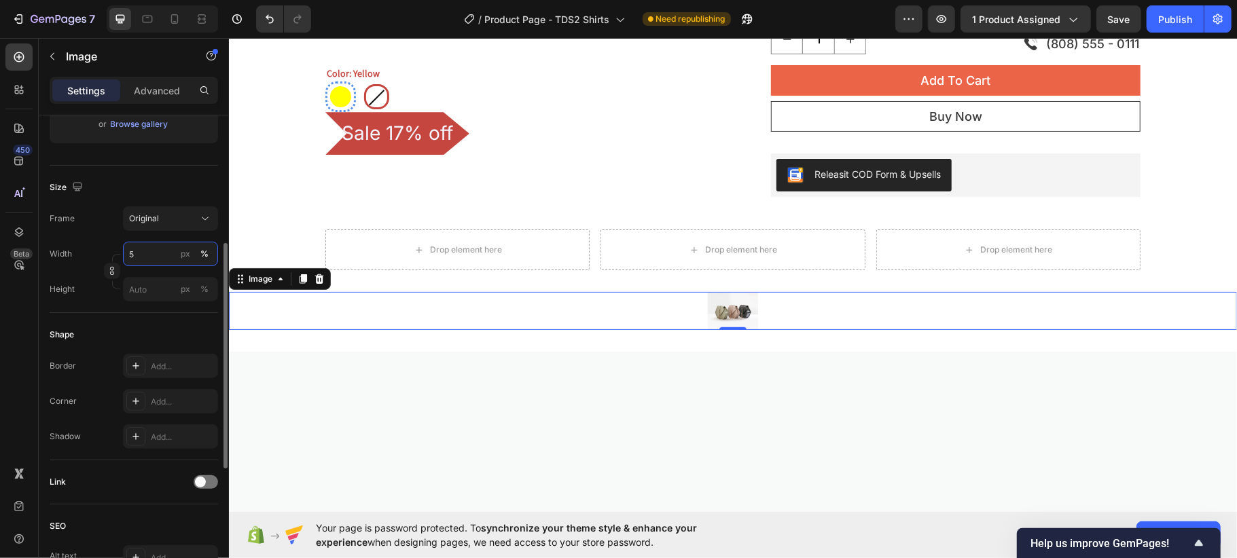
type input "50"
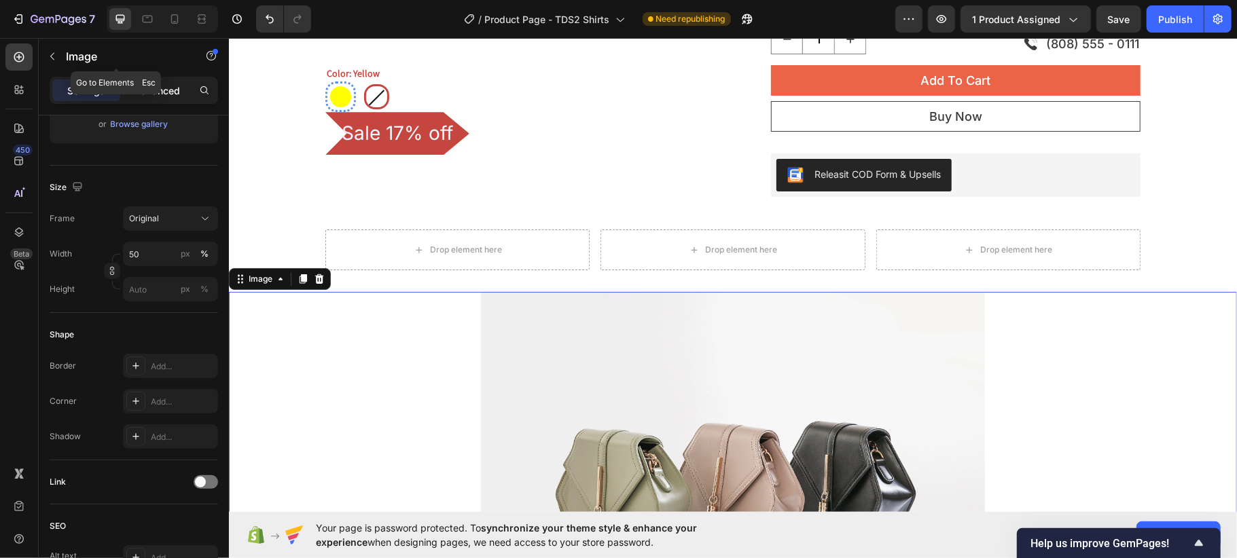
click at [154, 85] on p "Advanced" at bounding box center [157, 91] width 46 height 14
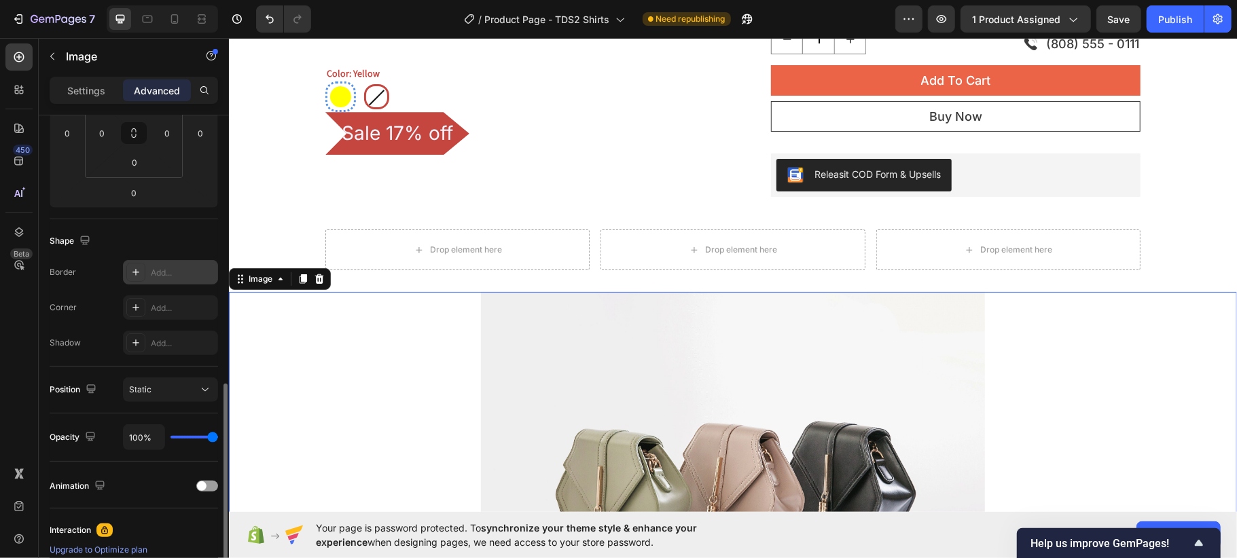
scroll to position [336, 0]
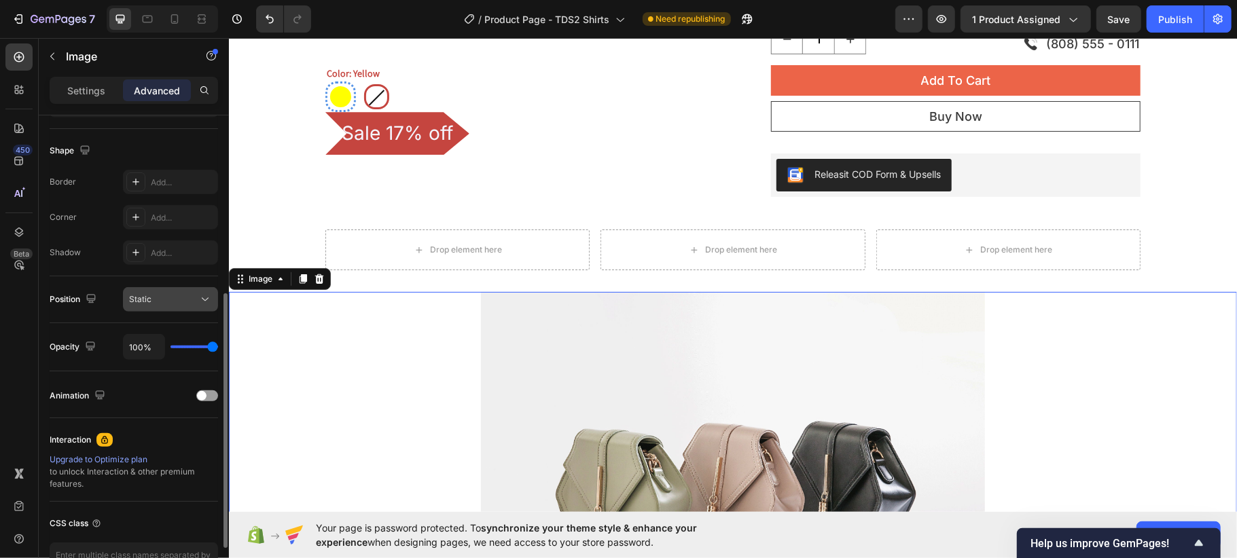
click at [169, 291] on button "Static" at bounding box center [170, 299] width 95 height 24
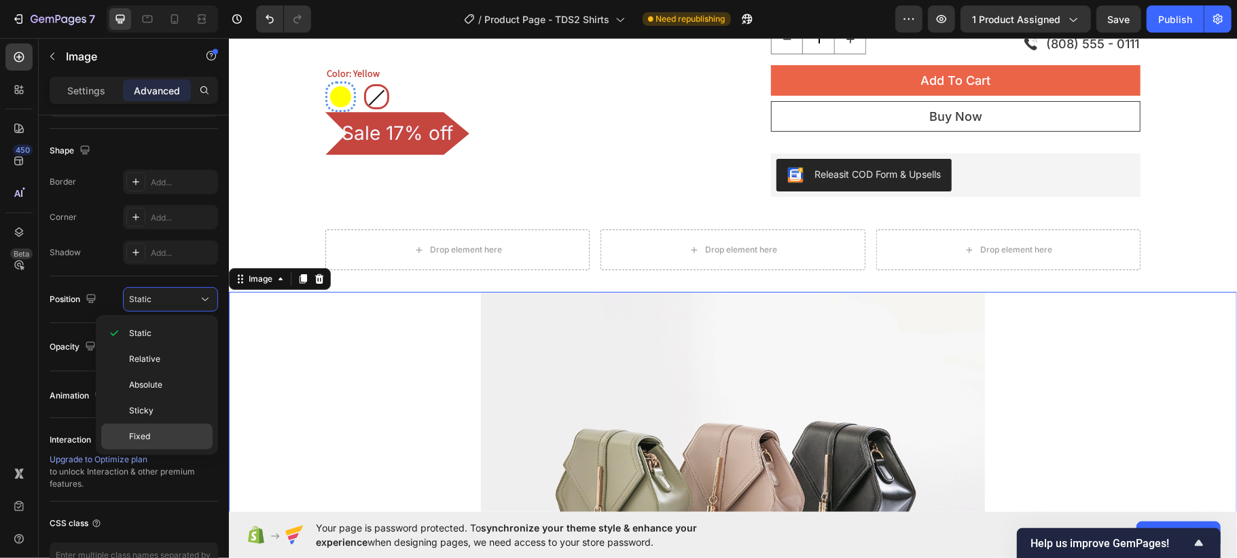
click at [166, 440] on p "Fixed" at bounding box center [167, 437] width 77 height 12
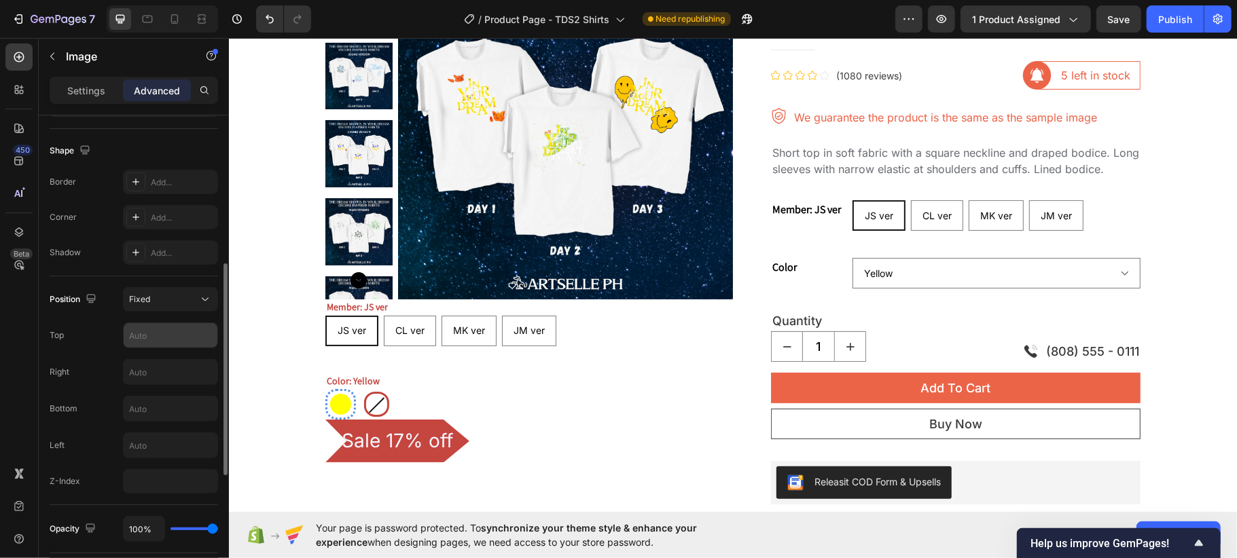
scroll to position [101, 0]
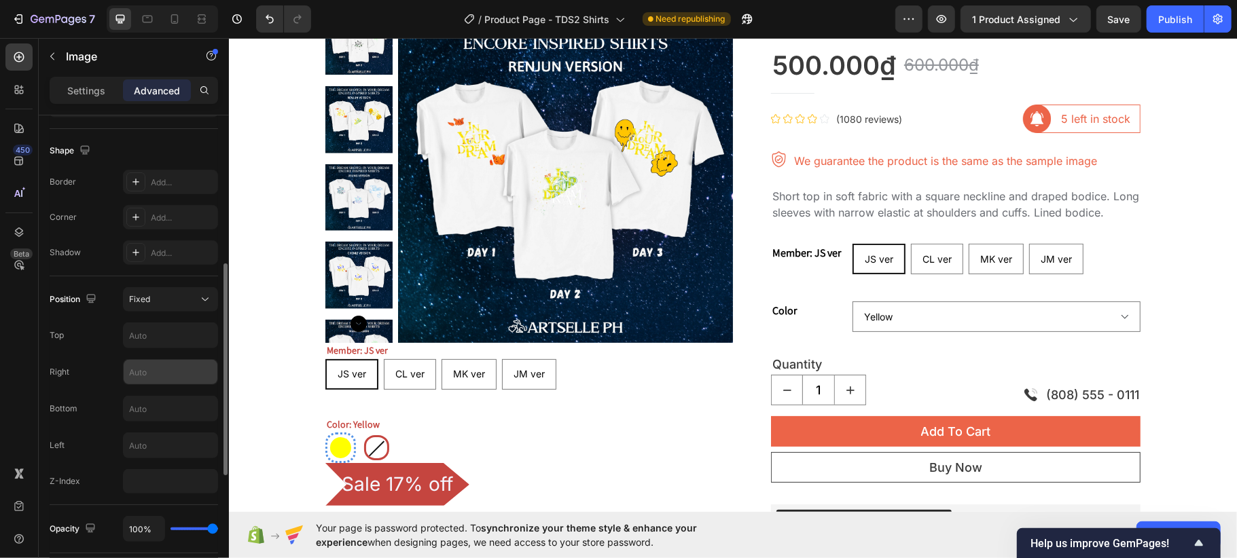
click at [148, 378] on input "text" at bounding box center [171, 372] width 94 height 24
type input "0"
click at [167, 408] on input "text" at bounding box center [171, 409] width 94 height 24
type input "0"
click at [0, 359] on div "450 Beta" at bounding box center [19, 298] width 39 height 520
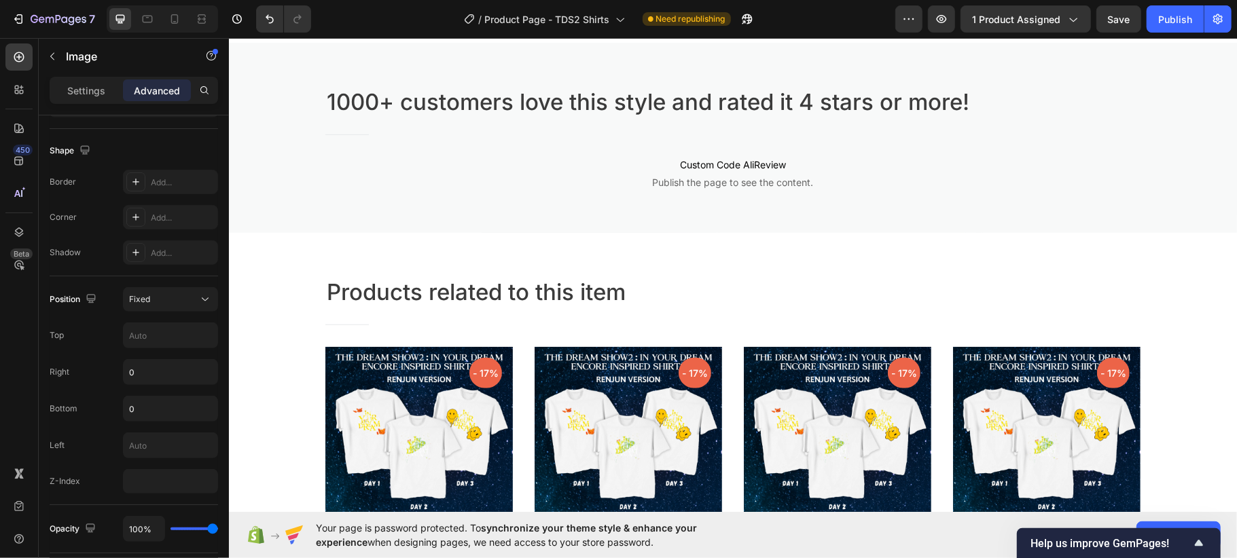
scroll to position [452, 0]
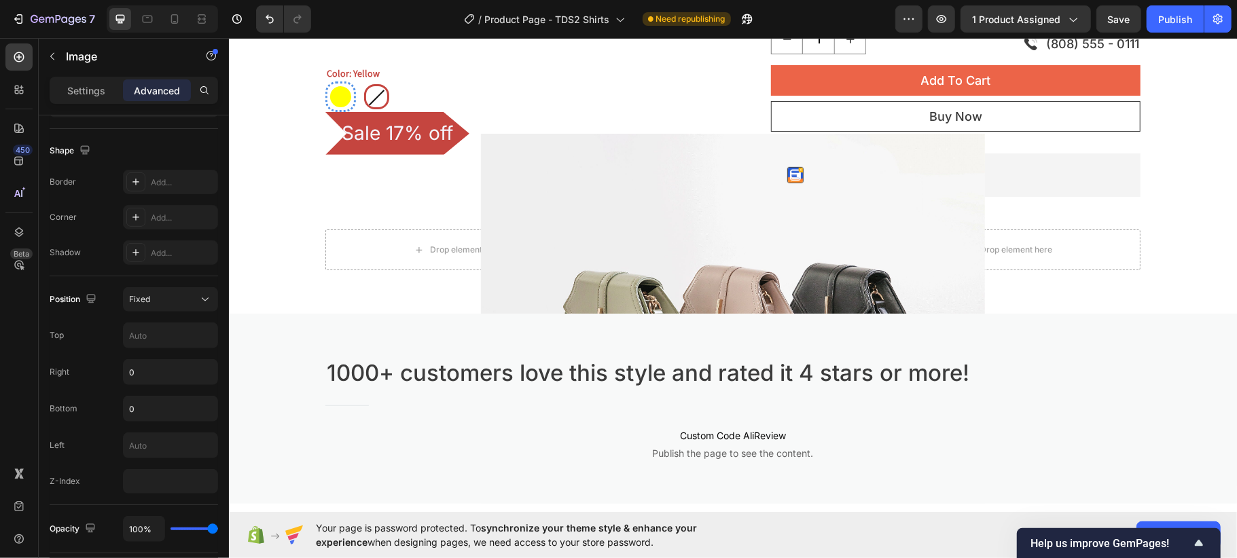
click at [893, 286] on img at bounding box center [732, 322] width 504 height 378
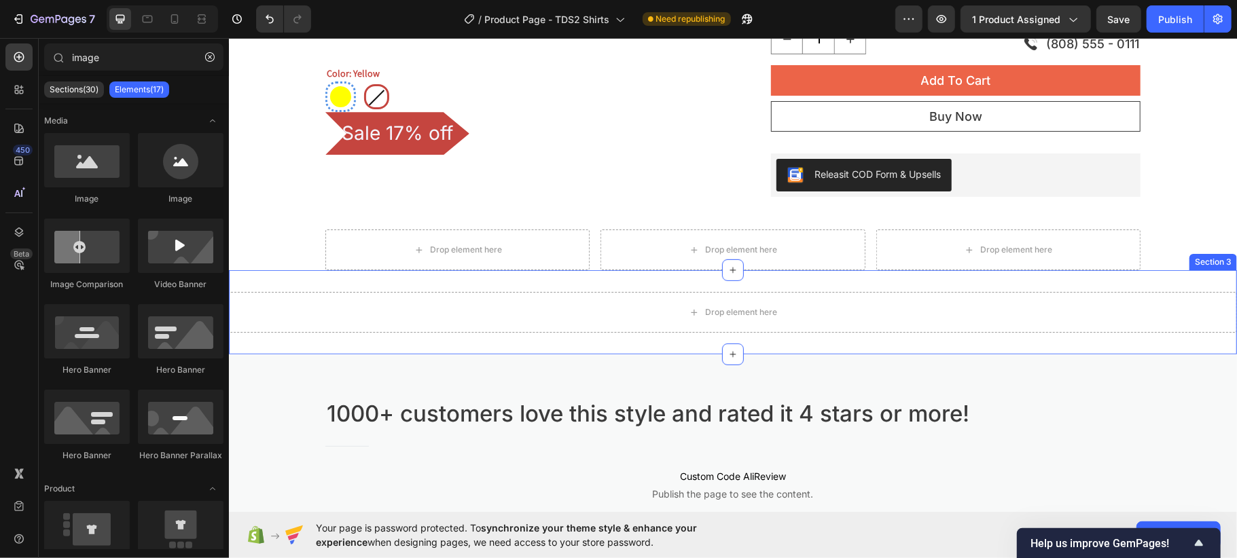
click at [921, 280] on div "Drop element here Section 3" at bounding box center [732, 312] width 1008 height 84
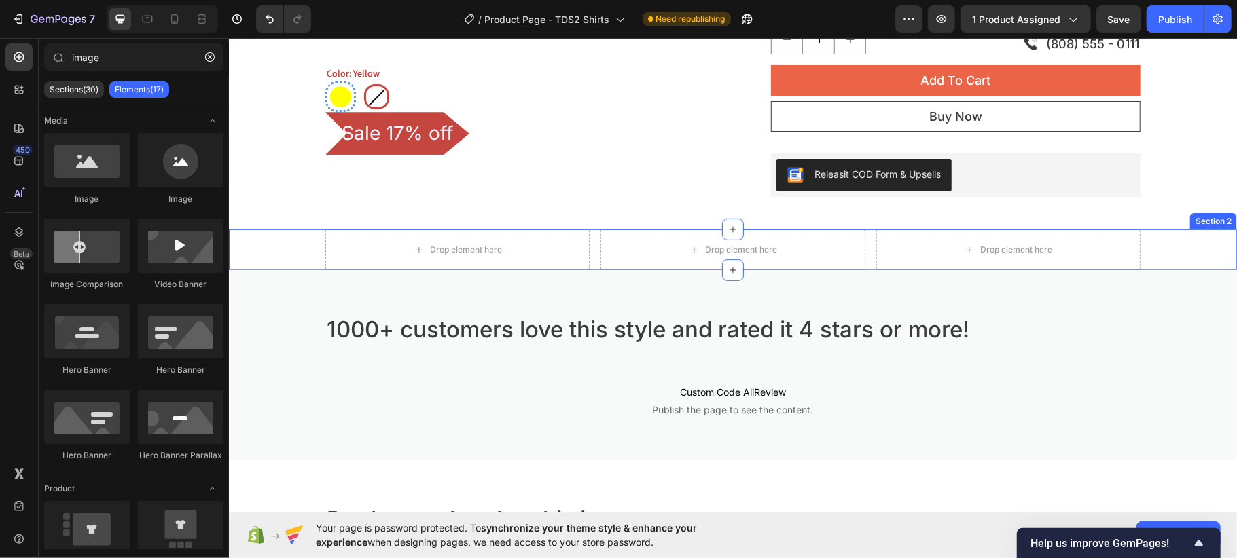
click at [1200, 245] on div "Drop element here Drop element here Drop element here Row" at bounding box center [732, 249] width 1008 height 41
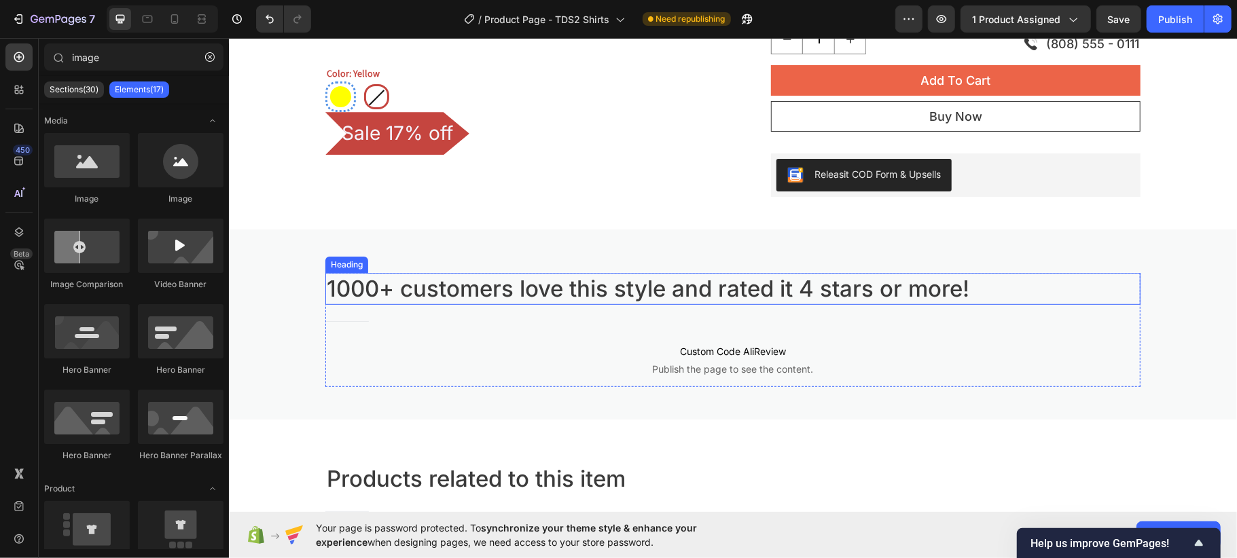
click at [840, 291] on p "1000+ customers love this style and rated it 4 stars or more!" at bounding box center [732, 288] width 812 height 29
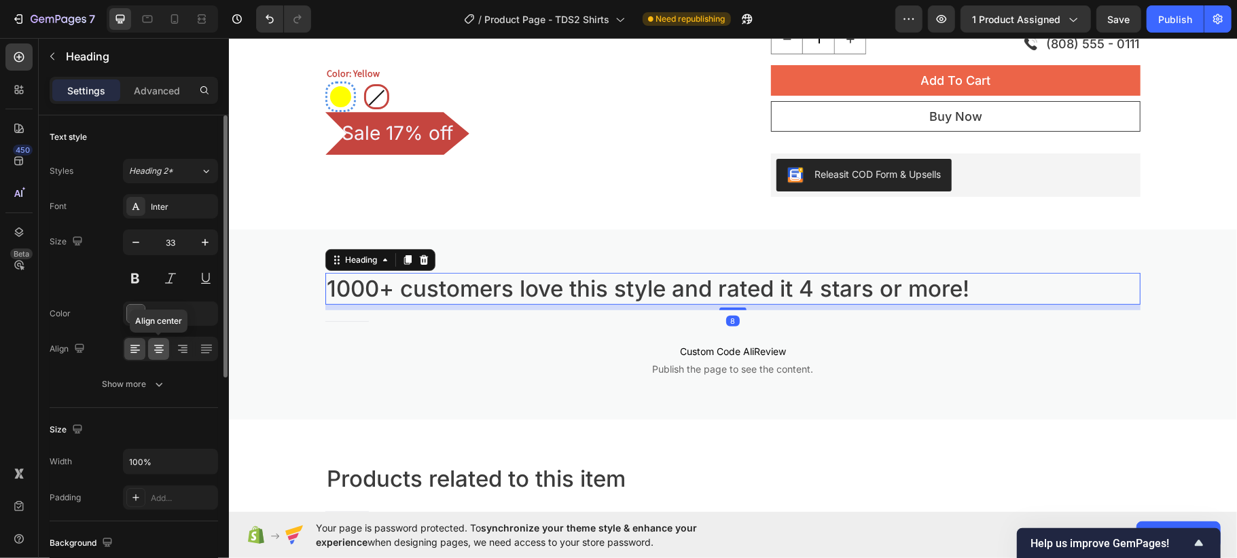
click at [154, 351] on icon at bounding box center [159, 350] width 10 height 1
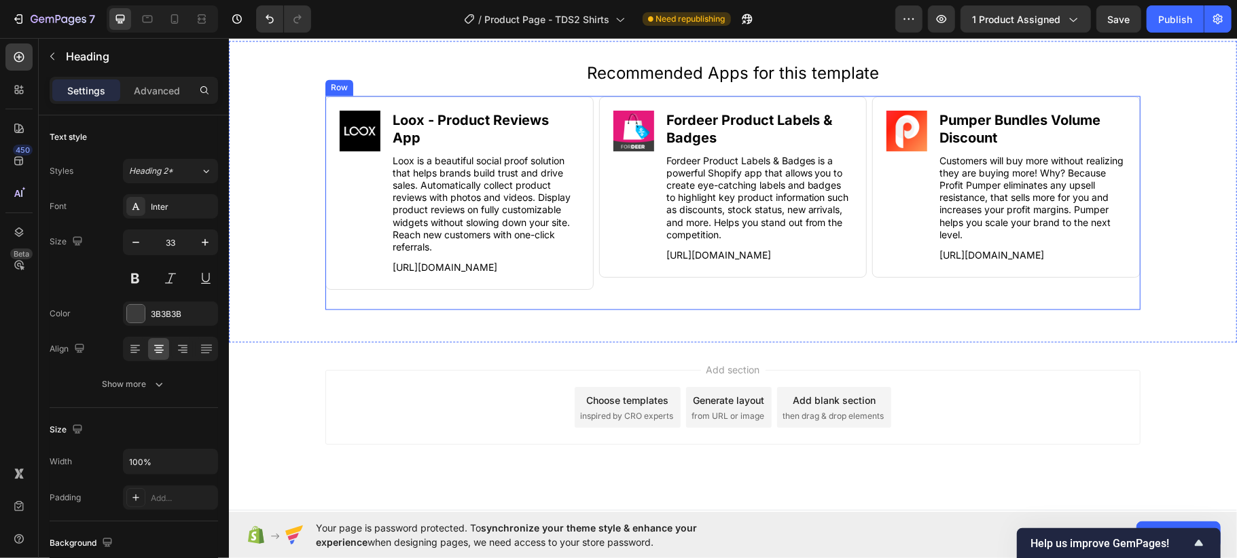
scroll to position [1919, 0]
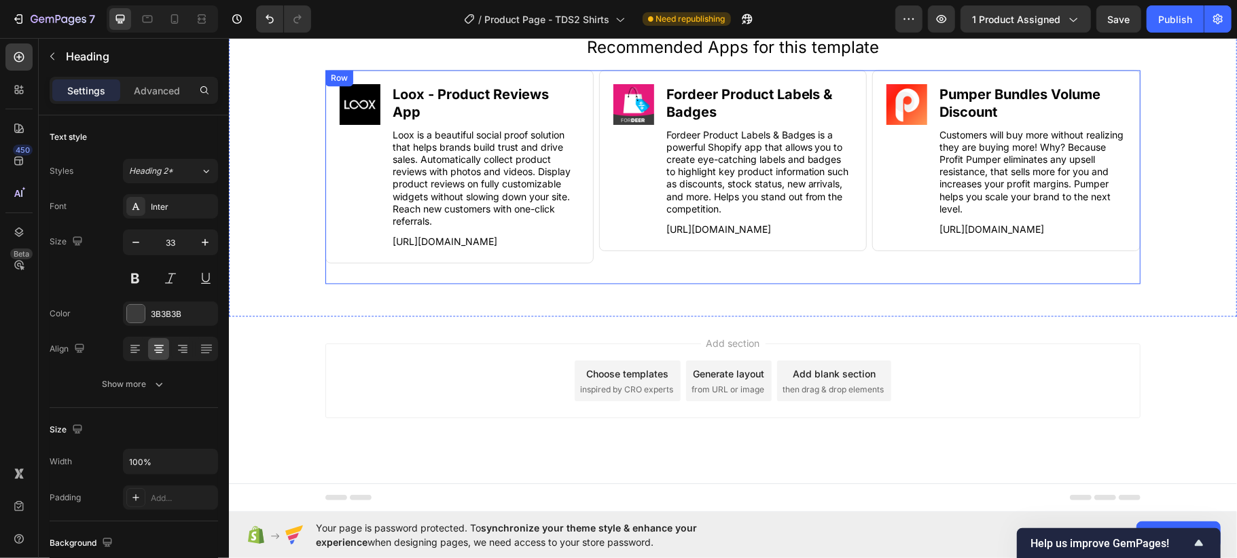
click at [861, 270] on div "Image Loox ‑ Product Reviews App Heading Loox is a beautiful social proof solut…" at bounding box center [732, 176] width 815 height 215
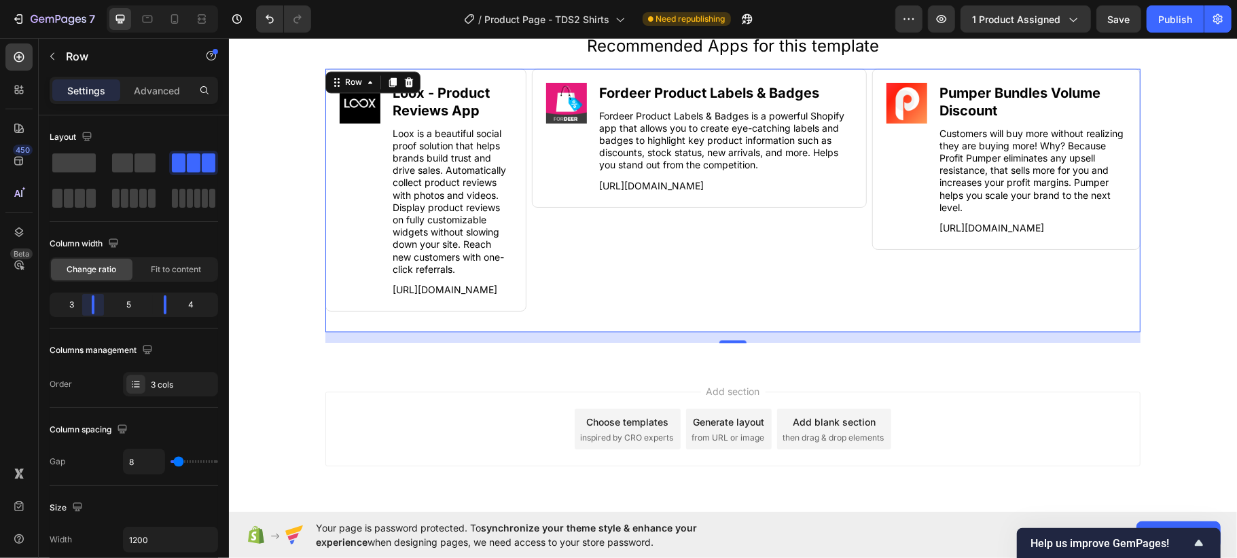
click at [93, 0] on body "7 Version history / Product Page - TDS2 Shirts Need republishing Preview 1 prod…" at bounding box center [618, 0] width 1237 height 0
click at [164, 0] on body "7 Version history / Product Page - TDS2 Shirts Need republishing Preview 1 prod…" at bounding box center [618, 0] width 1237 height 0
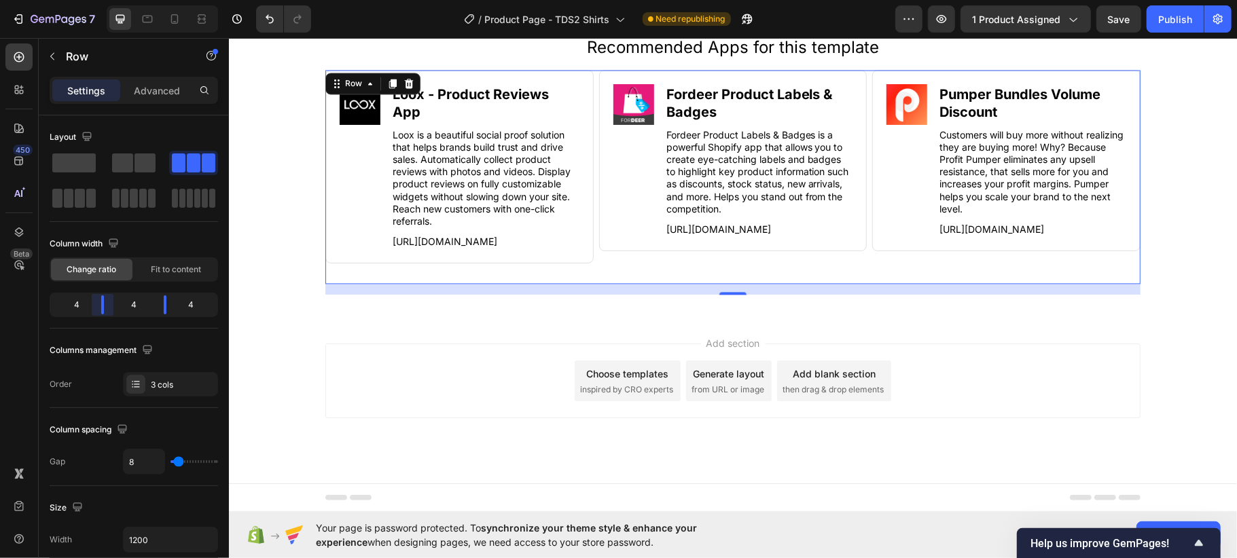
drag, startPoint x: 90, startPoint y: 302, endPoint x: 102, endPoint y: 305, distance: 11.9
click at [102, 0] on body "7 Version history / Product Page - TDS2 Shirts Need republishing Preview 1 prod…" at bounding box center [618, 0] width 1237 height 0
click at [1180, 184] on div "Recommended Apps for this template Heading Image Loox ‑ Product Reviews App Hea…" at bounding box center [732, 165] width 1008 height 259
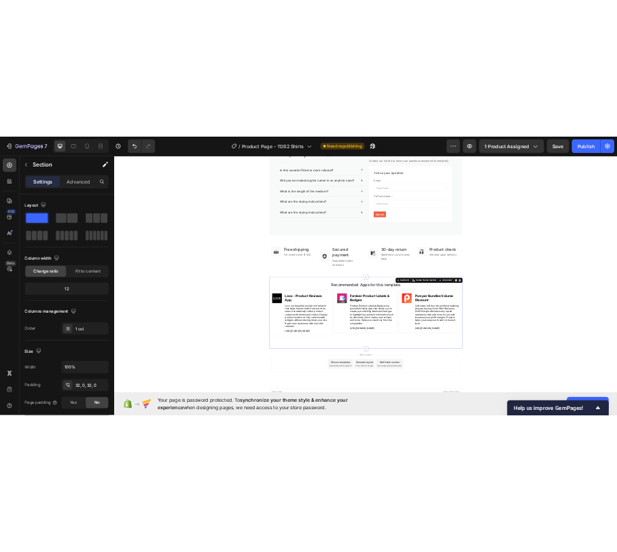
scroll to position [1360, 0]
